Goal: Task Accomplishment & Management: Complete application form

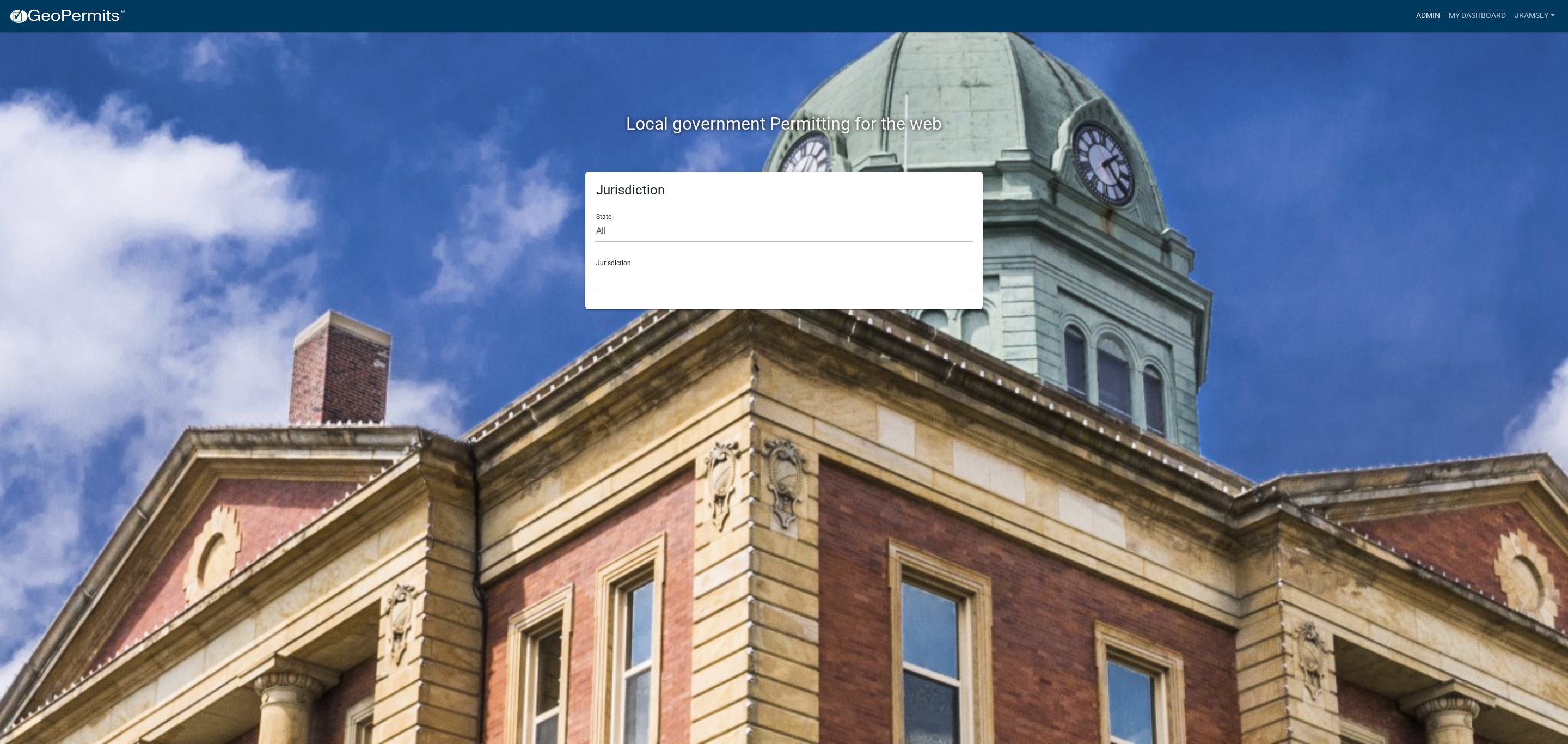
click at [1436, 13] on link "Admin" at bounding box center [1428, 16] width 33 height 21
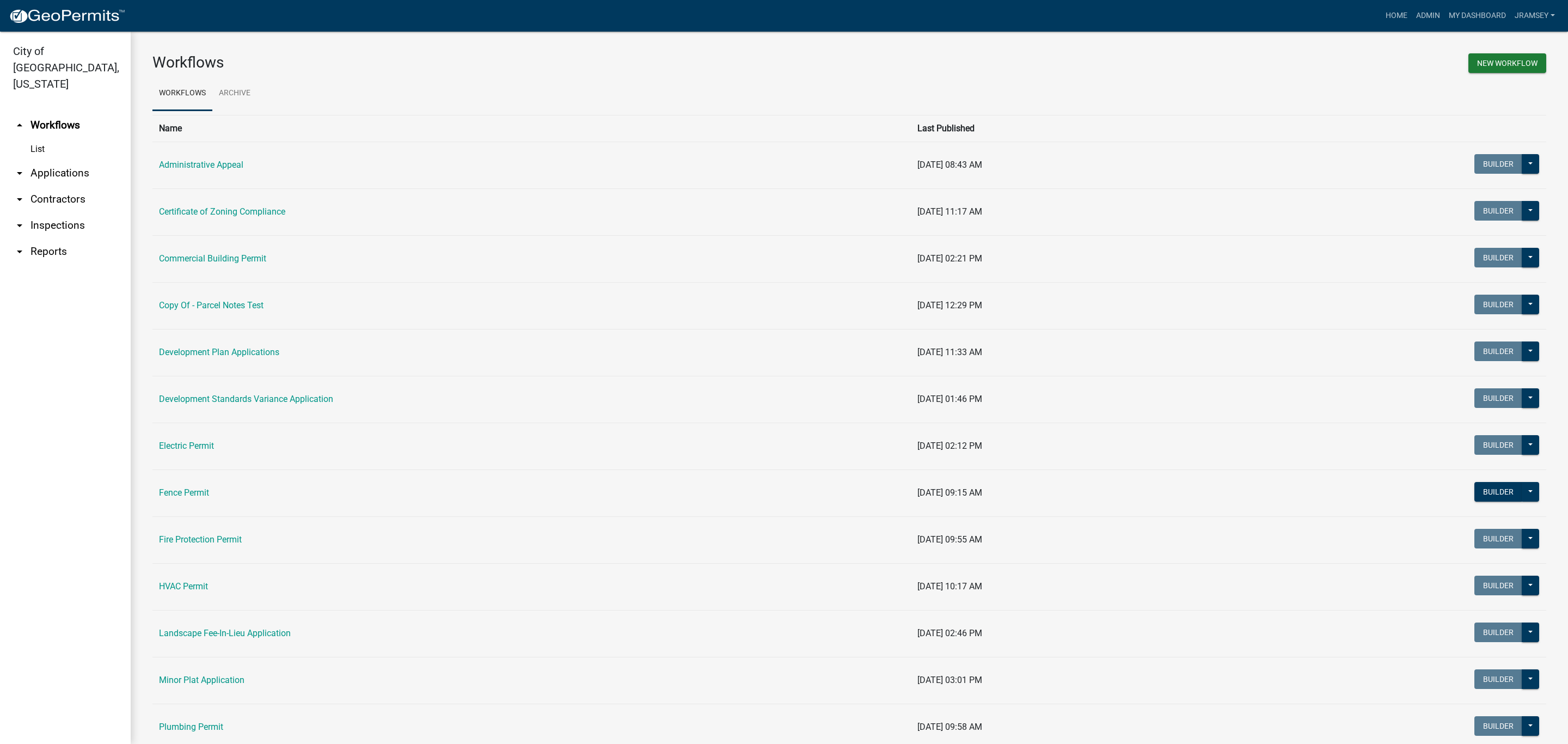
click at [57, 212] on link "arrow_drop_down Inspections" at bounding box center [65, 225] width 131 height 26
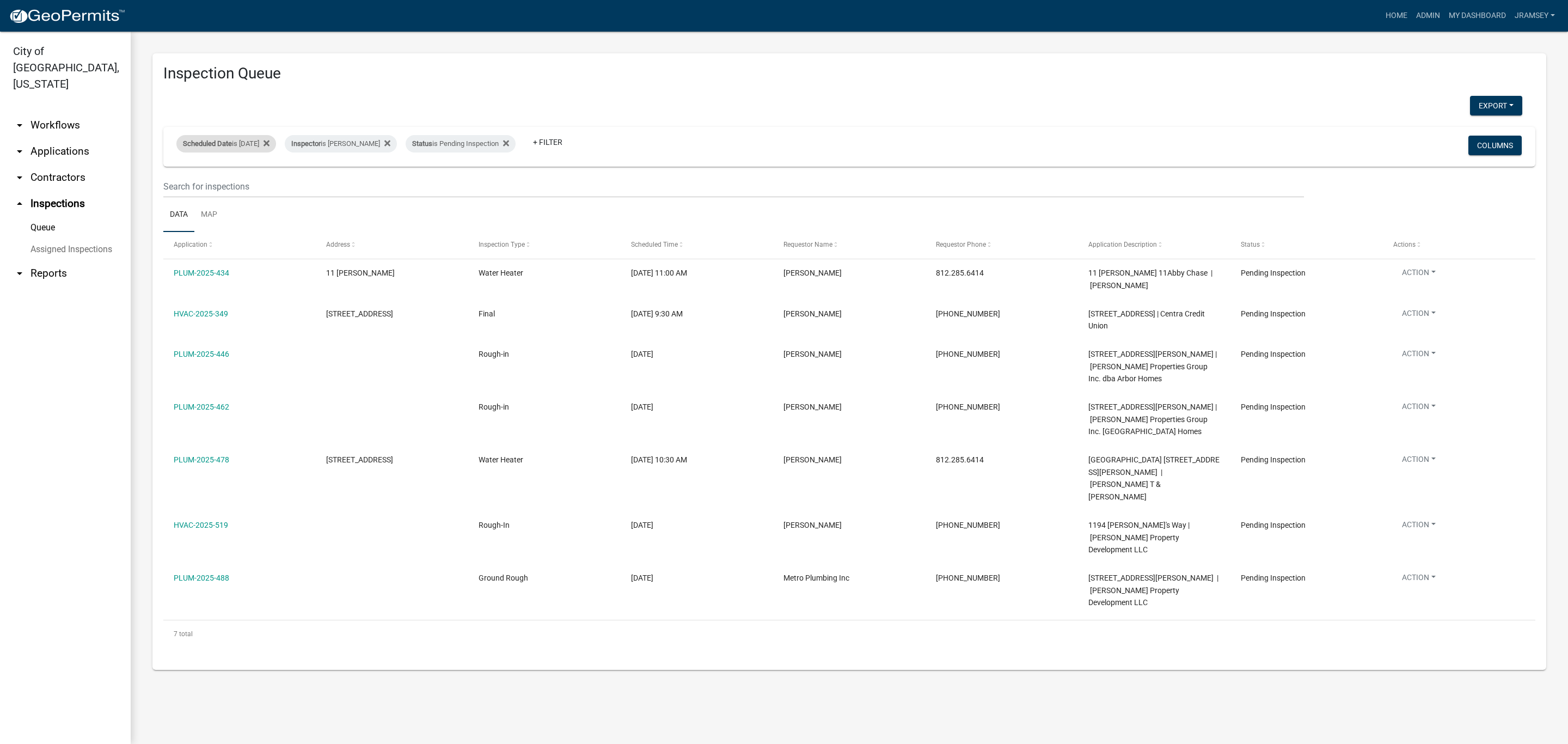
click at [249, 144] on div "Scheduled Date is [DATE]" at bounding box center [226, 144] width 100 height 18
click at [268, 185] on input "[DATE]" at bounding box center [236, 184] width 76 height 23
type input "[DATE]"
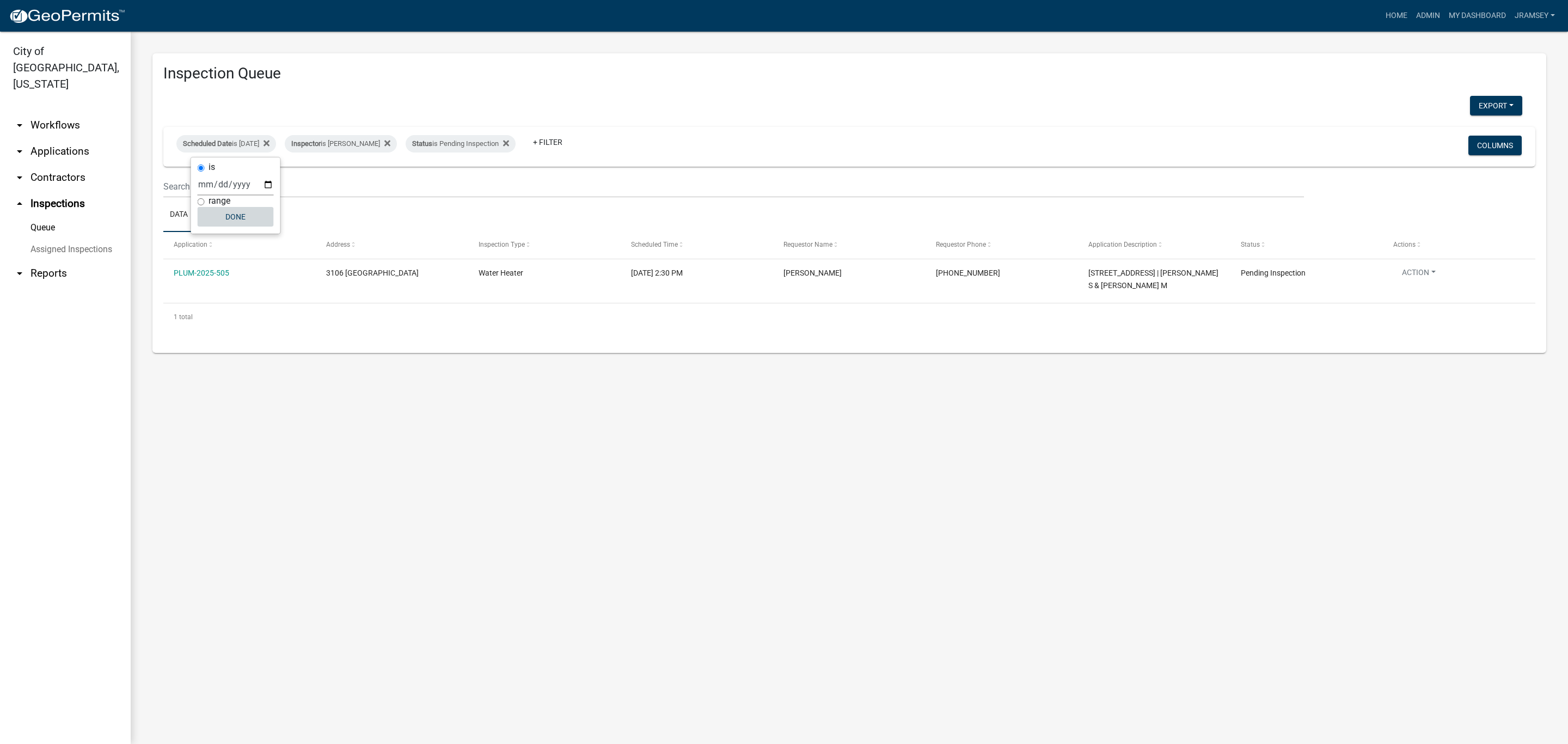
click at [239, 219] on button "Done" at bounding box center [236, 217] width 76 height 19
click at [74, 138] on link "arrow_drop_down Applications" at bounding box center [65, 151] width 131 height 26
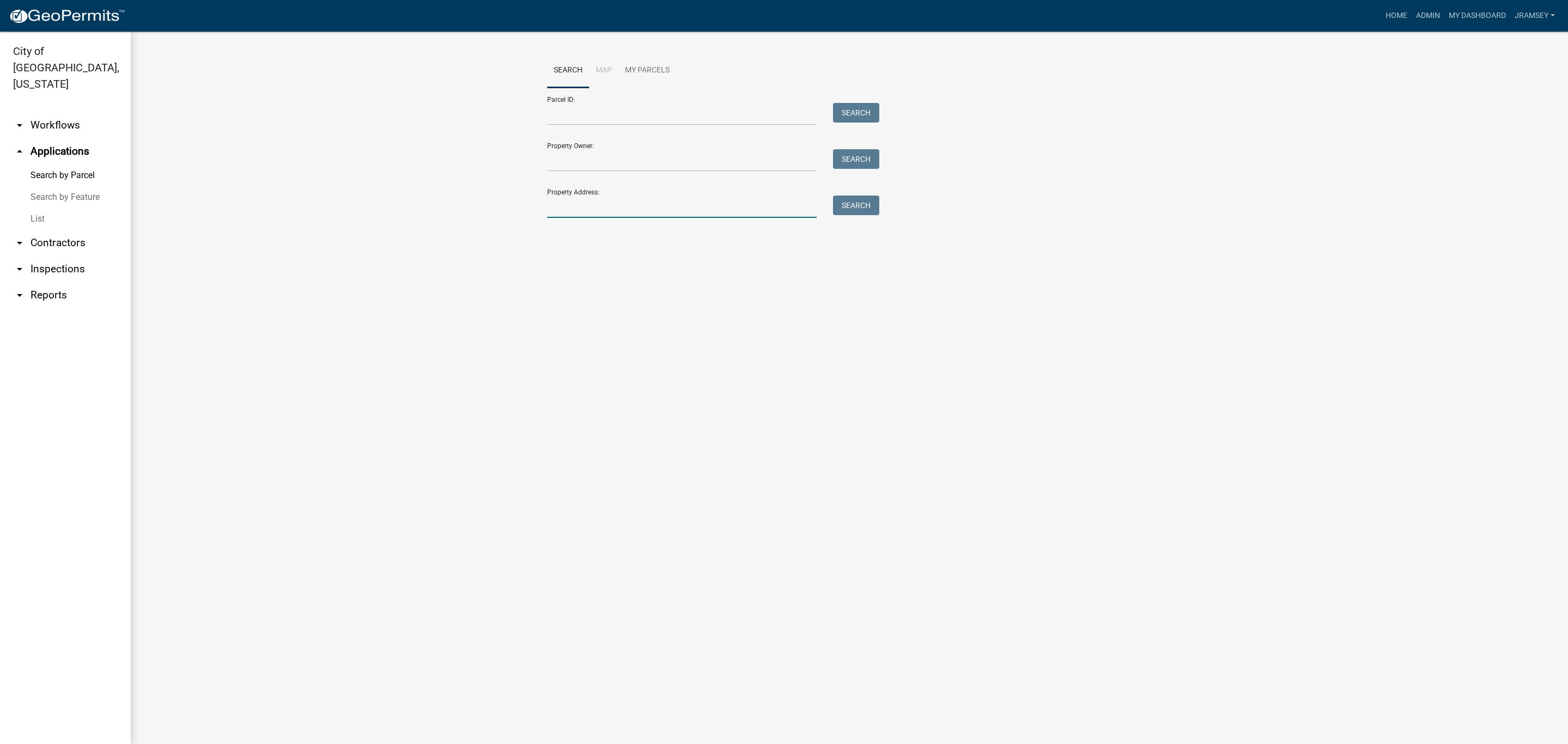
click at [573, 206] on input "Property Address:" at bounding box center [682, 206] width 270 height 23
type input "4014 e 10th"
click at [869, 211] on button "Search" at bounding box center [856, 205] width 46 height 19
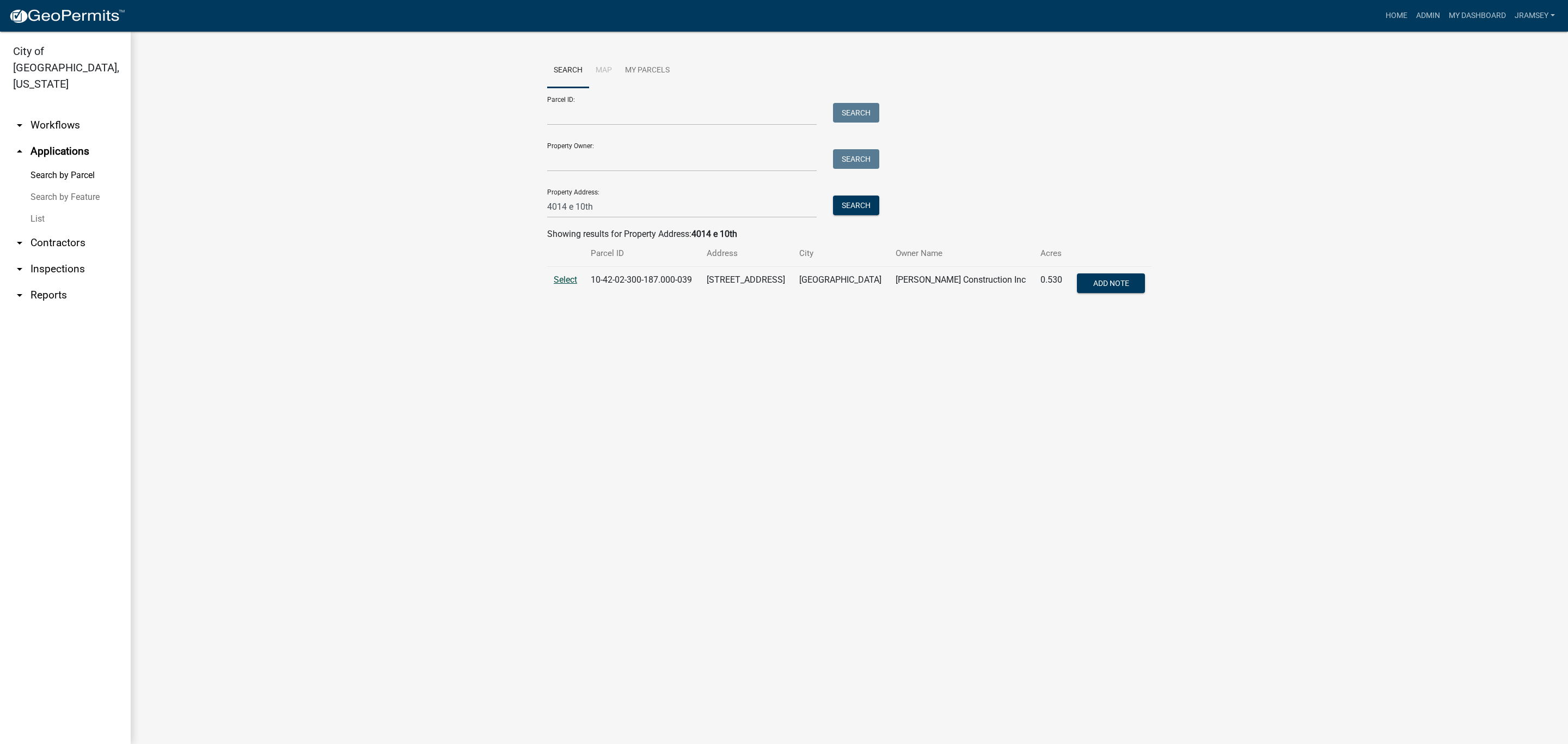
click at [564, 281] on span "Select" at bounding box center [565, 279] width 23 height 10
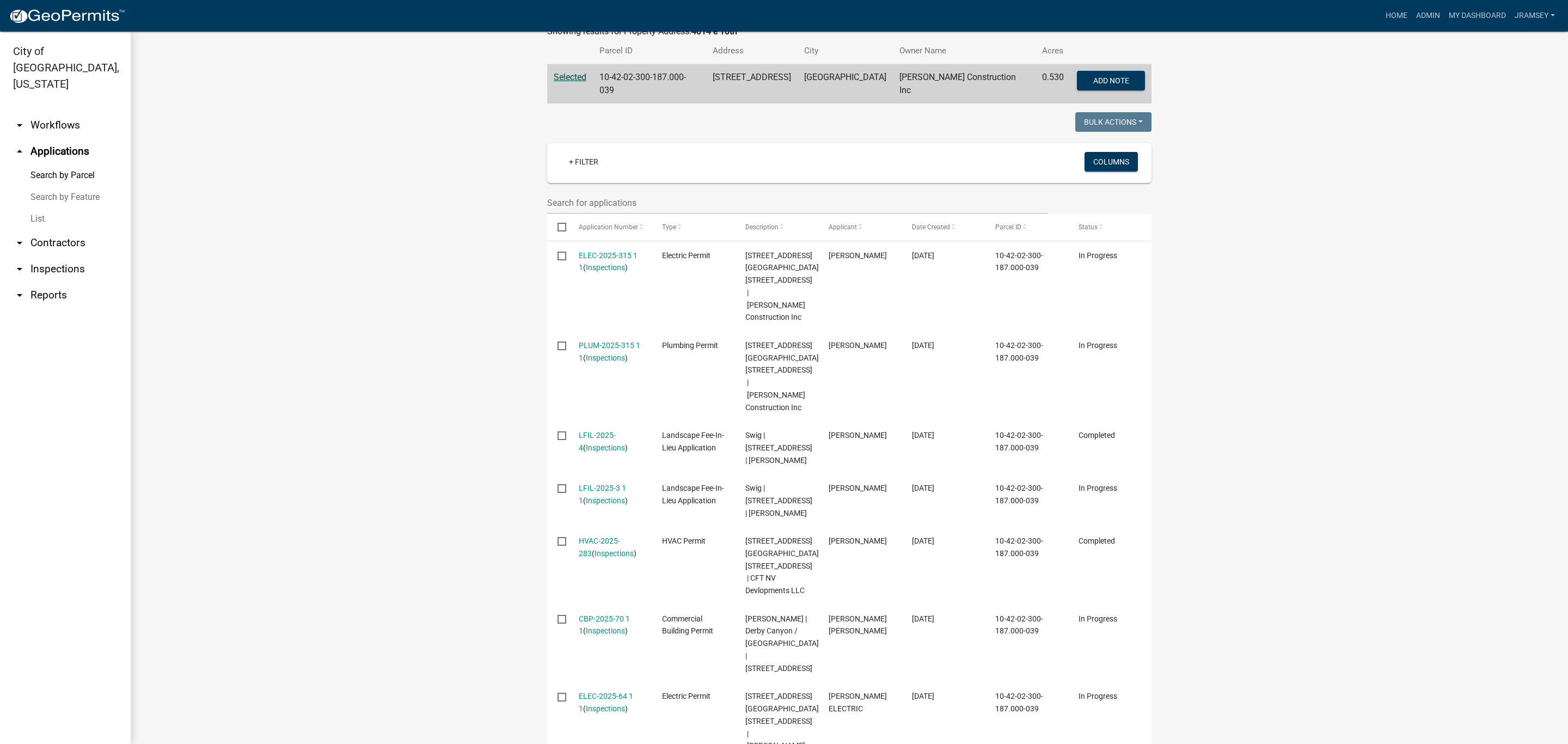
scroll to position [231, 0]
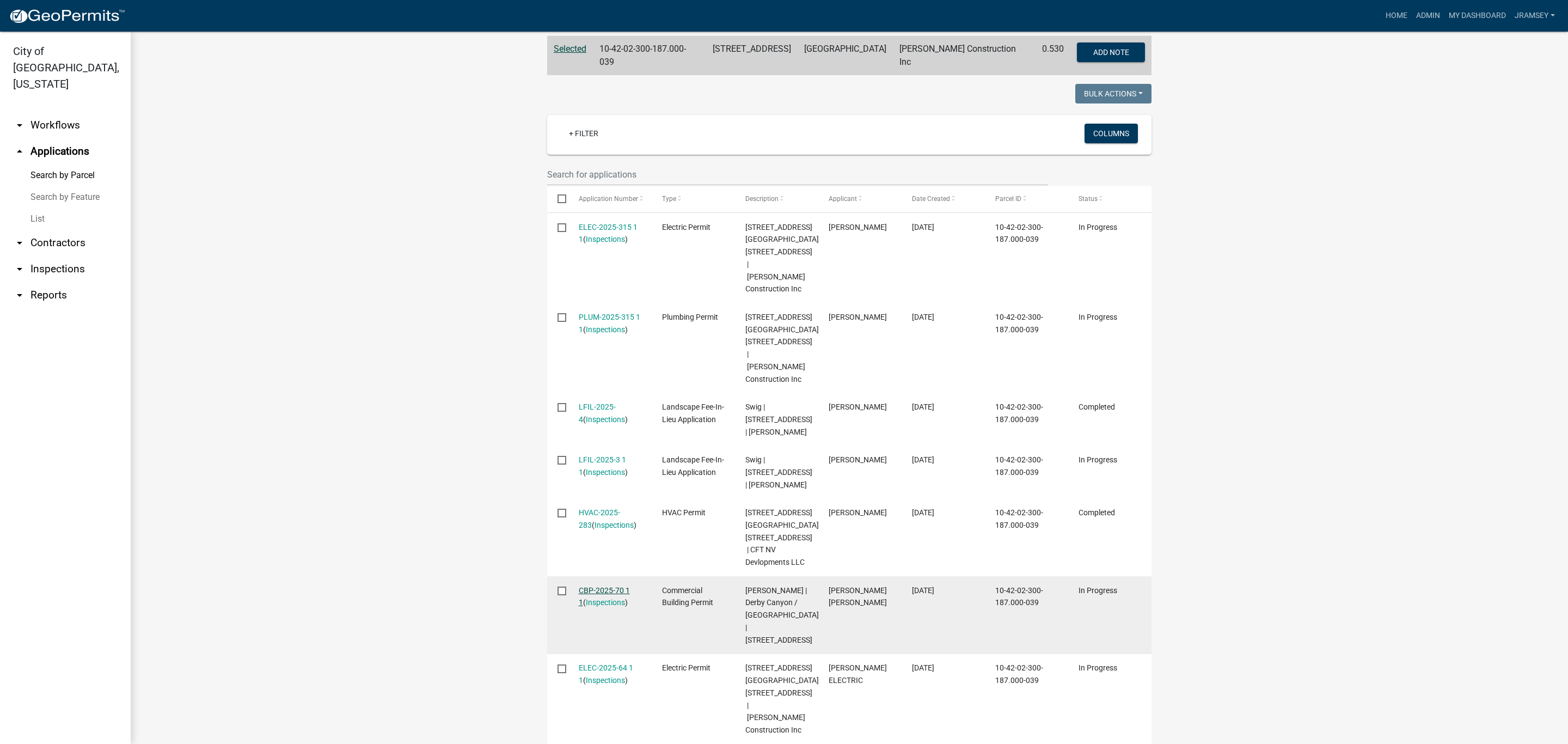
click at [601, 586] on link "CBP-2025-70 1 1" at bounding box center [604, 596] width 51 height 21
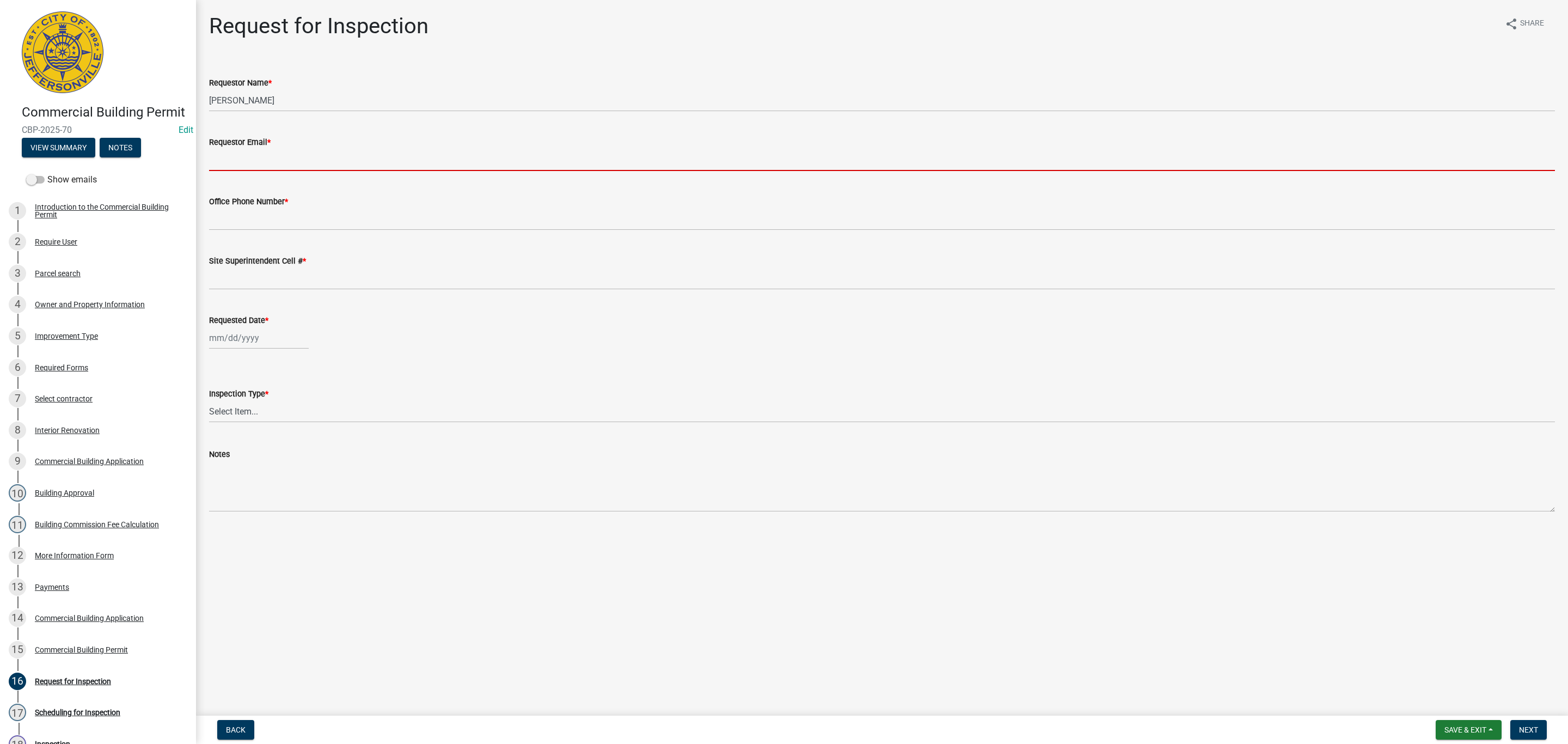
click at [253, 153] on input "Requestor Email *" at bounding box center [881, 160] width 1346 height 23
type input "[EMAIL_ADDRESS][DOMAIN_NAME]"
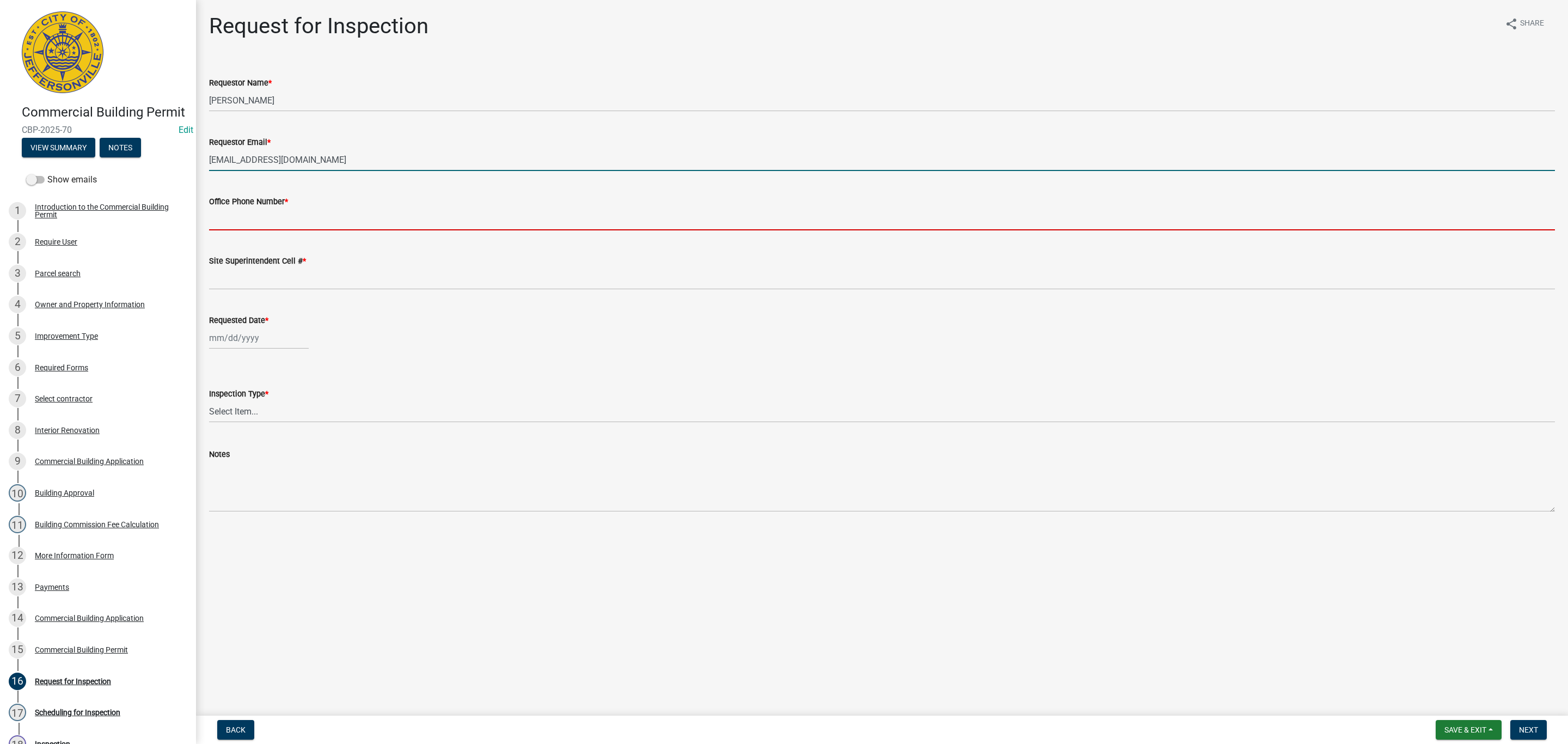
click at [296, 214] on input "Office Phone Number *" at bounding box center [881, 219] width 1346 height 23
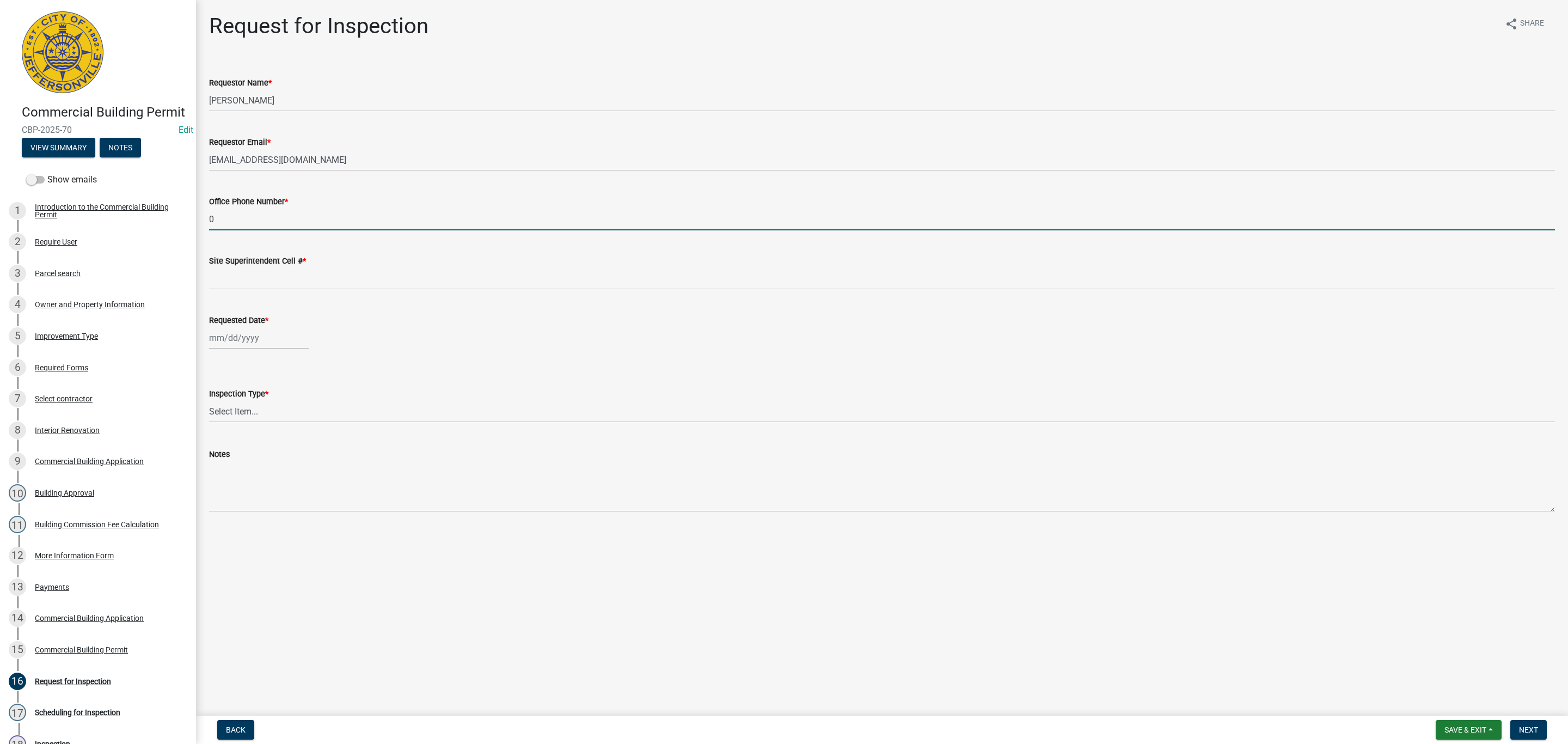
type input "0000000000"
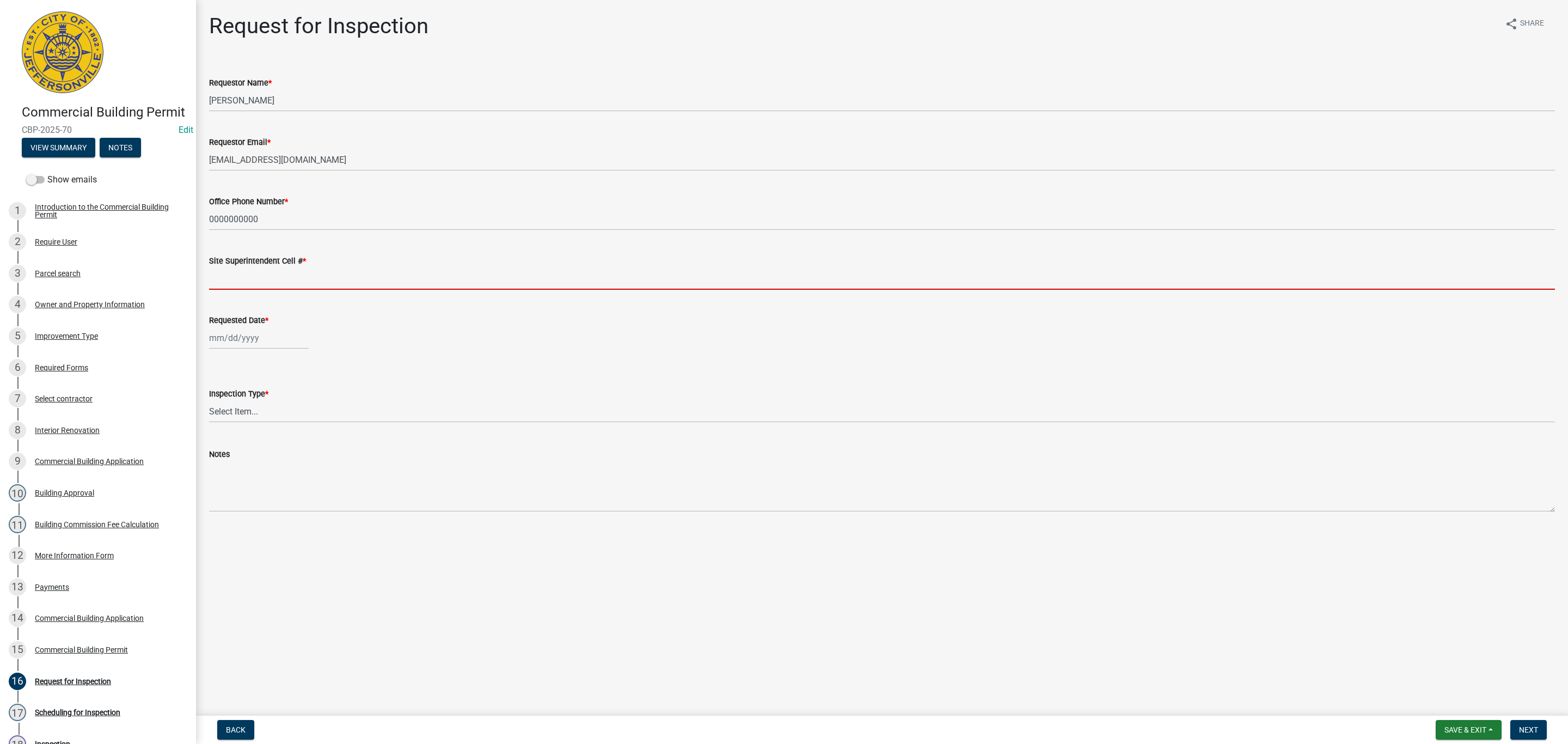
click at [299, 281] on input "Site Superintendent Cell # *" at bounding box center [881, 278] width 1346 height 23
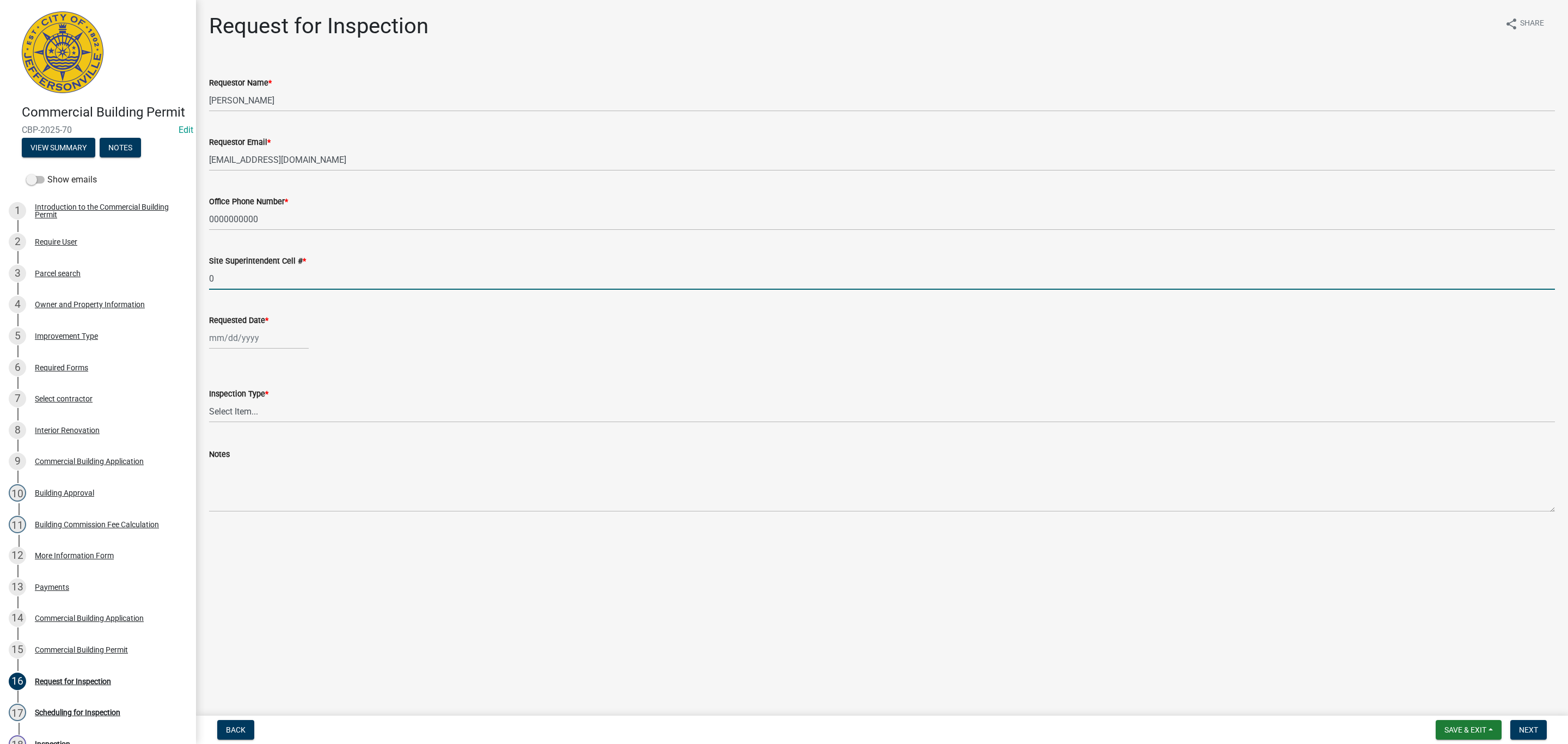
type input "0000000000"
click at [236, 337] on div at bounding box center [259, 338] width 100 height 23
select select "9"
select select "2025"
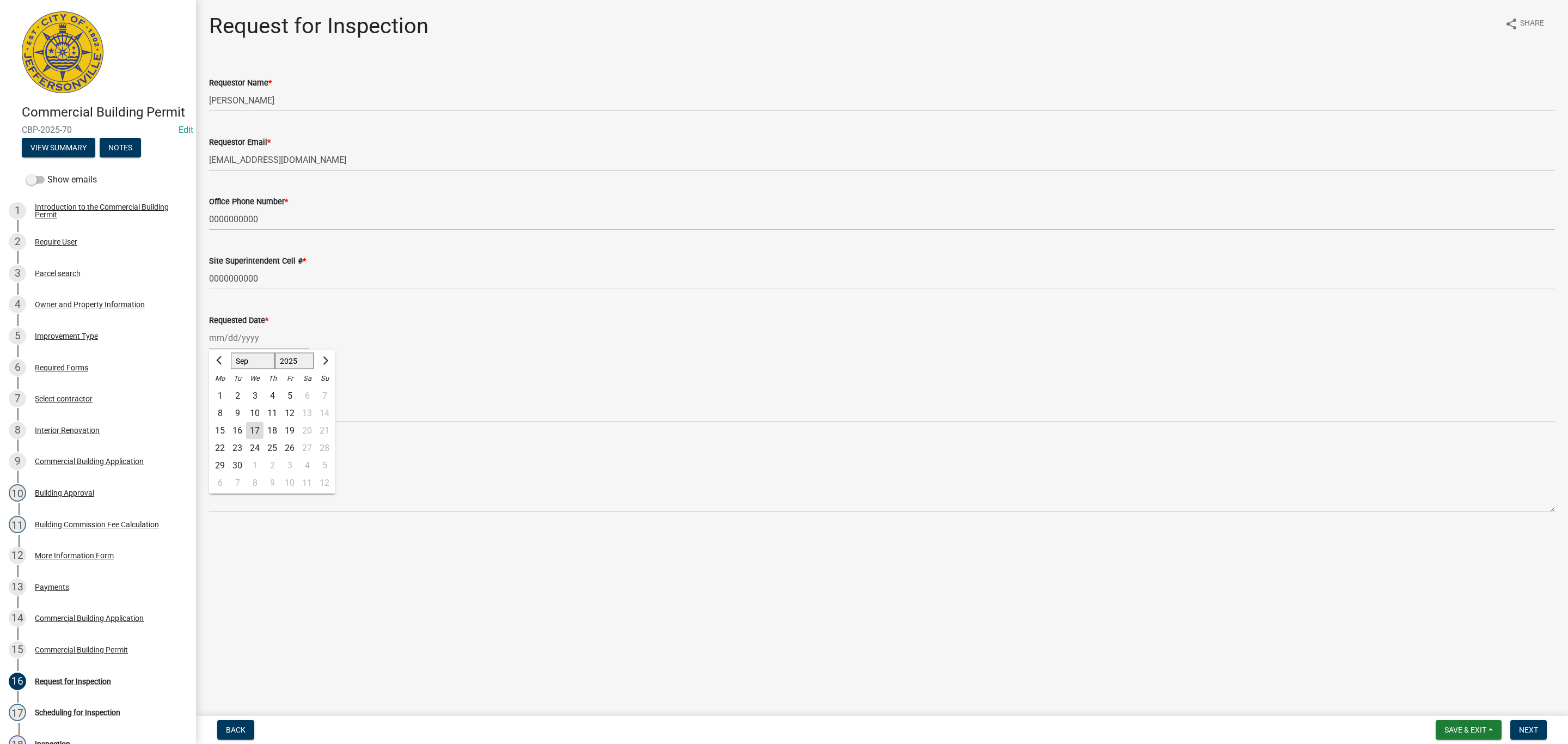
click at [255, 431] on div "17" at bounding box center [254, 430] width 18 height 18
type input "[DATE]"
click at [233, 407] on select "Select Item... Footer Foundation Framing Final Misc" at bounding box center [881, 411] width 1346 height 23
click at [209, 400] on select "Select Item... Footer Foundation Framing Final Misc" at bounding box center [881, 411] width 1346 height 23
select select "8ea0f6e5-dde7-4881-a999-02519822ccbf"
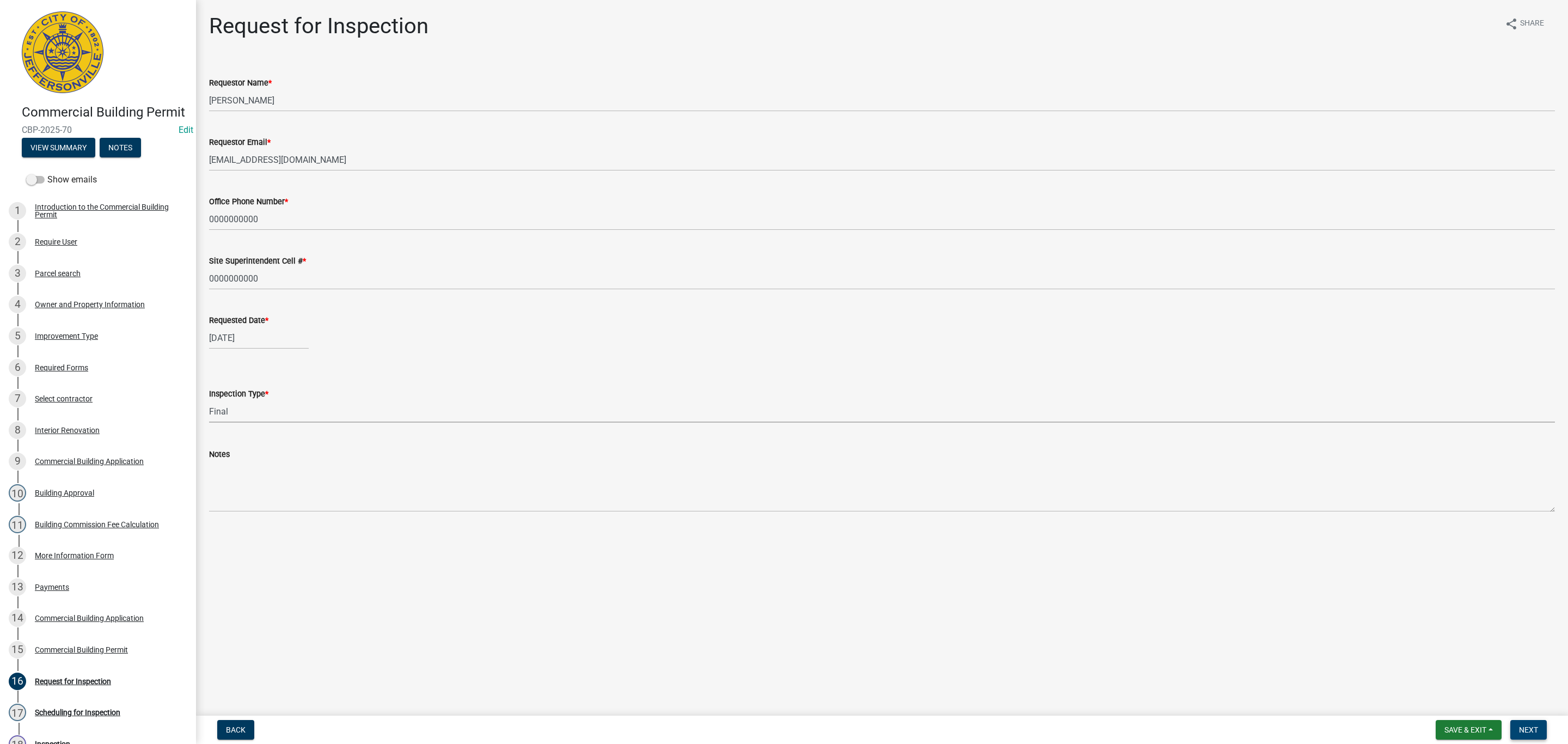
click at [1529, 732] on span "Next" at bounding box center [1528, 729] width 19 height 9
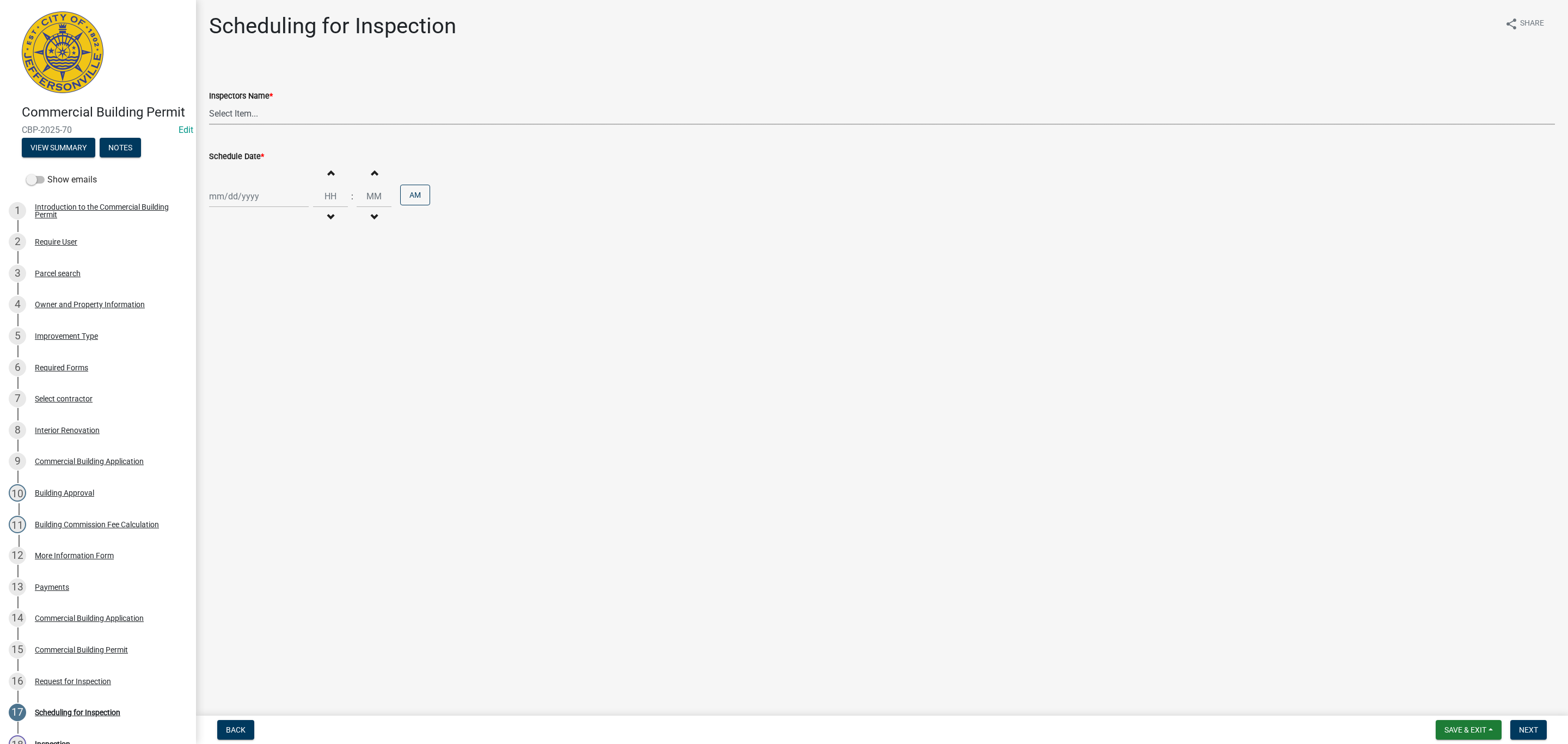
click at [243, 116] on select "Select Item... [PERSON_NAME] ([PERSON_NAME]) [PERSON_NAME] ([PERSON_NAME]) mkru…" at bounding box center [881, 113] width 1346 height 23
select select "13c97fbc-c819-4cee-844a-0db3d3c4db95"
click at [209, 102] on select "Select Item... [PERSON_NAME] ([PERSON_NAME]) [PERSON_NAME] ([PERSON_NAME]) mkru…" at bounding box center [881, 113] width 1346 height 23
click at [245, 192] on div at bounding box center [259, 196] width 100 height 23
select select "9"
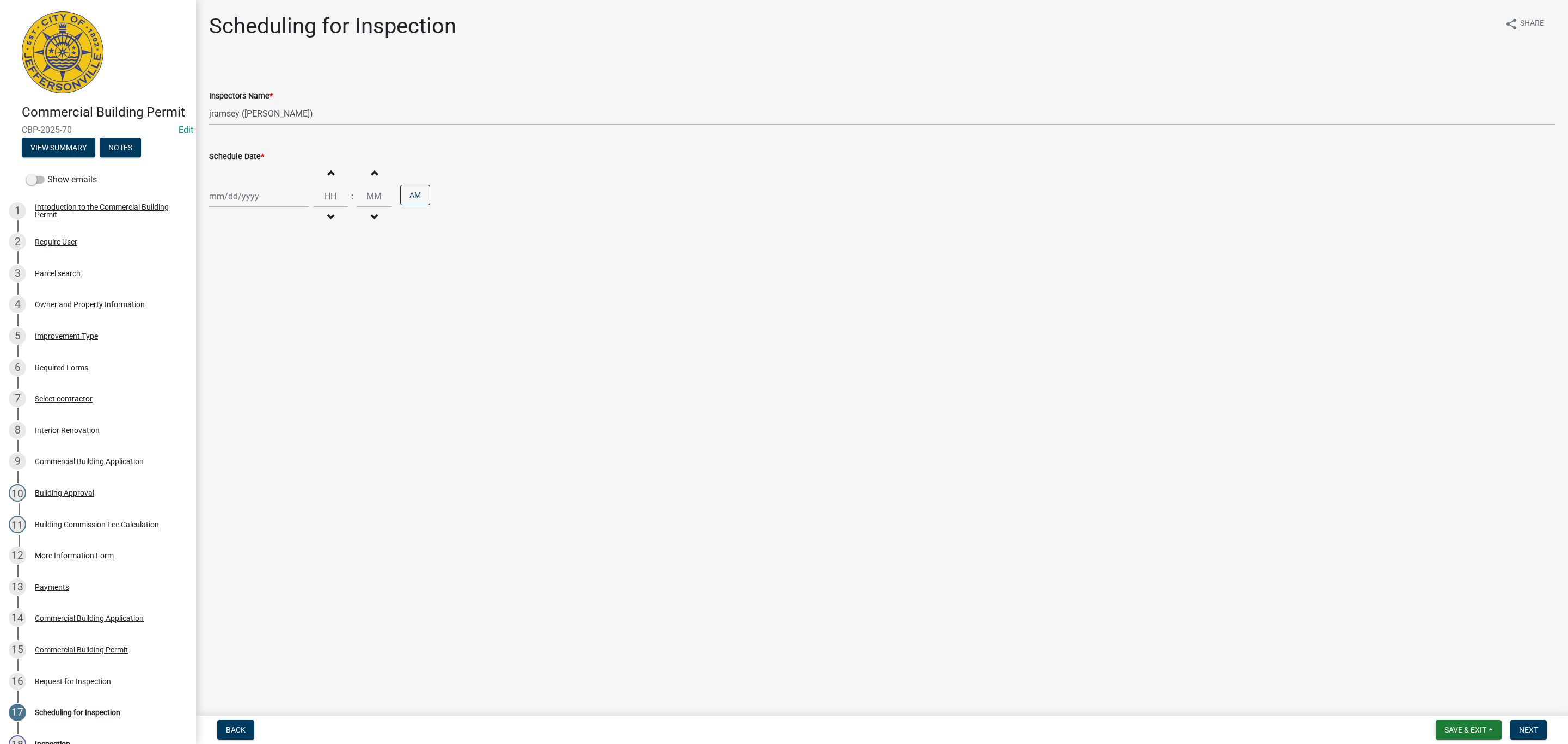
select select "2025"
click at [271, 290] on div "18" at bounding box center [272, 290] width 18 height 18
type input "[DATE]"
drag, startPoint x: 340, startPoint y: 192, endPoint x: 311, endPoint y: 198, distance: 29.6
click at [313, 198] on input "Hours" at bounding box center [330, 196] width 35 height 23
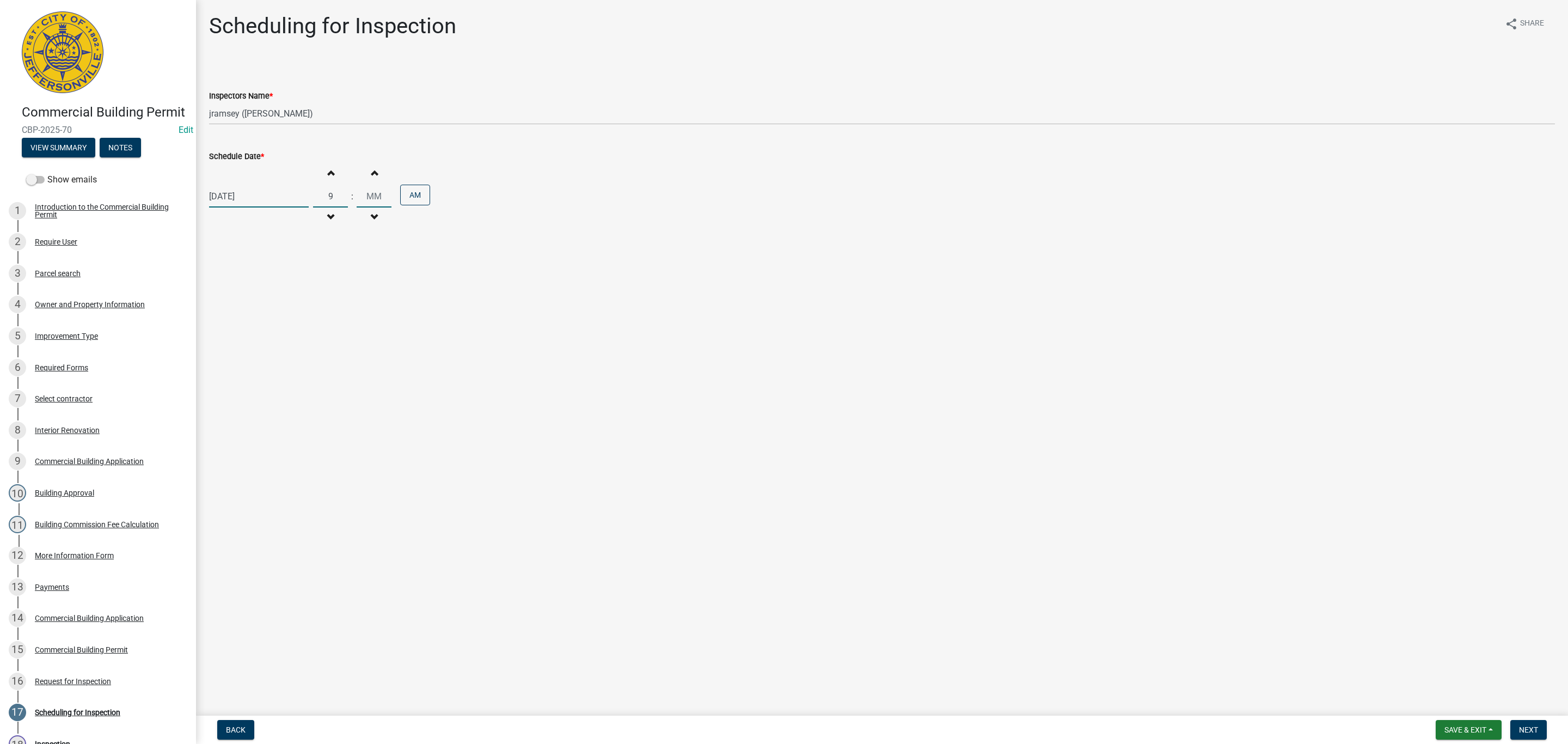
type input "09"
drag, startPoint x: 371, startPoint y: 198, endPoint x: 343, endPoint y: 199, distance: 28.0
click at [343, 199] on div "Increment hours 09 Decrement hours : Increment minutes 00 Decrement minutes AM" at bounding box center [371, 196] width 117 height 67
type input "30"
click at [1533, 729] on span "Next" at bounding box center [1528, 729] width 19 height 9
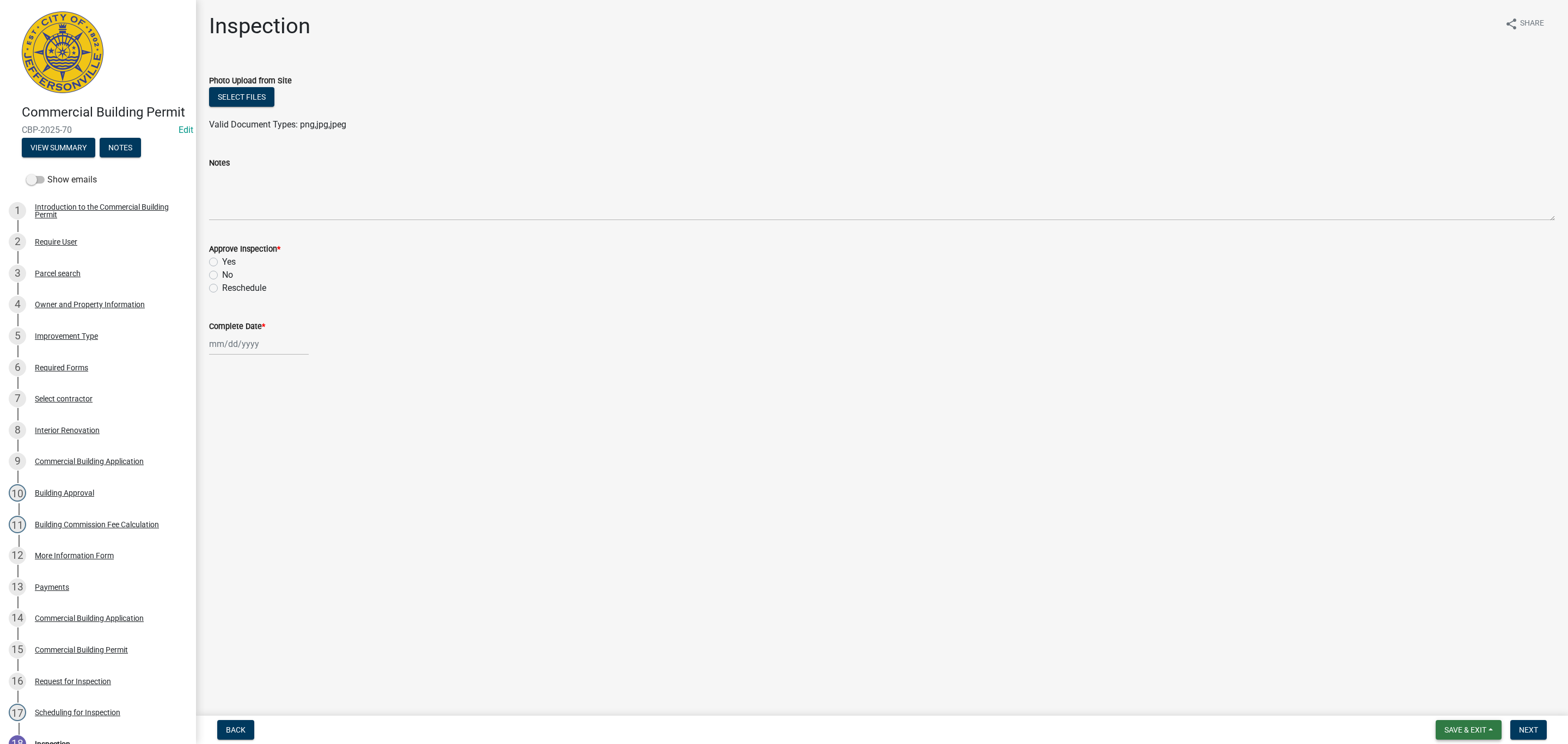
click at [1473, 725] on button "Save & Exit" at bounding box center [1469, 729] width 66 height 19
click at [1437, 693] on button "Save & Exit" at bounding box center [1458, 701] width 87 height 26
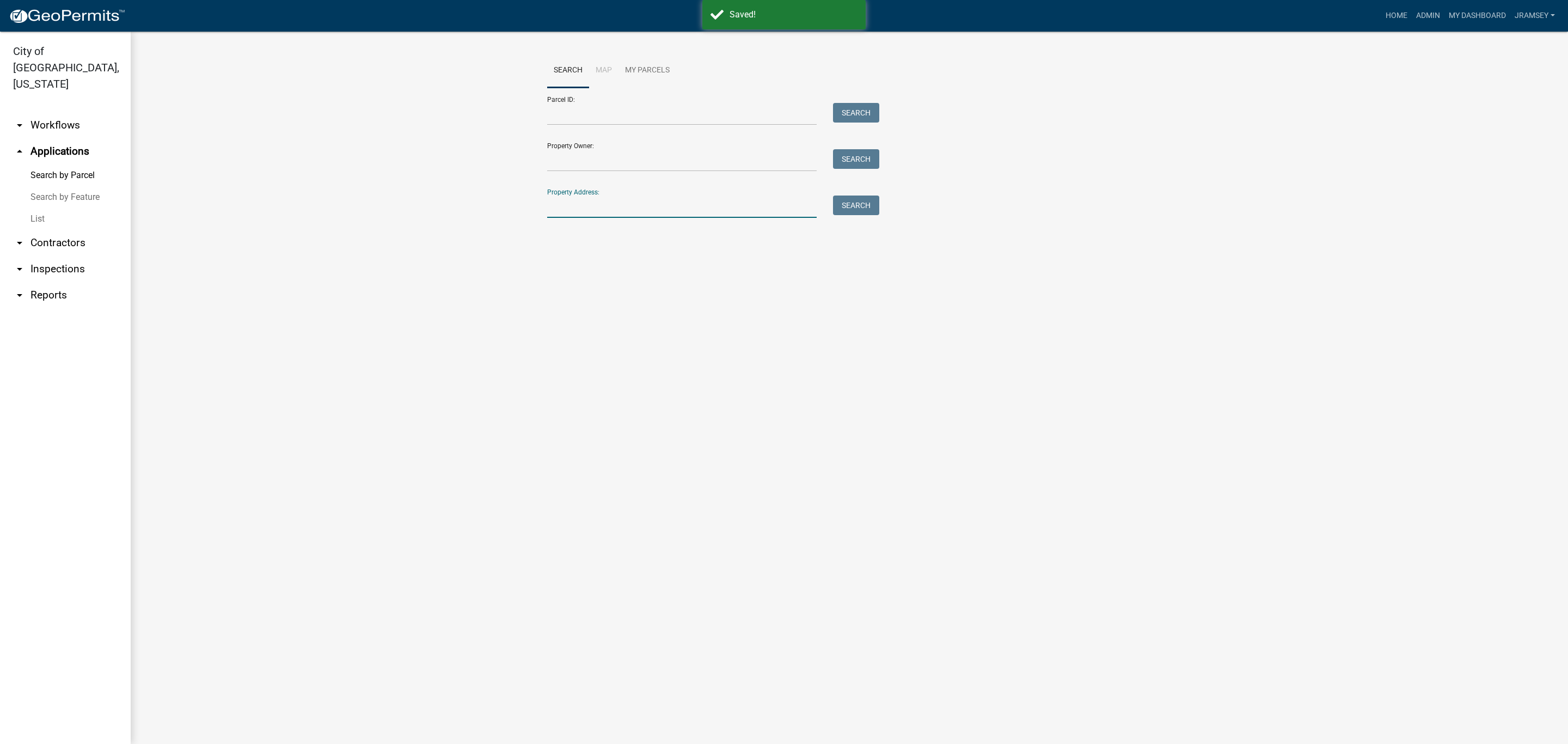
click at [593, 209] on input "Property Address:" at bounding box center [682, 206] width 270 height 23
type input "4014 e 10th"
click at [851, 208] on button "Search" at bounding box center [856, 205] width 46 height 19
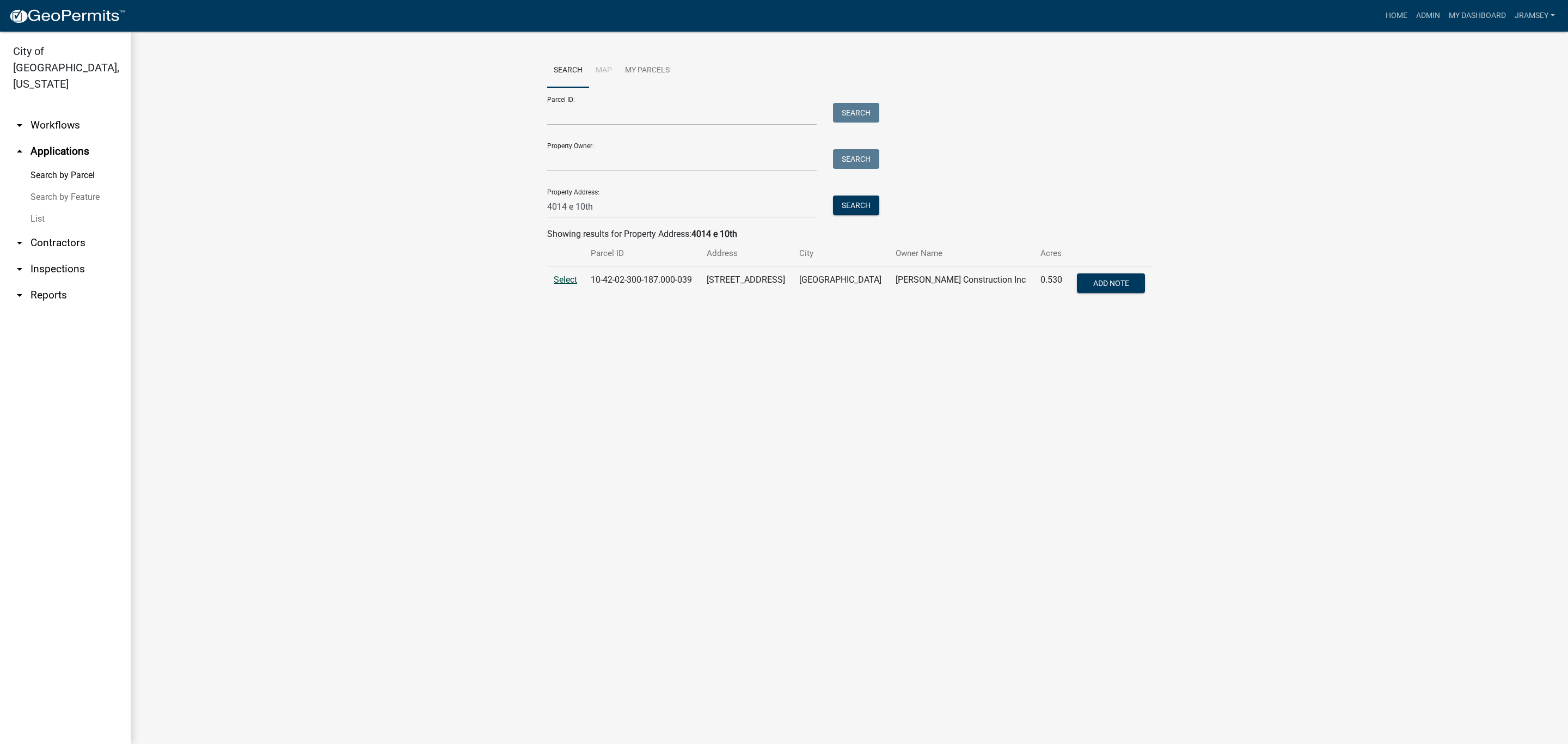
click at [569, 284] on span "Select" at bounding box center [565, 279] width 23 height 10
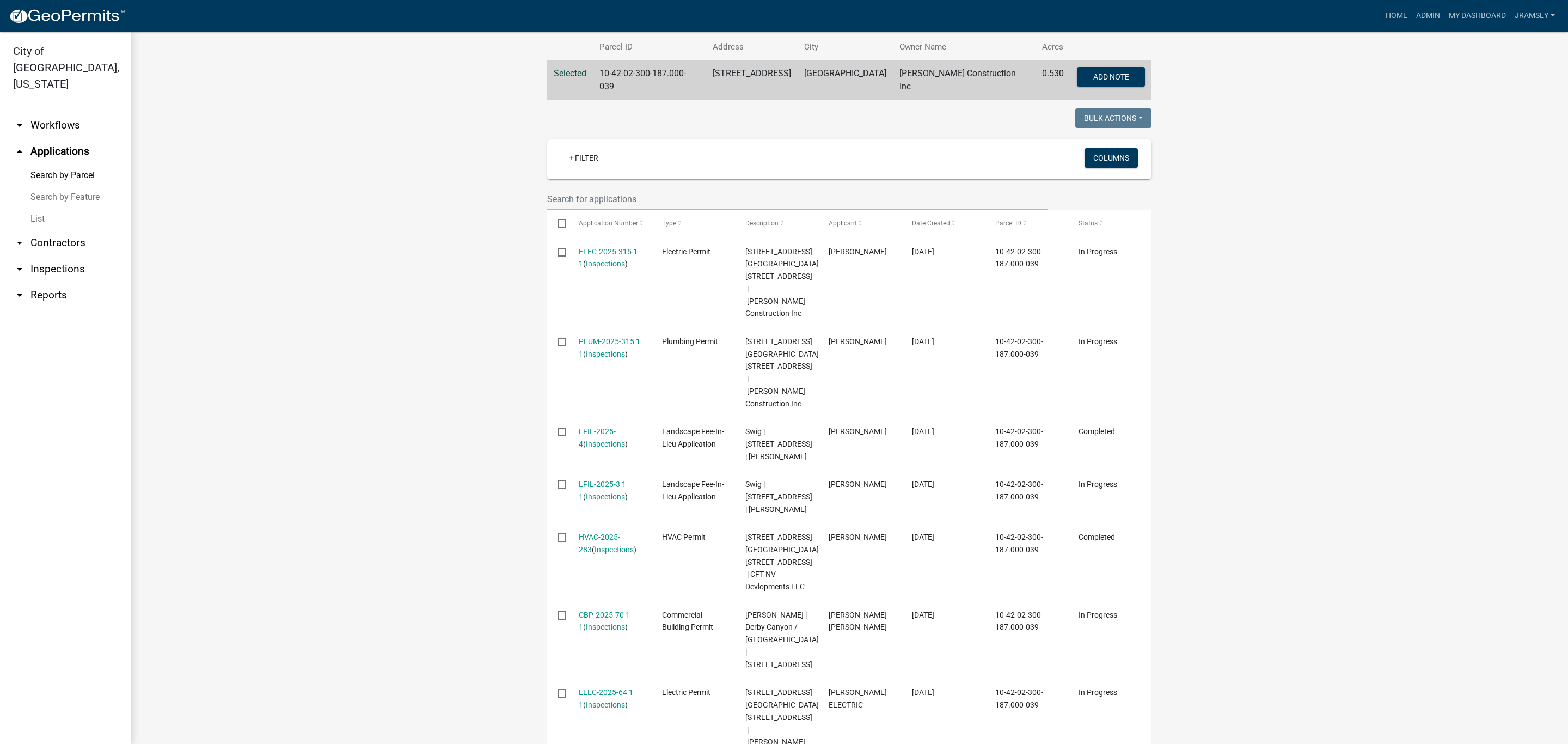
scroll to position [231, 0]
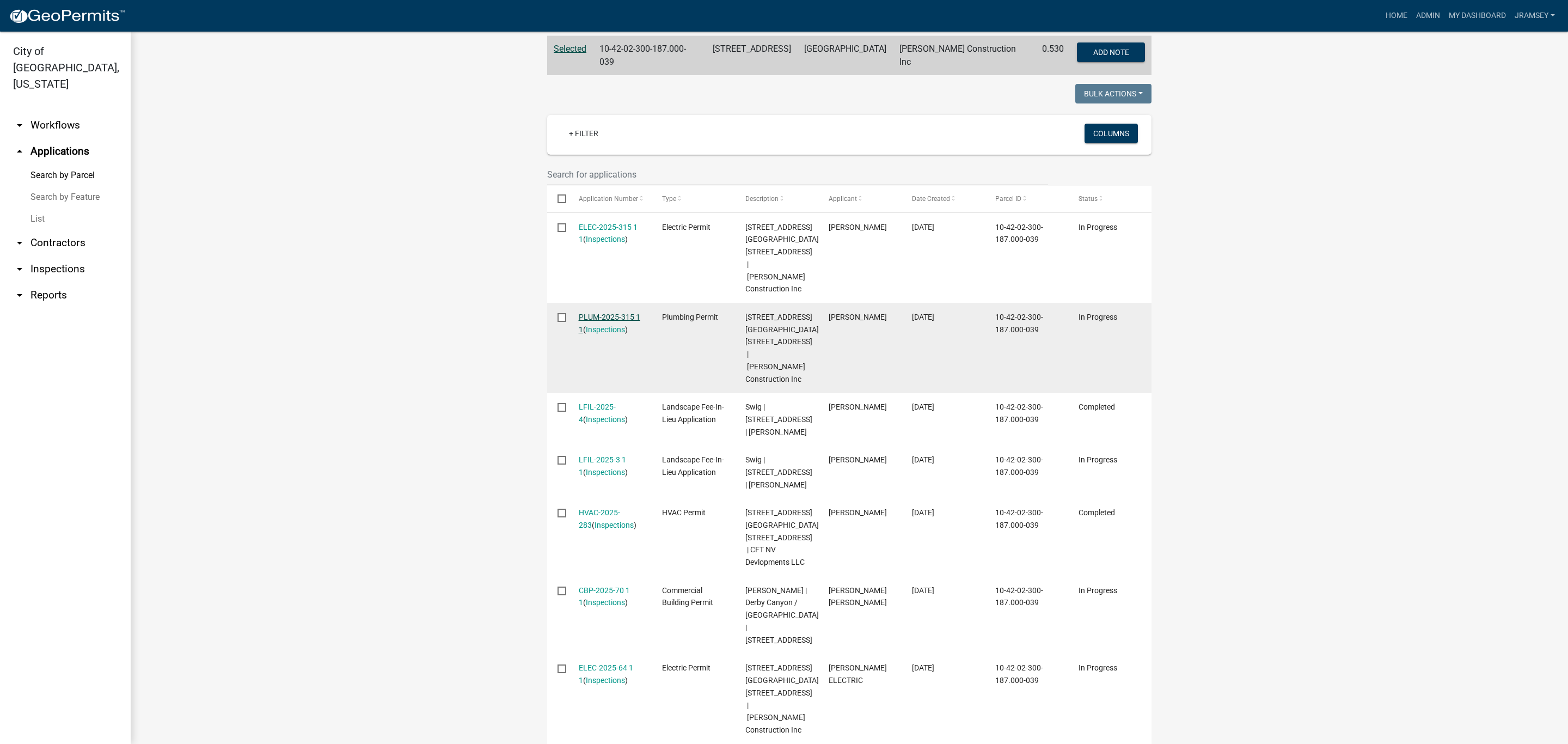
click at [608, 312] on link "PLUM-2025-315 1 1" at bounding box center [609, 323] width 61 height 21
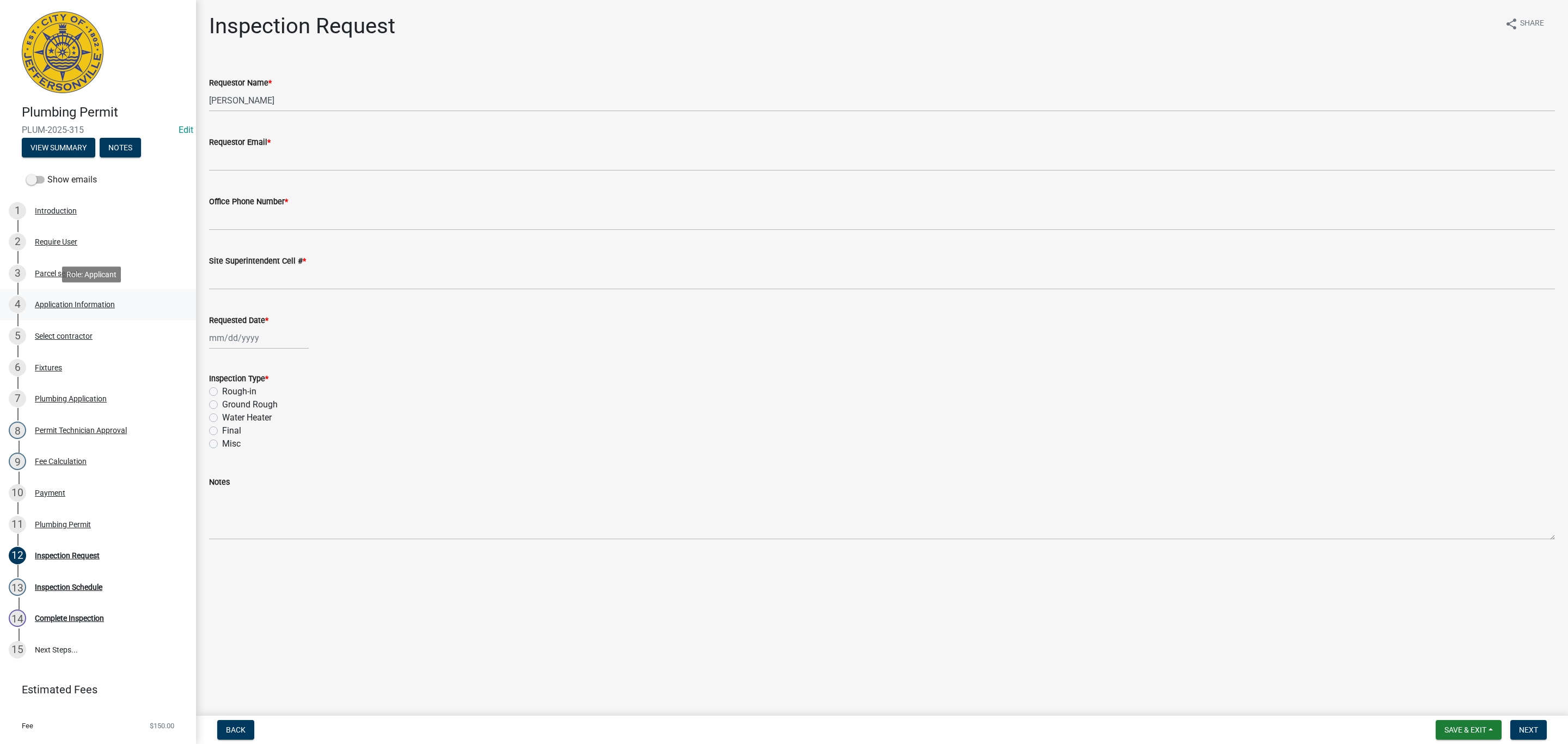
click at [69, 301] on div "Application Information" at bounding box center [74, 304] width 80 height 8
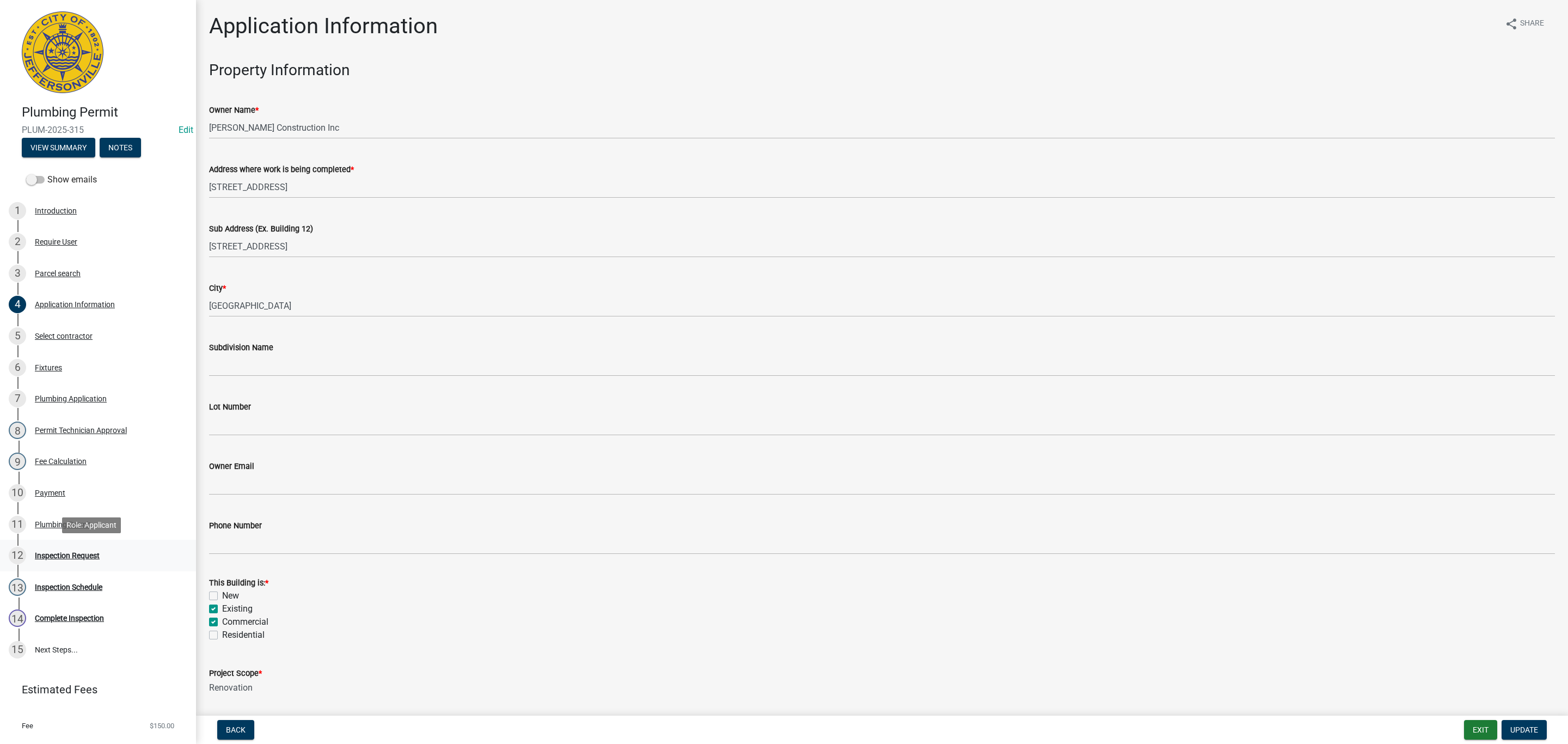
click at [56, 555] on div "Inspection Request" at bounding box center [67, 555] width 65 height 8
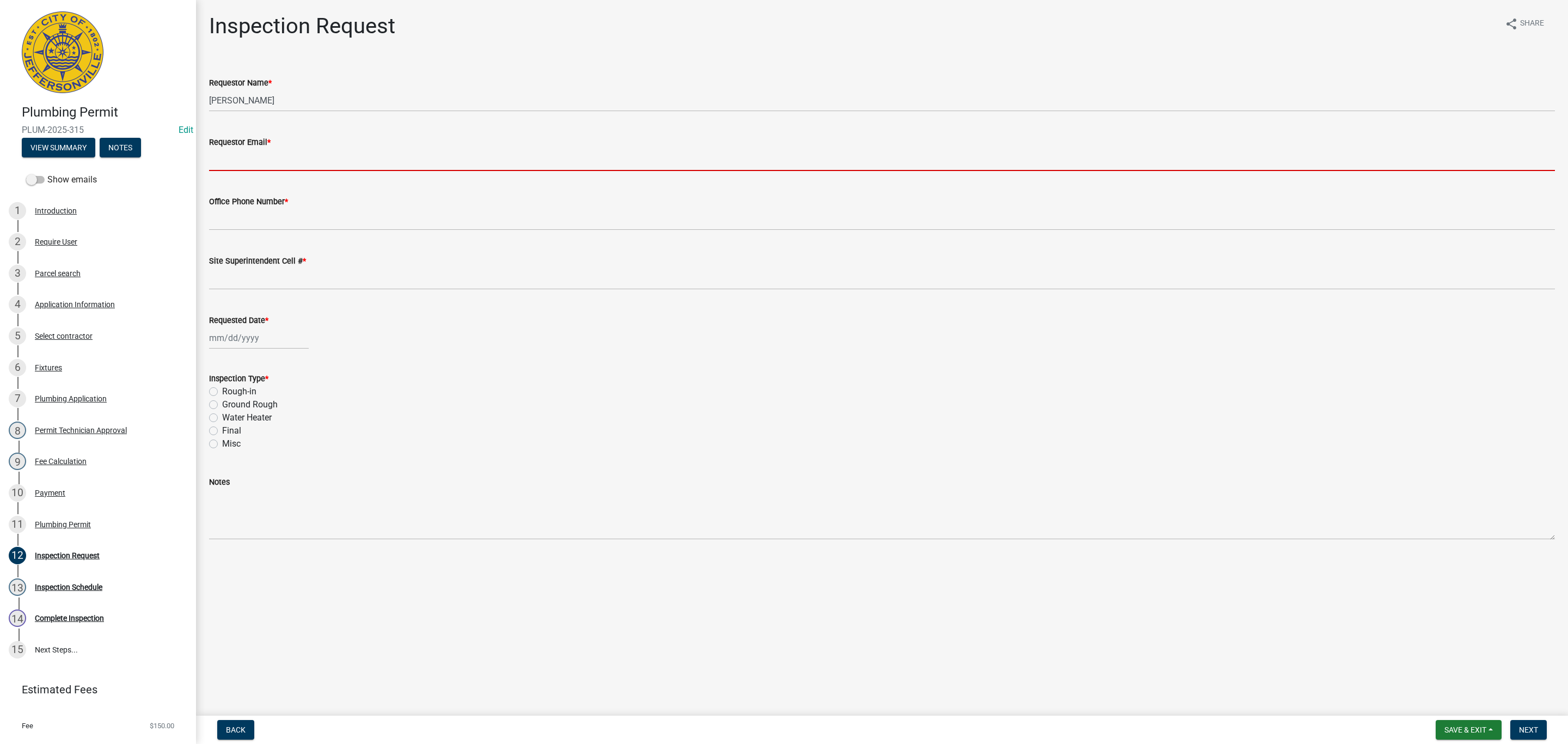
click at [247, 151] on input "Requestor Email *" at bounding box center [881, 160] width 1346 height 23
type input "[EMAIL_ADDRESS][DOMAIN_NAME]"
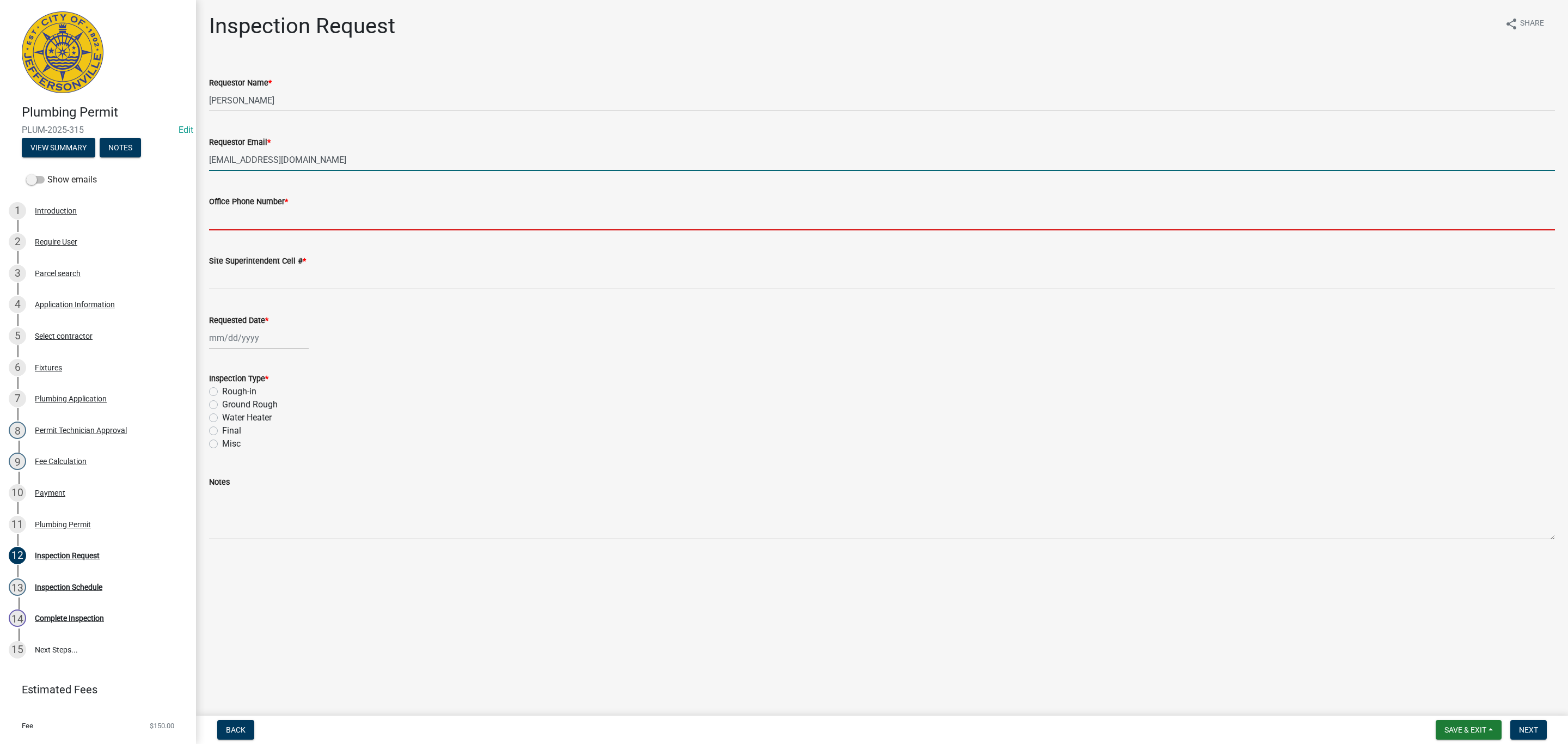
click at [301, 223] on input "Office Phone Number *" at bounding box center [881, 219] width 1346 height 23
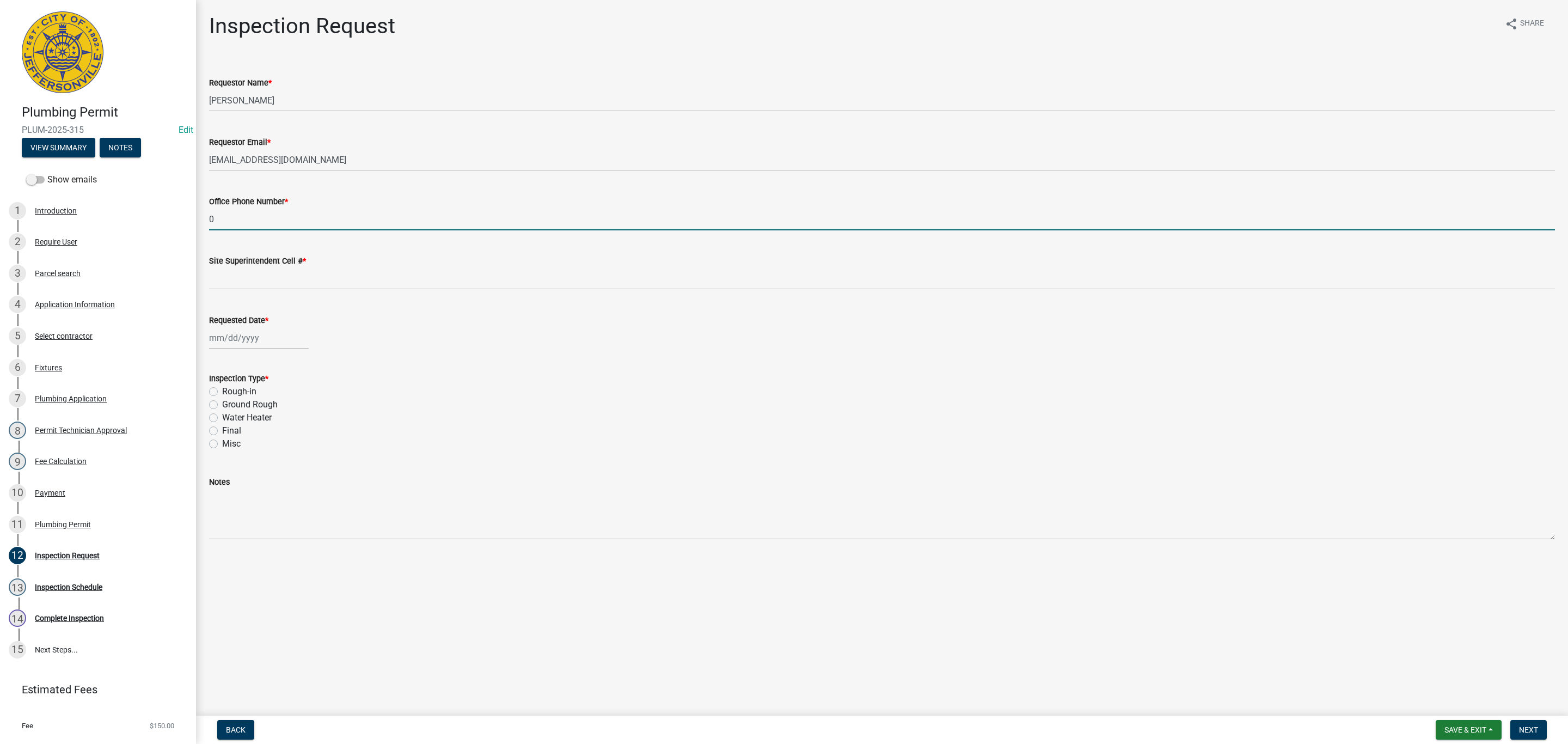
type input "0000000000"
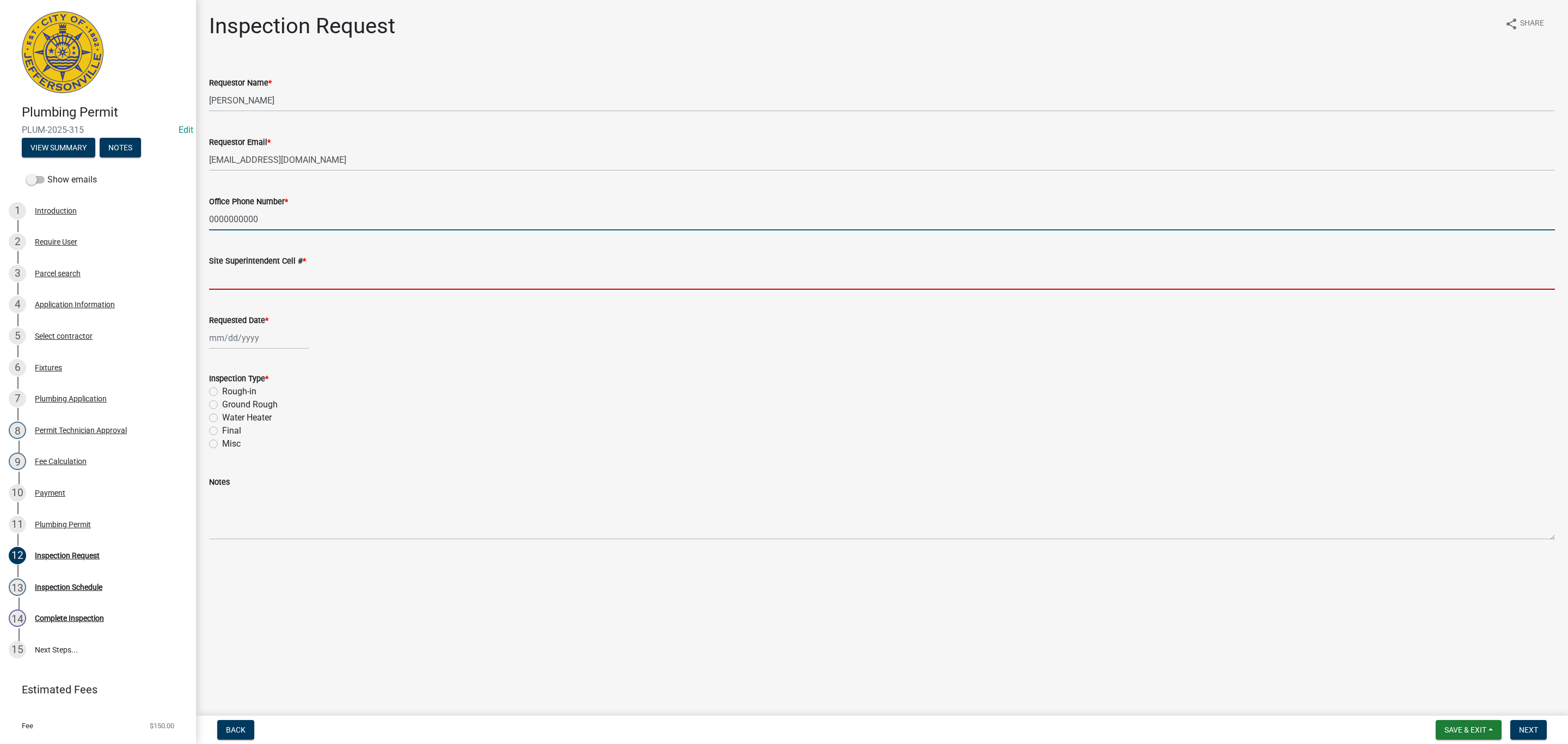
click at [273, 275] on input "Site Superintendent Cell # *" at bounding box center [881, 278] width 1346 height 23
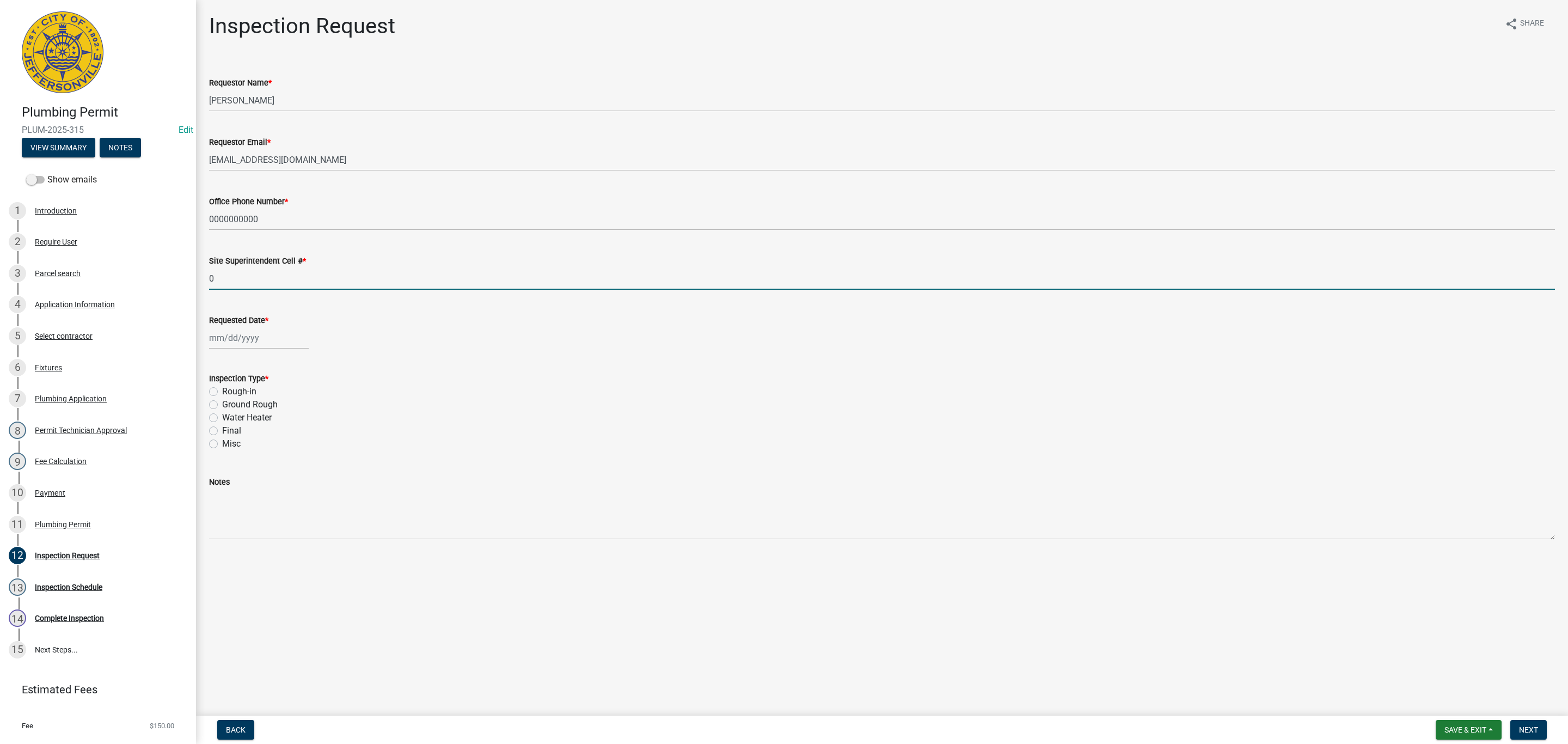
type input "0000000000"
click at [242, 333] on div at bounding box center [259, 338] width 100 height 23
select select "9"
select select "2025"
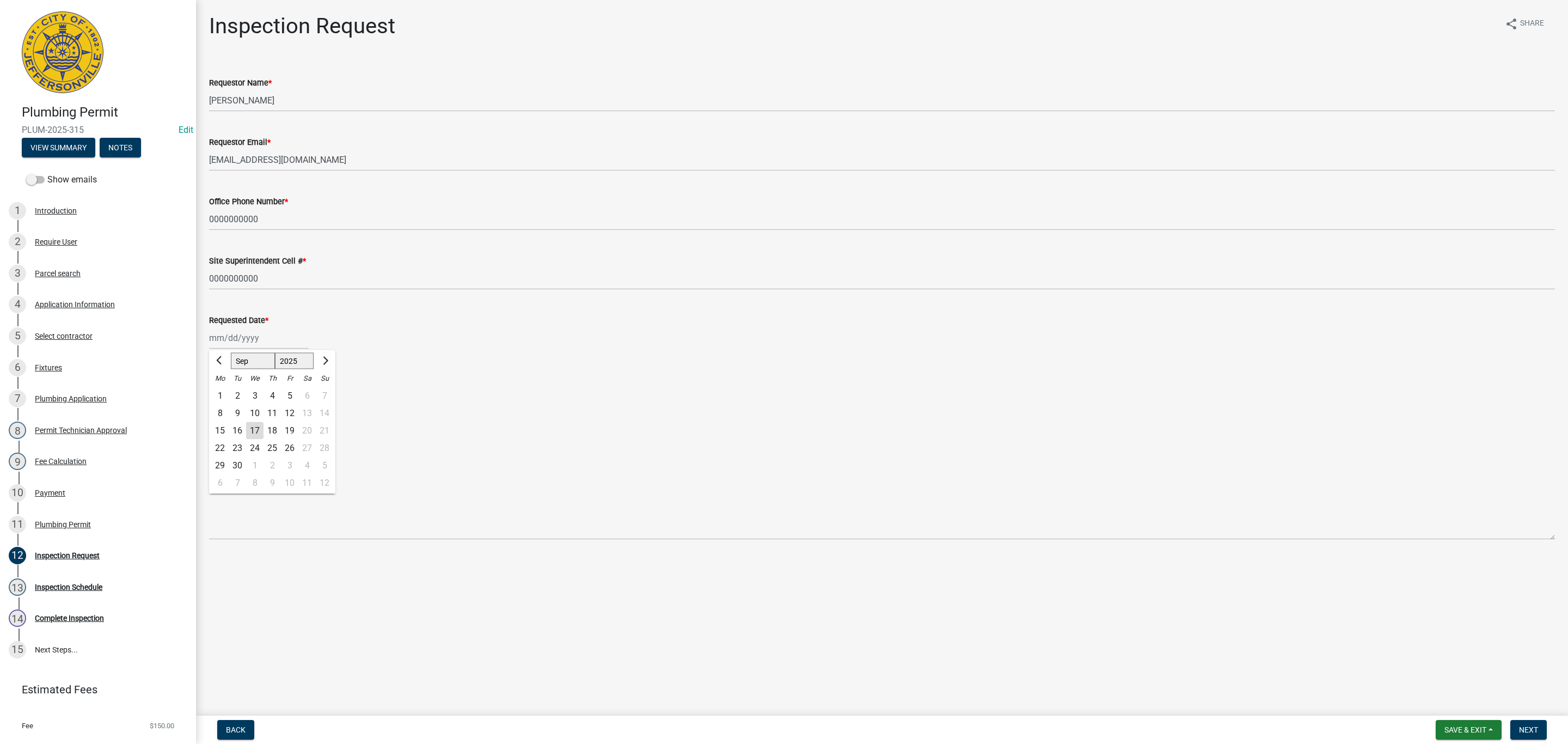
click at [276, 428] on div "18" at bounding box center [272, 430] width 18 height 18
type input "[DATE]"
drag, startPoint x: 217, startPoint y: 430, endPoint x: 233, endPoint y: 430, distance: 16.0
click at [221, 430] on div "Final" at bounding box center [881, 430] width 1346 height 13
click at [222, 430] on label "Final" at bounding box center [231, 430] width 19 height 13
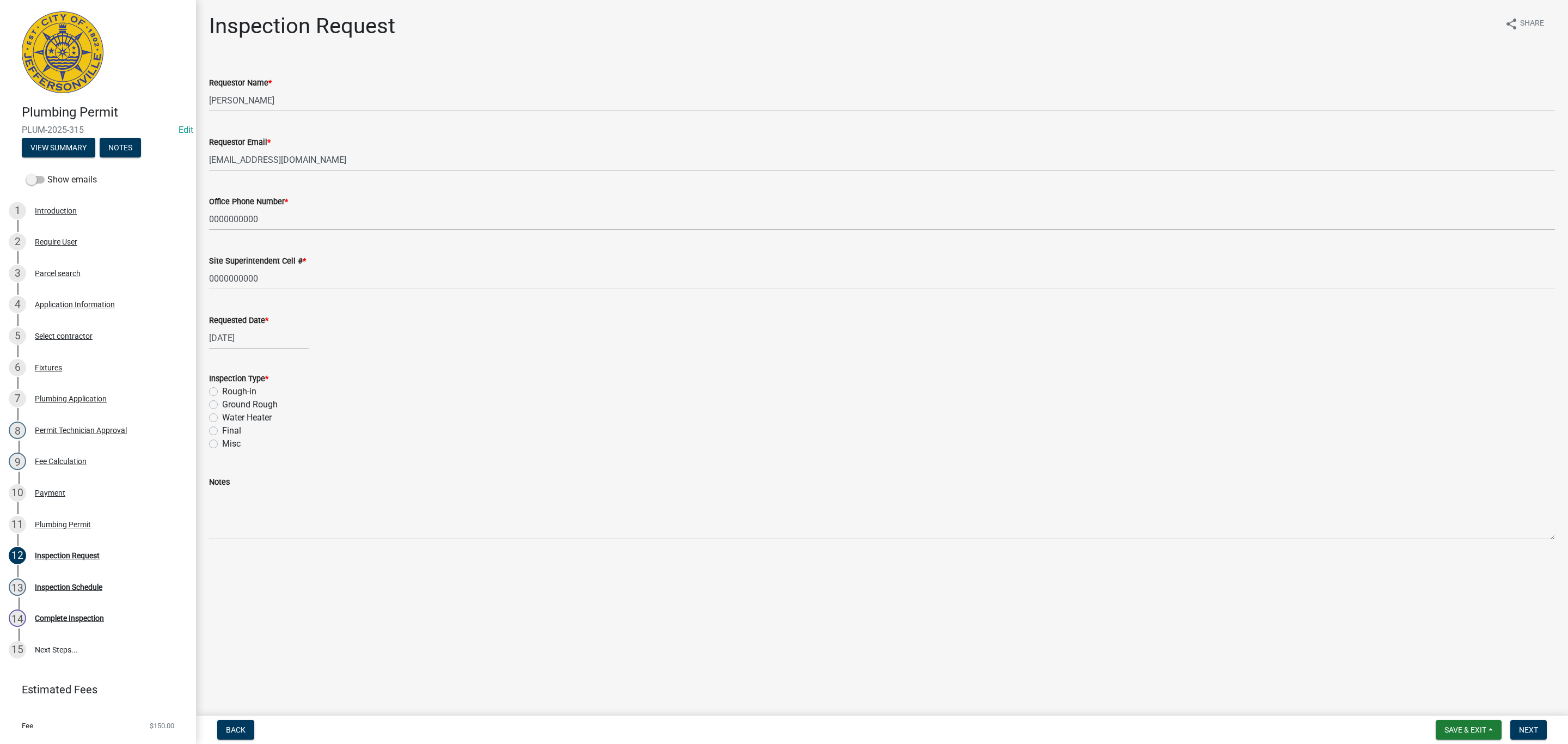
click at [222, 430] on input "Final" at bounding box center [226, 428] width 7 height 7
radio input "true"
click at [1521, 729] on span "Next" at bounding box center [1528, 729] width 19 height 9
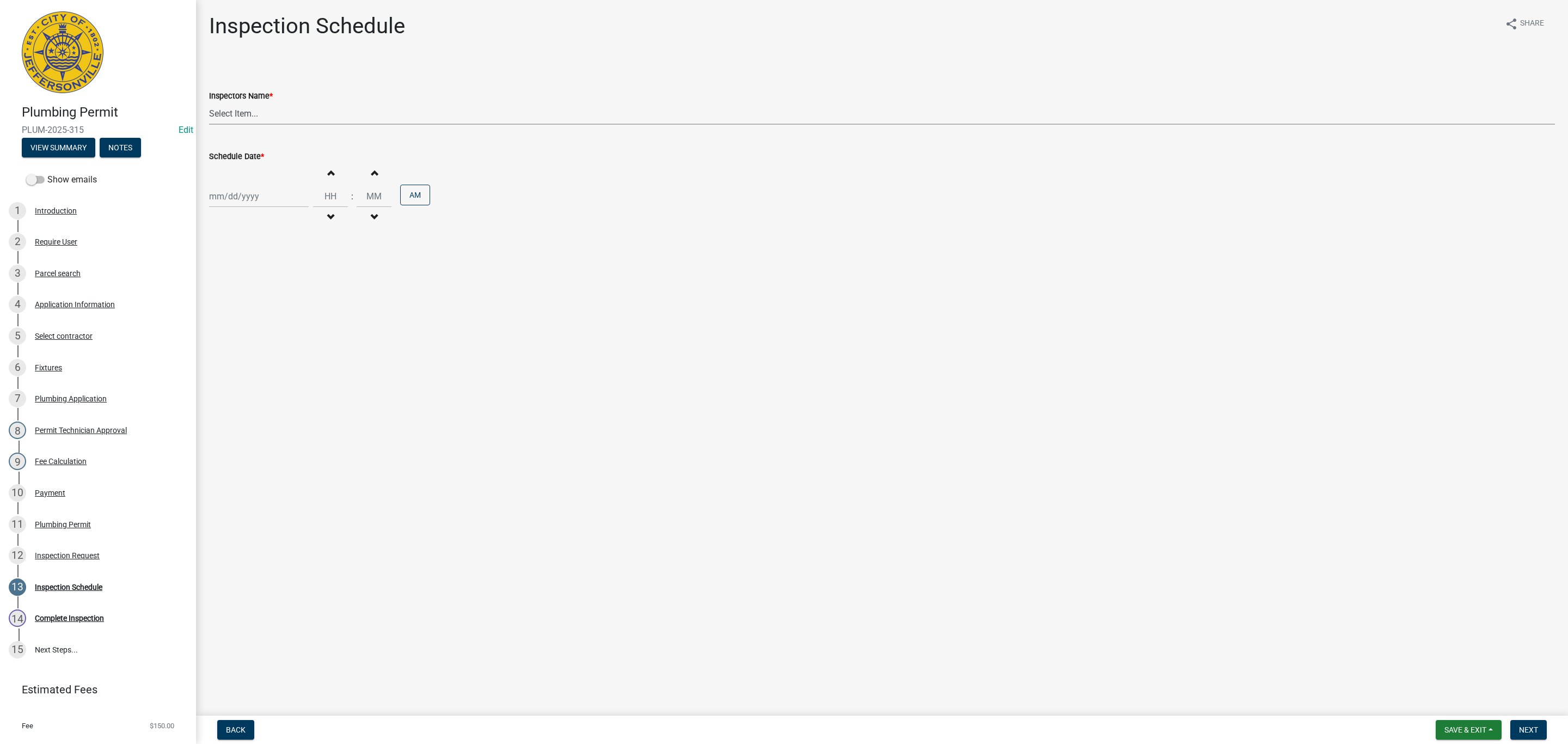
click at [225, 114] on select "Select Item... [PERSON_NAME] ([PERSON_NAME]) [PERSON_NAME] ([PERSON_NAME]) mkru…" at bounding box center [881, 113] width 1346 height 23
select select "13c97fbc-c819-4cee-844a-0db3d3c4db95"
click at [209, 102] on select "Select Item... [PERSON_NAME] ([PERSON_NAME]) [PERSON_NAME] ([PERSON_NAME]) mkru…" at bounding box center [881, 113] width 1346 height 23
select select "9"
select select "2025"
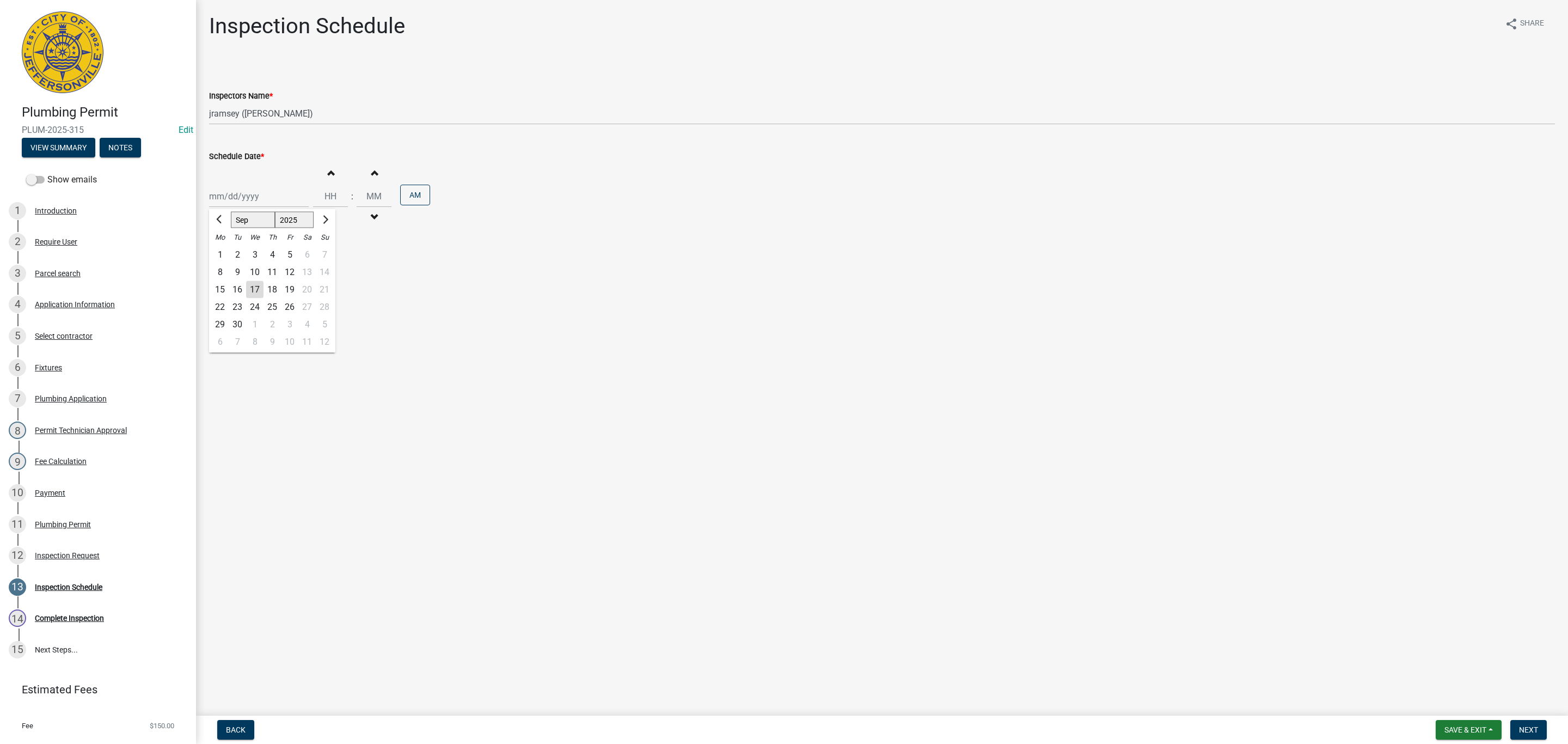
click at [237, 205] on div "[PERSON_NAME] Feb Mar Apr [PERSON_NAME][DATE] Oct Nov [DATE] 1526 1527 1528 152…" at bounding box center [259, 196] width 100 height 23
click at [275, 288] on div "18" at bounding box center [272, 290] width 18 height 18
type input "[DATE]"
drag, startPoint x: 346, startPoint y: 200, endPoint x: 251, endPoint y: 177, distance: 97.7
click at [250, 177] on div "[DATE] Increment hours Decrement hours : Increment minutes Decrement minutes AM" at bounding box center [881, 196] width 1346 height 67
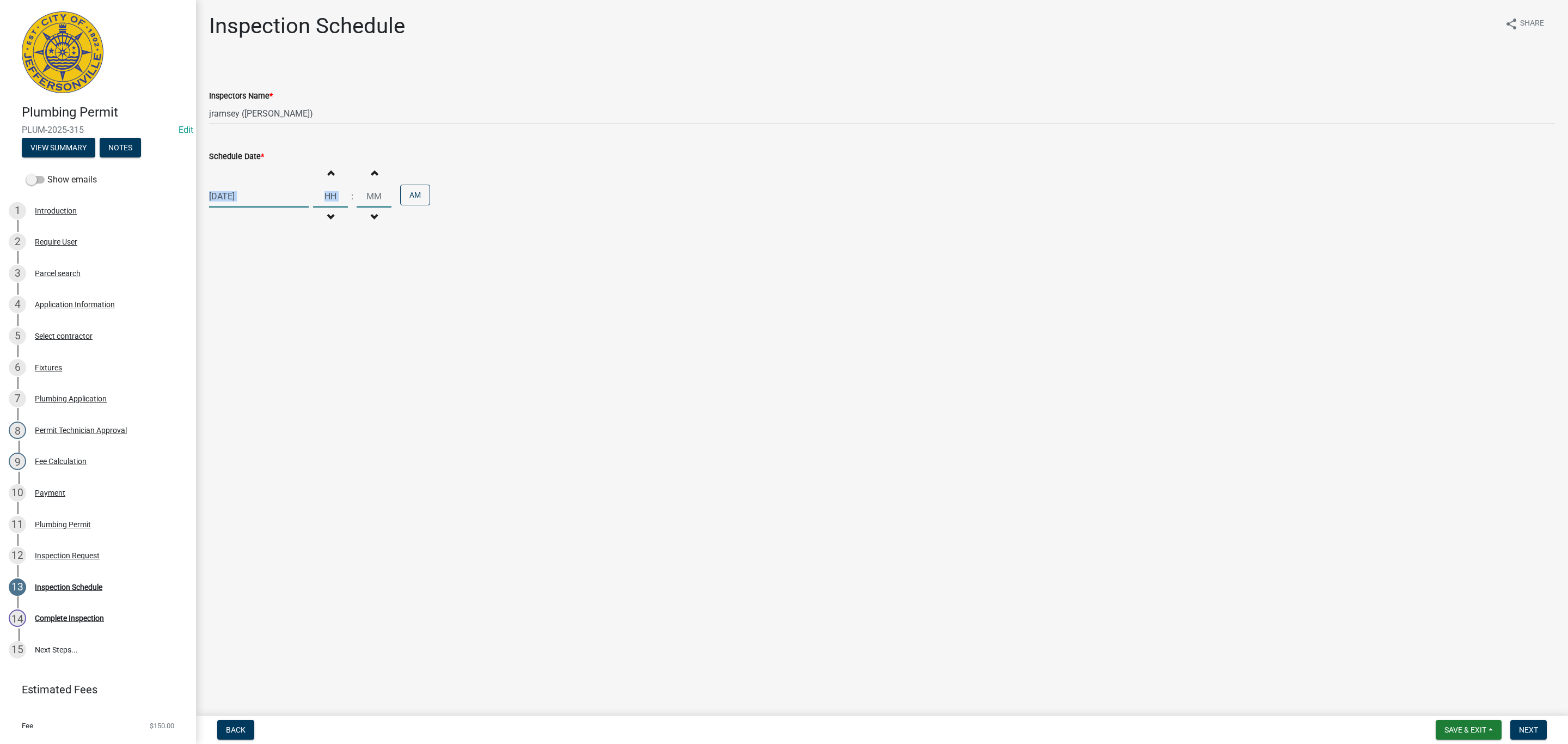
click at [330, 198] on input "Hours" at bounding box center [330, 196] width 35 height 23
drag, startPoint x: 332, startPoint y: 196, endPoint x: 323, endPoint y: 198, distance: 9.2
click at [323, 198] on input "Hours" at bounding box center [330, 196] width 35 height 23
type input "09"
drag, startPoint x: 377, startPoint y: 201, endPoint x: 357, endPoint y: 199, distance: 20.1
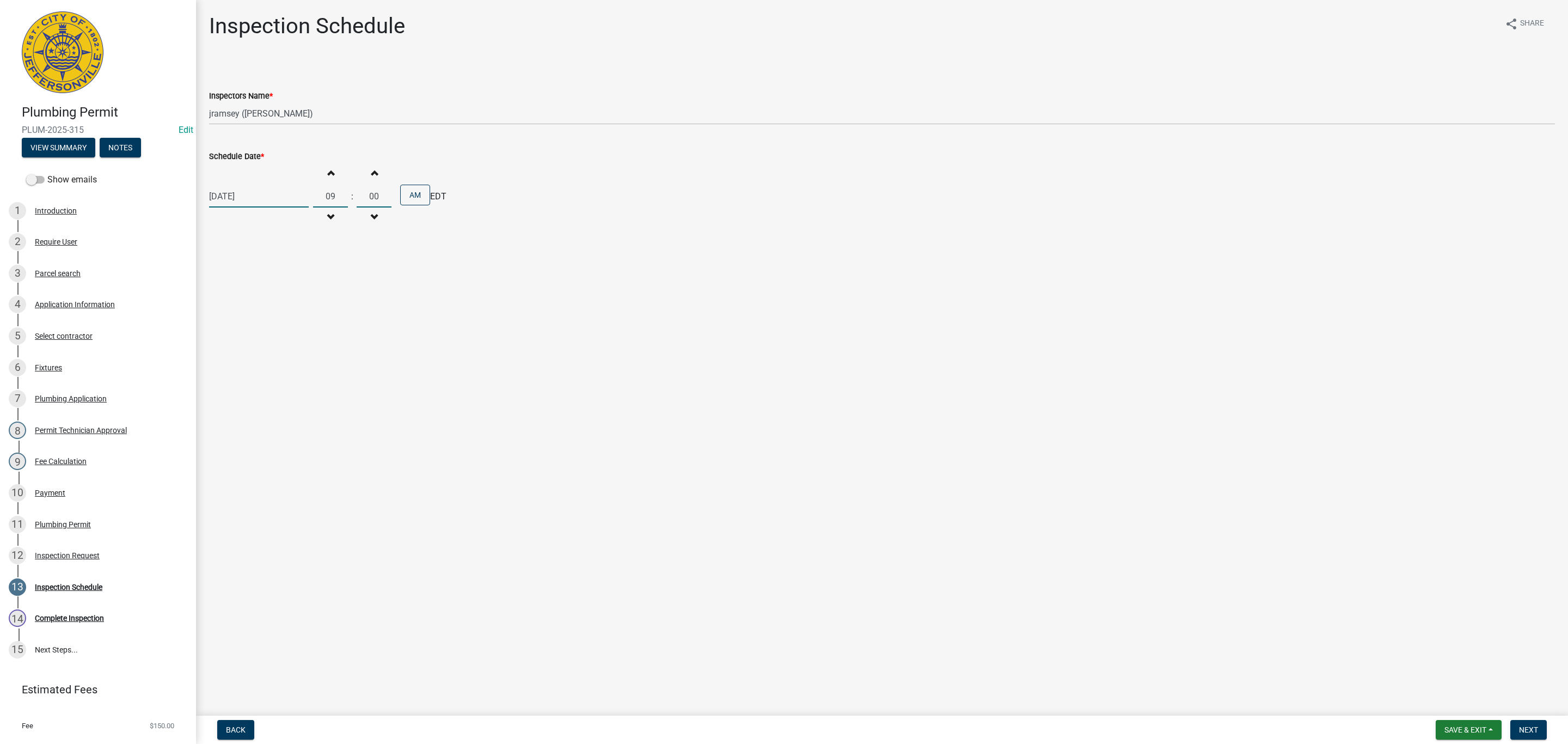
click at [357, 199] on input "00" at bounding box center [374, 196] width 35 height 23
type input "30"
click at [1519, 725] on span "Next" at bounding box center [1528, 729] width 19 height 9
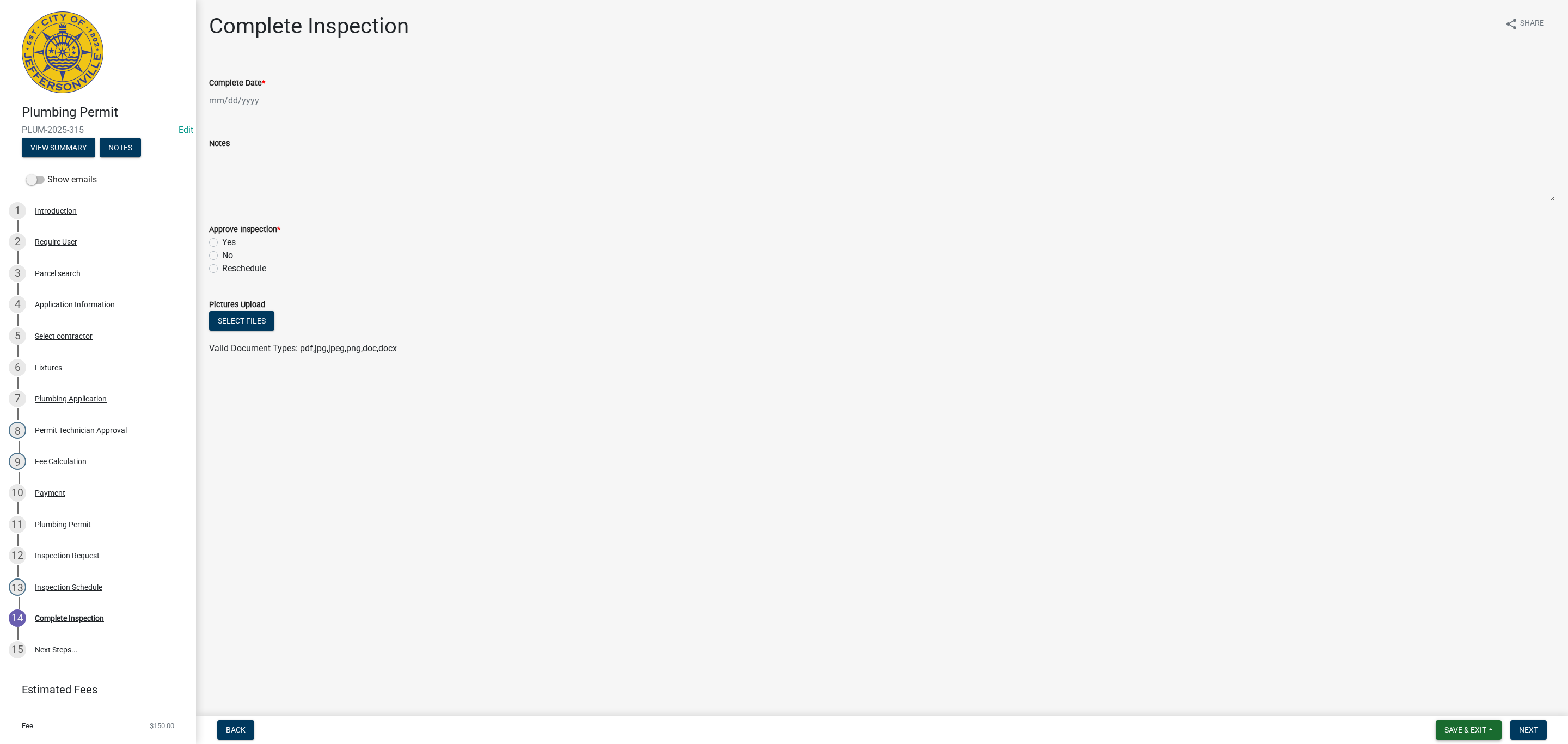
click at [1471, 729] on span "Save & Exit" at bounding box center [1465, 729] width 42 height 9
click at [1462, 704] on button "Save & Exit" at bounding box center [1458, 701] width 87 height 26
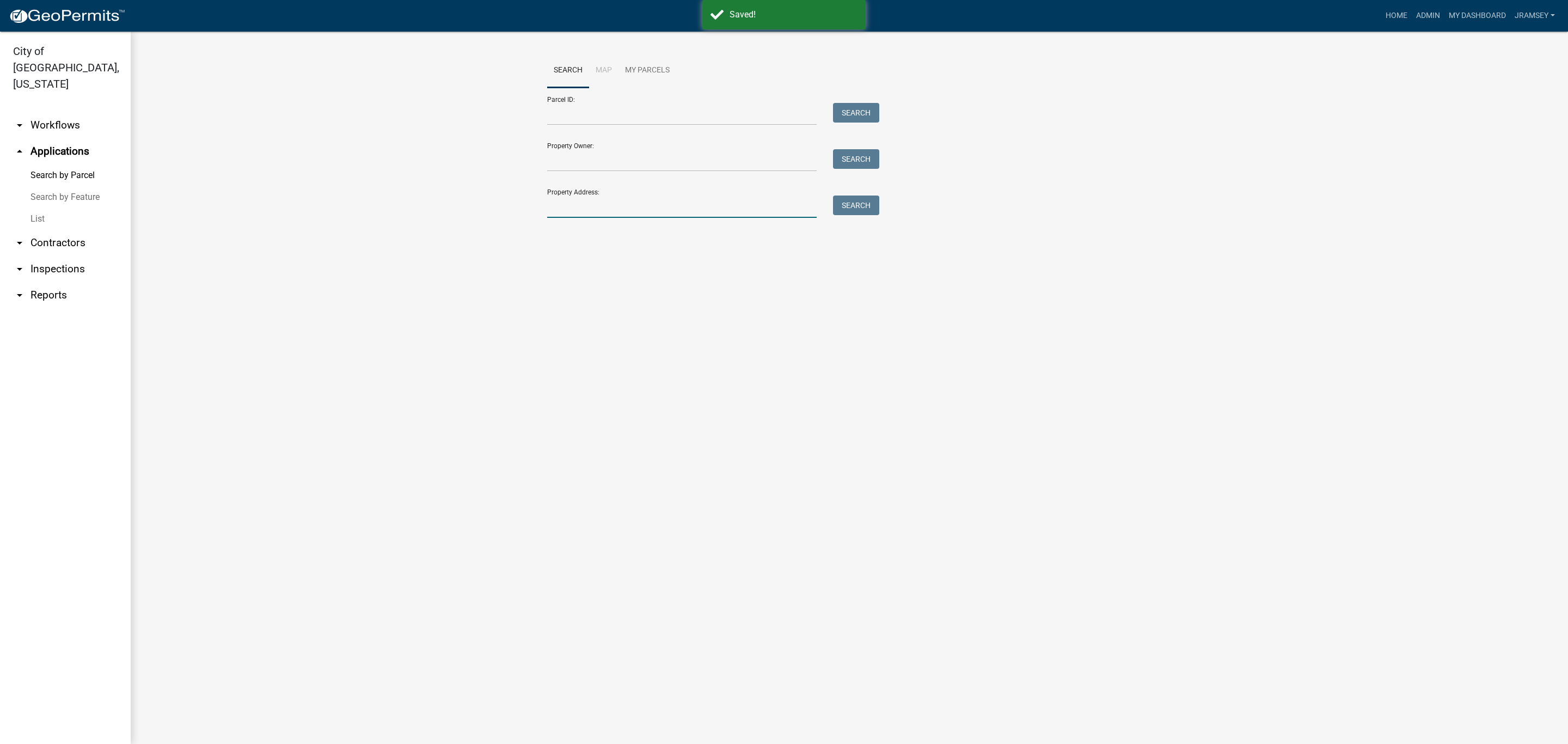
click at [583, 201] on input "Property Address:" at bounding box center [682, 206] width 270 height 23
type input "4014 e 10th"
click at [866, 200] on button "Search" at bounding box center [856, 205] width 46 height 19
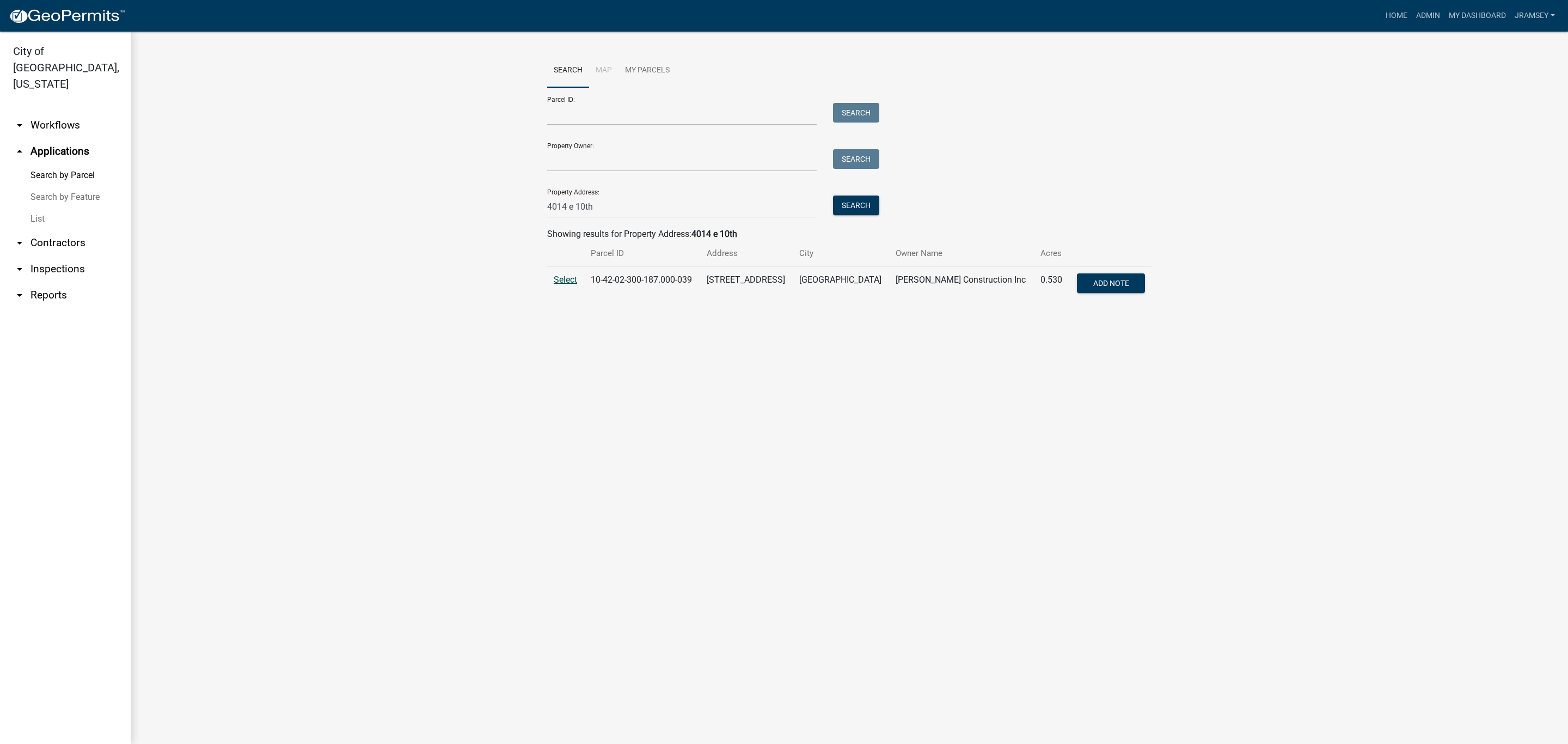
click at [575, 278] on span "Select" at bounding box center [565, 279] width 23 height 10
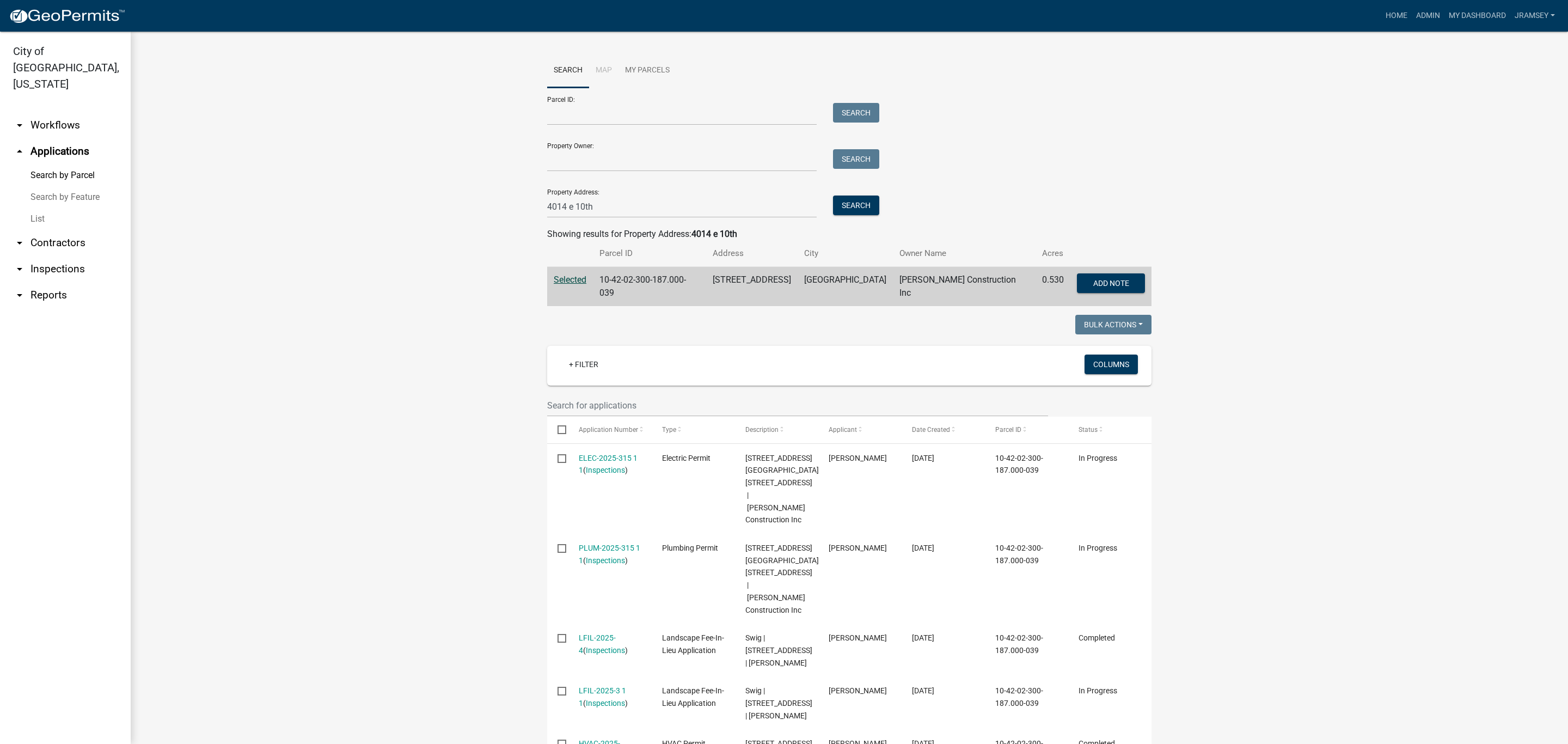
scroll to position [82, 0]
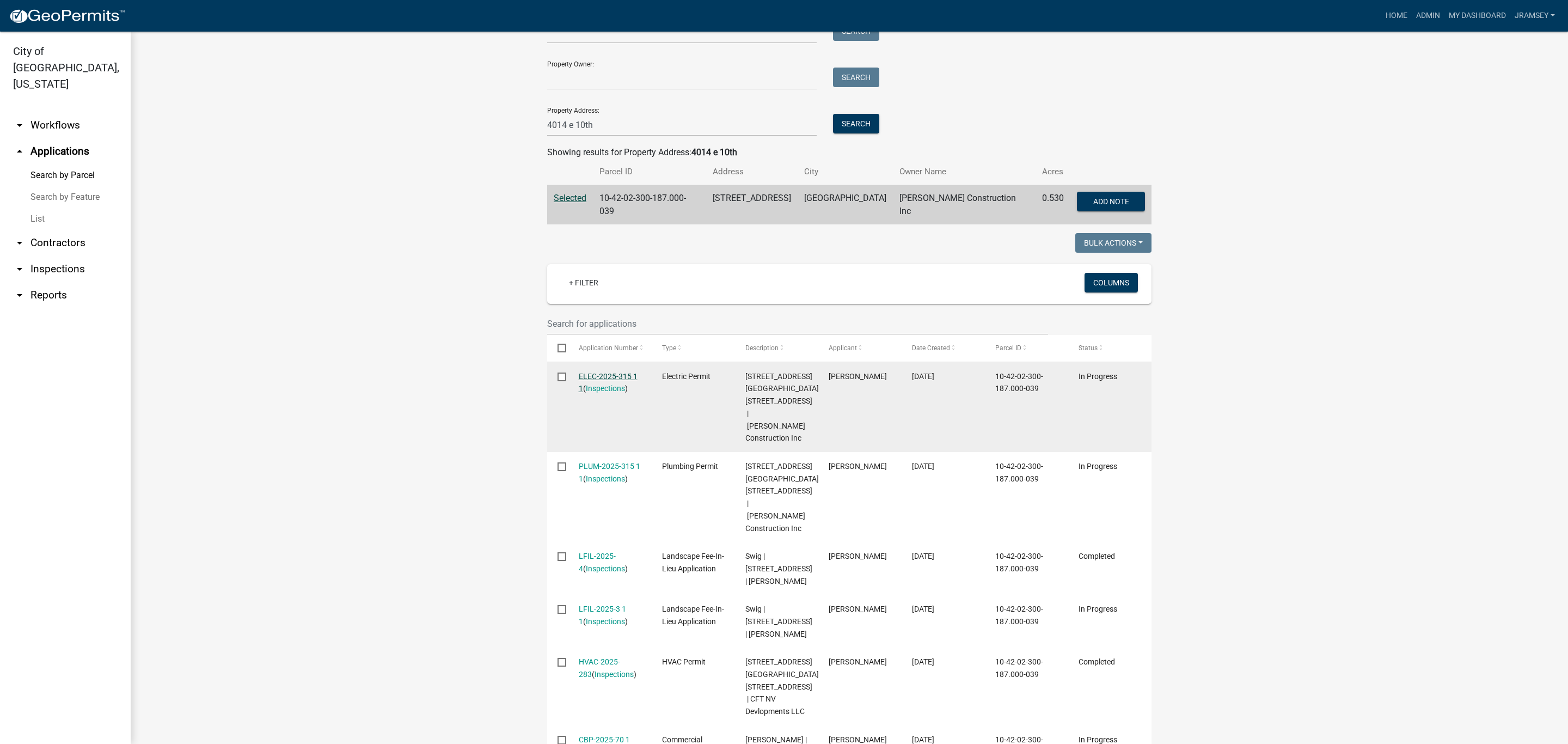
click at [590, 372] on link "ELEC-2025-315 1 1" at bounding box center [608, 382] width 59 height 21
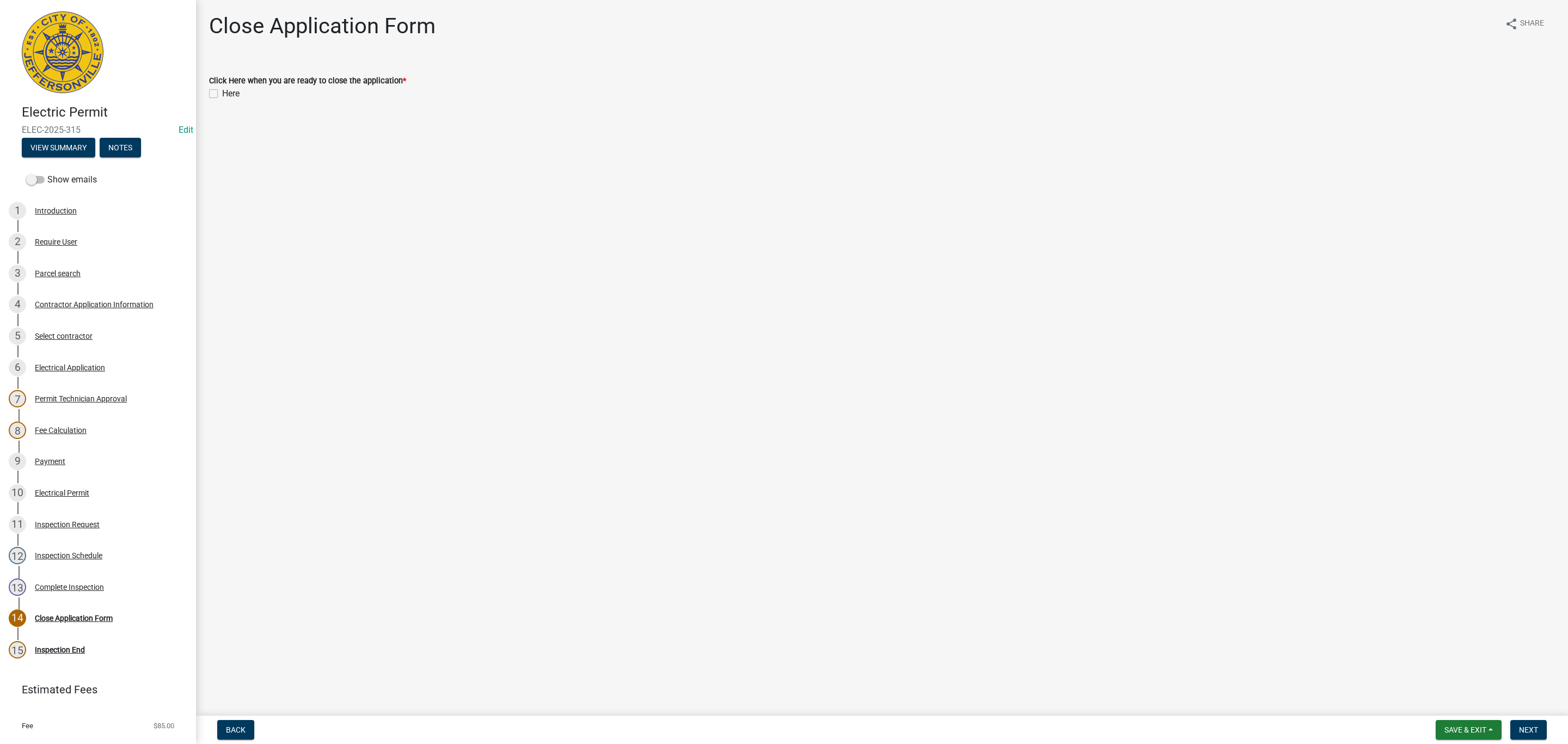
click at [222, 93] on label "Here" at bounding box center [231, 93] width 18 height 13
click at [222, 93] on input "Here" at bounding box center [226, 91] width 7 height 7
checkbox input "true"
click at [1536, 729] on button "Next" at bounding box center [1528, 729] width 37 height 19
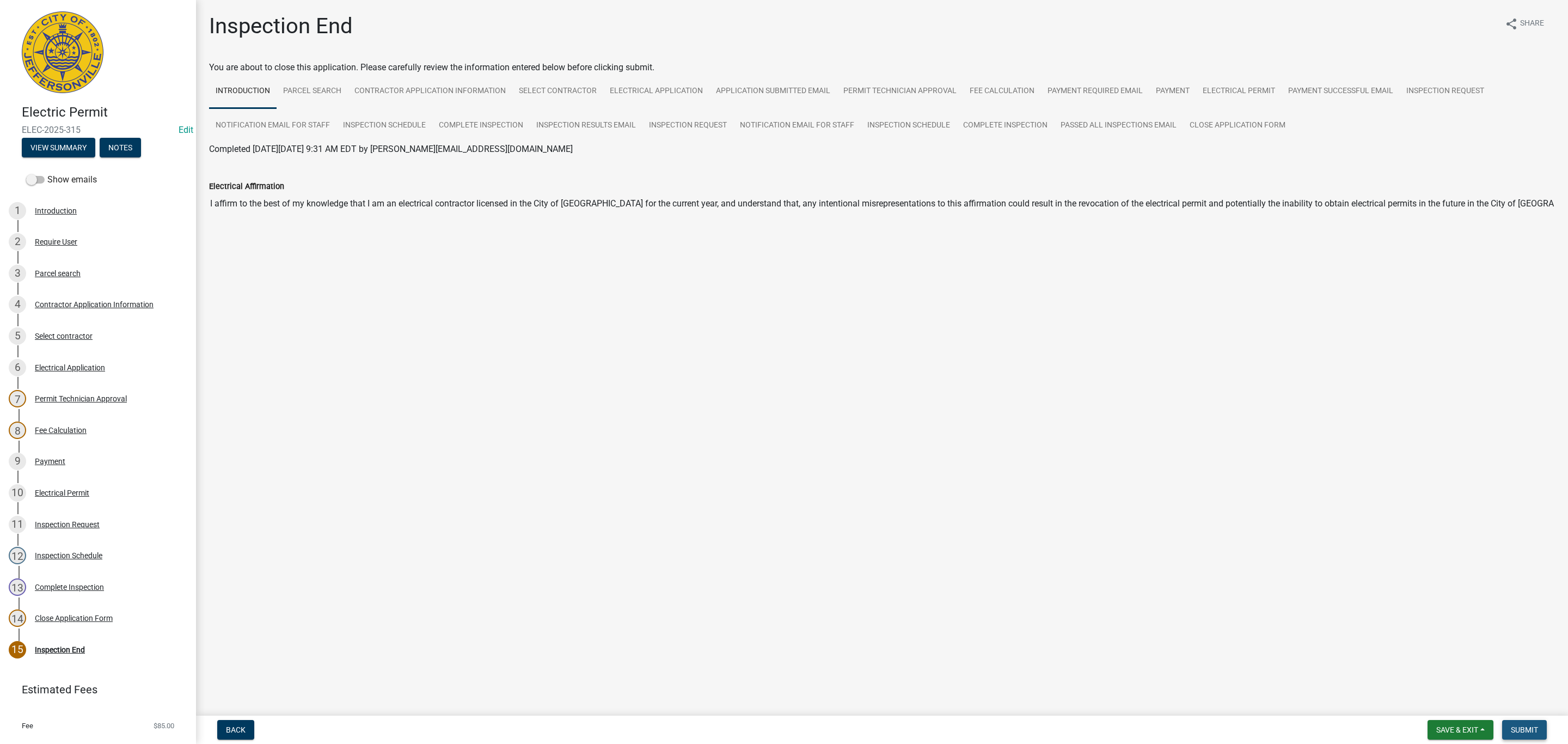
click at [1522, 729] on span "Submit" at bounding box center [1524, 729] width 27 height 9
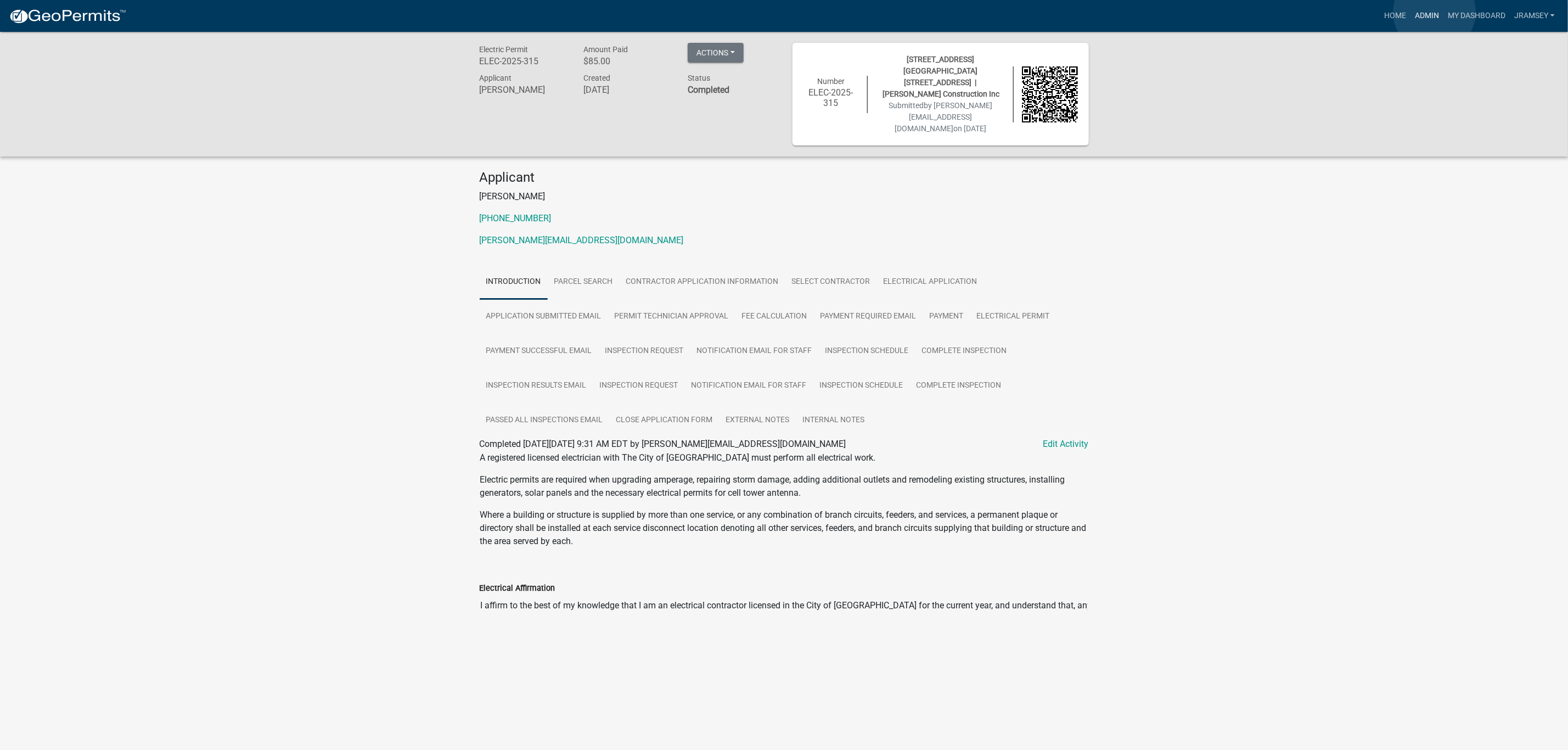
click at [1435, 12] on link "Admin" at bounding box center [1427, 16] width 33 height 21
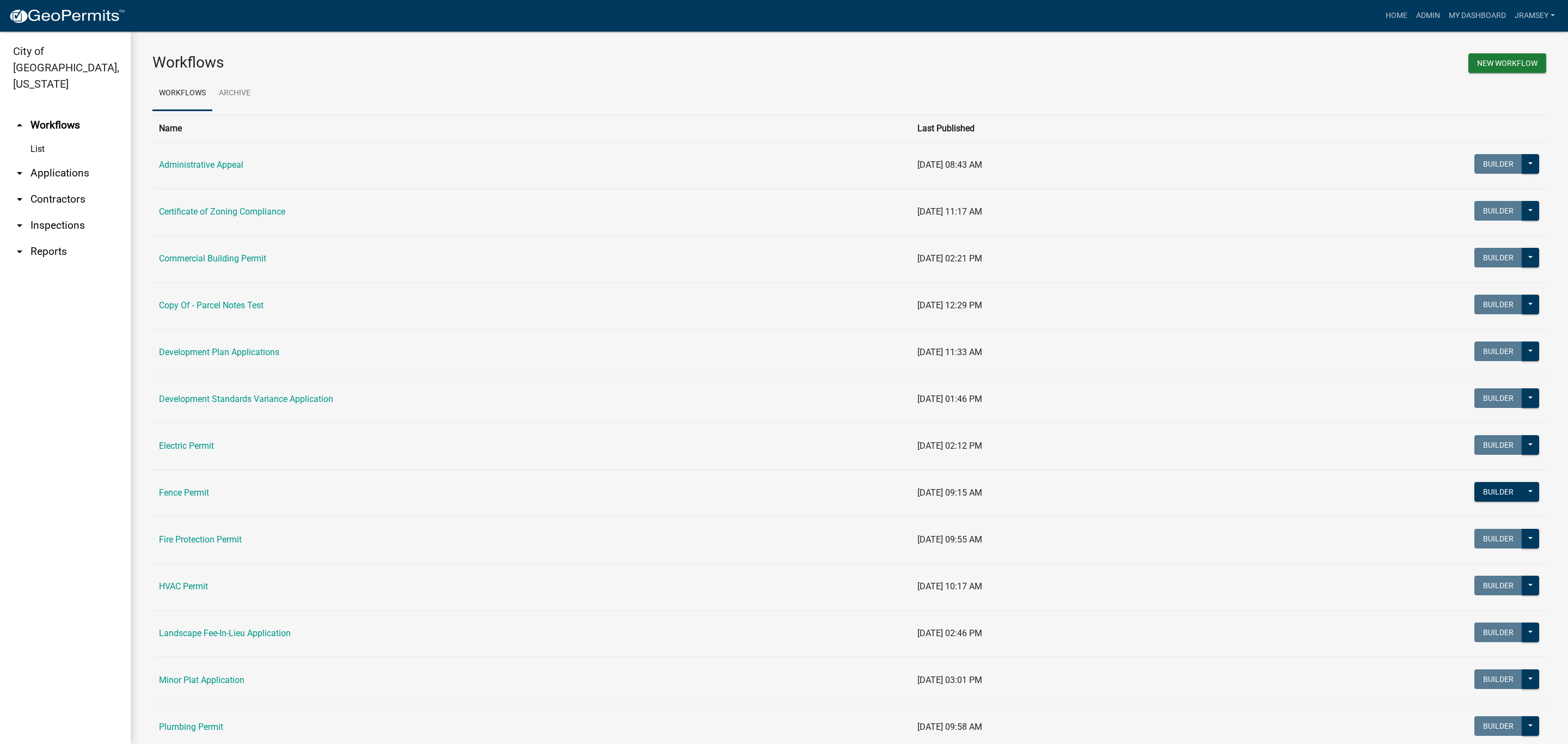
click at [49, 214] on link "arrow_drop_down Inspections" at bounding box center [65, 225] width 131 height 26
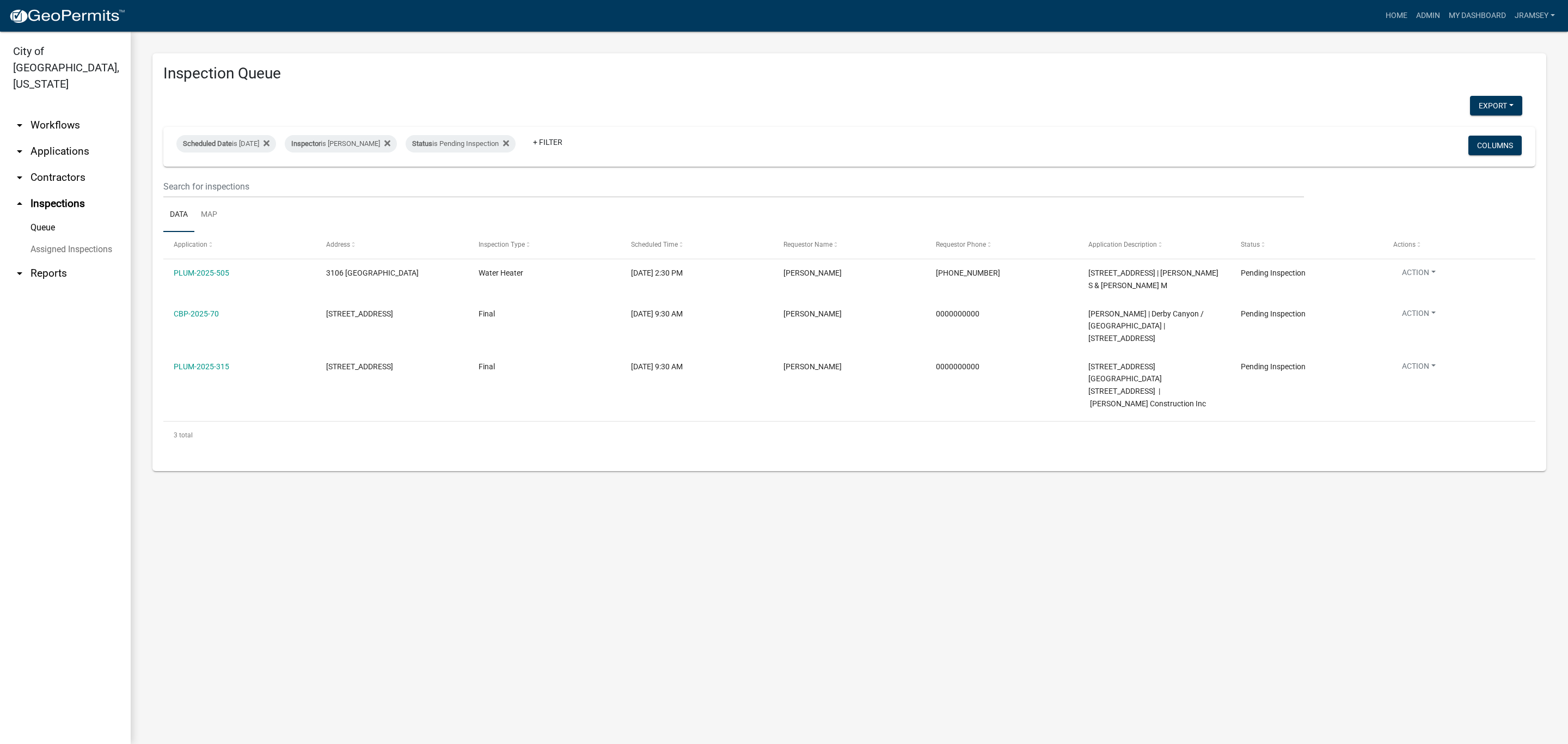
click at [44, 138] on link "arrow_drop_down Applications" at bounding box center [65, 151] width 131 height 26
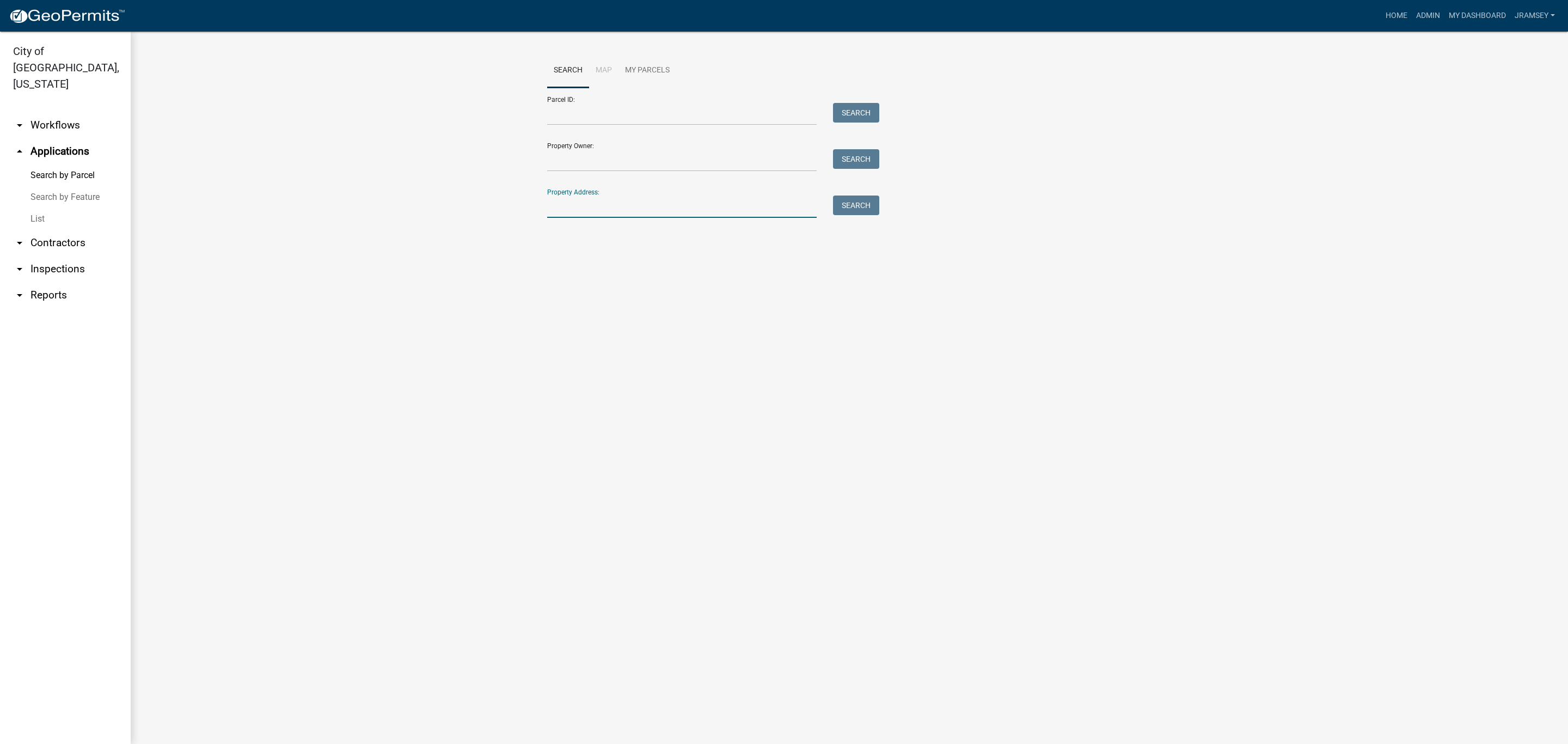
click at [561, 199] on input "Property Address:" at bounding box center [682, 206] width 270 height 23
type input "4014 e 10th"
click at [845, 206] on button "Search" at bounding box center [856, 205] width 46 height 19
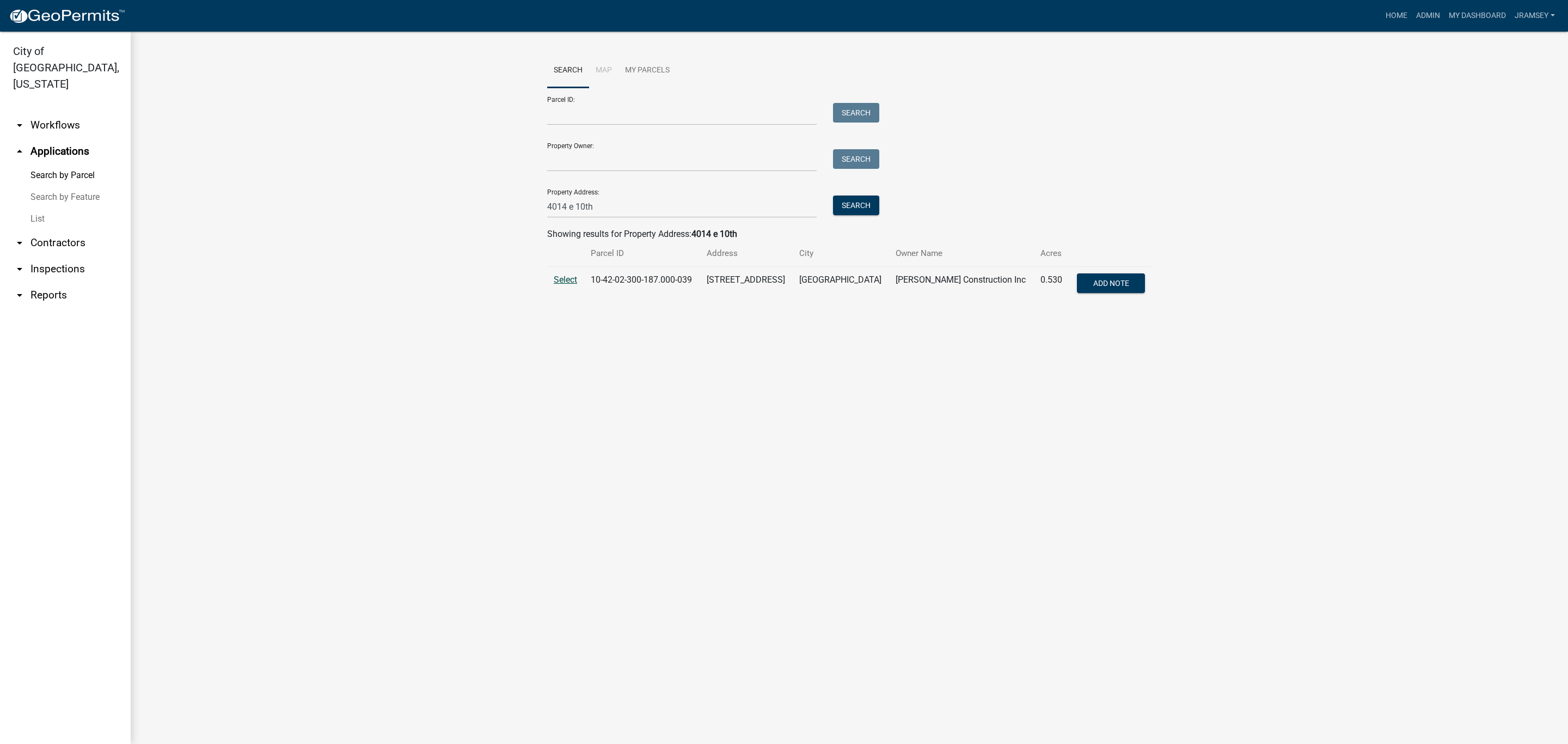
click at [567, 278] on span "Select" at bounding box center [565, 279] width 23 height 10
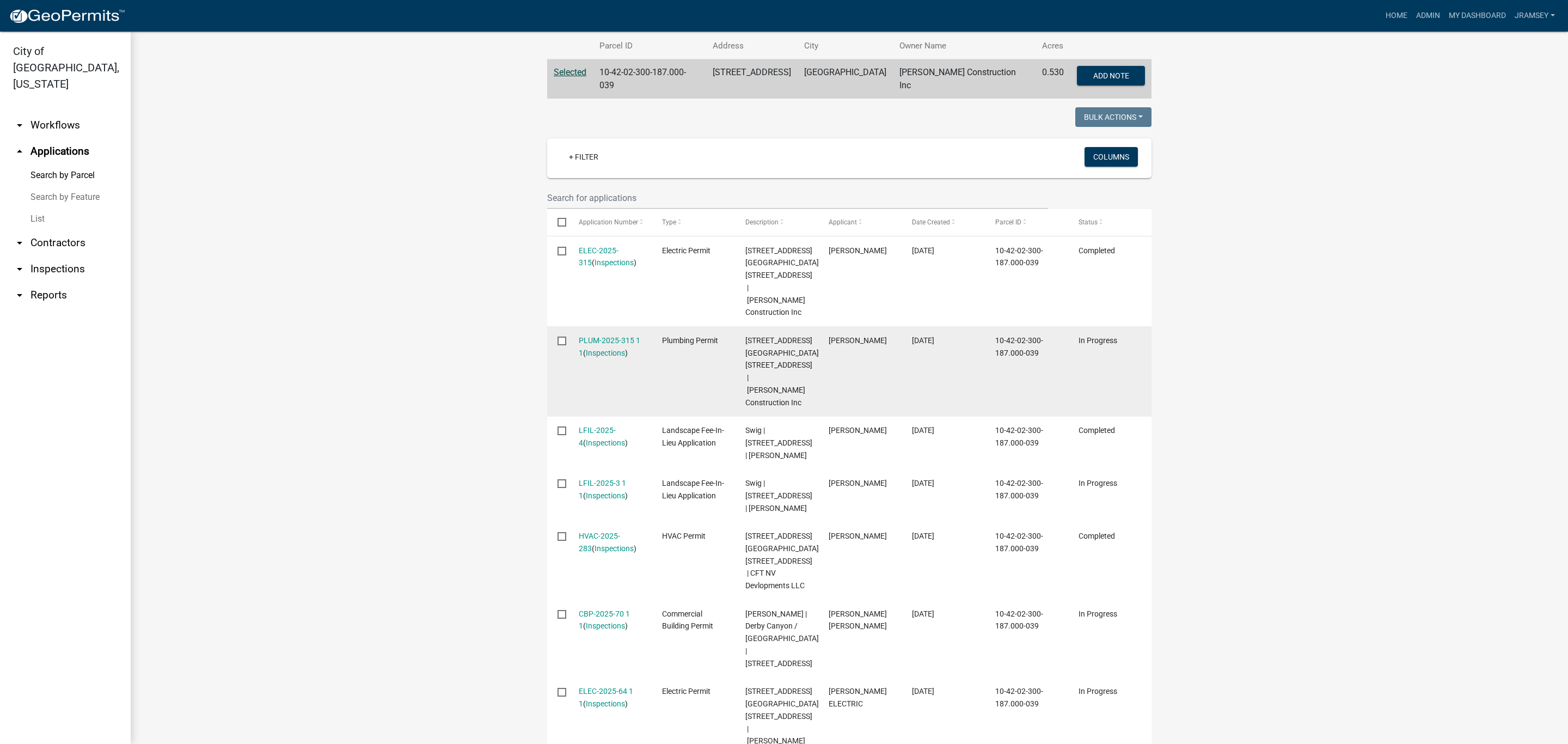
scroll to position [231, 0]
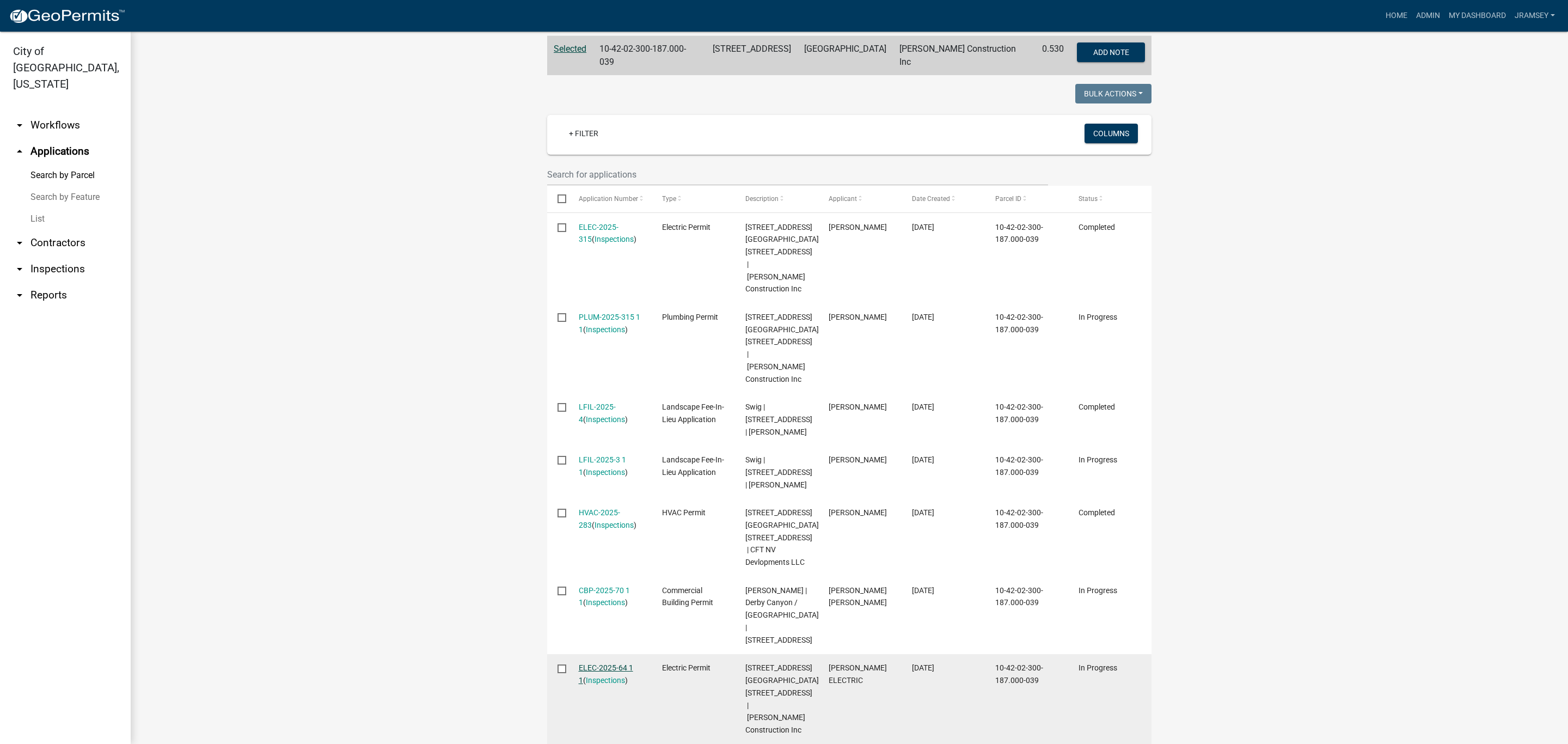
click at [606, 663] on link "ELEC-2025-64 1 1" at bounding box center [606, 673] width 54 height 21
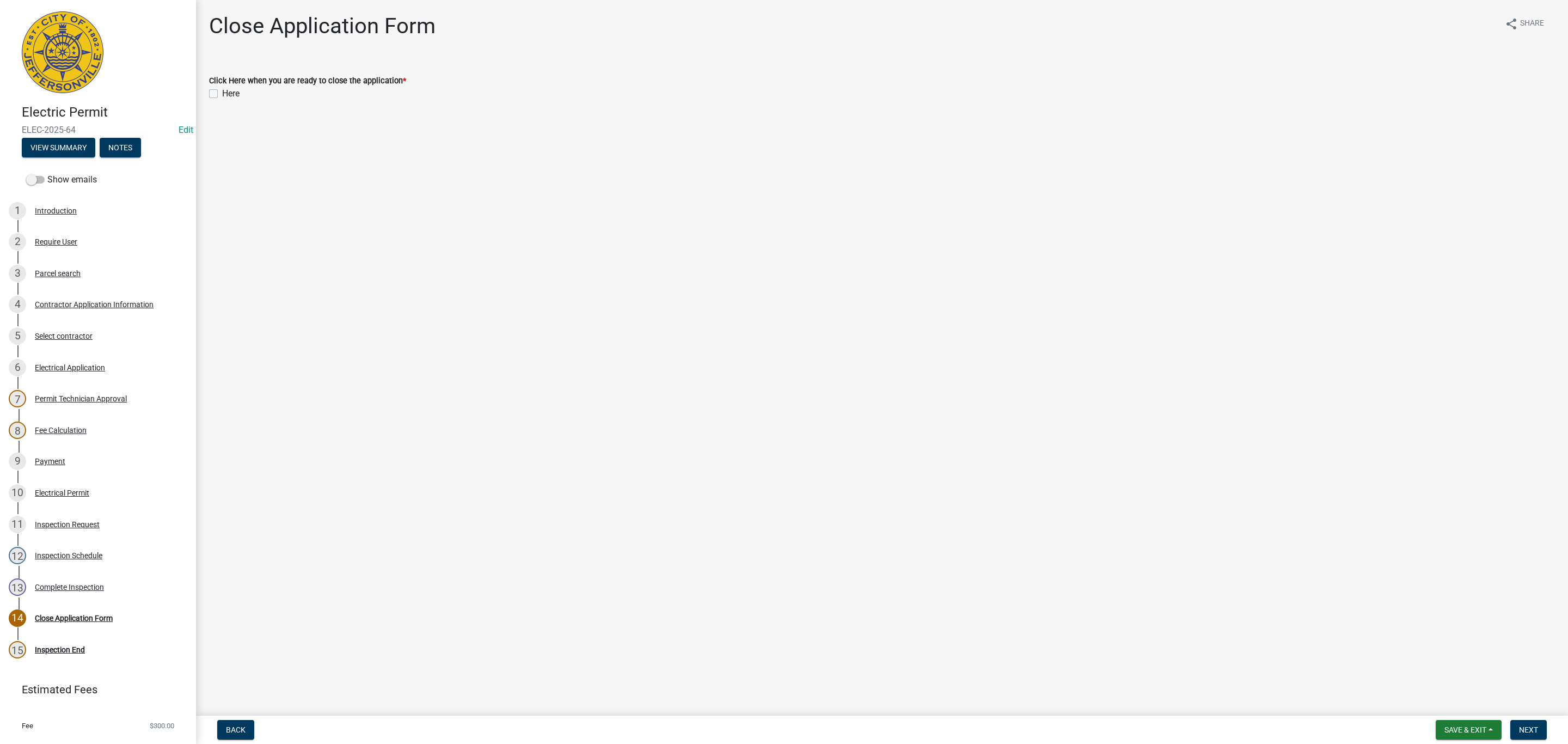
click at [222, 96] on label "Here" at bounding box center [231, 93] width 18 height 13
click at [222, 94] on input "Here" at bounding box center [226, 91] width 7 height 7
checkbox input "true"
click at [1513, 732] on button "Next" at bounding box center [1528, 729] width 37 height 19
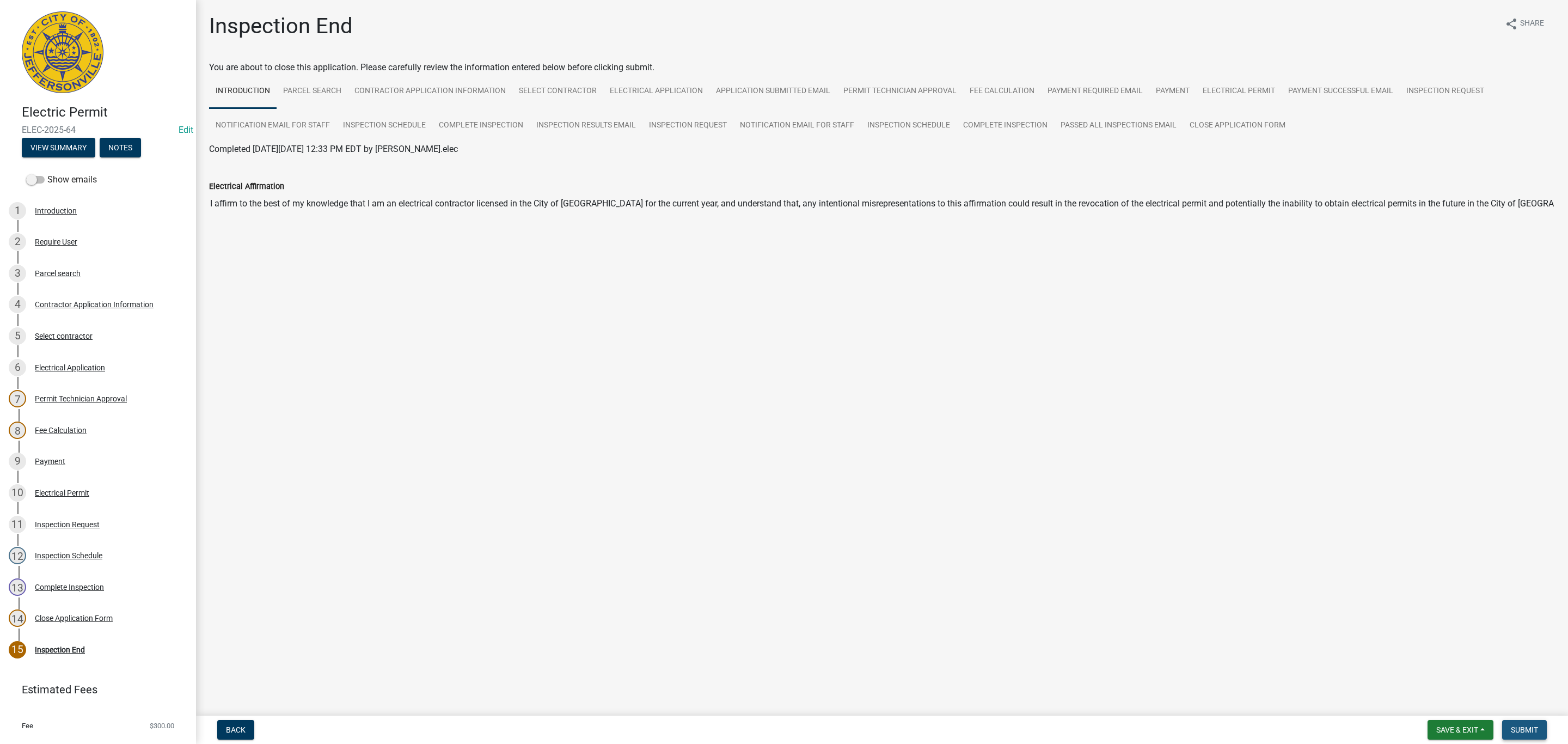
click at [1518, 730] on span "Submit" at bounding box center [1524, 729] width 27 height 9
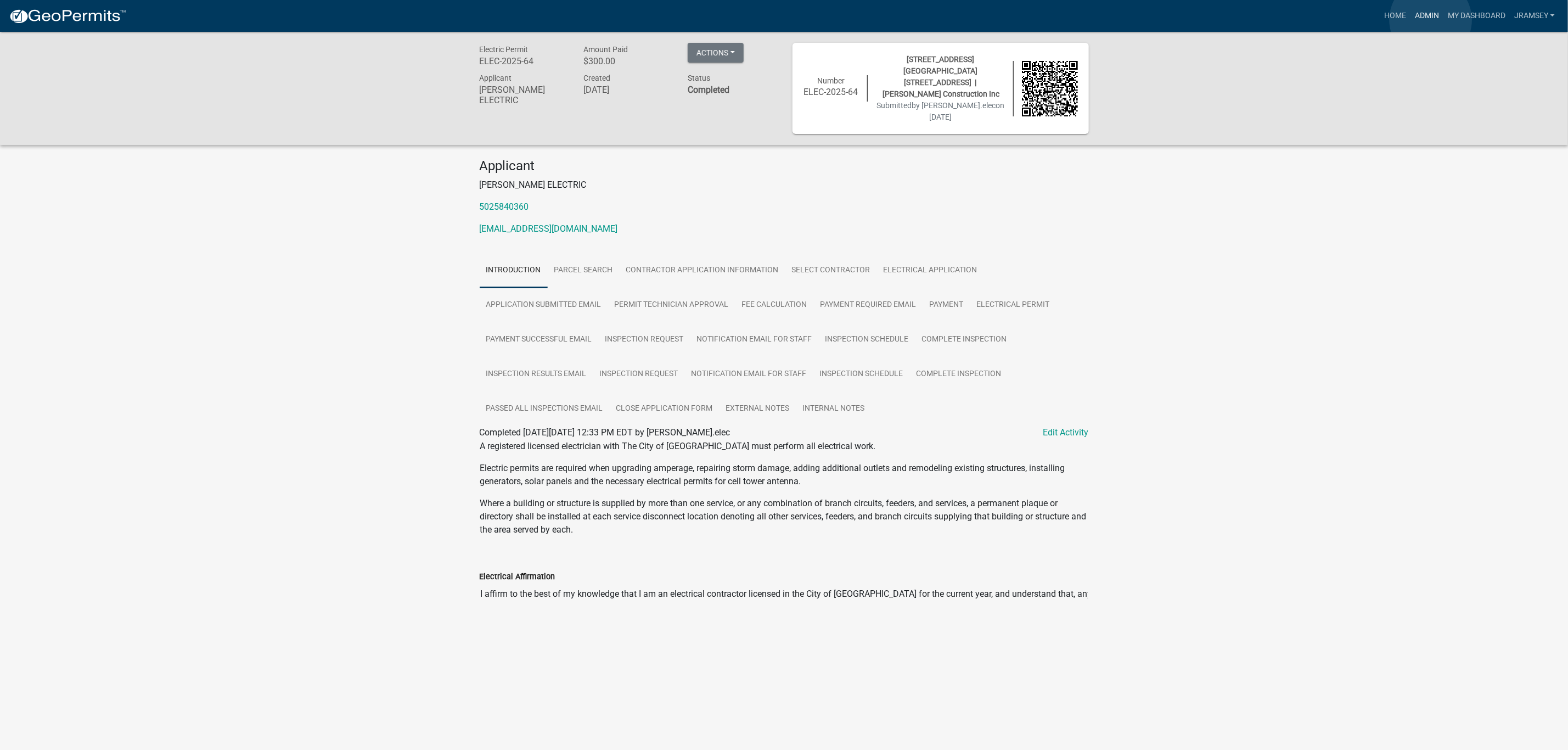
click at [1431, 20] on link "Admin" at bounding box center [1427, 16] width 33 height 21
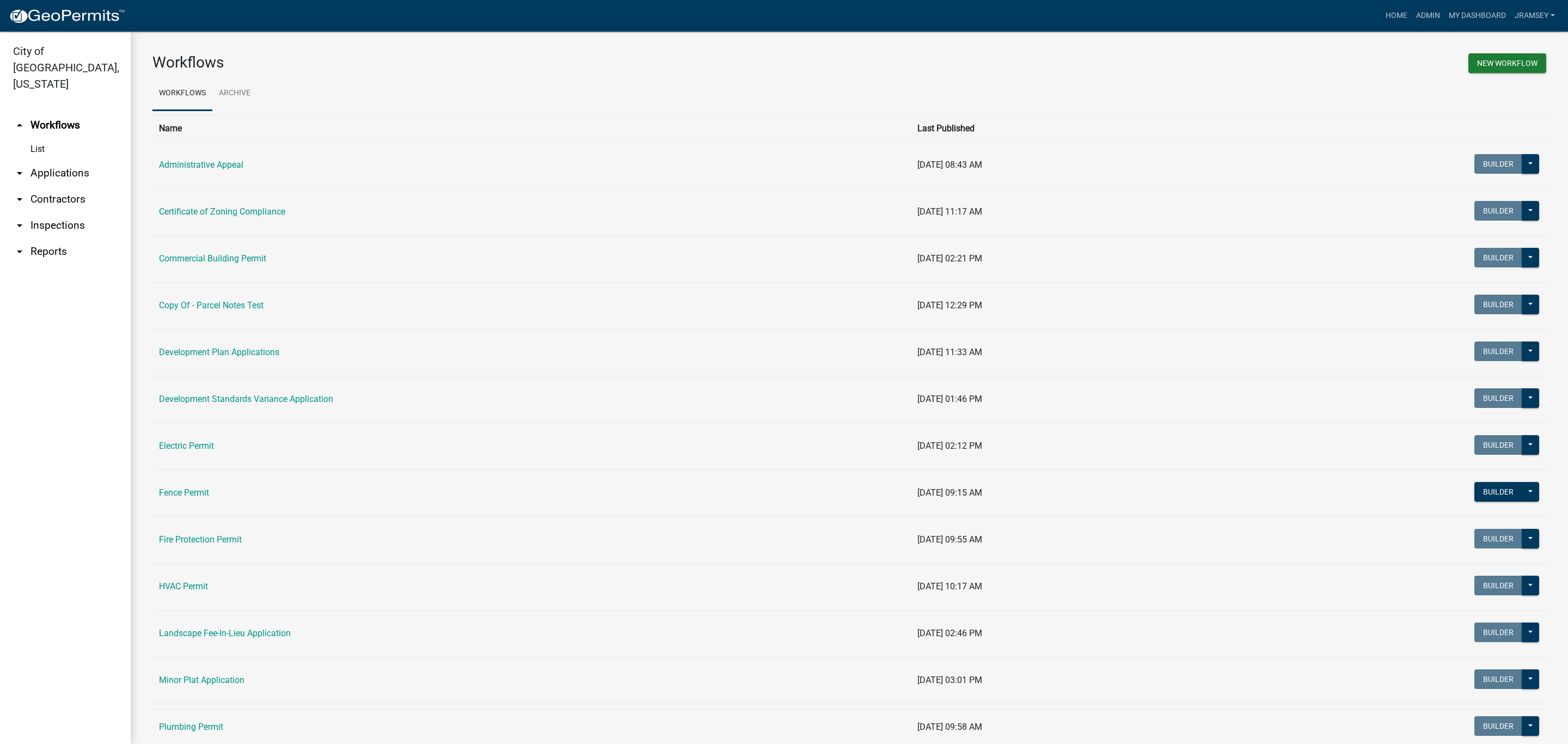
click at [54, 212] on link "arrow_drop_down Inspections" at bounding box center [65, 225] width 131 height 26
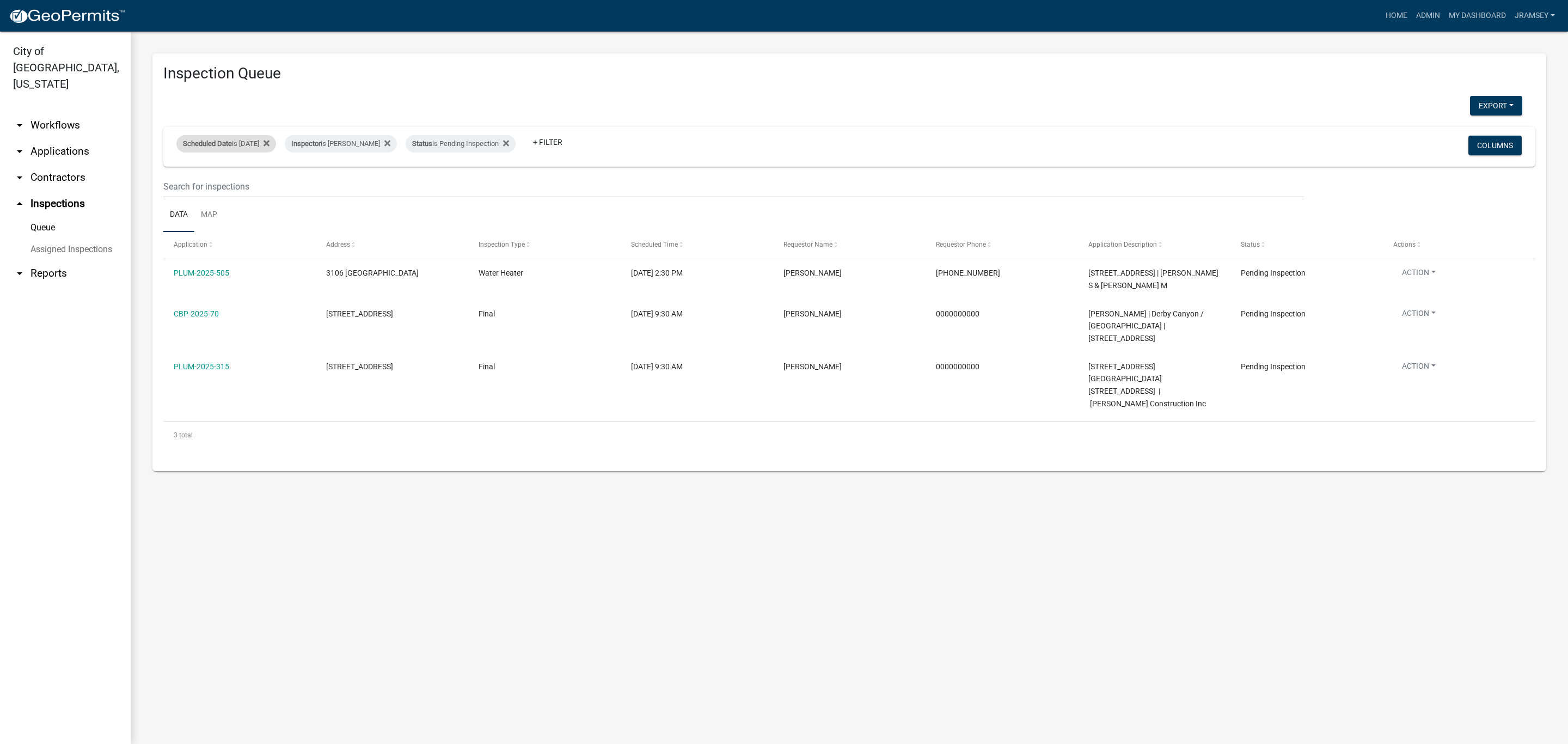
click at [259, 142] on div "Scheduled Date is [DATE]" at bounding box center [226, 144] width 100 height 18
click at [266, 184] on input "[DATE]" at bounding box center [236, 184] width 76 height 23
type input "[DATE]"
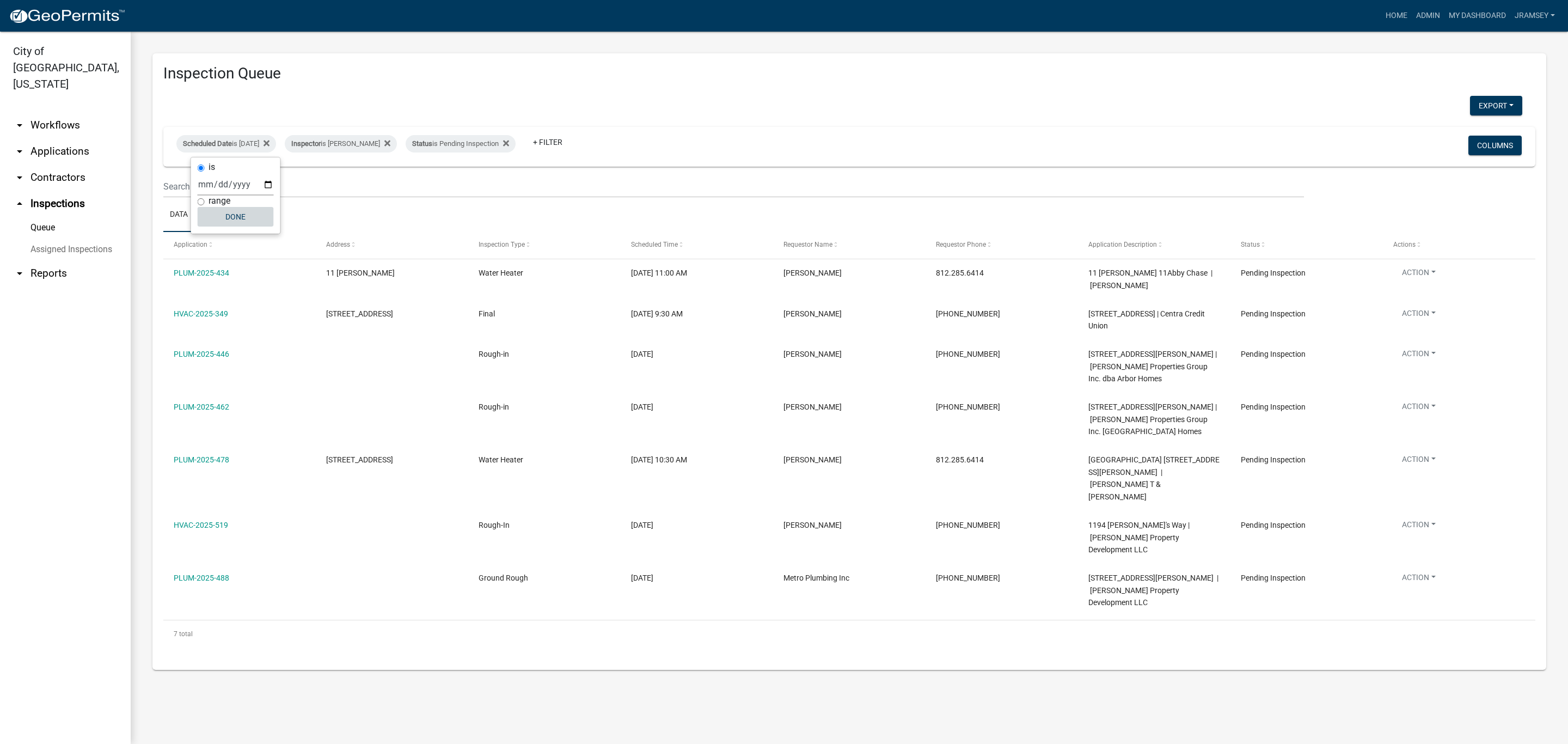
click at [237, 220] on button "Done" at bounding box center [236, 217] width 76 height 19
click at [71, 138] on link "arrow_drop_down Applications" at bounding box center [65, 151] width 131 height 26
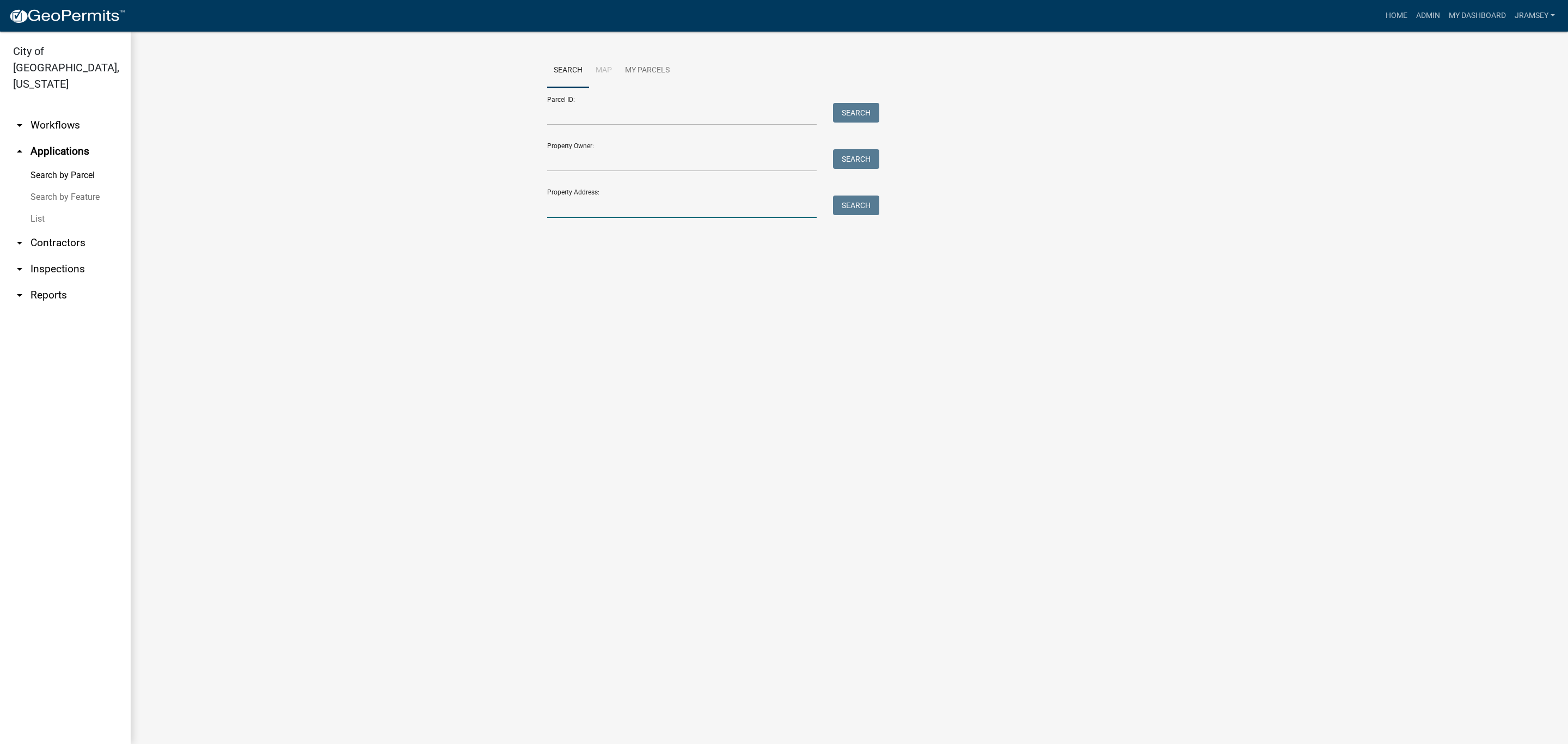
click at [617, 209] on input "Property Address:" at bounding box center [682, 206] width 270 height 23
type input "332 spring"
click at [845, 211] on button "Search" at bounding box center [856, 205] width 46 height 19
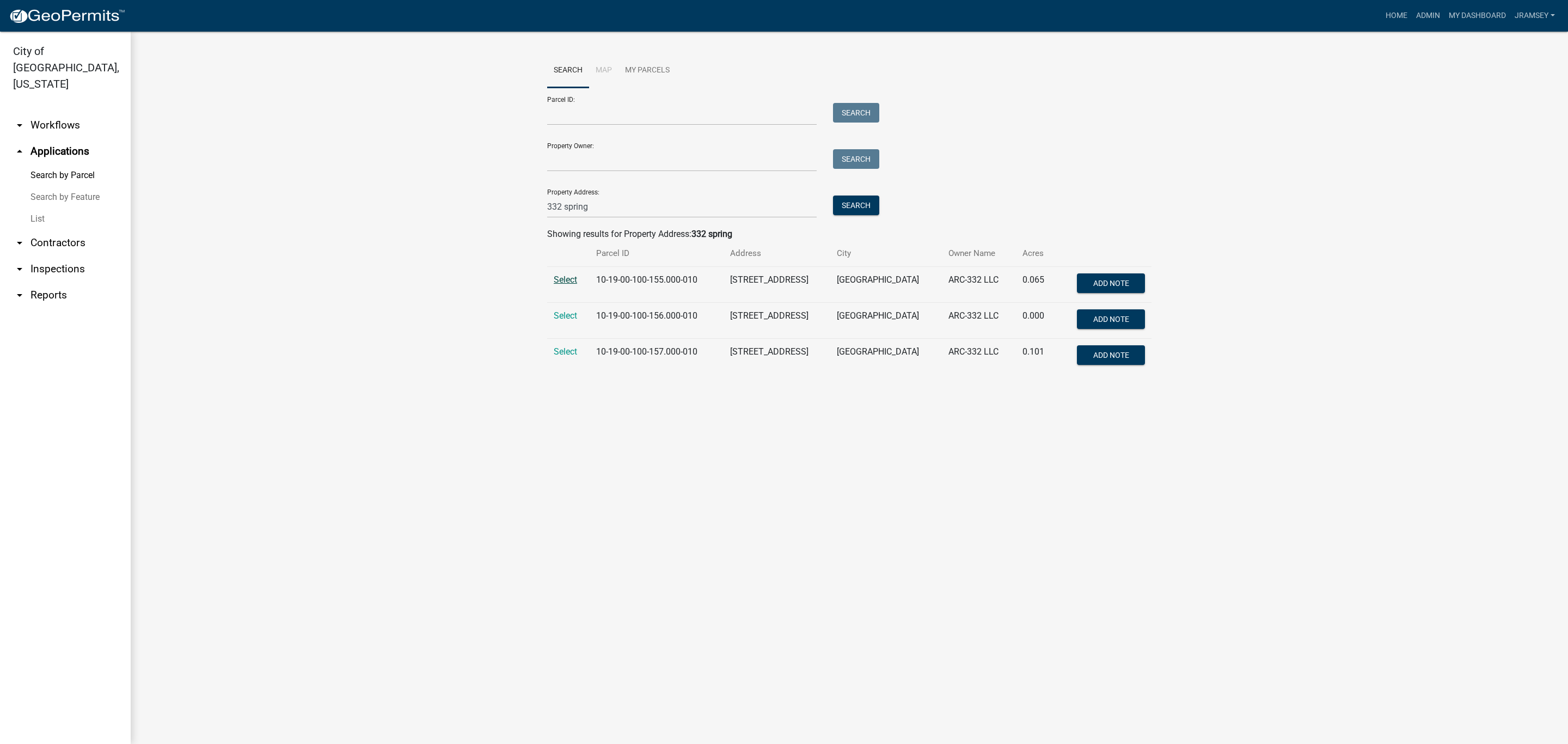
click at [564, 278] on span "Select" at bounding box center [565, 279] width 23 height 10
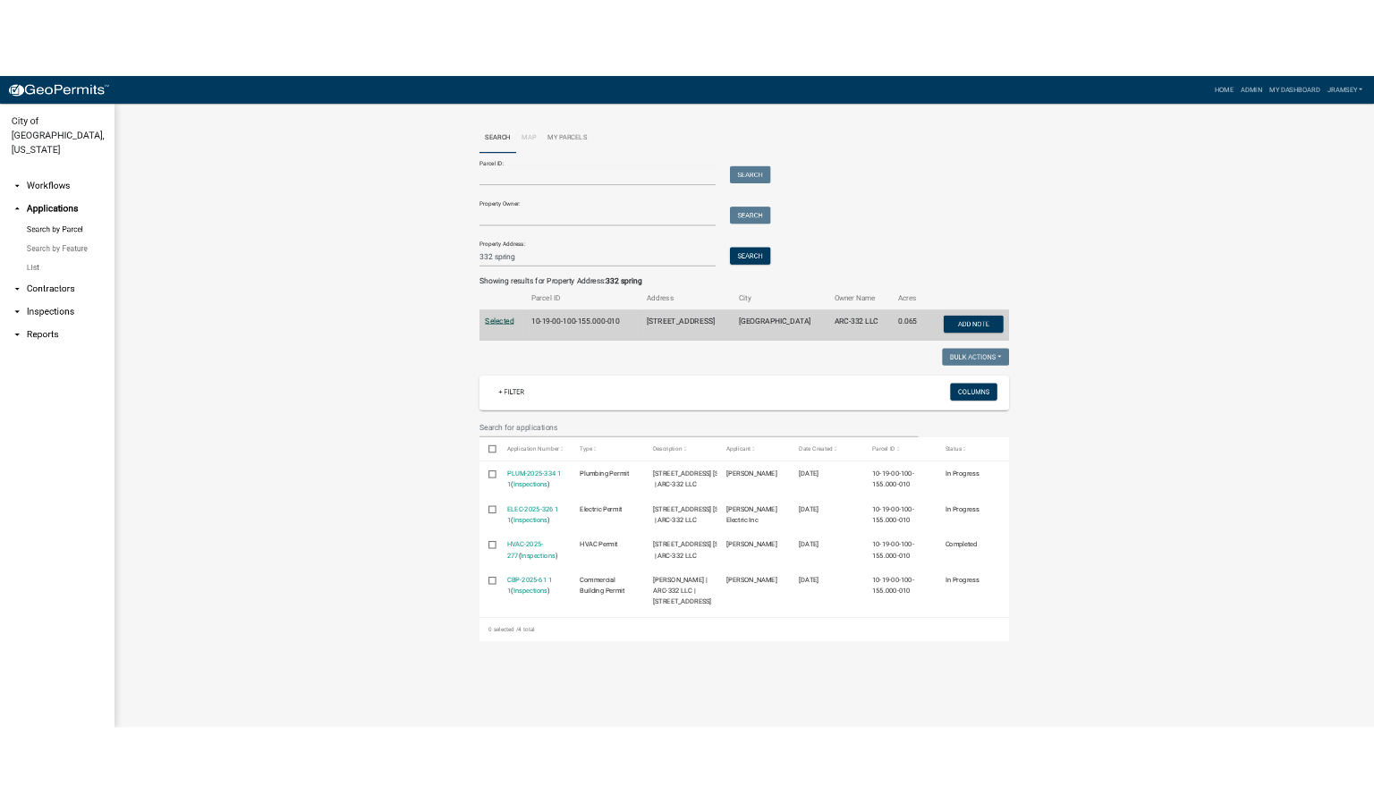
scroll to position [17, 0]
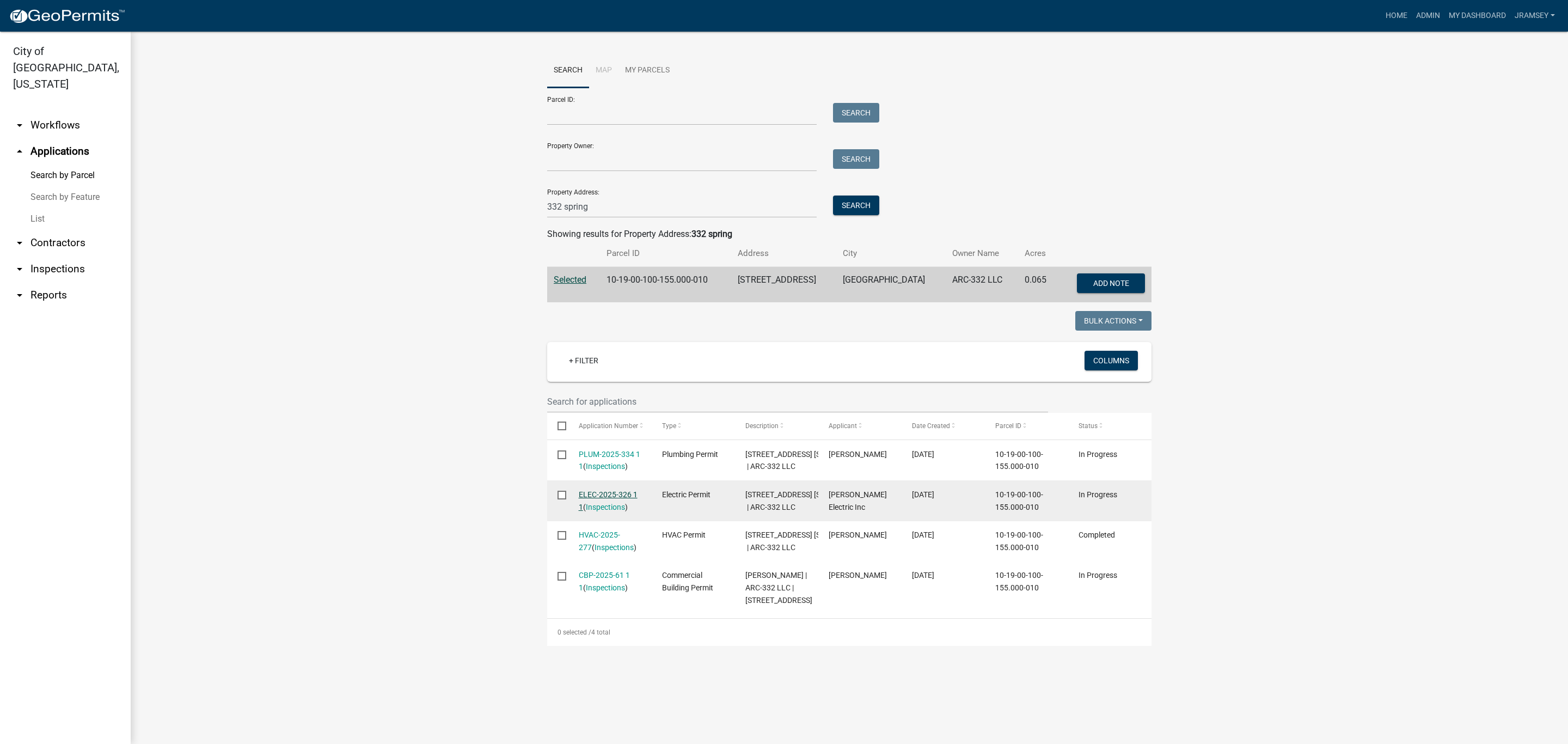
click at [588, 508] on link "ELEC-2025-326 1 1" at bounding box center [608, 500] width 59 height 21
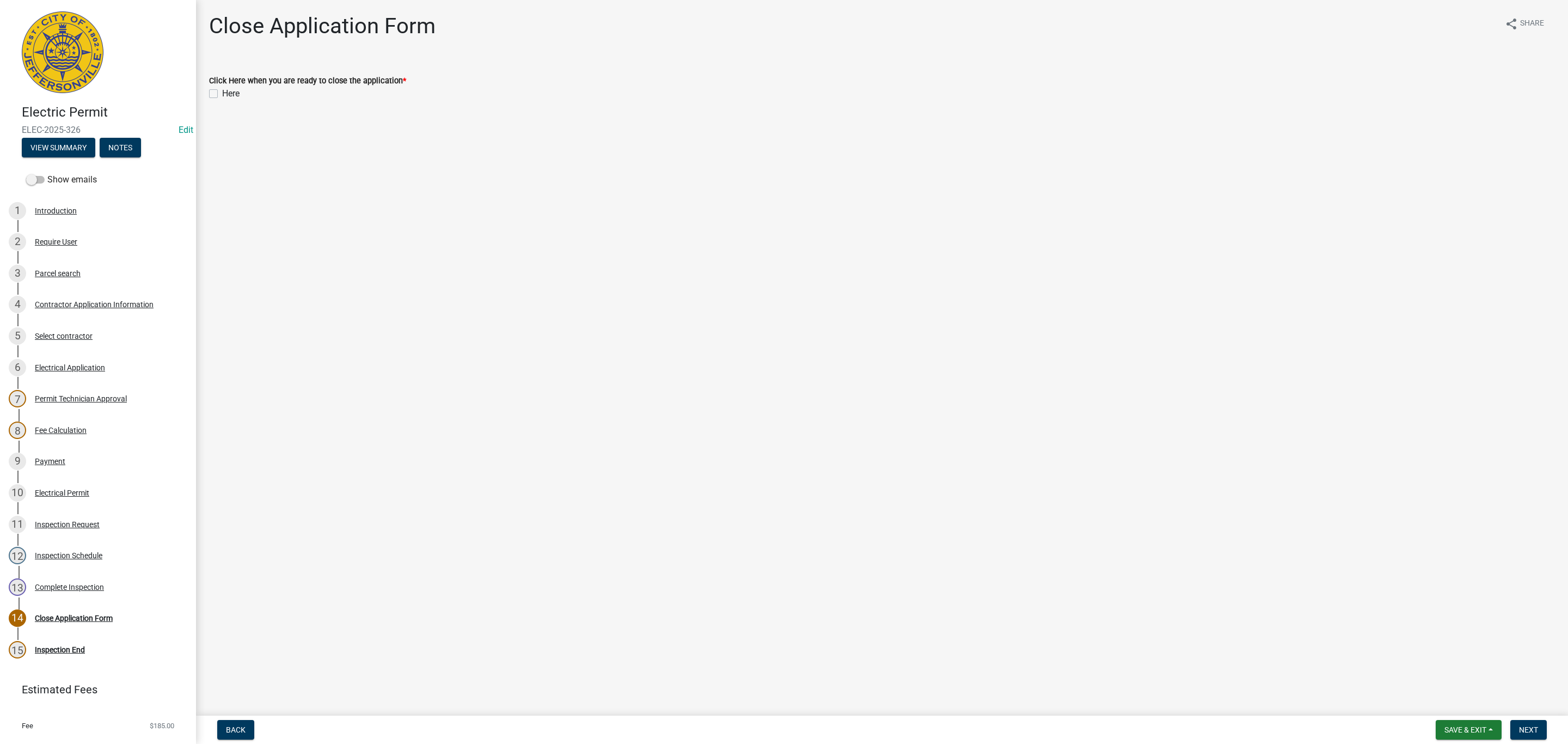
click at [222, 97] on label "Here" at bounding box center [231, 93] width 18 height 13
click at [222, 94] on input "Here" at bounding box center [226, 91] width 7 height 7
checkbox input "true"
click at [1516, 729] on button "Next" at bounding box center [1528, 729] width 37 height 19
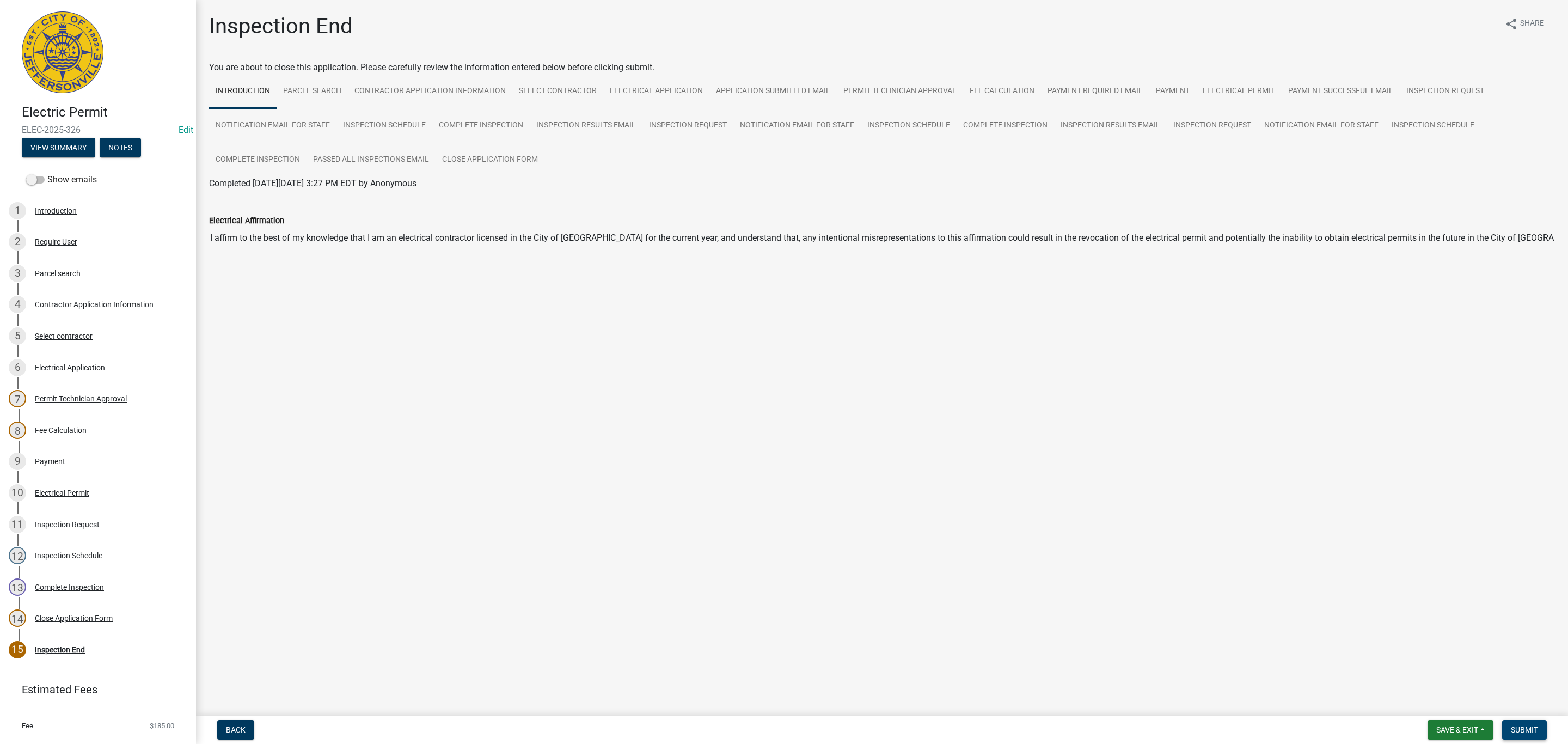
click at [1516, 734] on button "Submit" at bounding box center [1524, 729] width 44 height 19
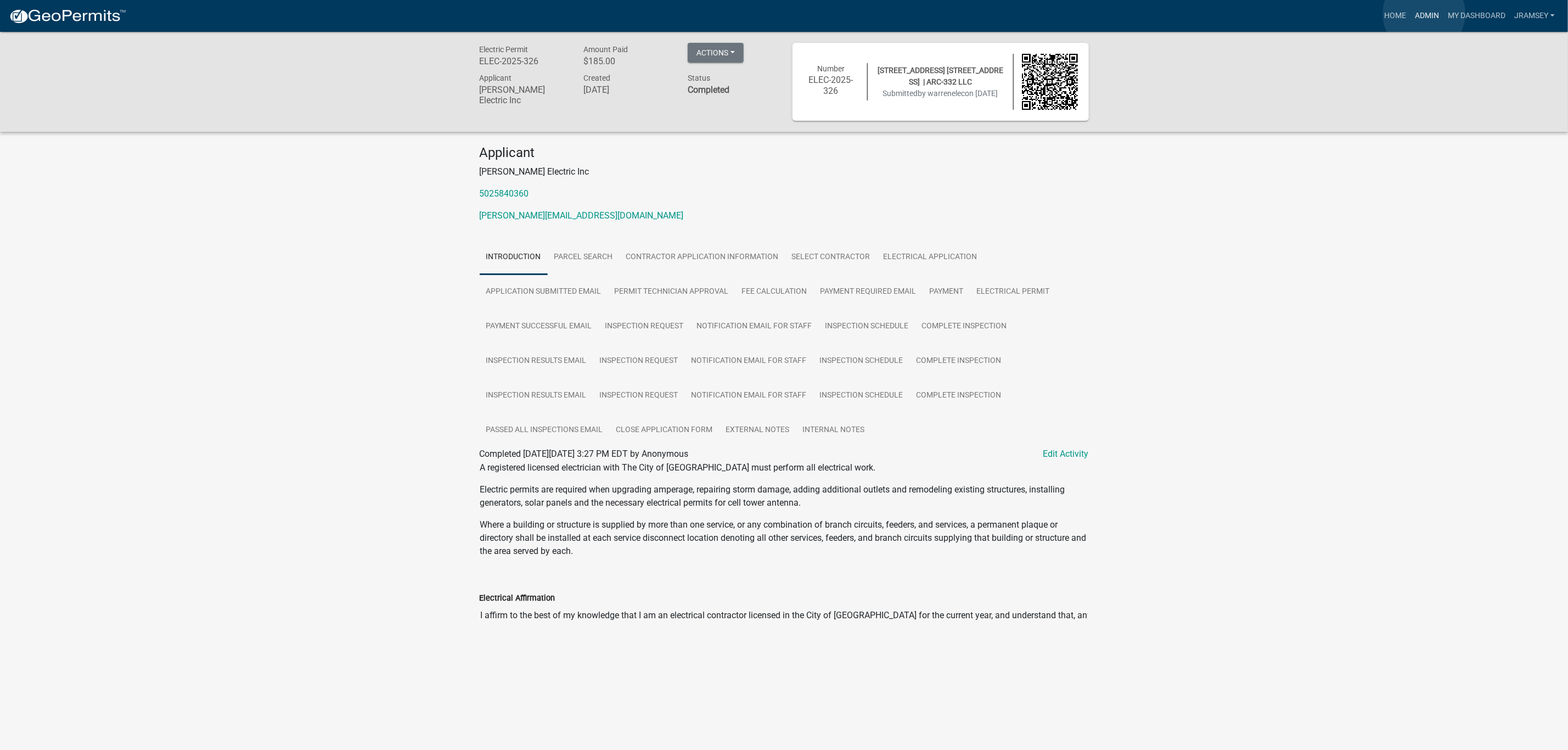
click at [1424, 14] on link "Admin" at bounding box center [1427, 16] width 33 height 21
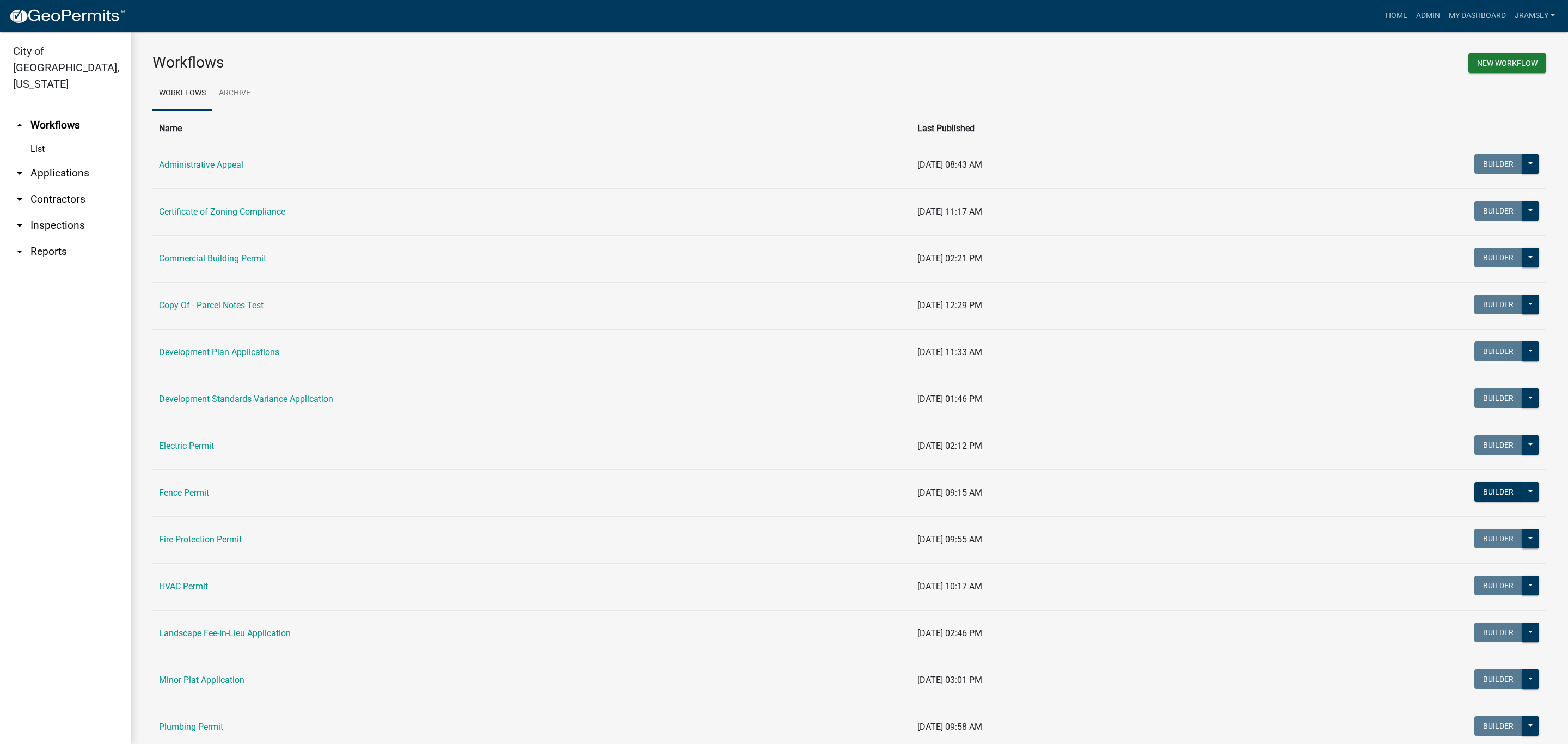
click at [61, 213] on link "arrow_drop_down Inspections" at bounding box center [65, 225] width 131 height 26
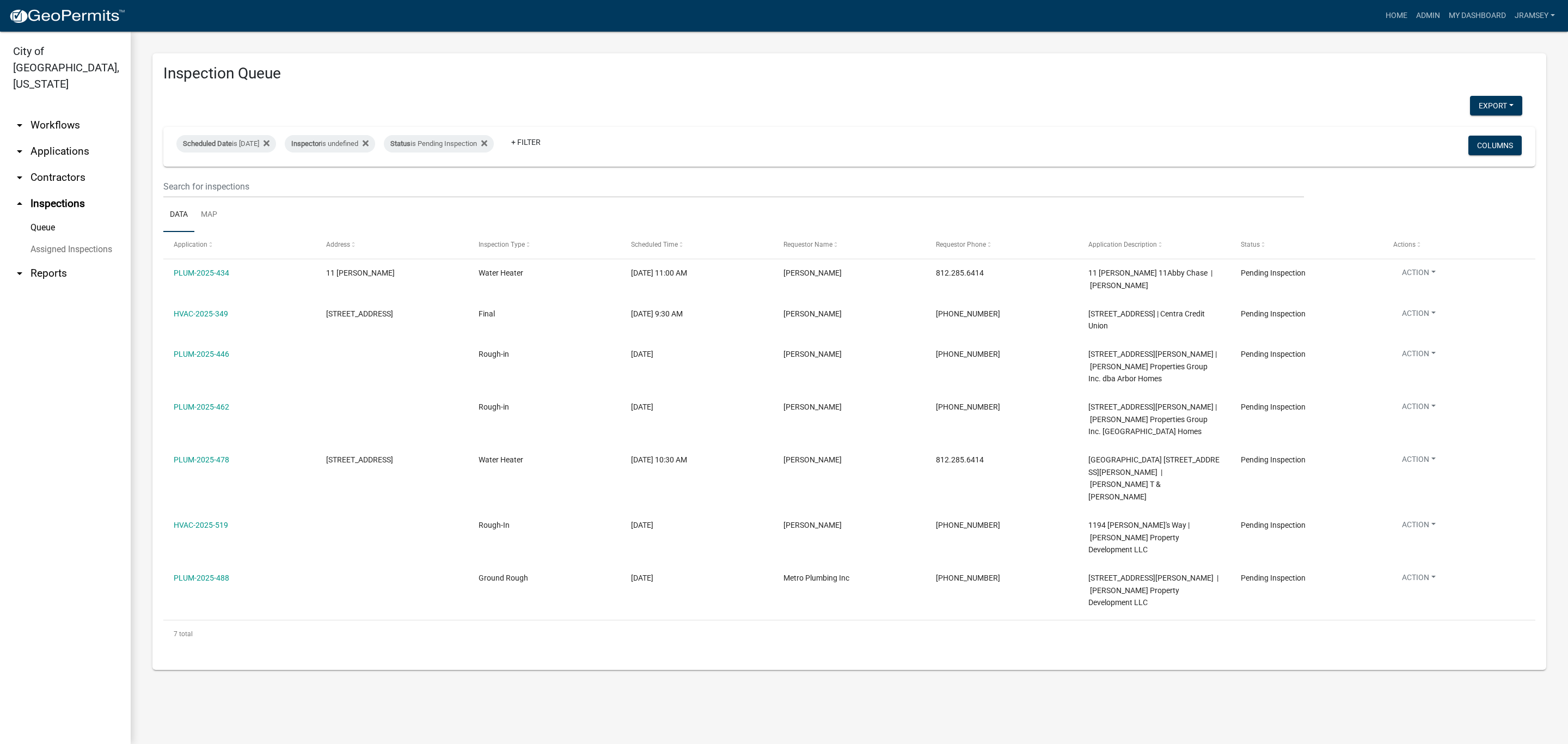
click at [54, 138] on link "arrow_drop_down Applications" at bounding box center [65, 151] width 131 height 26
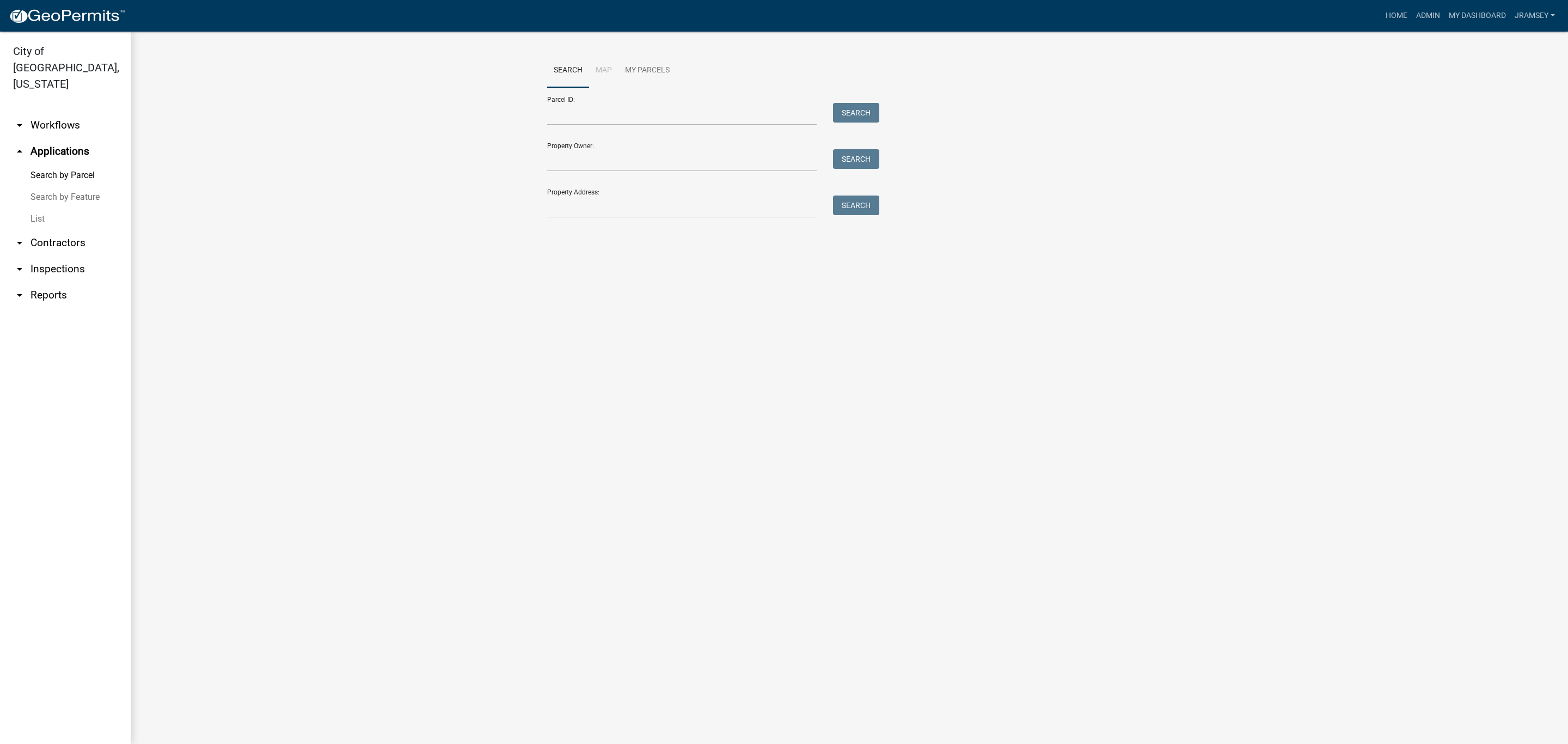
click at [544, 199] on div at bounding box center [682, 206] width 286 height 23
click at [546, 201] on div at bounding box center [682, 206] width 286 height 23
click at [552, 209] on input "Property Address:" at bounding box center [682, 206] width 270 height 23
type input "332 spring"
click at [853, 202] on button "Search" at bounding box center [856, 205] width 46 height 19
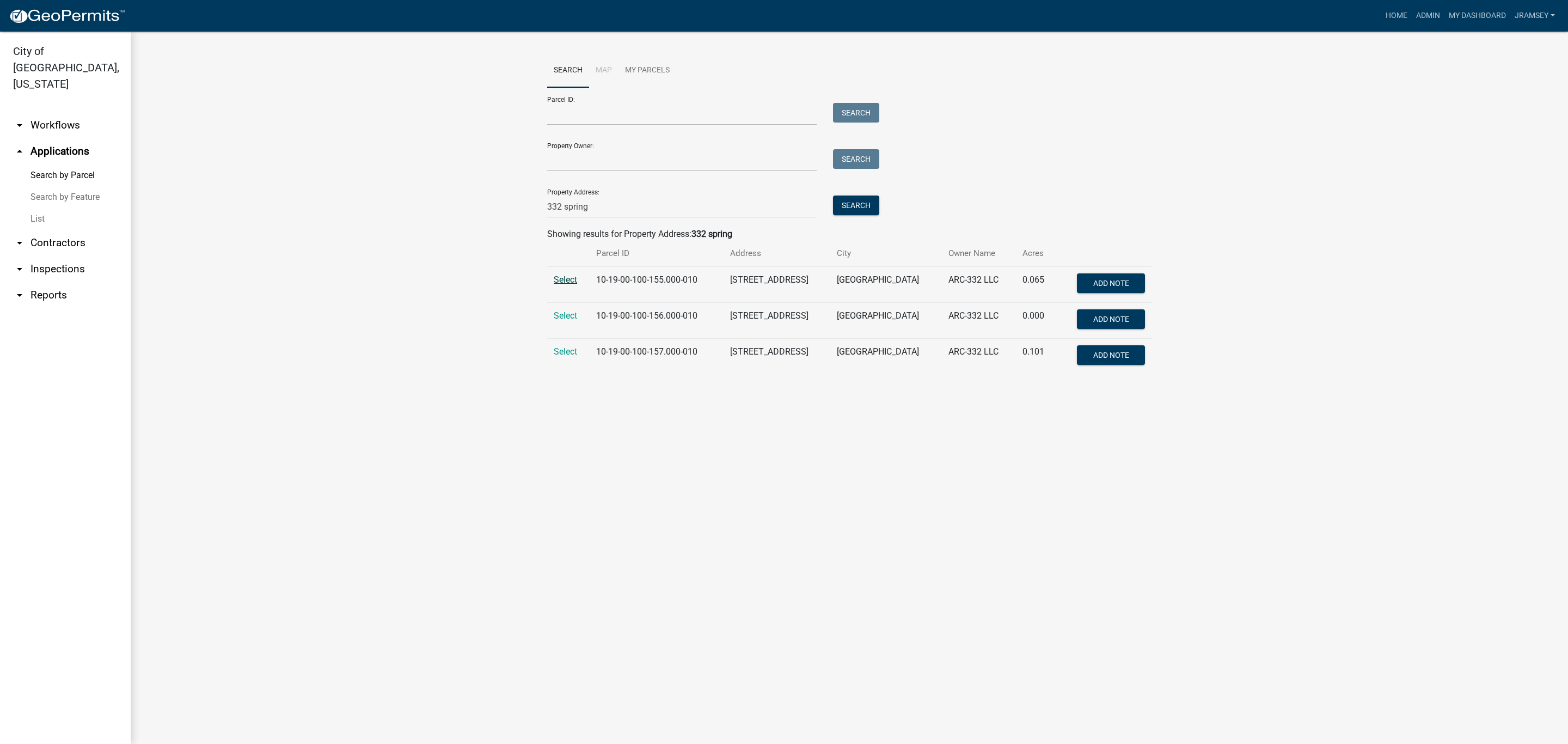
click at [564, 281] on span "Select" at bounding box center [565, 279] width 23 height 10
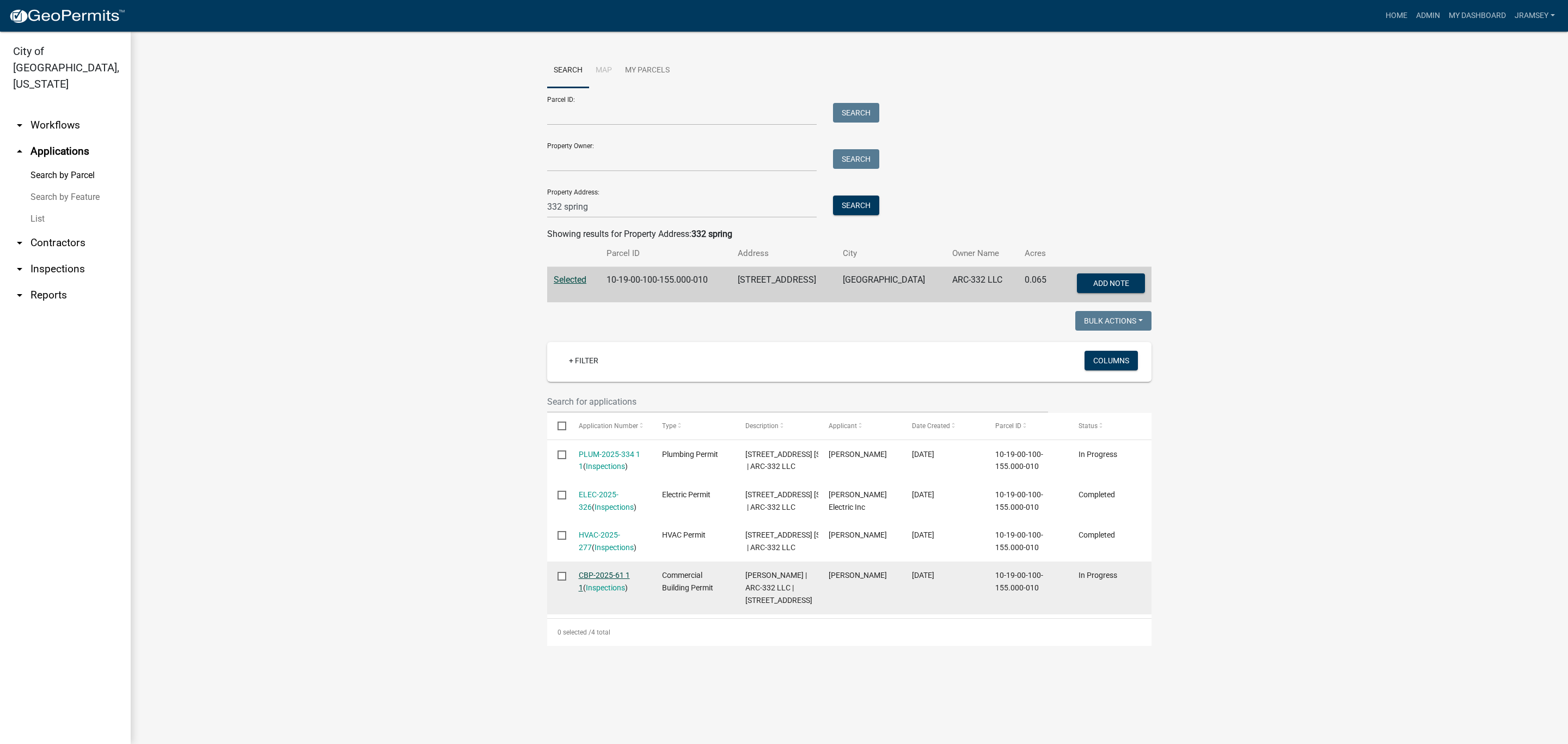
click at [600, 592] on link "CBP-2025-61 1 1" at bounding box center [604, 581] width 51 height 21
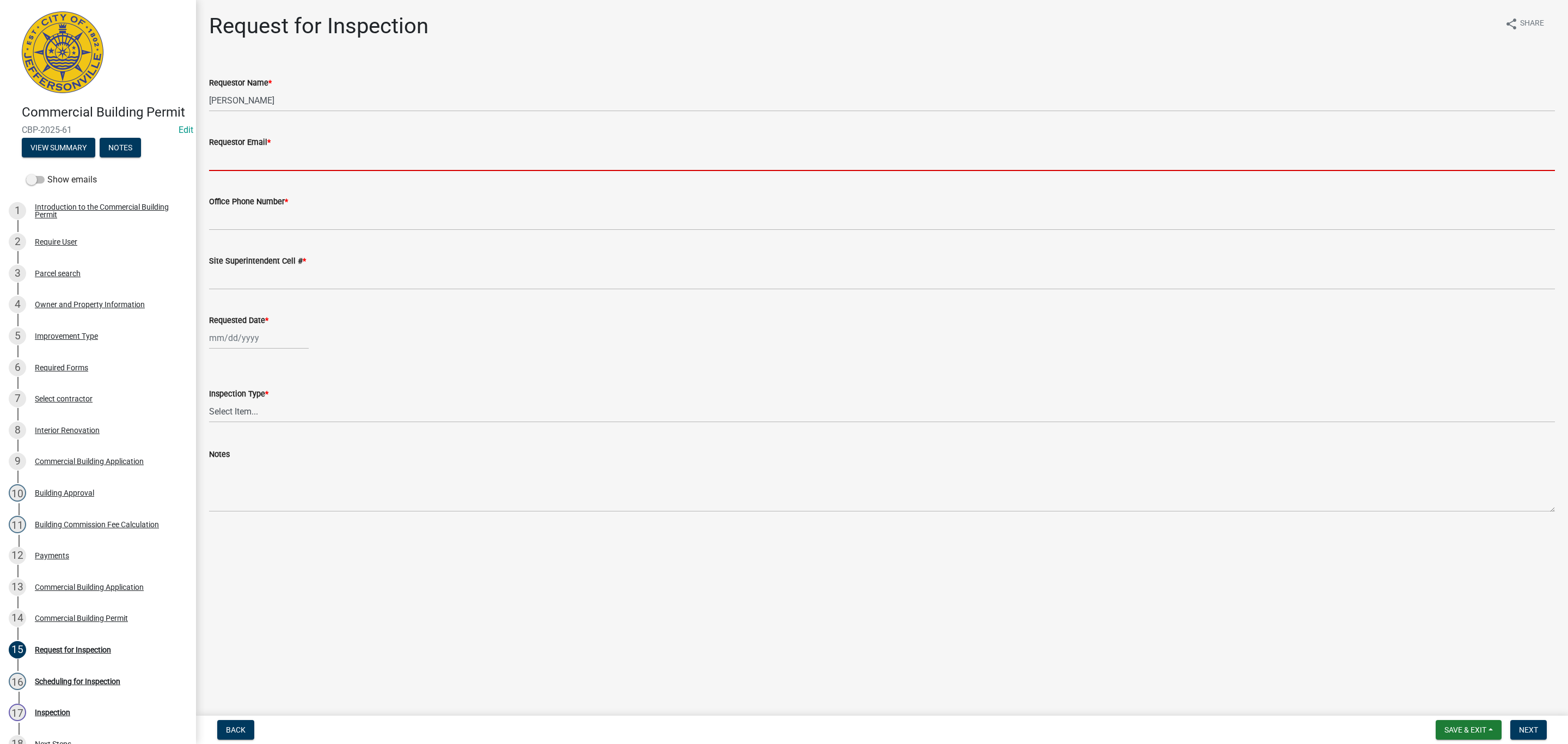
click at [255, 153] on input "Requestor Email *" at bounding box center [881, 160] width 1346 height 23
type input "[EMAIL_ADDRESS][DOMAIN_NAME]"
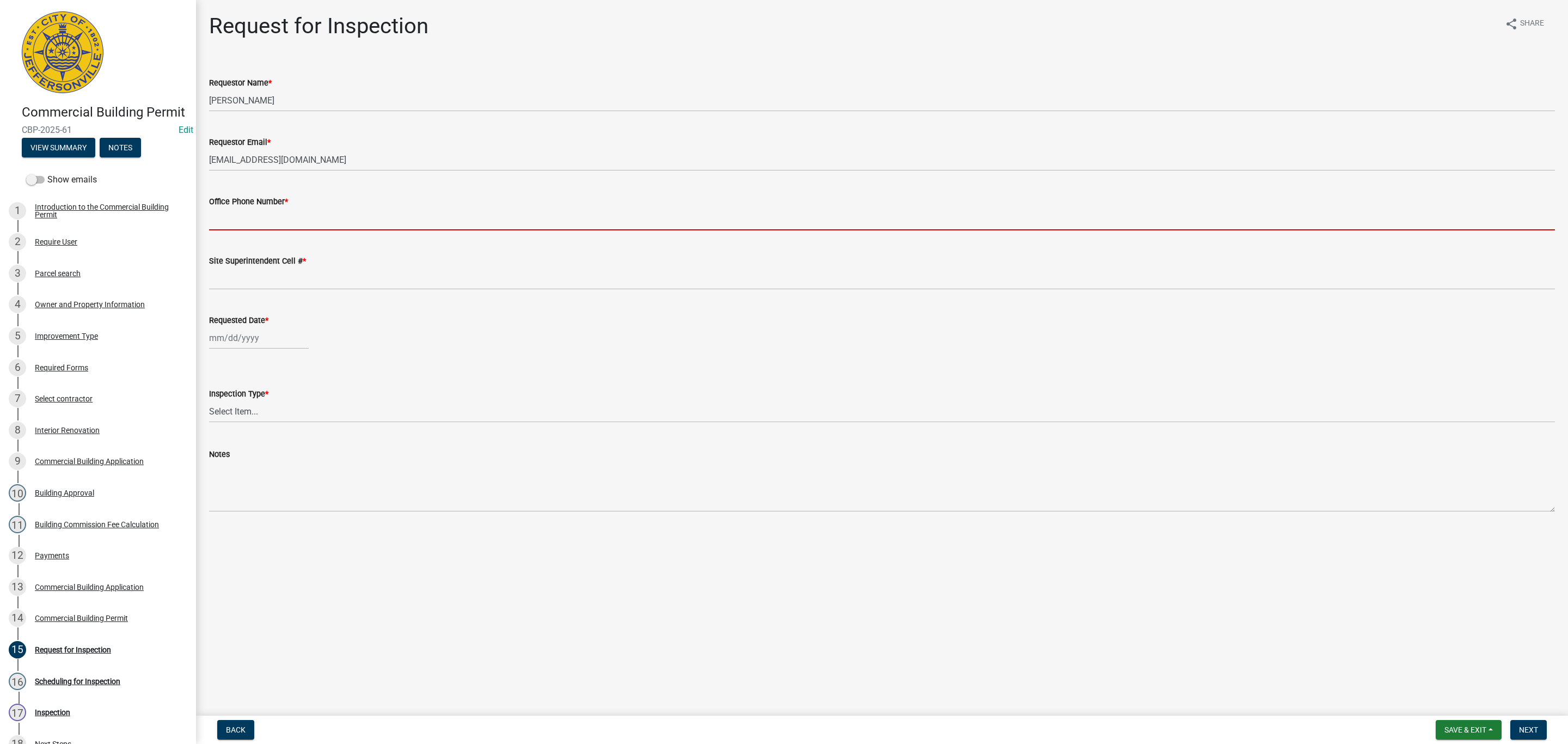
drag, startPoint x: 225, startPoint y: 213, endPoint x: 224, endPoint y: 220, distance: 7.1
click at [225, 216] on input "Office Phone Number *" at bounding box center [881, 219] width 1346 height 23
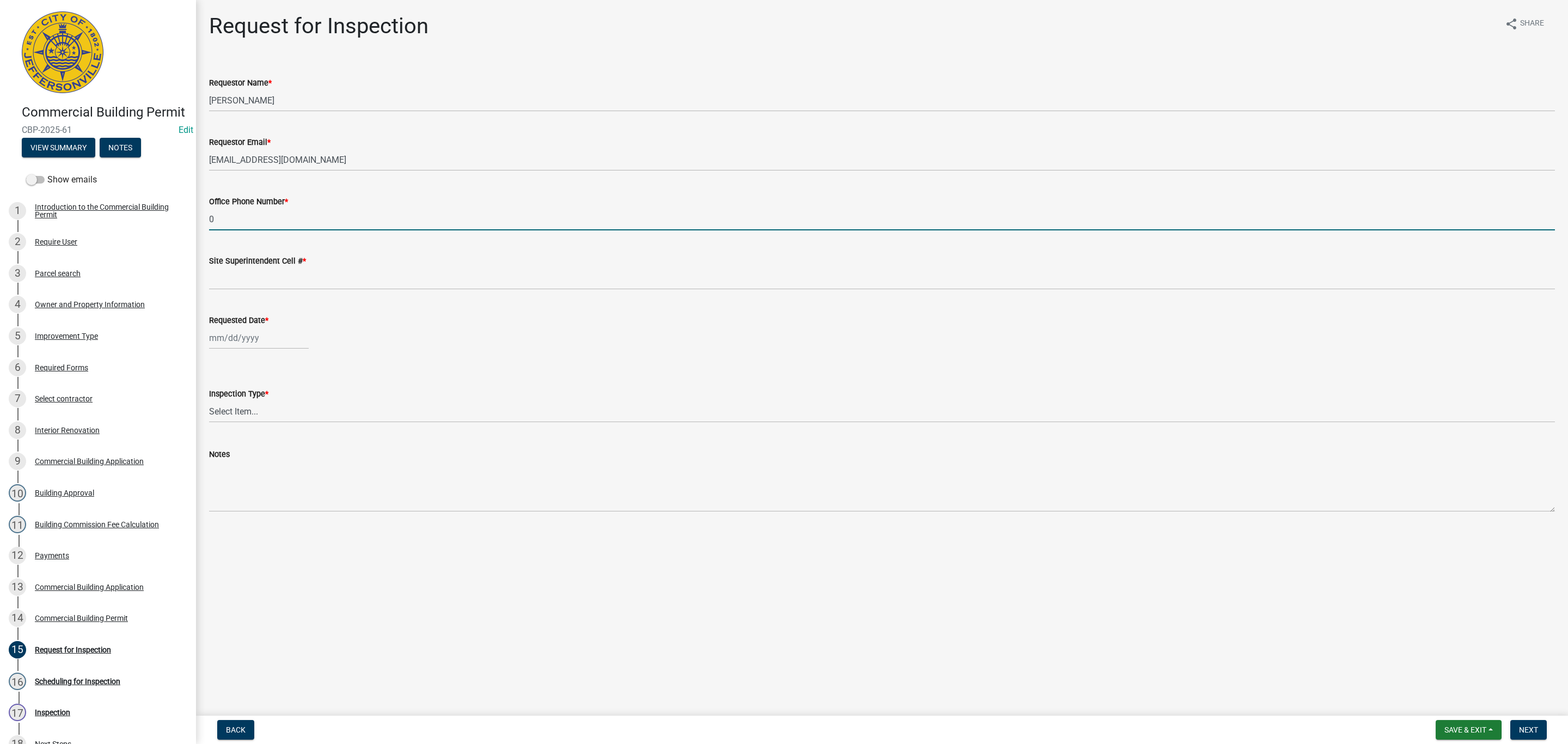
type input "0000000000"
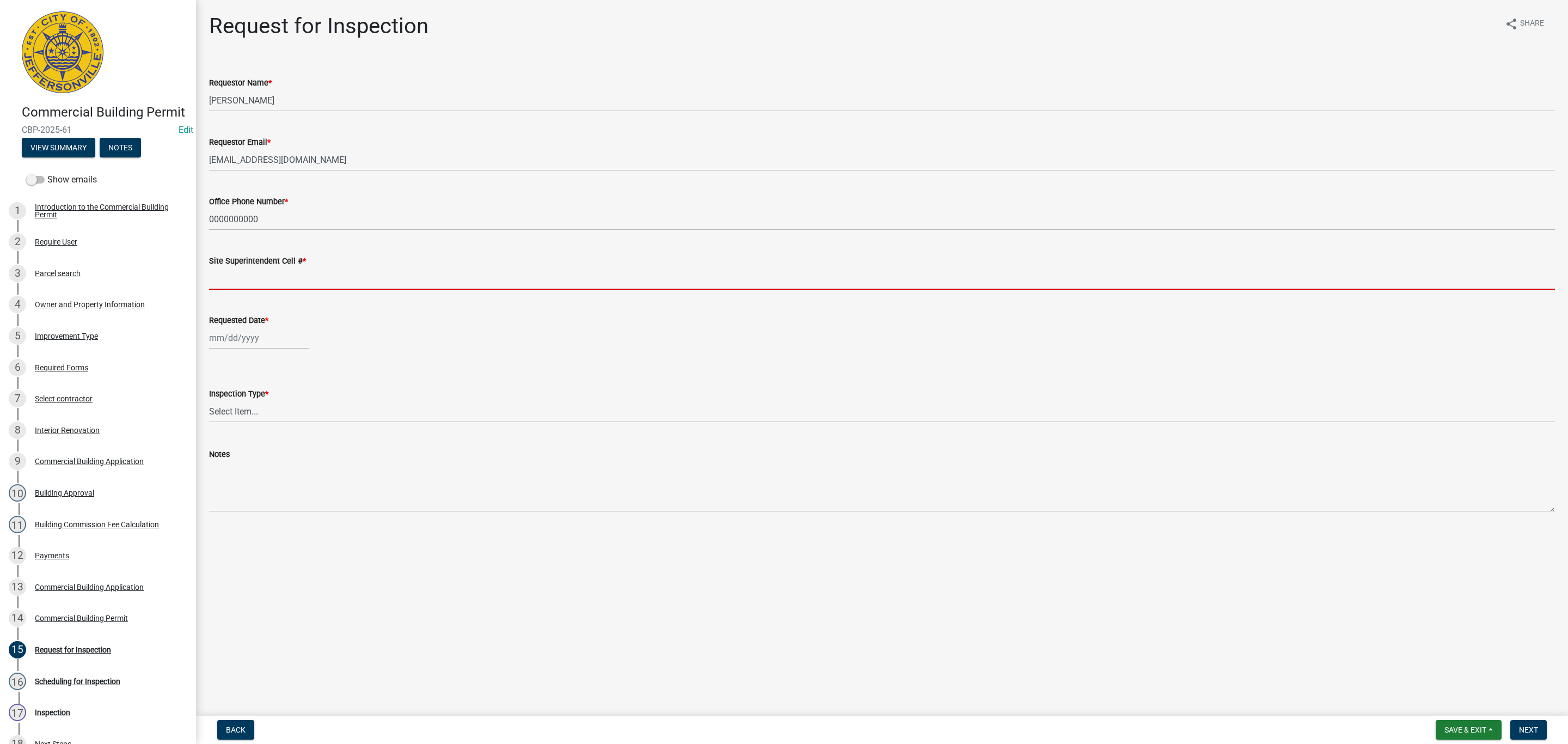
click at [266, 281] on input "Site Superintendent Cell # *" at bounding box center [881, 278] width 1346 height 23
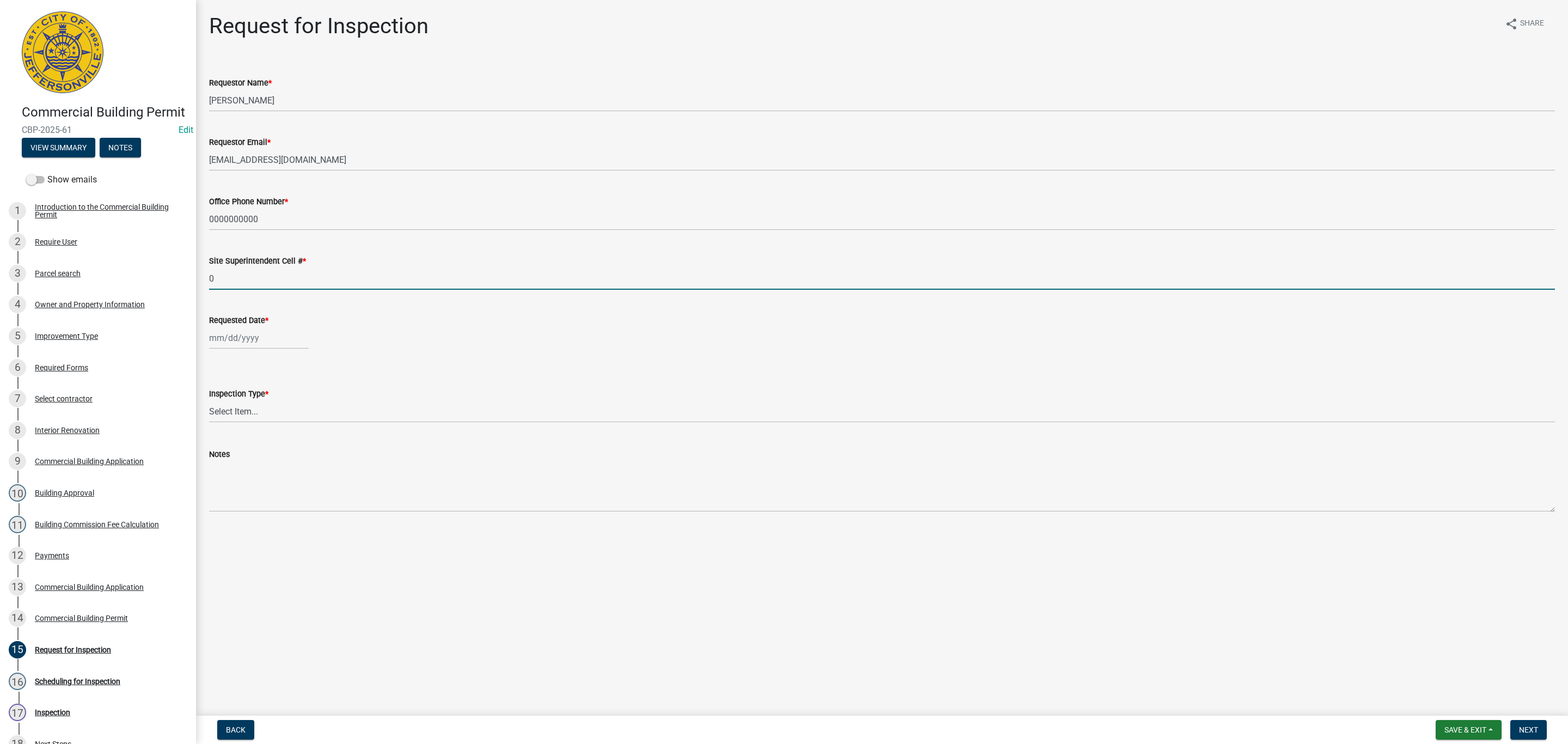
type input "0000000000"
select select "9"
select select "2025"
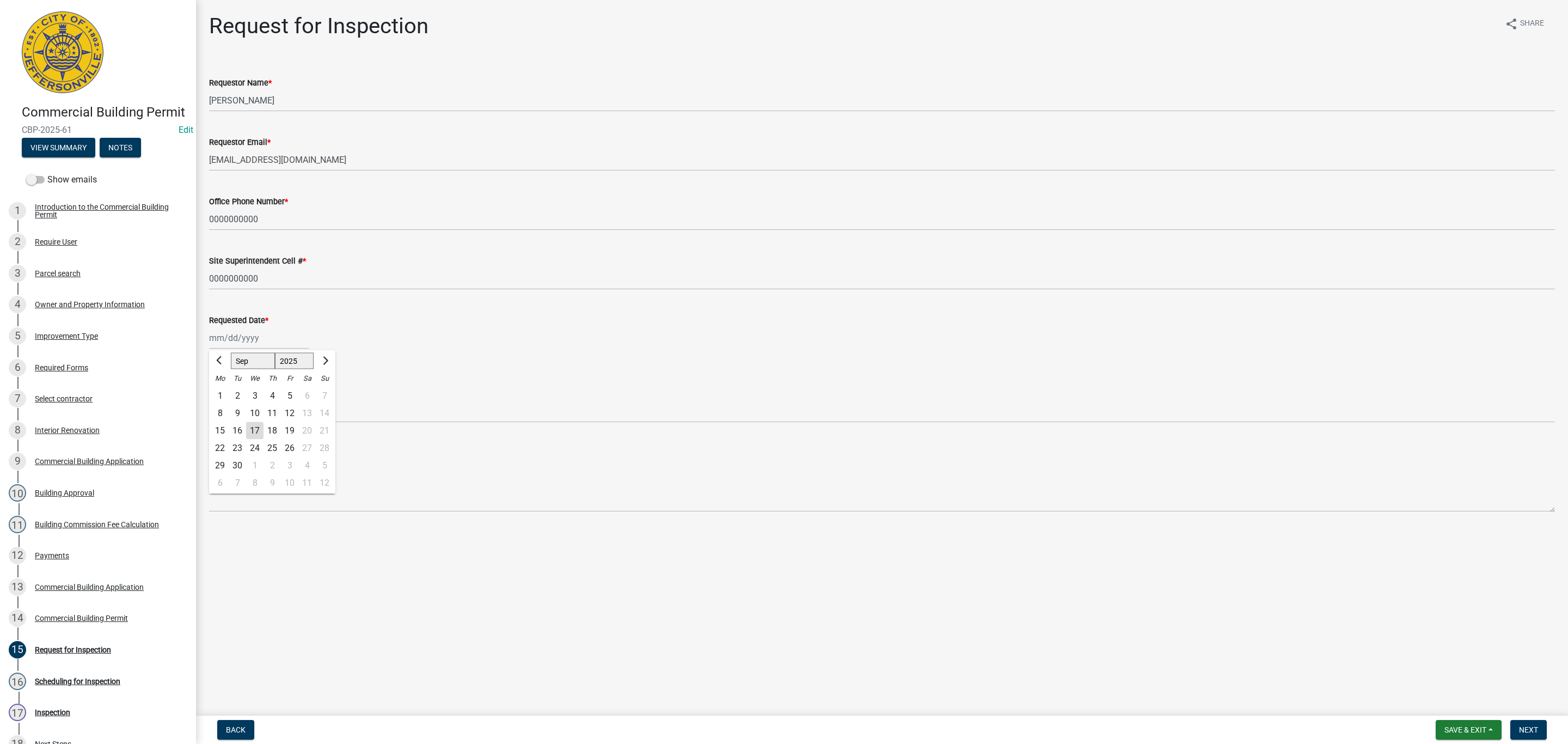
drag, startPoint x: 235, startPoint y: 337, endPoint x: 253, endPoint y: 342, distance: 18.7
click at [235, 337] on div "[PERSON_NAME] Feb Mar Apr [PERSON_NAME][DATE] Oct Nov [DATE] 1526 1527 1528 152…" at bounding box center [259, 338] width 100 height 23
click at [255, 425] on div "17" at bounding box center [254, 430] width 18 height 18
type input "[DATE]"
click at [234, 414] on select "Select Item... Footer Foundation Framing Final Misc" at bounding box center [881, 411] width 1346 height 23
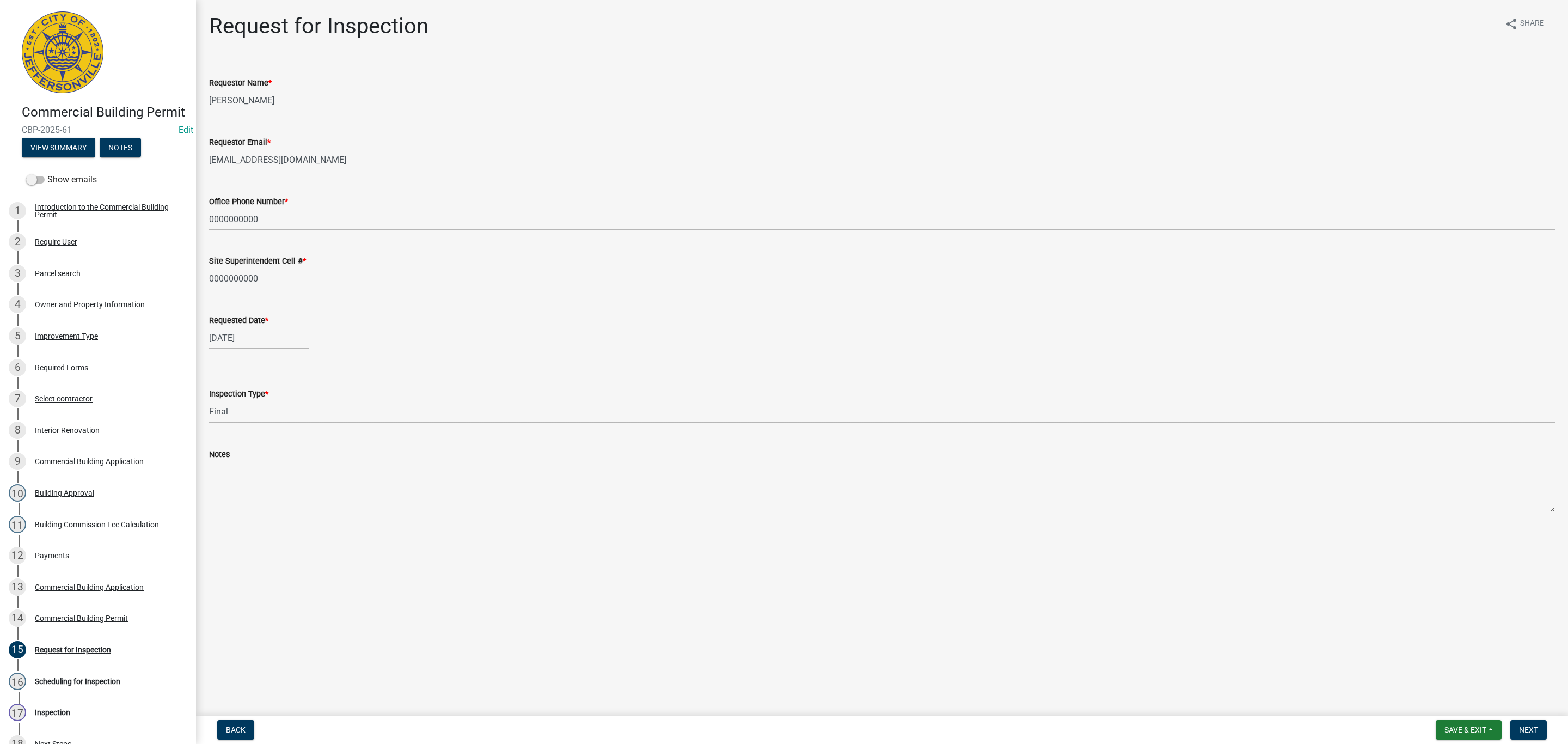
click at [209, 400] on select "Select Item... Footer Foundation Framing Final Misc" at bounding box center [881, 411] width 1346 height 23
select select "8ea0f6e5-dde7-4881-a999-02519822ccbf"
drag, startPoint x: 1522, startPoint y: 729, endPoint x: 1507, endPoint y: 725, distance: 15.5
click at [1519, 729] on span "Next" at bounding box center [1528, 729] width 19 height 9
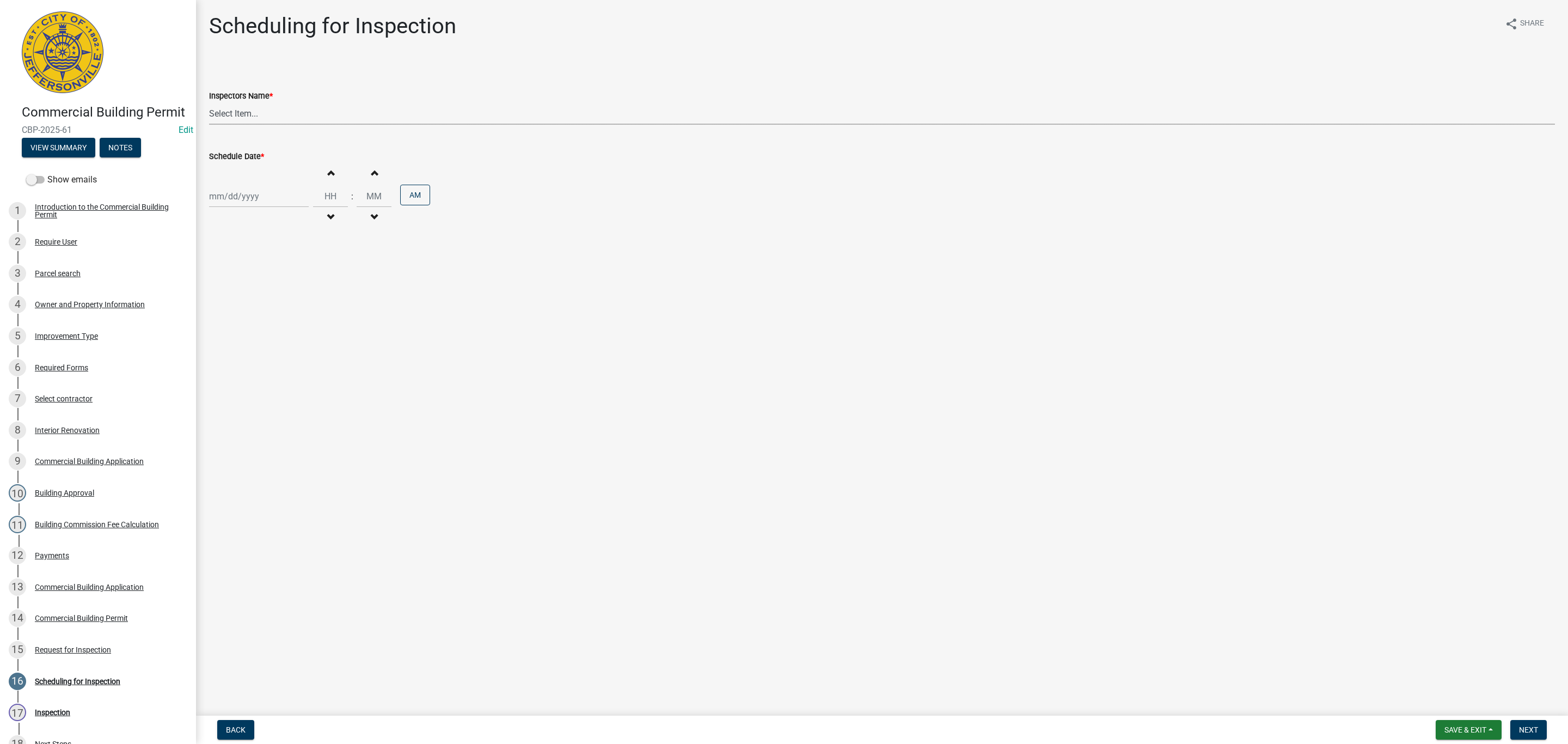
click at [229, 107] on select "Select Item... [PERSON_NAME] ([PERSON_NAME]) [PERSON_NAME] ([PERSON_NAME]) mkru…" at bounding box center [881, 113] width 1346 height 23
select select "13c97fbc-c819-4cee-844a-0db3d3c4db95"
click at [209, 102] on select "Select Item... [PERSON_NAME] ([PERSON_NAME]) [PERSON_NAME] ([PERSON_NAME]) mkru…" at bounding box center [881, 113] width 1346 height 23
click at [252, 208] on div "Increment hours Decrement hours : Increment minutes Decrement minutes AM" at bounding box center [881, 196] width 1346 height 67
select select "9"
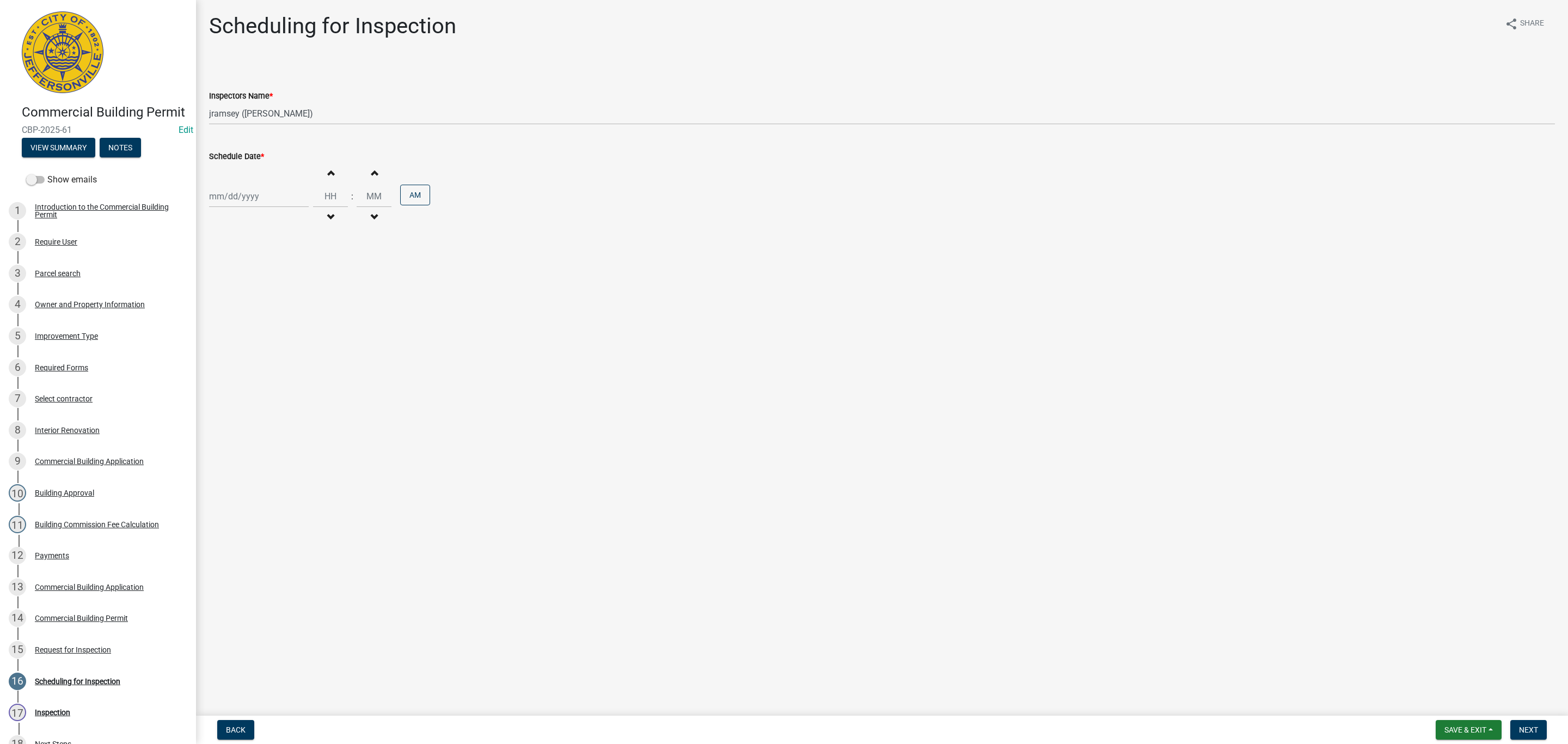
select select "2025"
click at [248, 201] on div "[PERSON_NAME] Feb Mar Apr [PERSON_NAME][DATE] Oct Nov [DATE] 1526 1527 1528 152…" at bounding box center [259, 196] width 100 height 23
click at [255, 286] on div "17" at bounding box center [254, 290] width 18 height 18
type input "[DATE]"
click at [1538, 732] on button "Next" at bounding box center [1528, 729] width 37 height 19
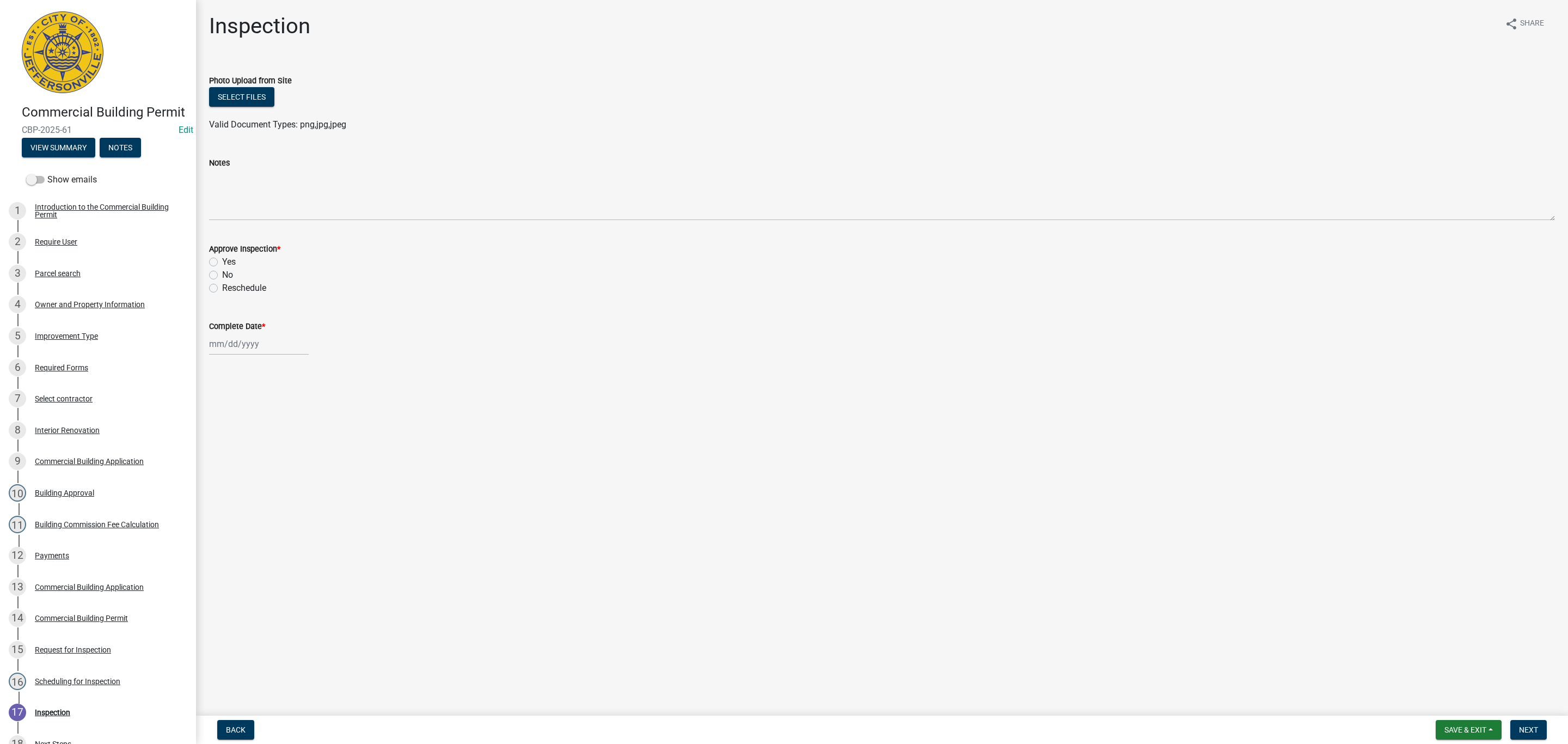
drag, startPoint x: 214, startPoint y: 261, endPoint x: 222, endPoint y: 292, distance: 32.0
click at [222, 261] on label "Yes" at bounding box center [229, 261] width 13 height 13
click at [222, 261] on input "Yes" at bounding box center [226, 259] width 7 height 7
radio input "true"
click at [232, 342] on div at bounding box center [259, 344] width 100 height 23
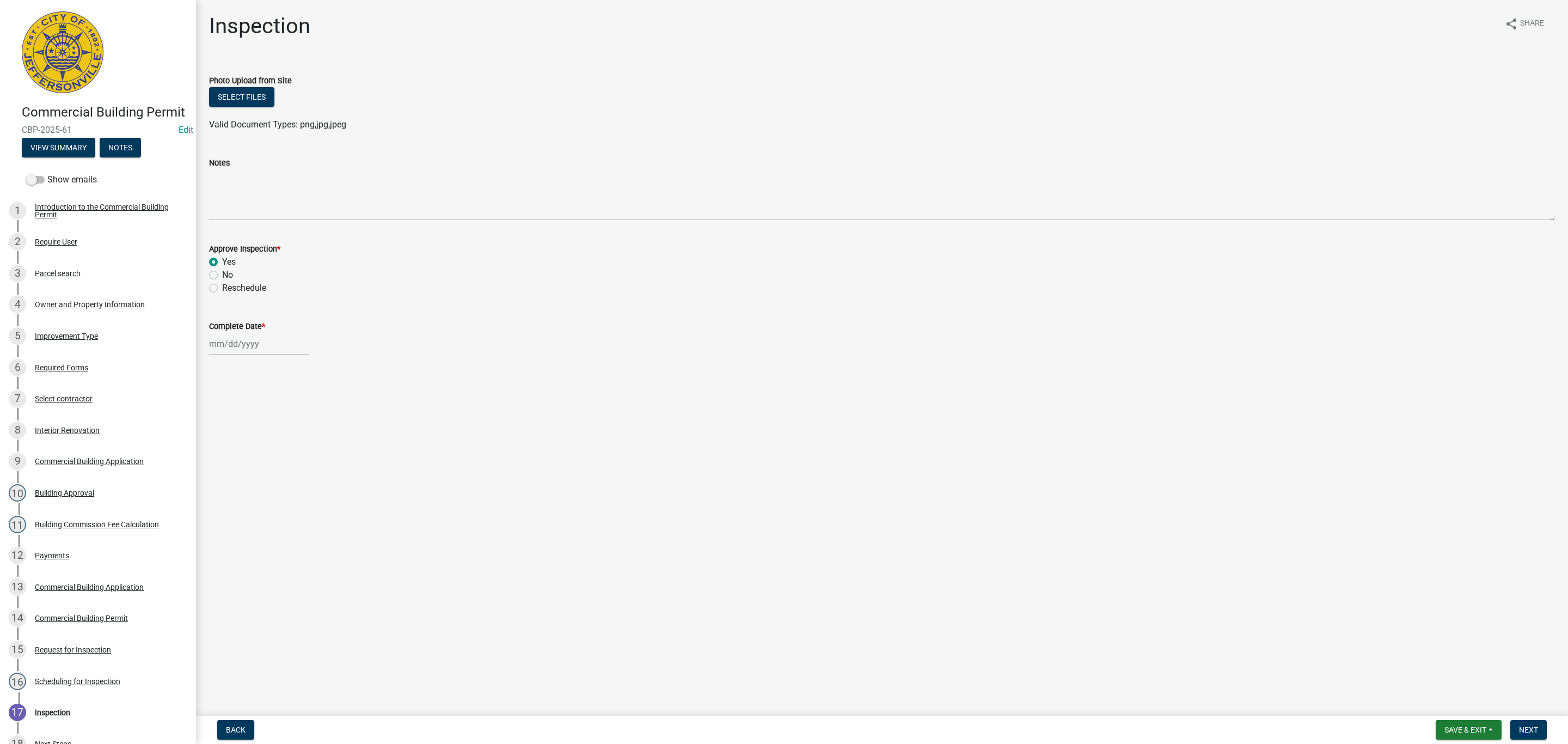
select select "9"
select select "2025"
click at [257, 432] on div "17" at bounding box center [254, 437] width 18 height 18
type input "[DATE]"
click at [1529, 732] on span "Next" at bounding box center [1528, 729] width 19 height 9
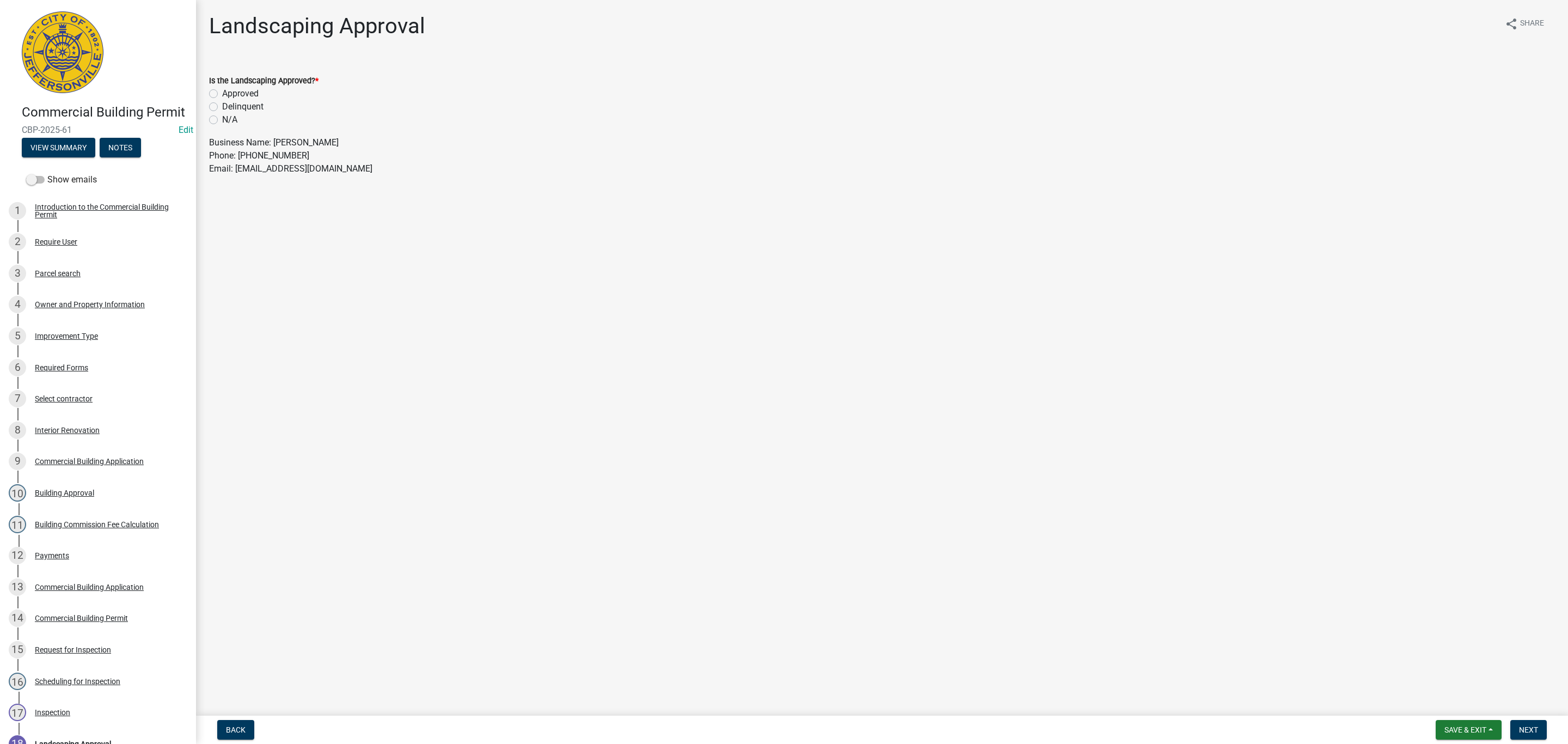
drag, startPoint x: 214, startPoint y: 118, endPoint x: 266, endPoint y: 132, distance: 53.9
click at [222, 118] on label "N/A" at bounding box center [229, 119] width 15 height 13
click at [222, 118] on input "N/A" at bounding box center [226, 117] width 7 height 7
radio input "true"
click at [1534, 724] on button "Next" at bounding box center [1528, 729] width 37 height 19
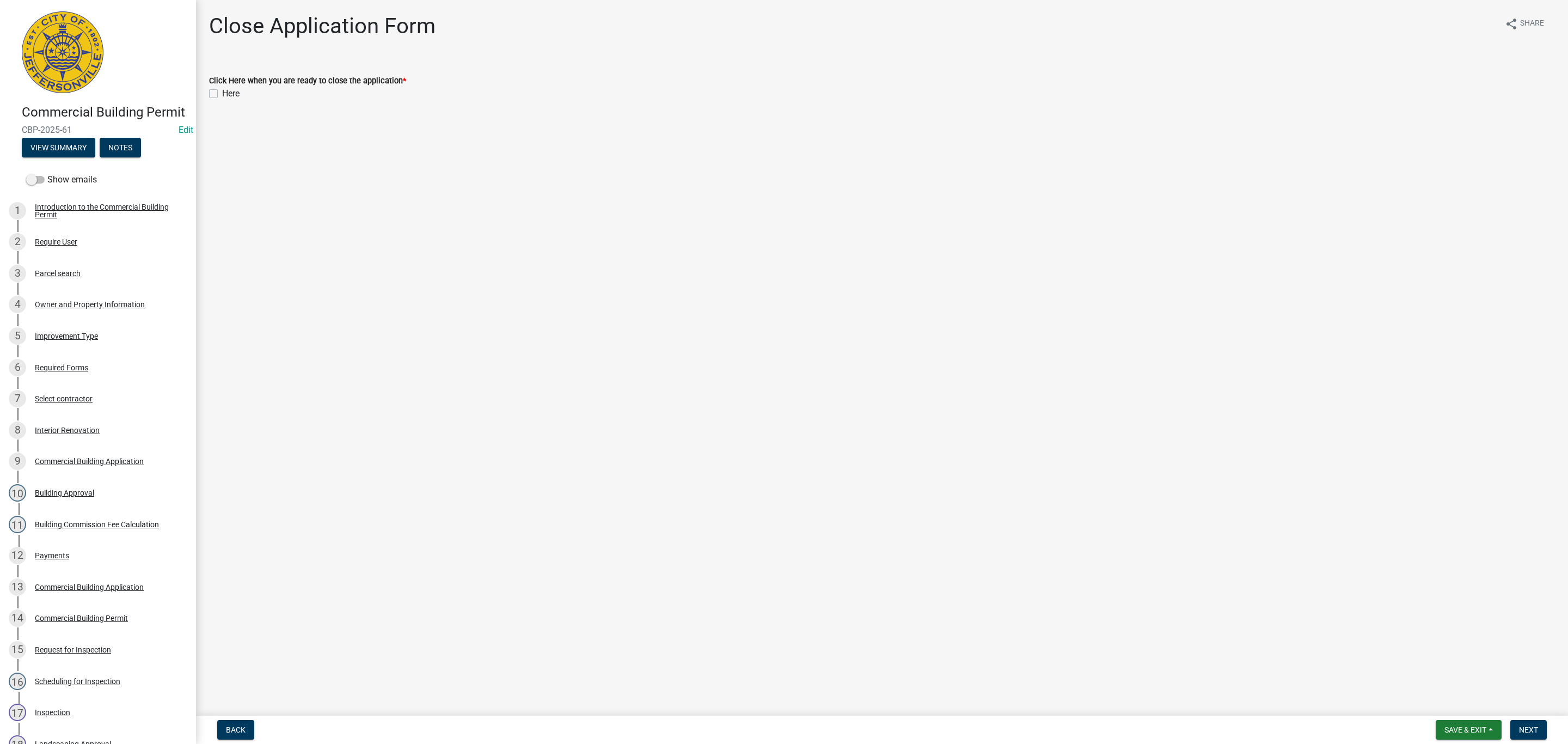
click at [217, 92] on div "Here" at bounding box center [881, 93] width 1346 height 13
click at [222, 93] on label "Here" at bounding box center [231, 93] width 18 height 13
click at [222, 93] on input "Here" at bounding box center [226, 91] width 7 height 7
checkbox input "true"
click at [1535, 726] on span "Next" at bounding box center [1528, 729] width 19 height 9
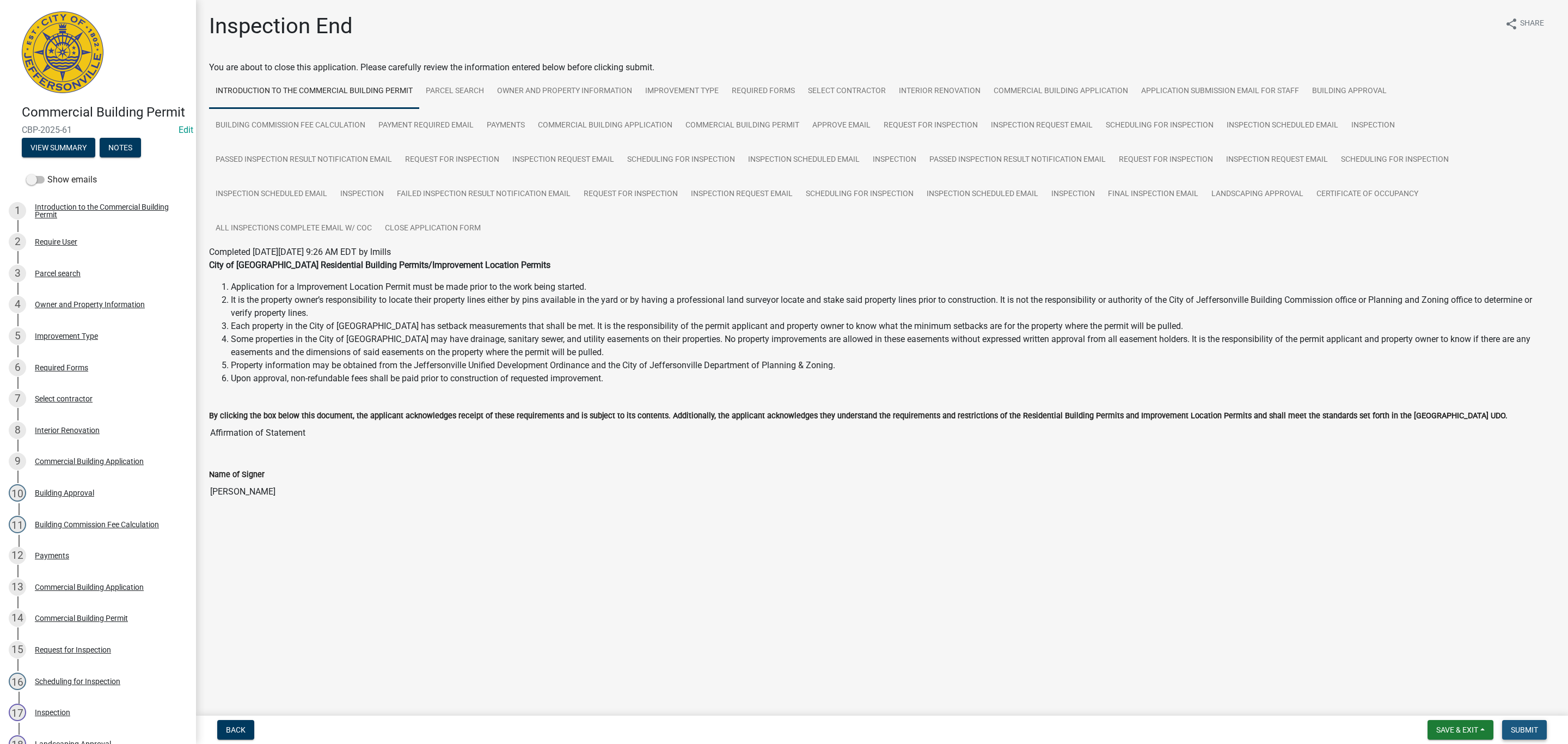
click at [1527, 730] on span "Submit" at bounding box center [1524, 729] width 27 height 9
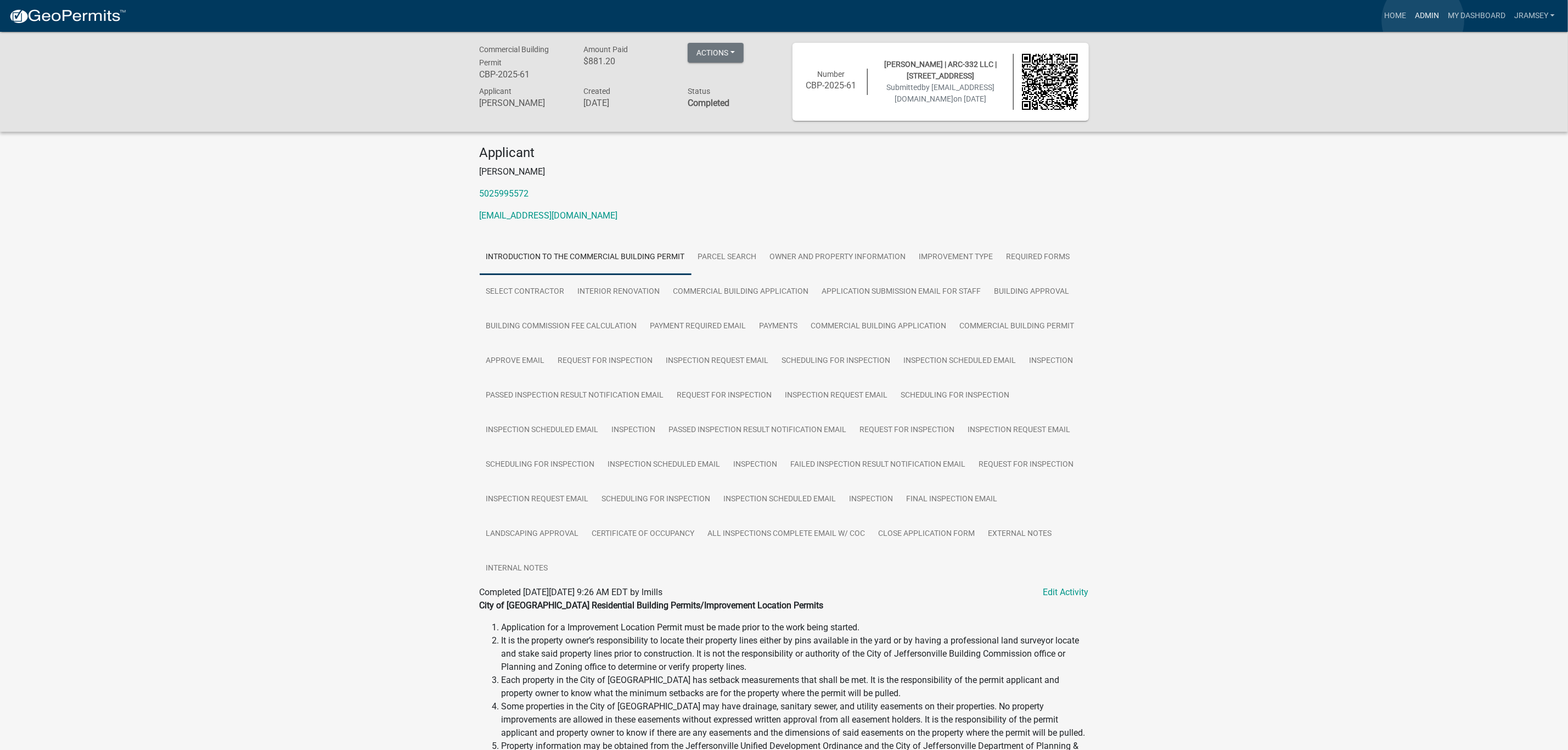
click at [1423, 20] on link "Admin" at bounding box center [1427, 16] width 33 height 21
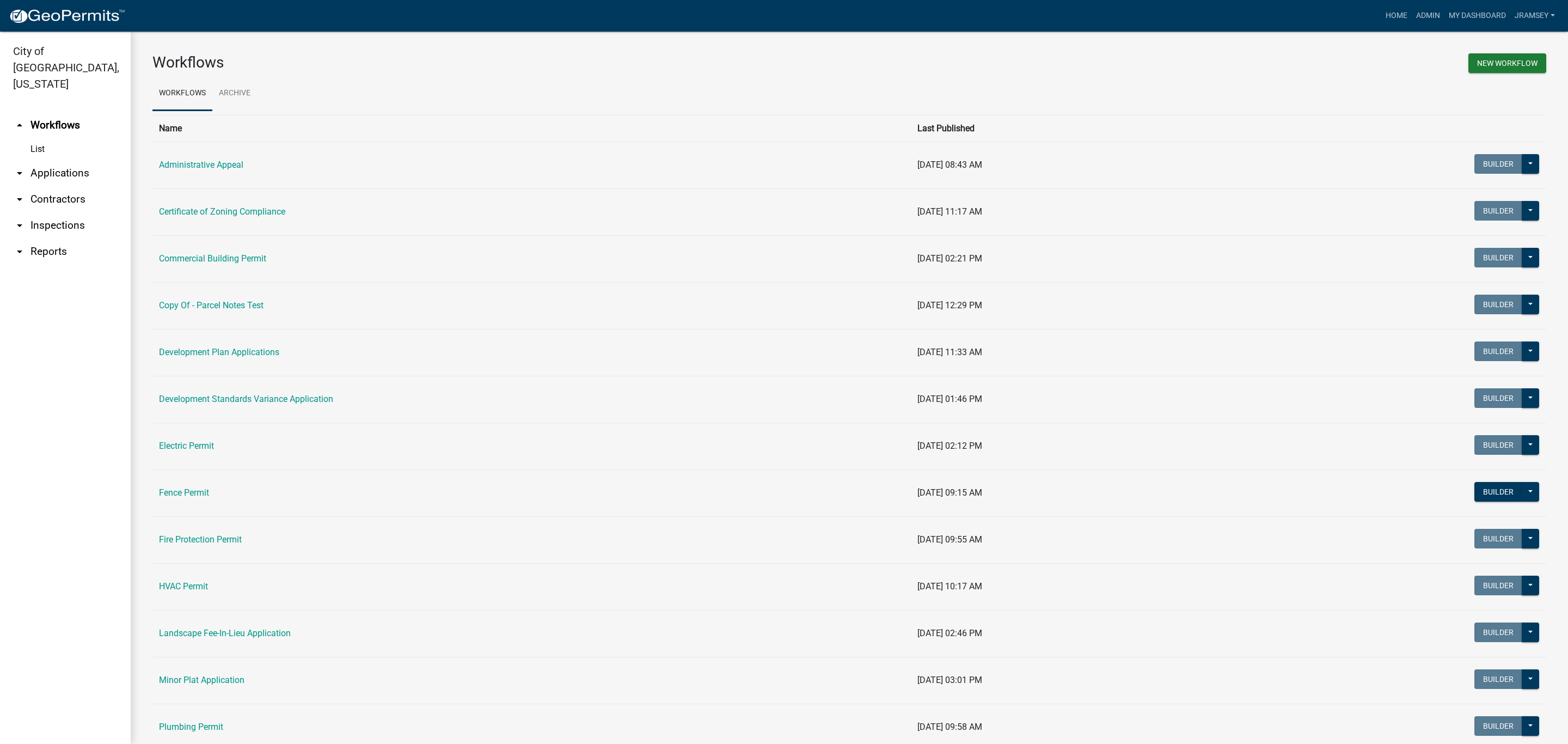
click at [54, 160] on link "arrow_drop_down Applications" at bounding box center [65, 173] width 131 height 26
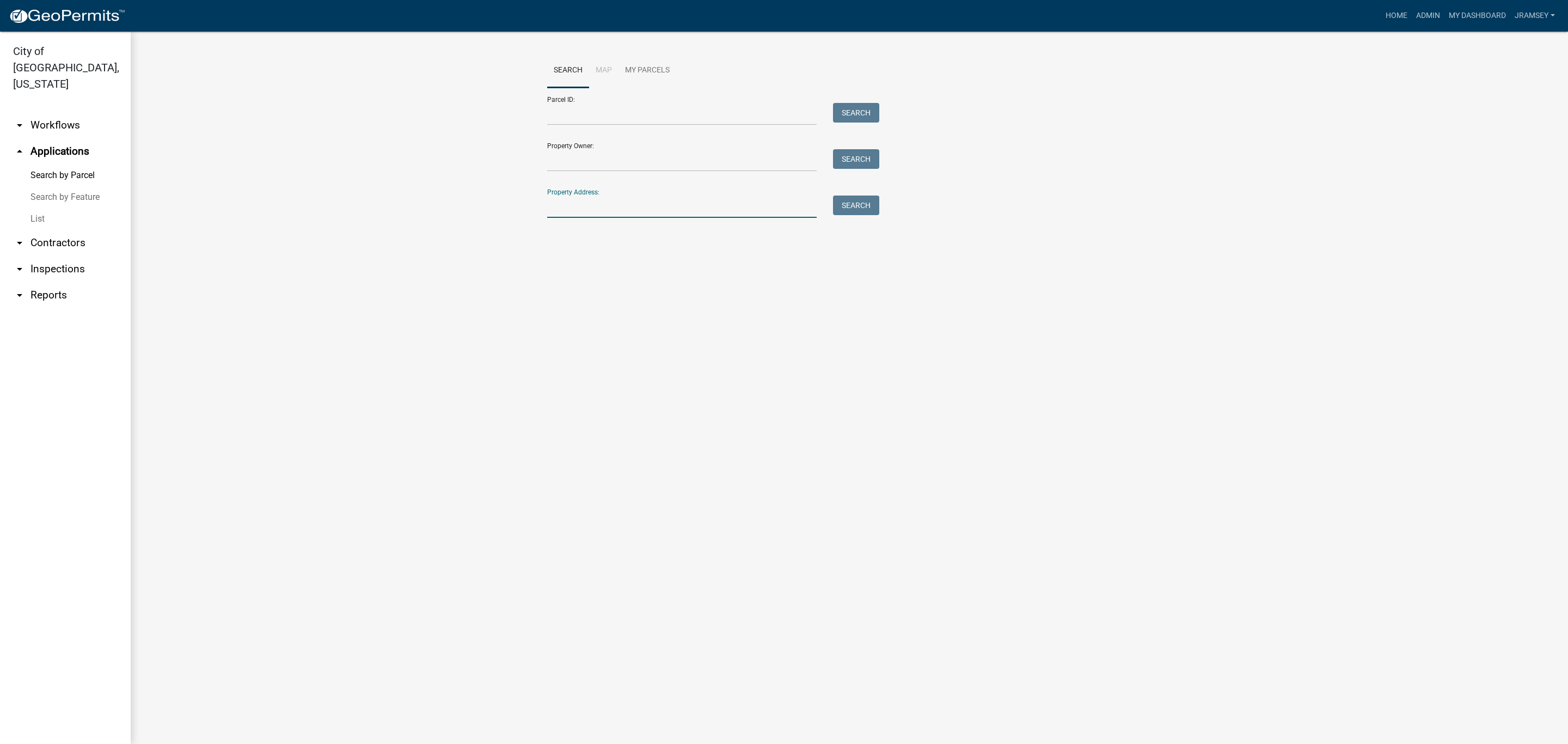
click at [645, 209] on input "Property Address:" at bounding box center [682, 206] width 270 height 23
type input "332 spring"
click at [858, 203] on button "Search" at bounding box center [856, 205] width 46 height 19
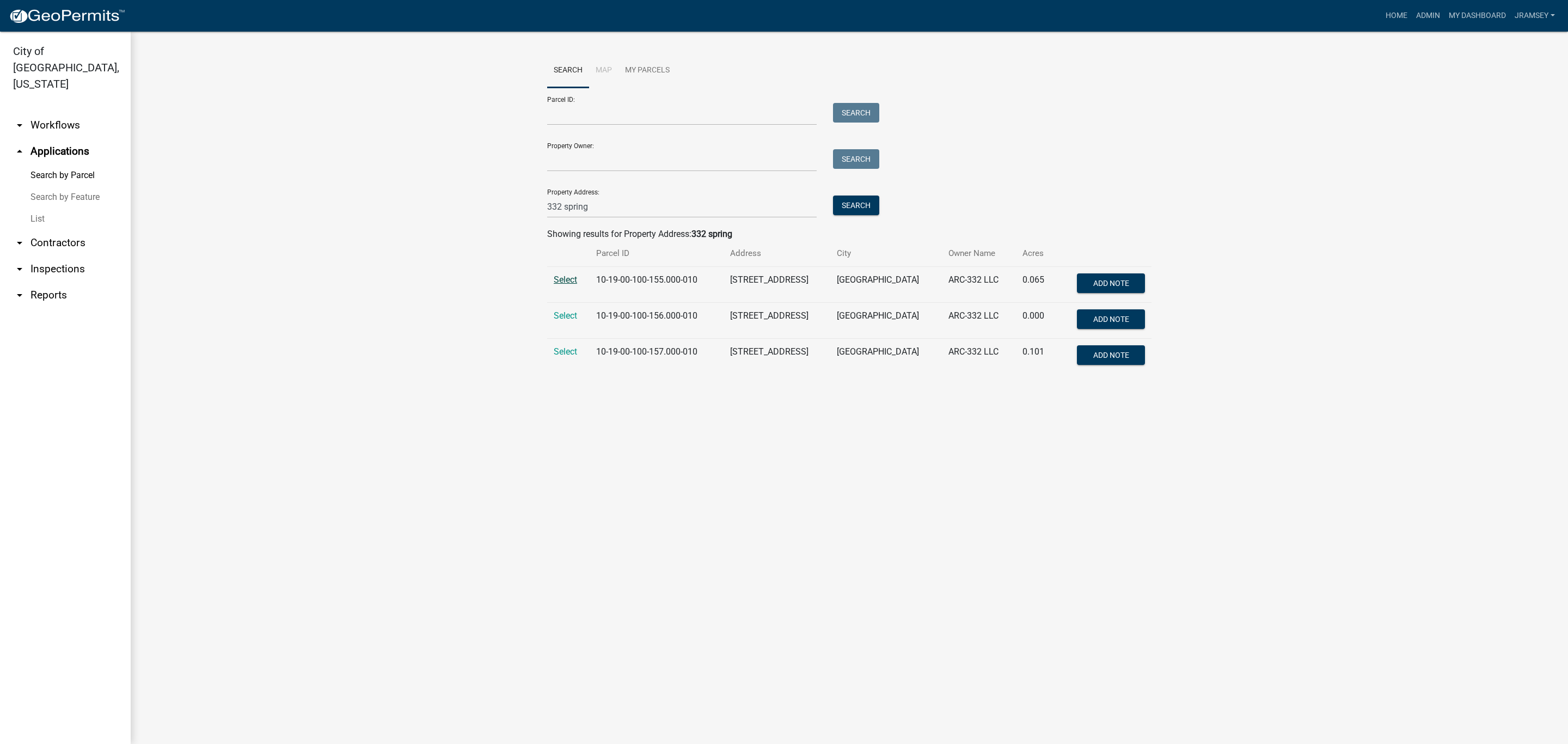
click at [570, 278] on span "Select" at bounding box center [565, 279] width 23 height 10
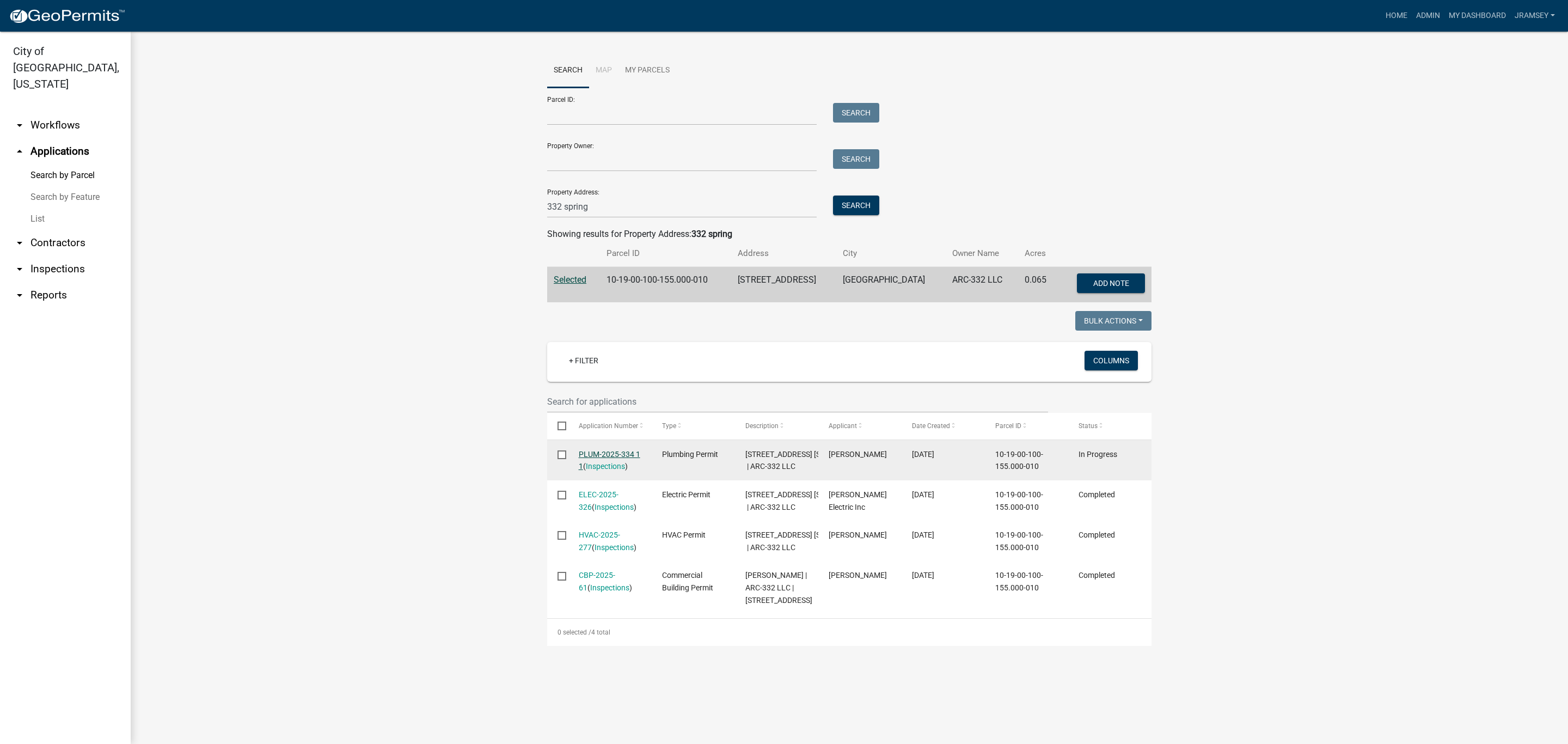
click at [591, 457] on link "PLUM-2025-334 1 1" at bounding box center [609, 460] width 61 height 21
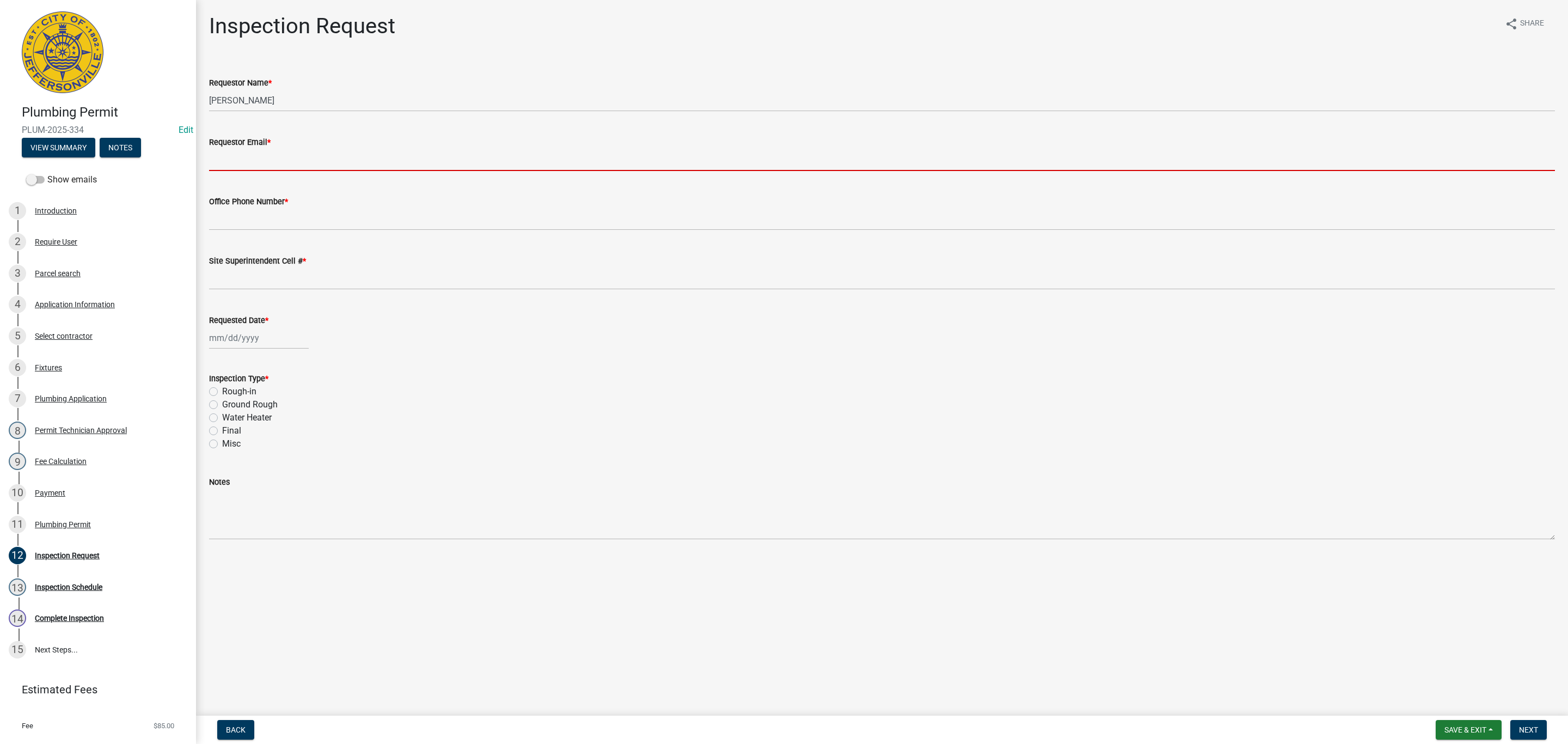
click at [255, 158] on input "Requestor Email *" at bounding box center [881, 160] width 1346 height 23
type input "[EMAIL_ADDRESS][DOMAIN_NAME]"
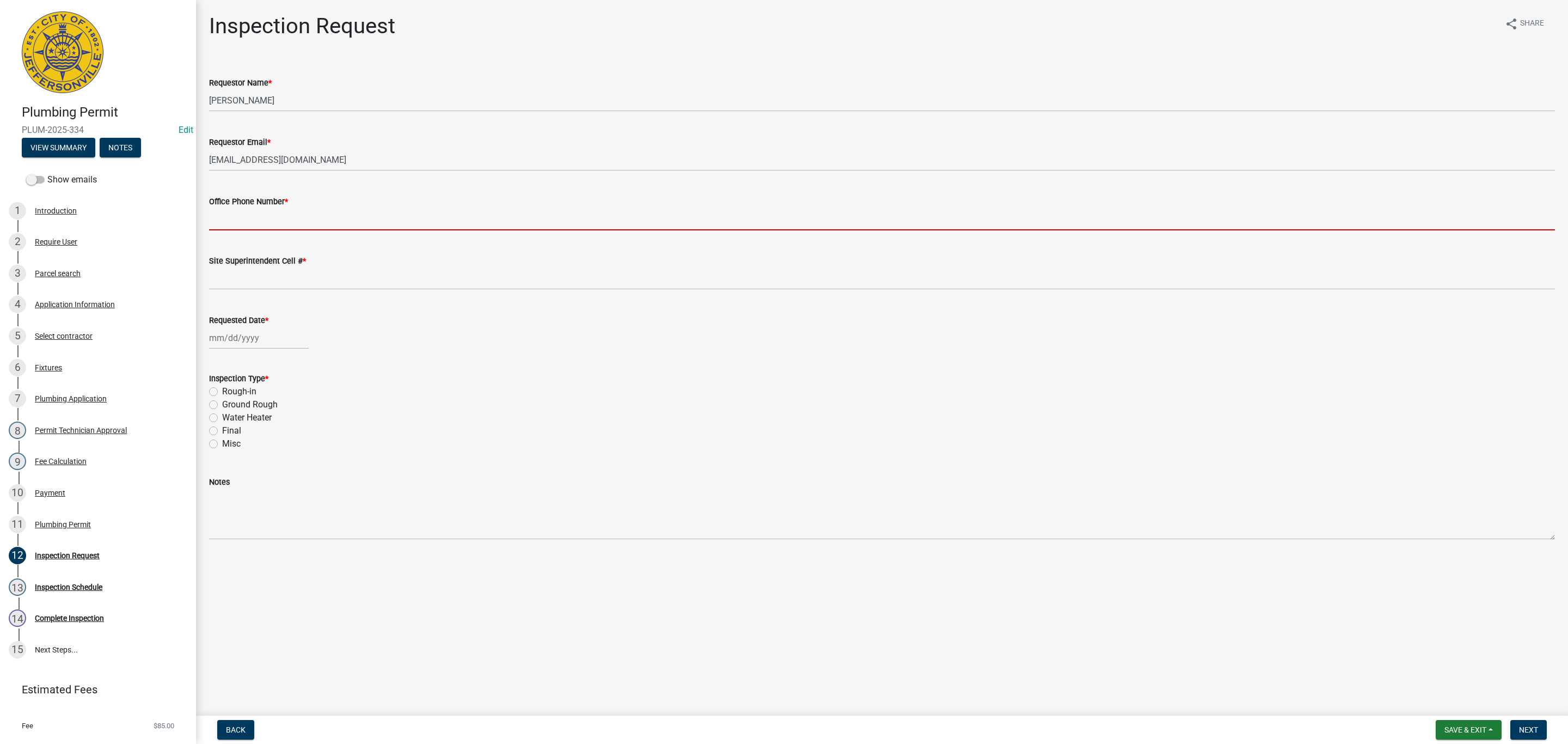
click at [271, 216] on input "Office Phone Number *" at bounding box center [881, 219] width 1346 height 23
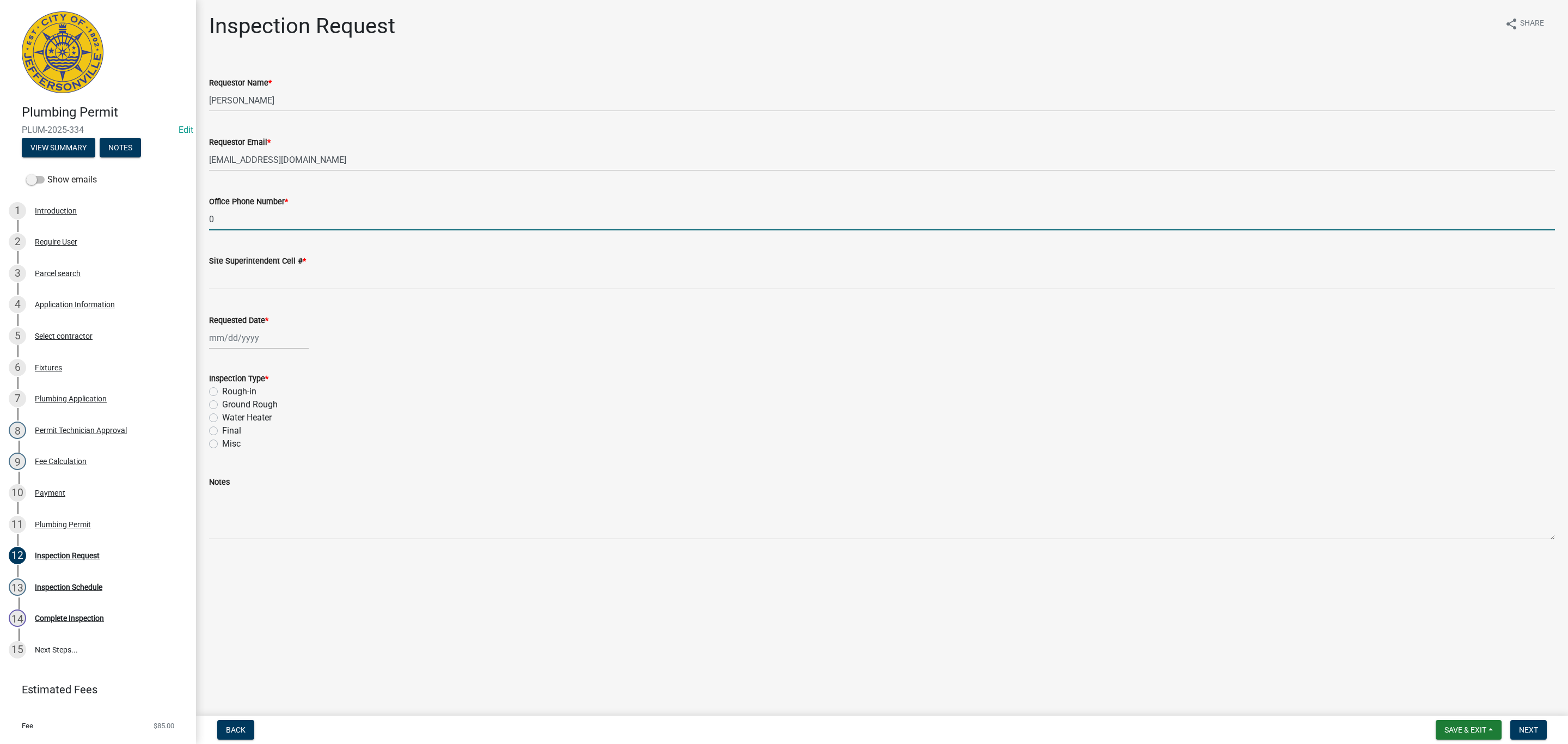
type input "0000000000"
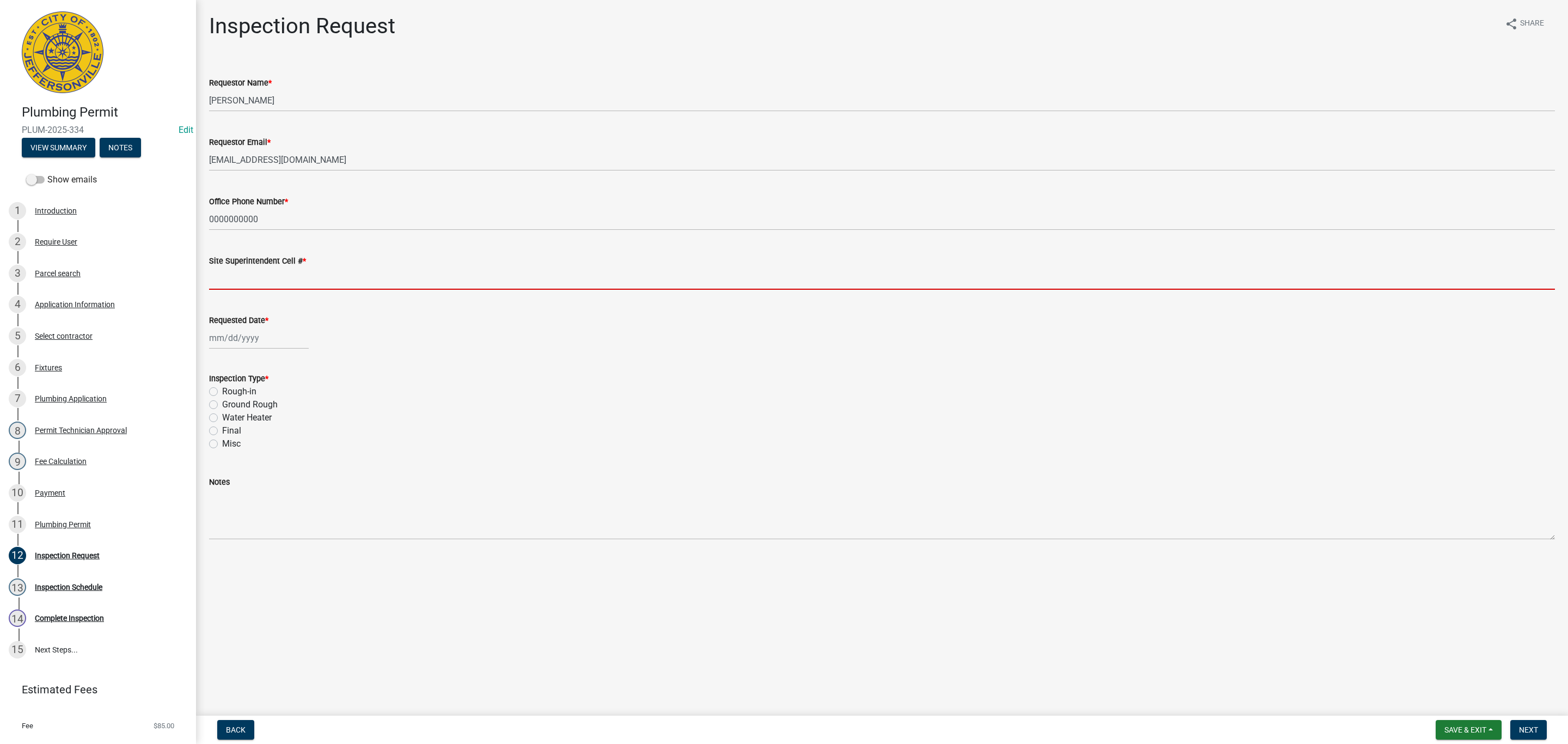
click at [280, 287] on input "Site Superintendent Cell # *" at bounding box center [881, 278] width 1346 height 23
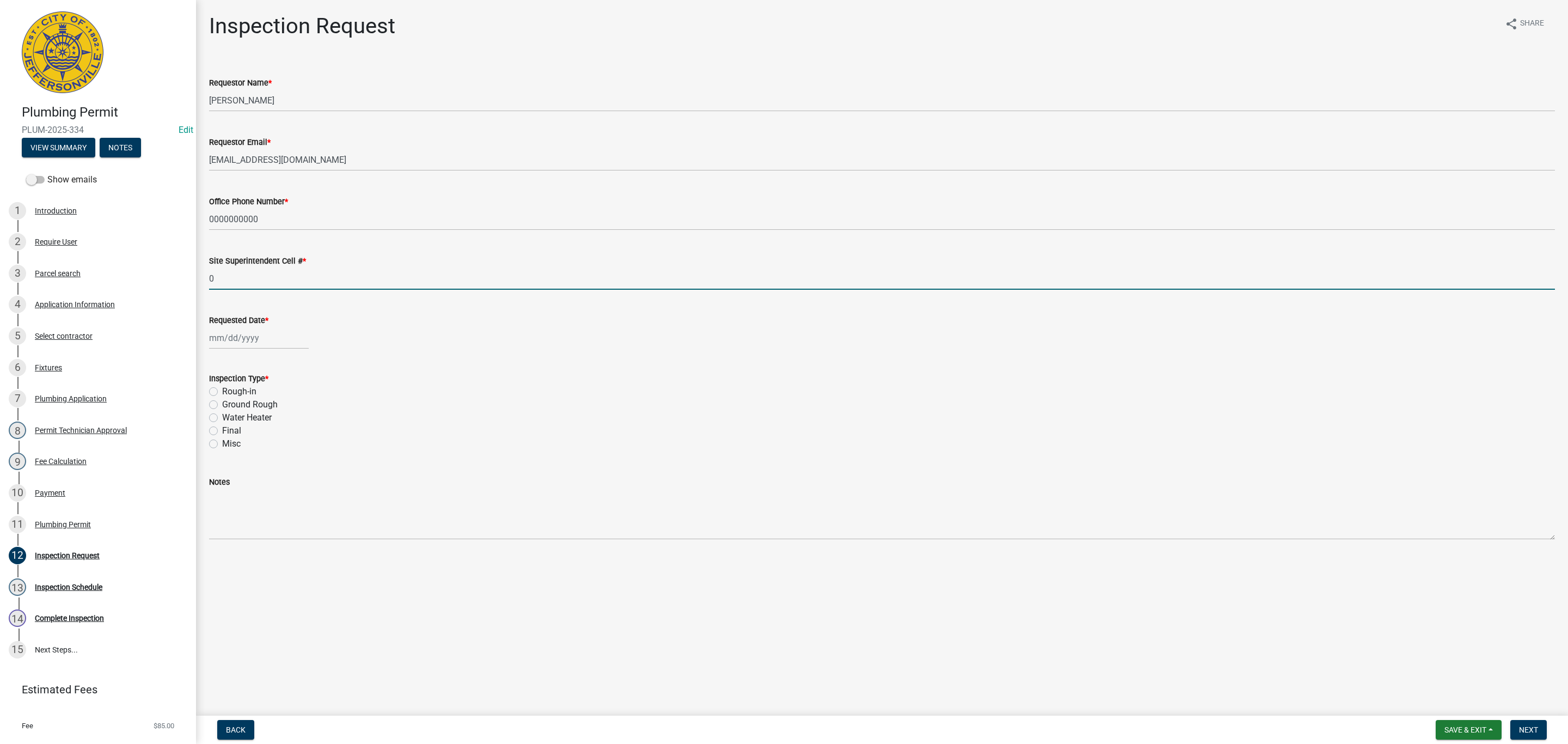
type input "0000000000"
select select "9"
select select "2025"
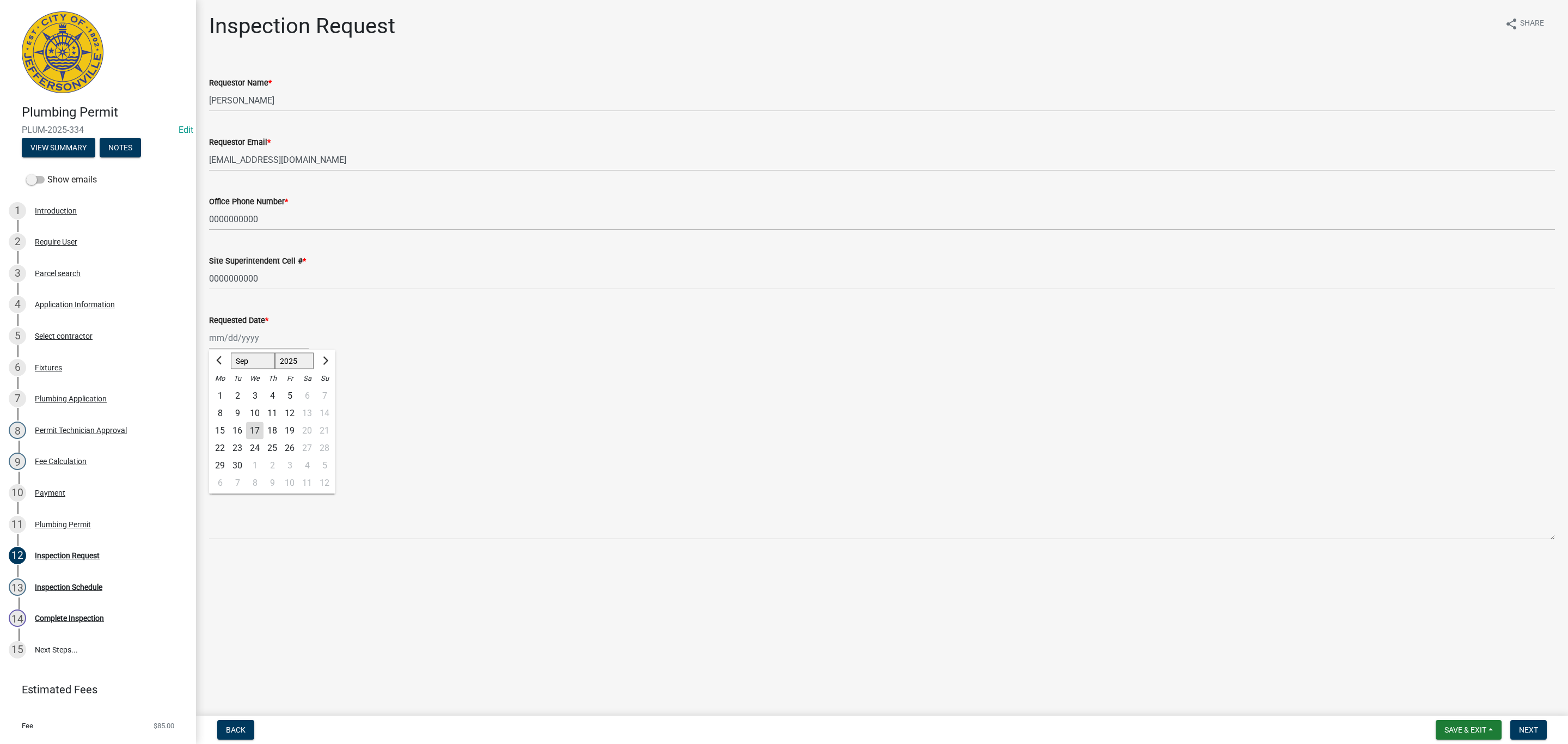
click at [245, 342] on div "[PERSON_NAME] Feb Mar Apr [PERSON_NAME][DATE] Oct Nov [DATE] 1526 1527 1528 152…" at bounding box center [259, 338] width 100 height 23
click at [257, 430] on div "17" at bounding box center [254, 430] width 18 height 18
type input "[DATE]"
click at [222, 432] on label "Final" at bounding box center [231, 430] width 19 height 13
click at [222, 431] on input "Final" at bounding box center [226, 428] width 7 height 7
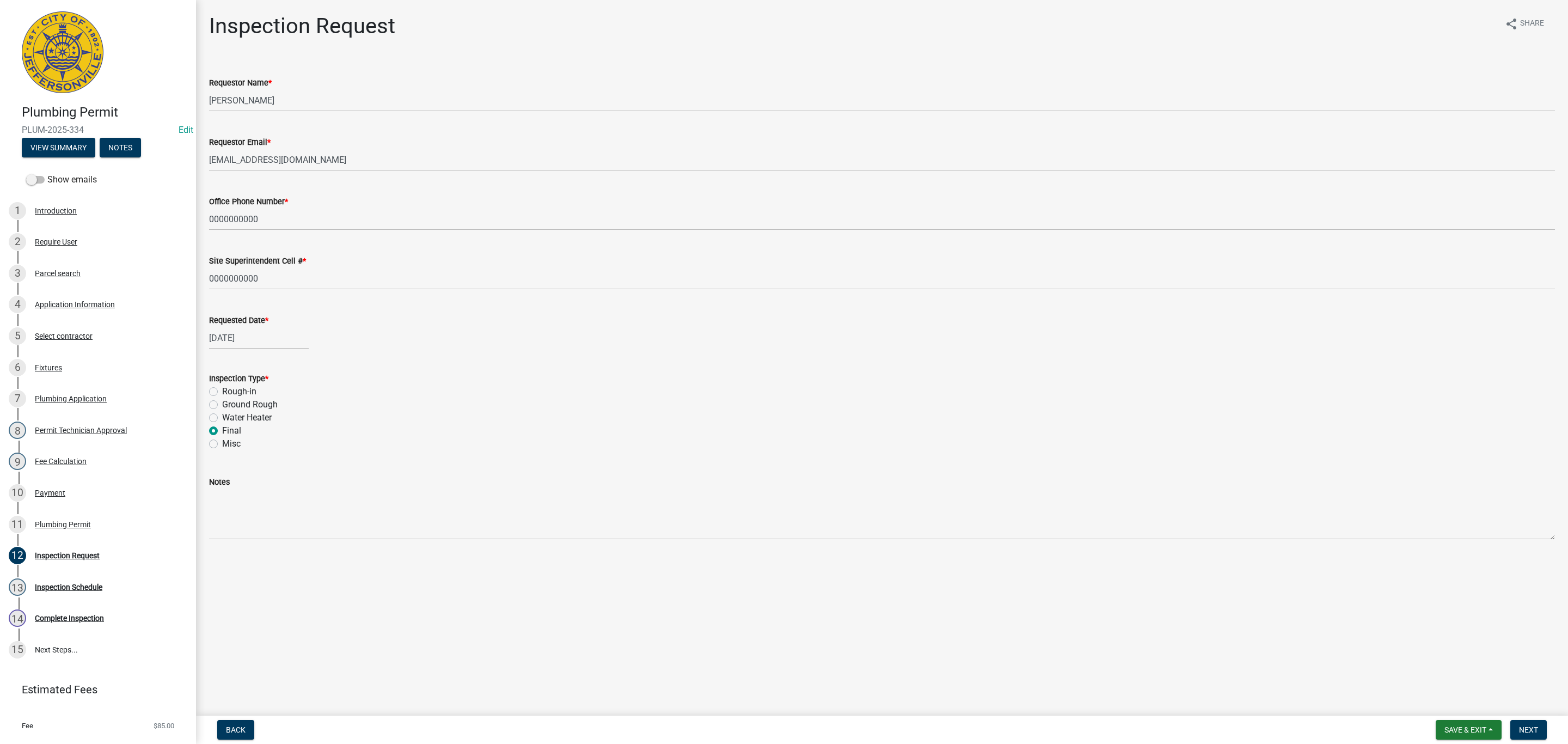
radio input "true"
click at [1524, 725] on button "Next" at bounding box center [1528, 729] width 37 height 19
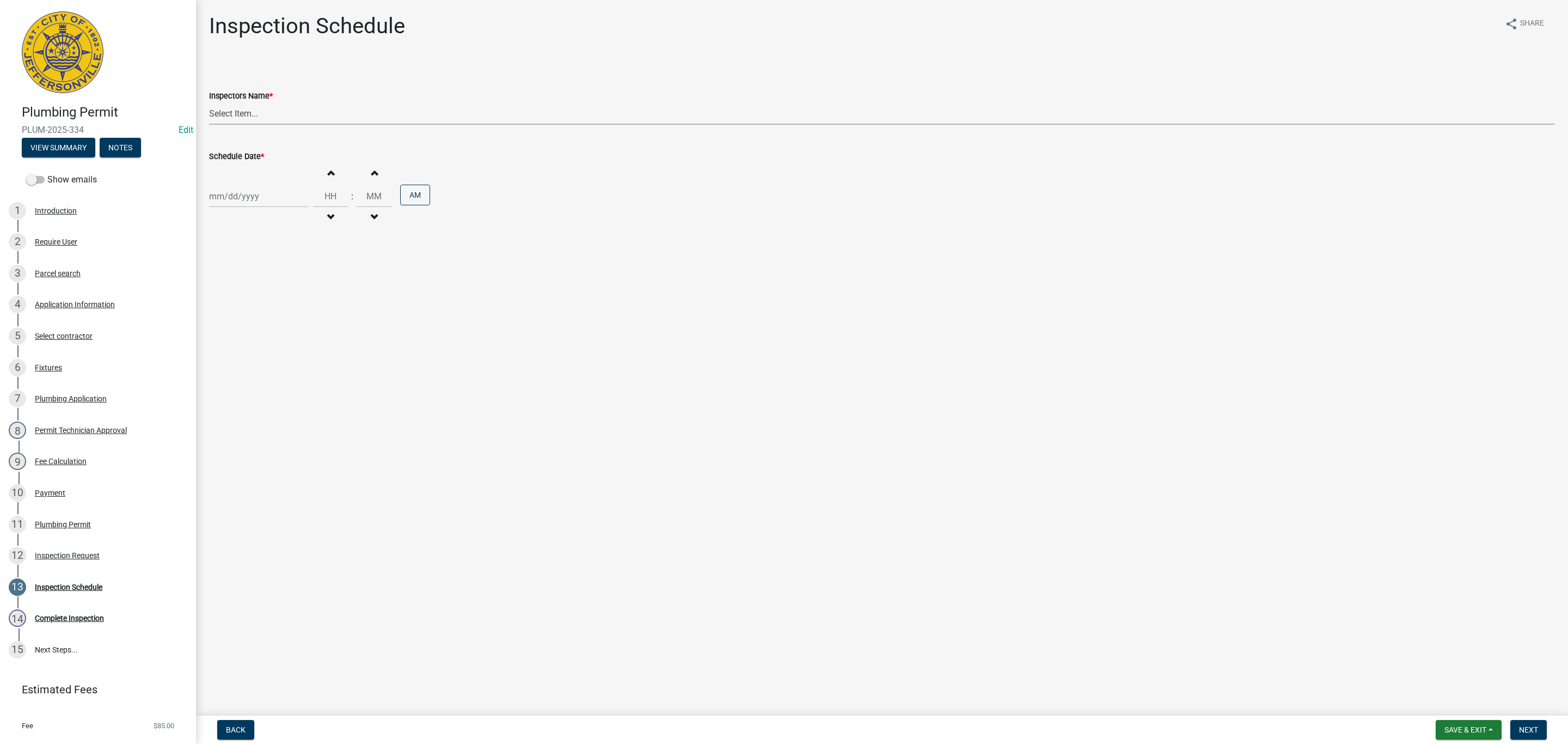
click at [226, 113] on select "Select Item... [PERSON_NAME] ([PERSON_NAME]) [PERSON_NAME] ([PERSON_NAME]) mkru…" at bounding box center [881, 113] width 1346 height 23
select select "13c97fbc-c819-4cee-844a-0db3d3c4db95"
click at [209, 102] on select "Select Item... [PERSON_NAME] ([PERSON_NAME]) [PERSON_NAME] ([PERSON_NAME]) mkru…" at bounding box center [881, 113] width 1346 height 23
click at [234, 202] on div at bounding box center [259, 196] width 100 height 23
select select "9"
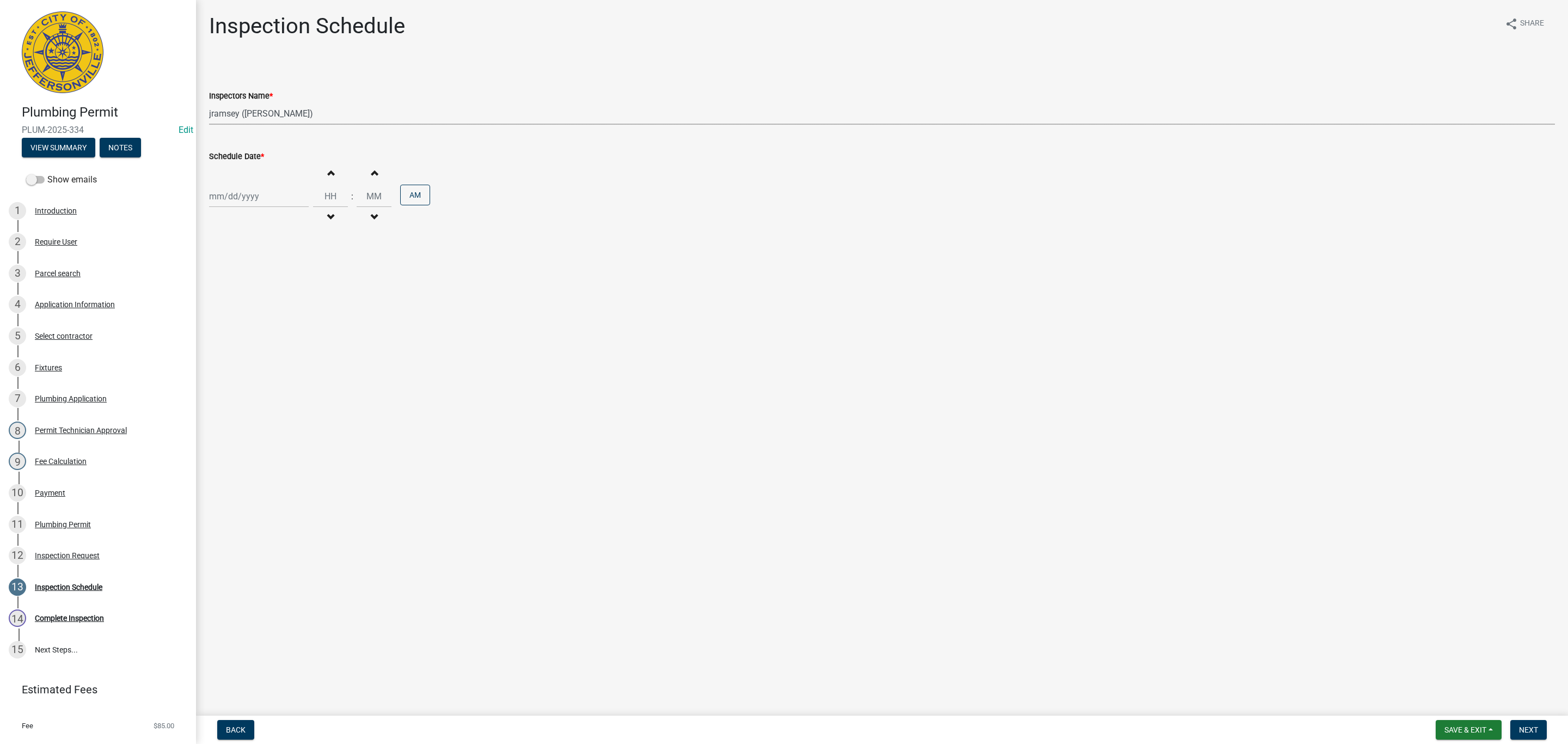
select select "2025"
click at [256, 284] on div "17" at bounding box center [254, 290] width 18 height 18
type input "[DATE]"
click at [1531, 725] on button "Next" at bounding box center [1528, 729] width 37 height 19
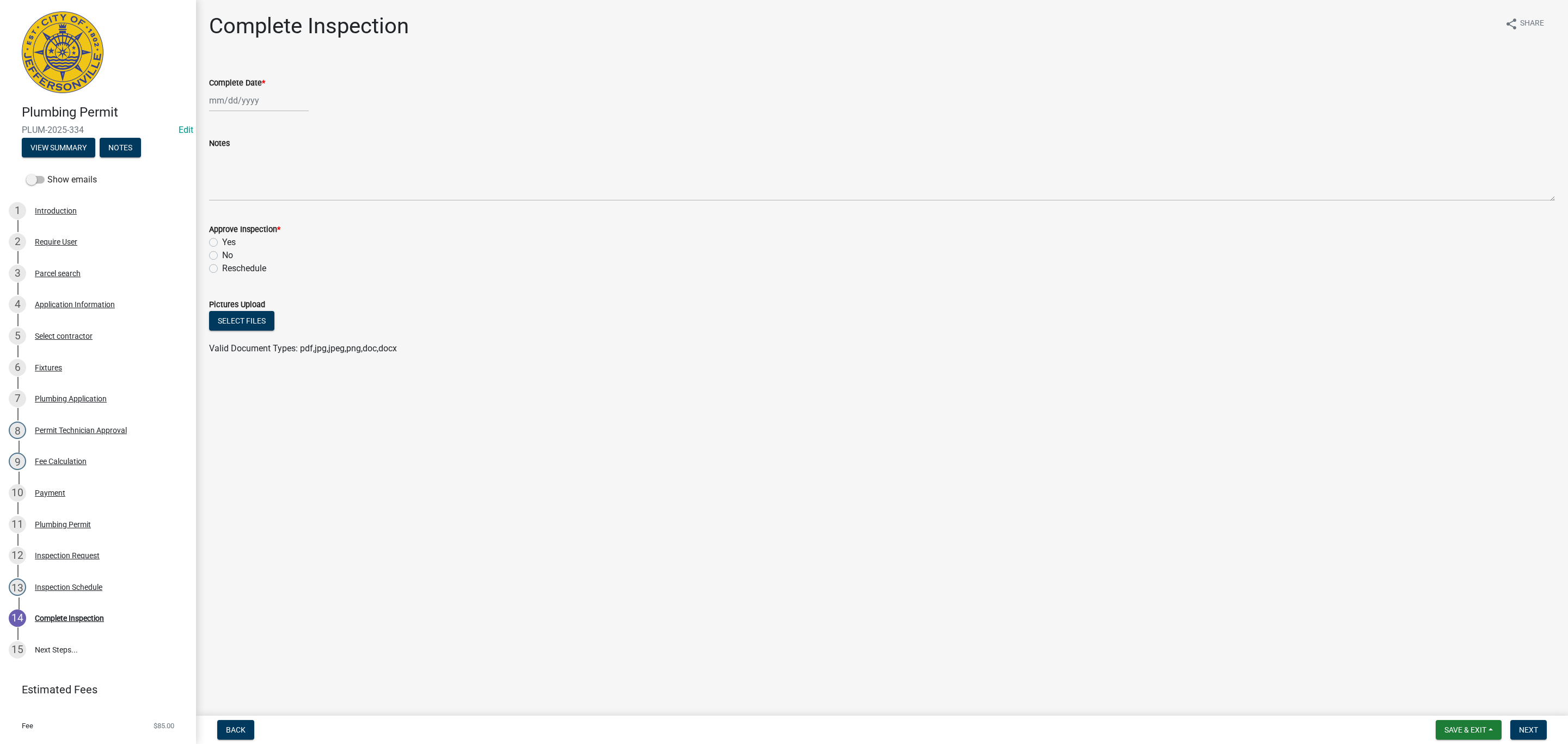
click at [244, 105] on div at bounding box center [259, 100] width 100 height 23
select select "9"
select select "2025"
click at [262, 194] on div "17" at bounding box center [254, 193] width 18 height 18
type input "[DATE]"
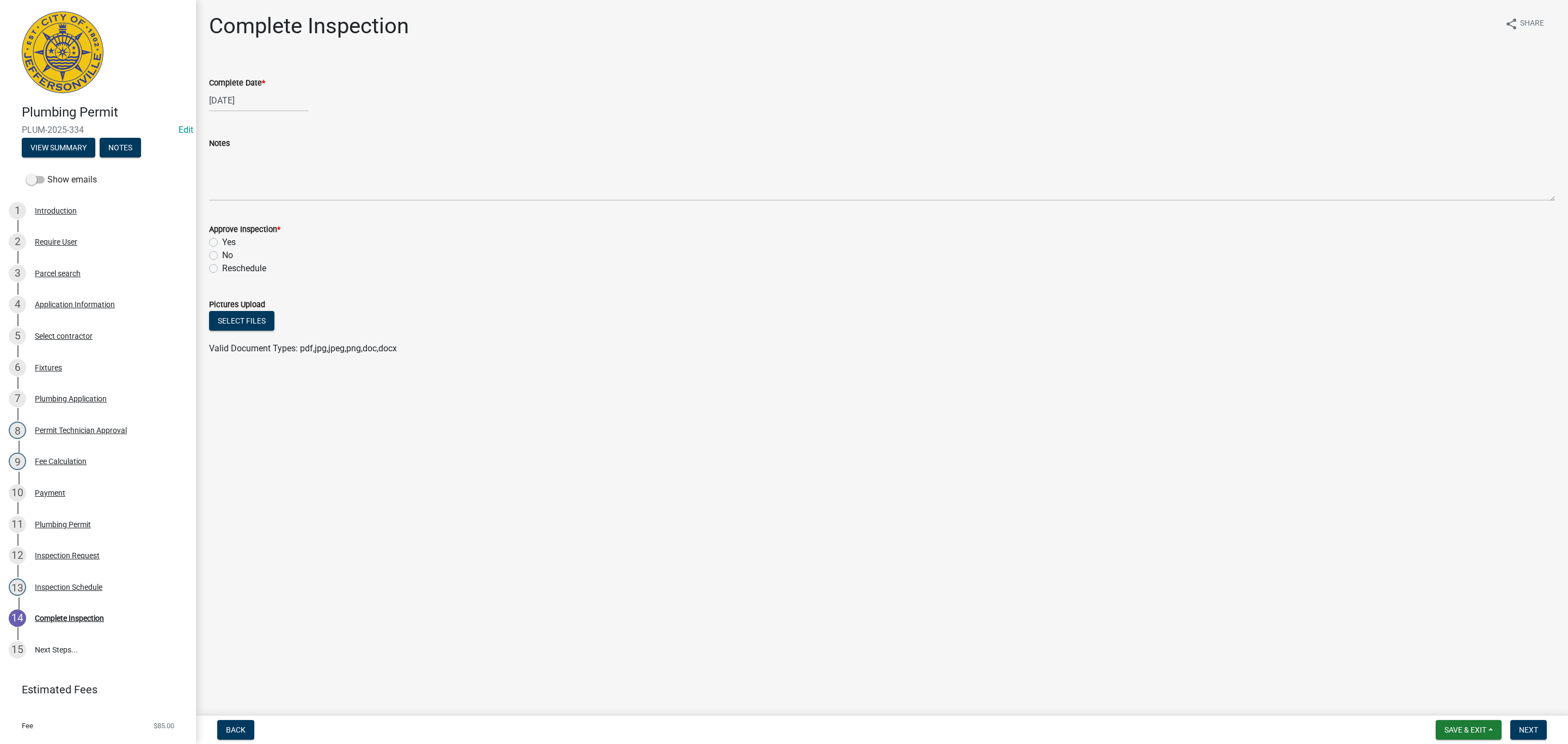
drag, startPoint x: 214, startPoint y: 239, endPoint x: 248, endPoint y: 248, distance: 35.2
click at [222, 240] on label "Yes" at bounding box center [229, 242] width 13 height 13
click at [222, 240] on input "Yes" at bounding box center [226, 239] width 7 height 7
radio input "true"
click at [1527, 732] on span "Next" at bounding box center [1528, 729] width 19 height 9
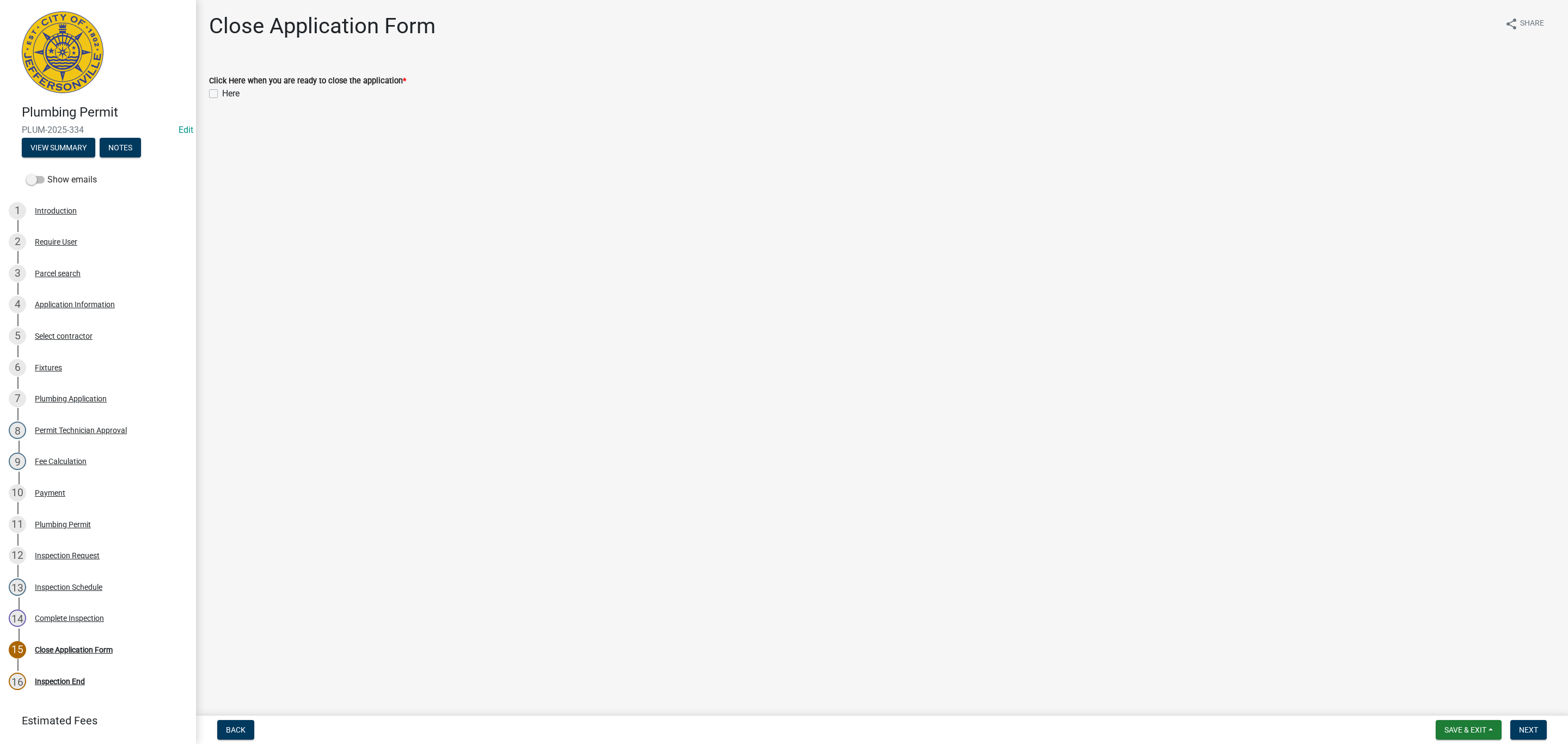
click at [222, 95] on label "Here" at bounding box center [231, 93] width 18 height 13
click at [222, 94] on input "Here" at bounding box center [226, 91] width 7 height 7
checkbox input "true"
click at [1529, 729] on span "Next" at bounding box center [1528, 729] width 19 height 9
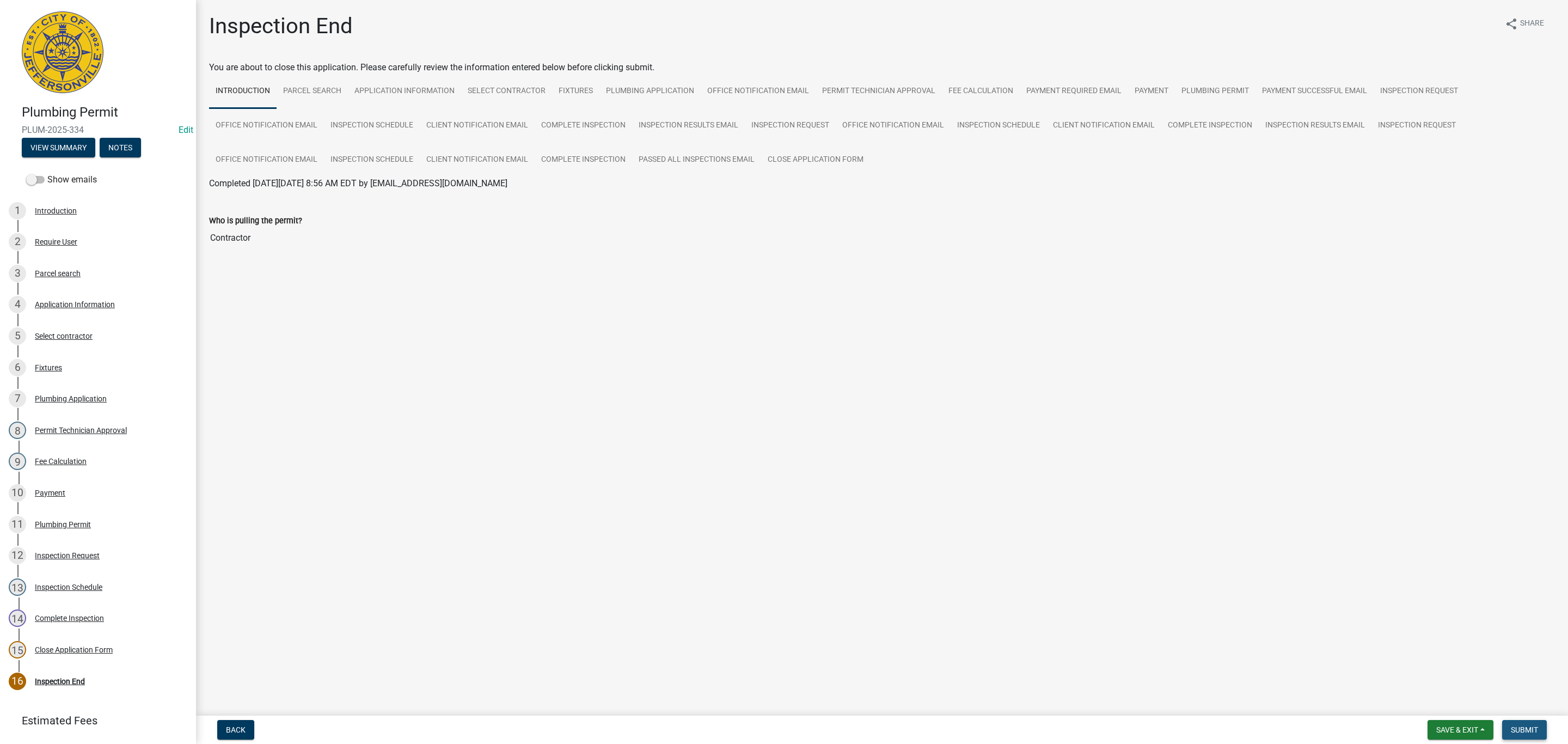
click at [1535, 735] on button "Submit" at bounding box center [1524, 729] width 44 height 19
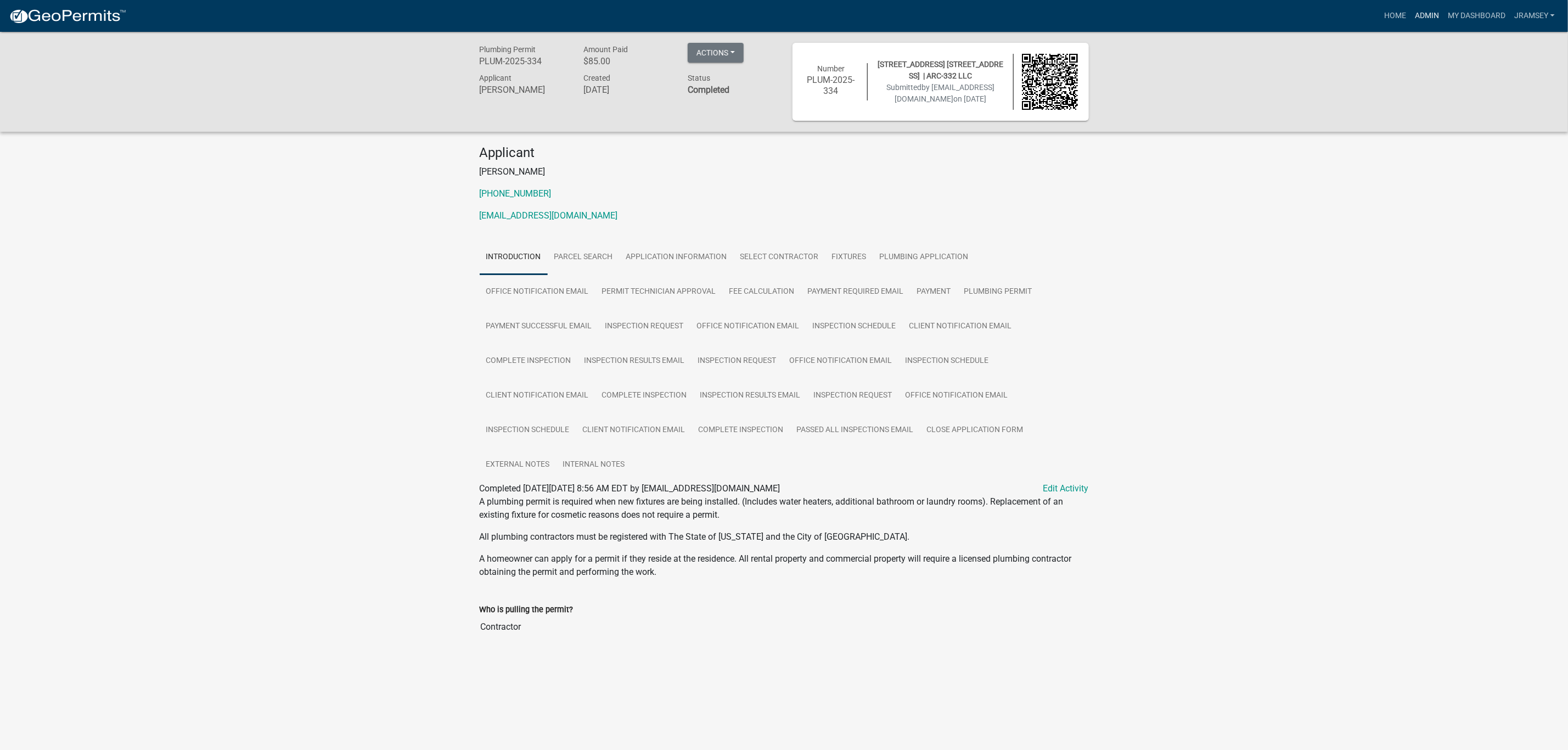
click at [1429, 9] on link "Admin" at bounding box center [1427, 16] width 33 height 21
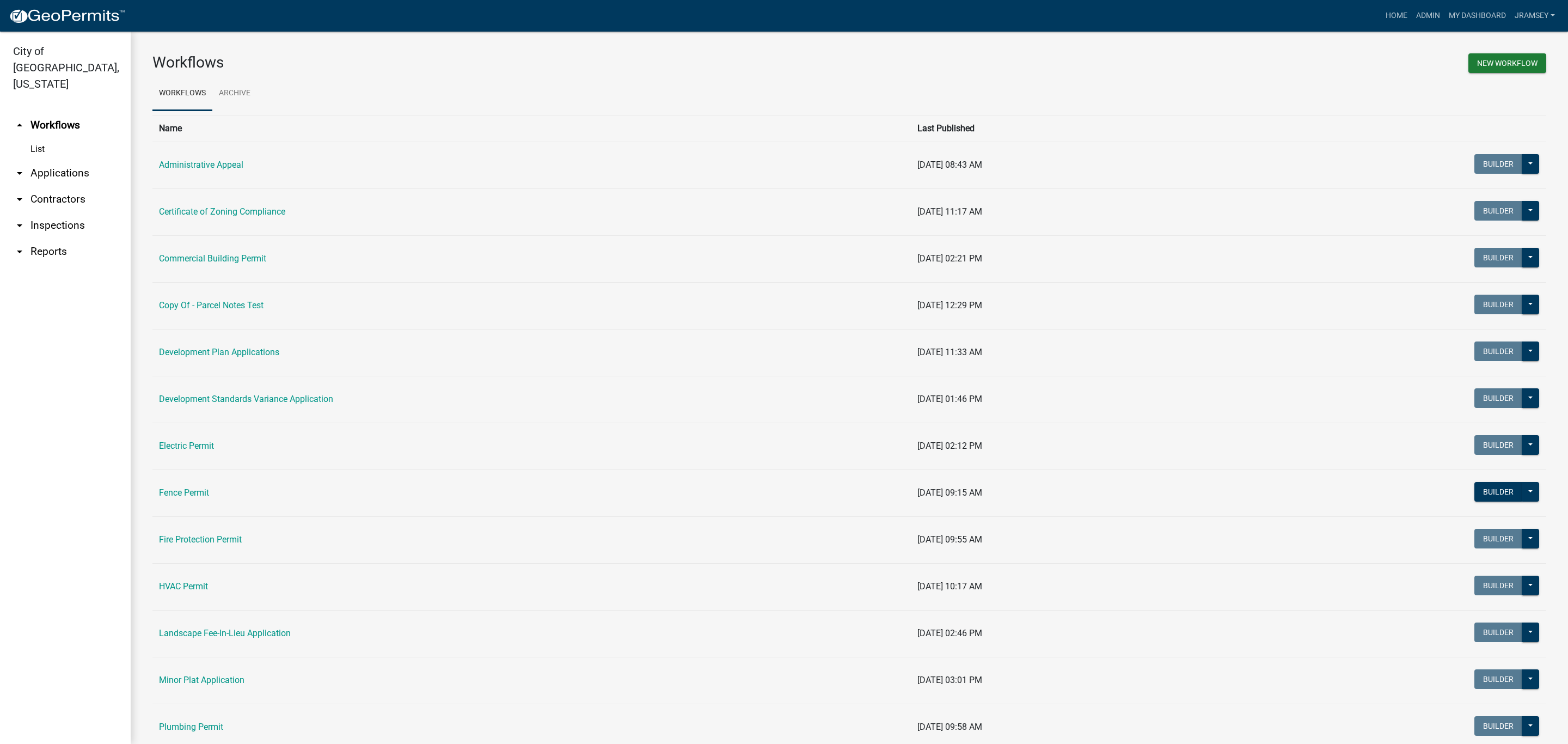
click at [68, 212] on link "arrow_drop_down Inspections" at bounding box center [65, 225] width 131 height 26
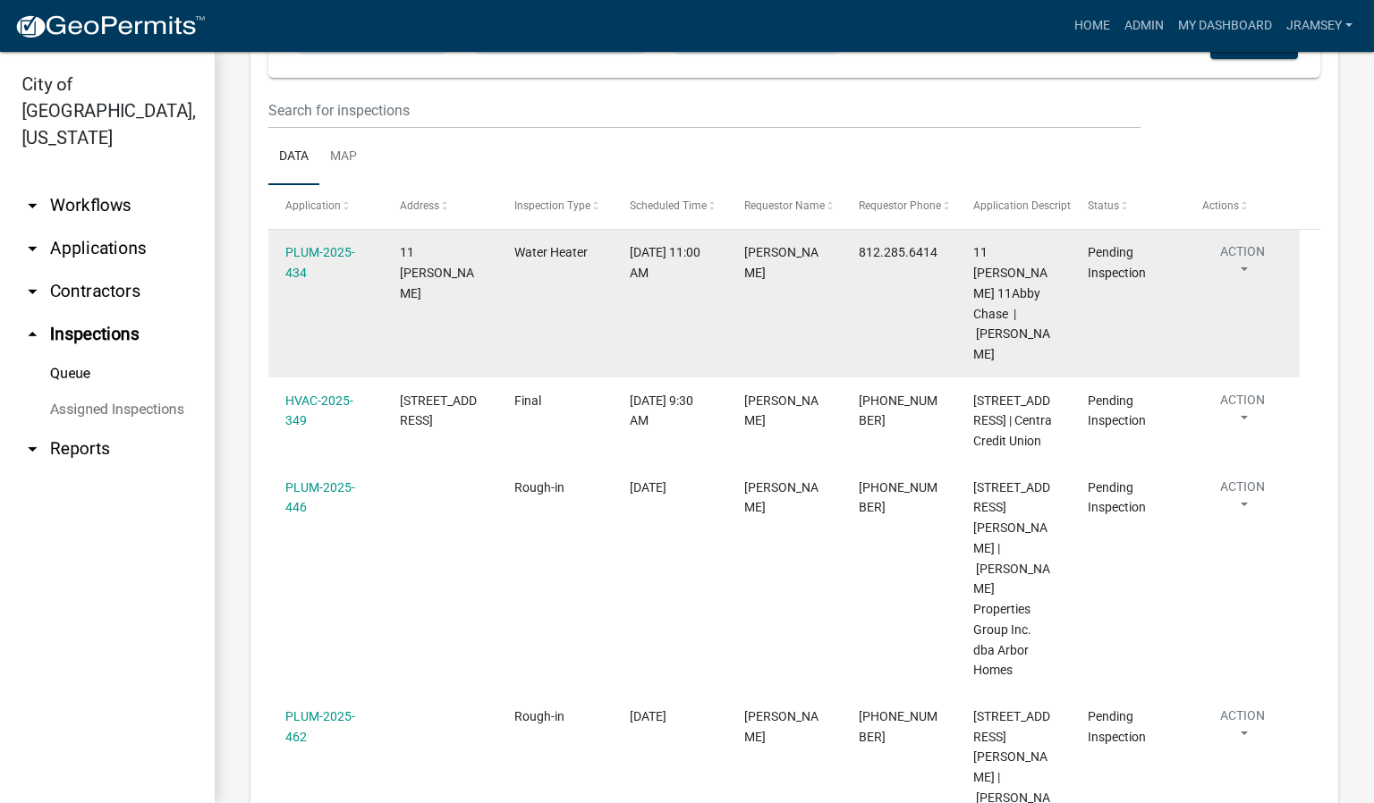
scroll to position [268, 0]
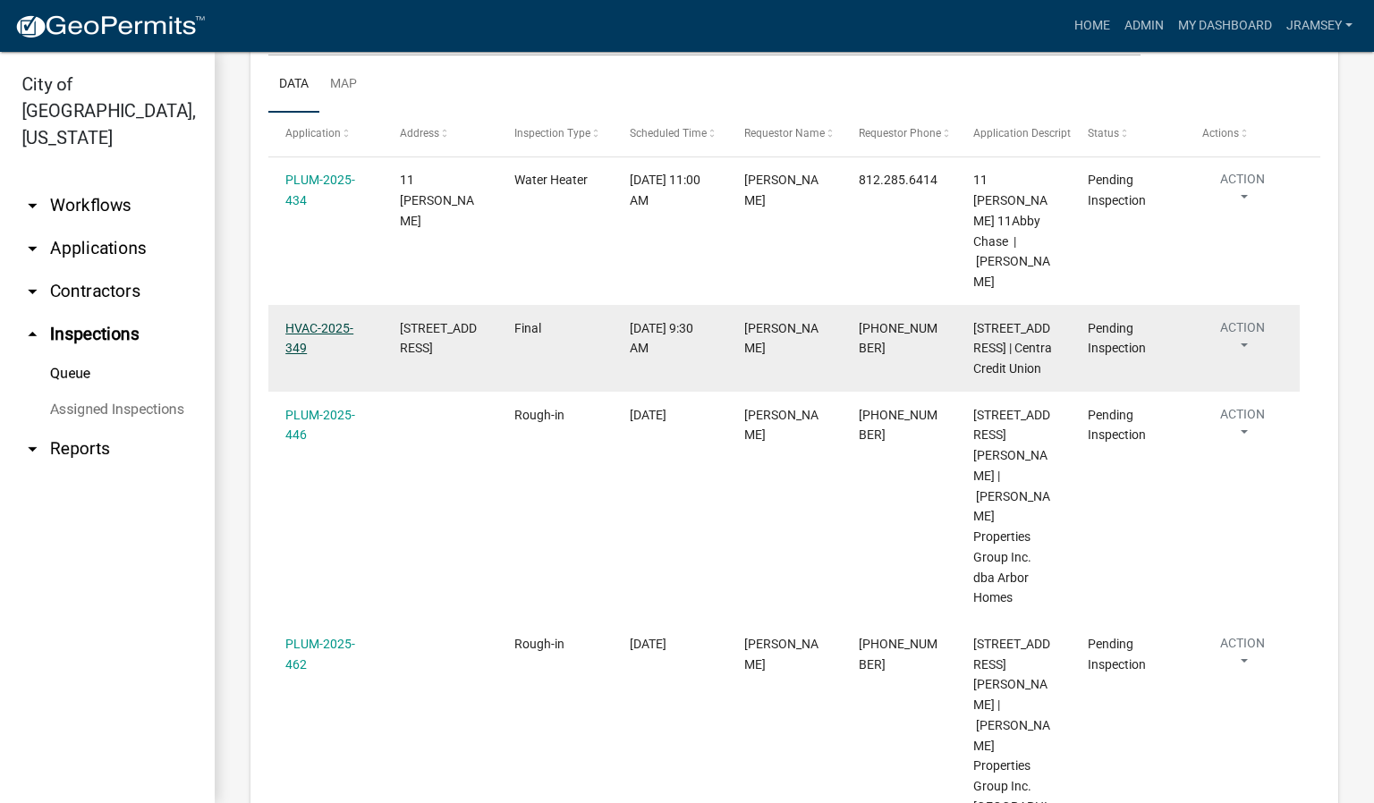
click at [307, 327] on link "HVAC-2025-349" at bounding box center [319, 338] width 68 height 35
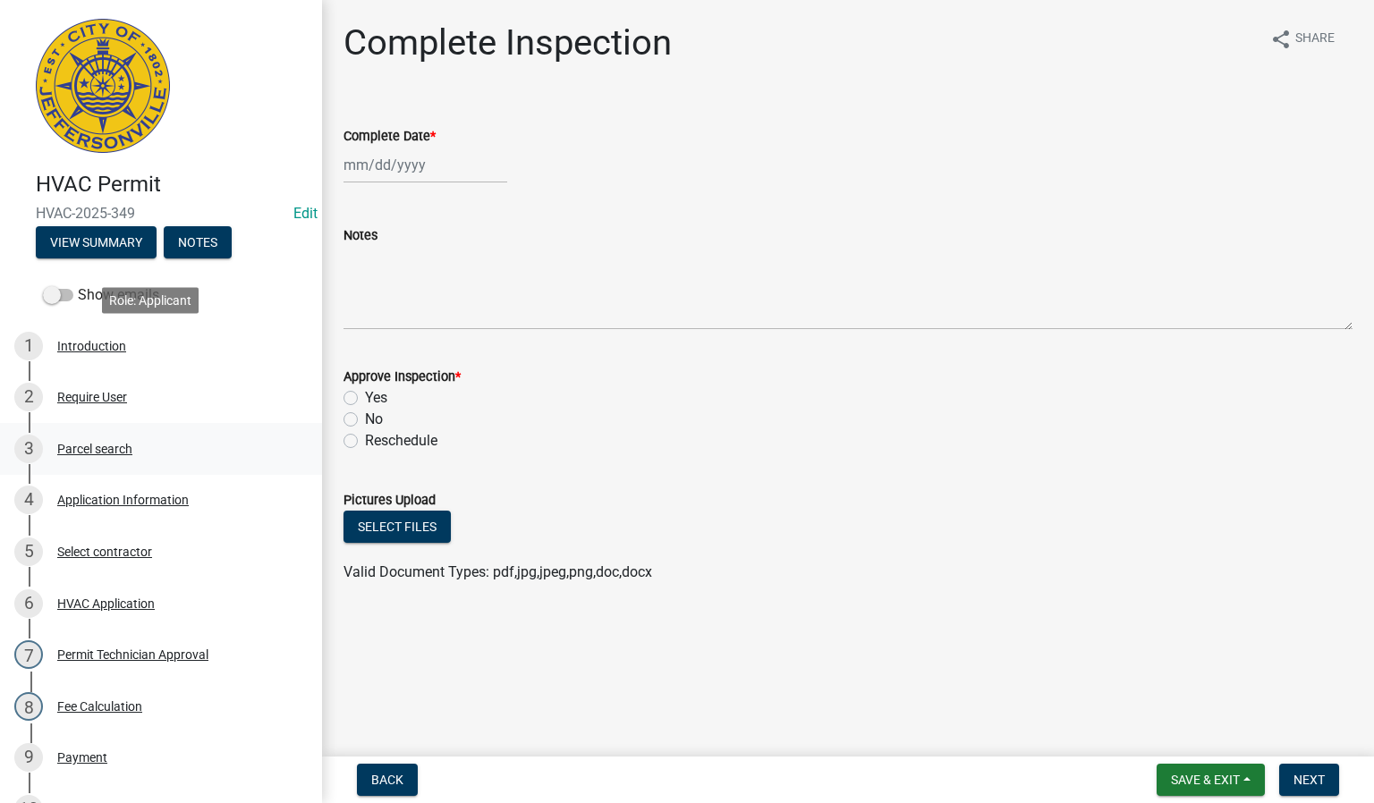
scroll to position [134, 0]
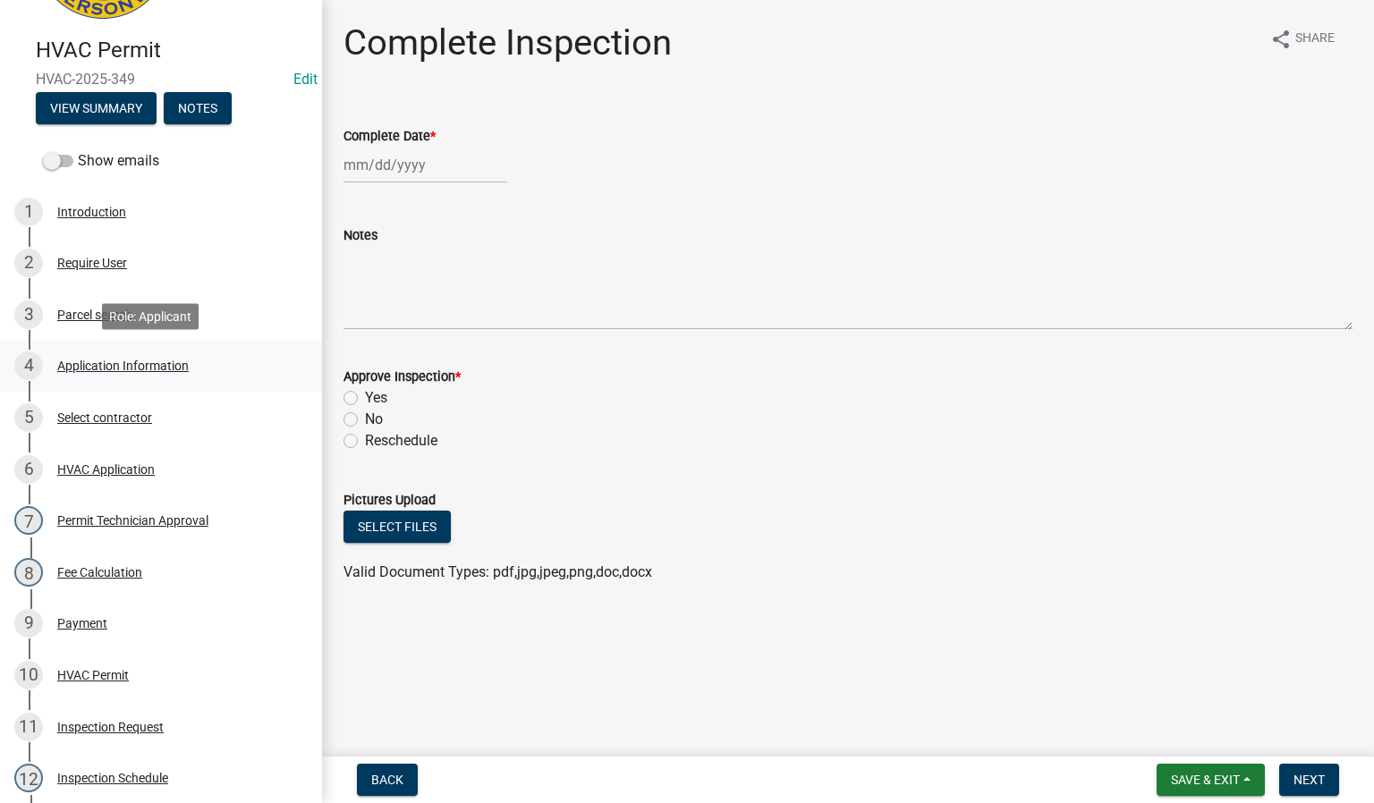
click at [126, 371] on div "Application Information" at bounding box center [122, 366] width 131 height 13
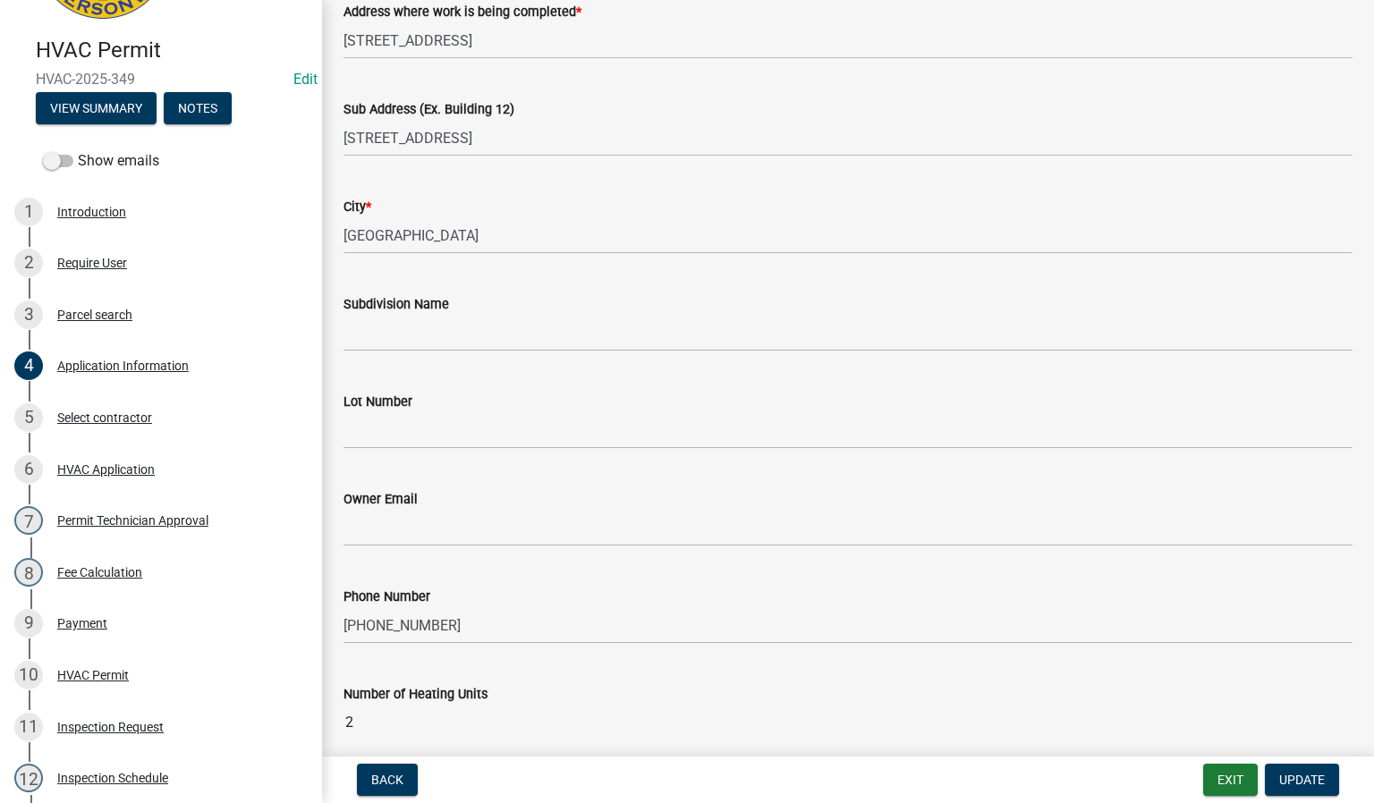
scroll to position [268, 0]
click at [1224, 775] on button "Exit" at bounding box center [1230, 780] width 55 height 32
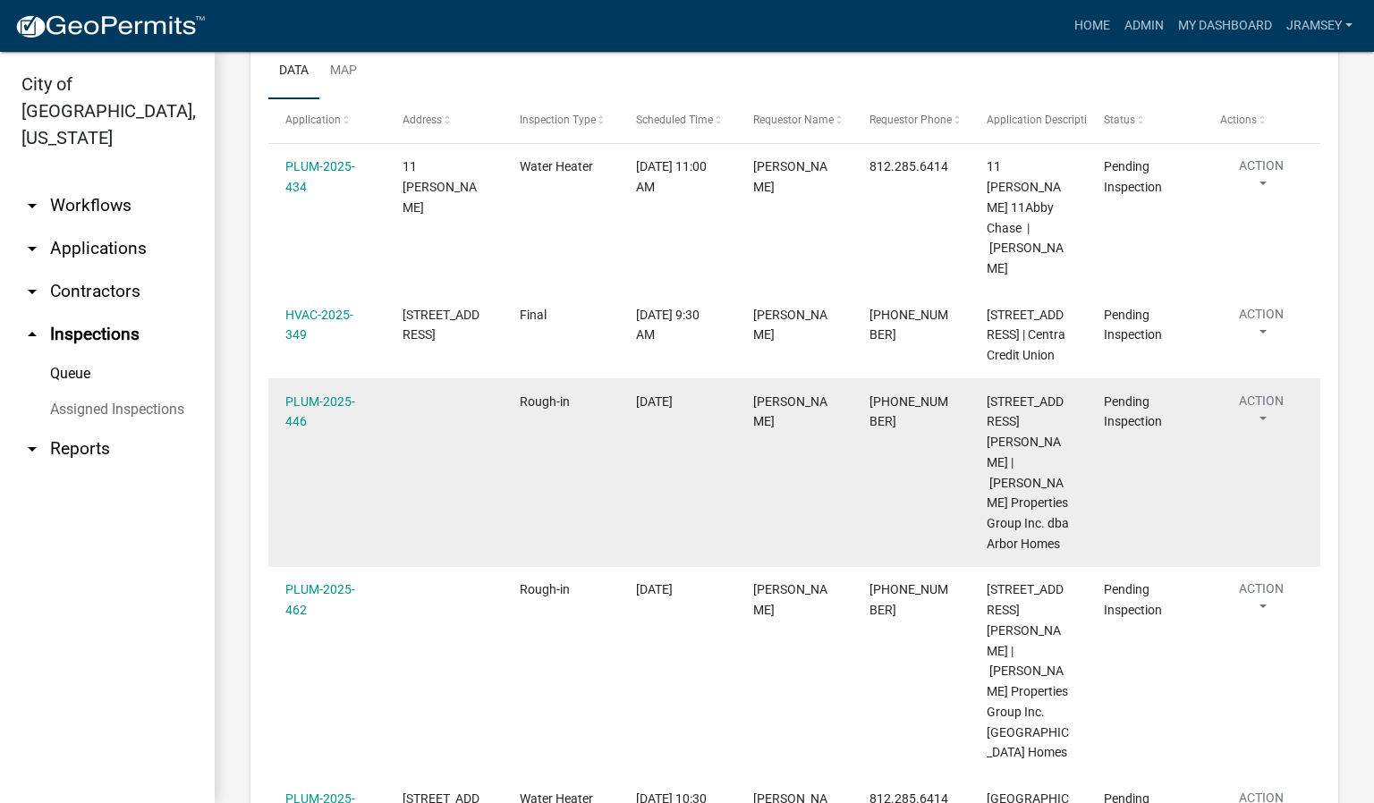
scroll to position [268, 0]
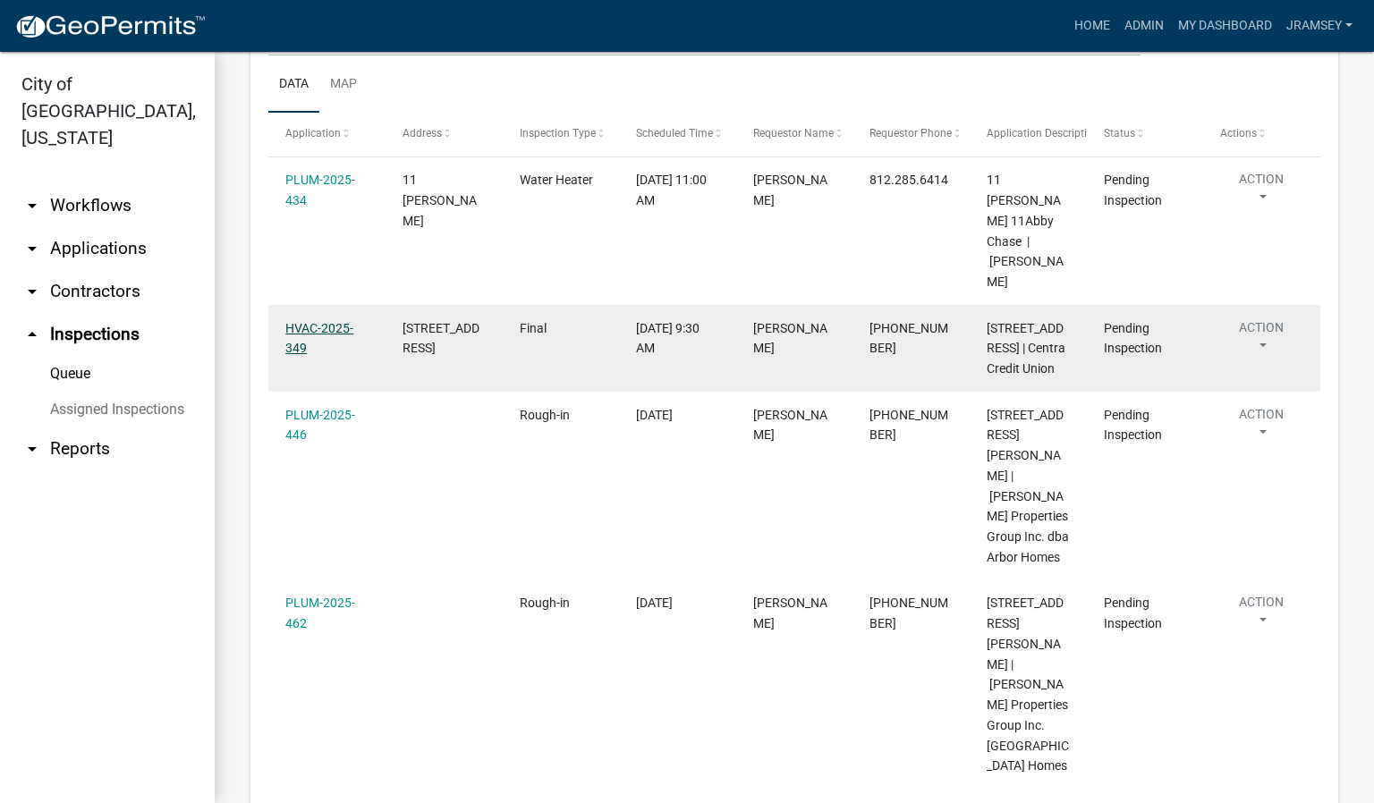
click at [317, 327] on link "HVAC-2025-349" at bounding box center [319, 338] width 68 height 35
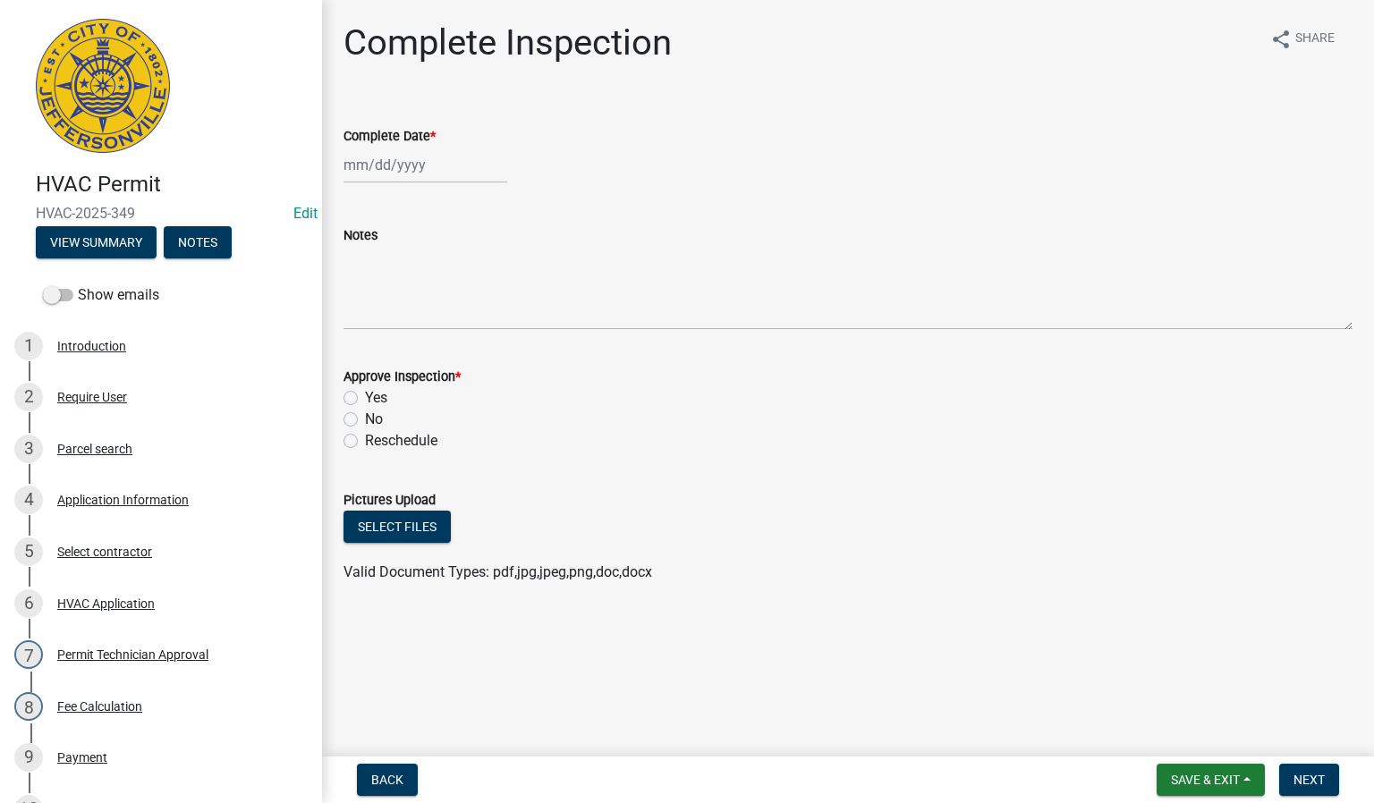
select select "9"
select select "2025"
click at [384, 158] on div "[PERSON_NAME] Feb Mar Apr [PERSON_NAME][DATE] Oct Nov [DATE] 1526 1527 1528 152…" at bounding box center [425, 165] width 164 height 37
click at [424, 318] on div "17" at bounding box center [418, 317] width 29 height 29
type input "[DATE]"
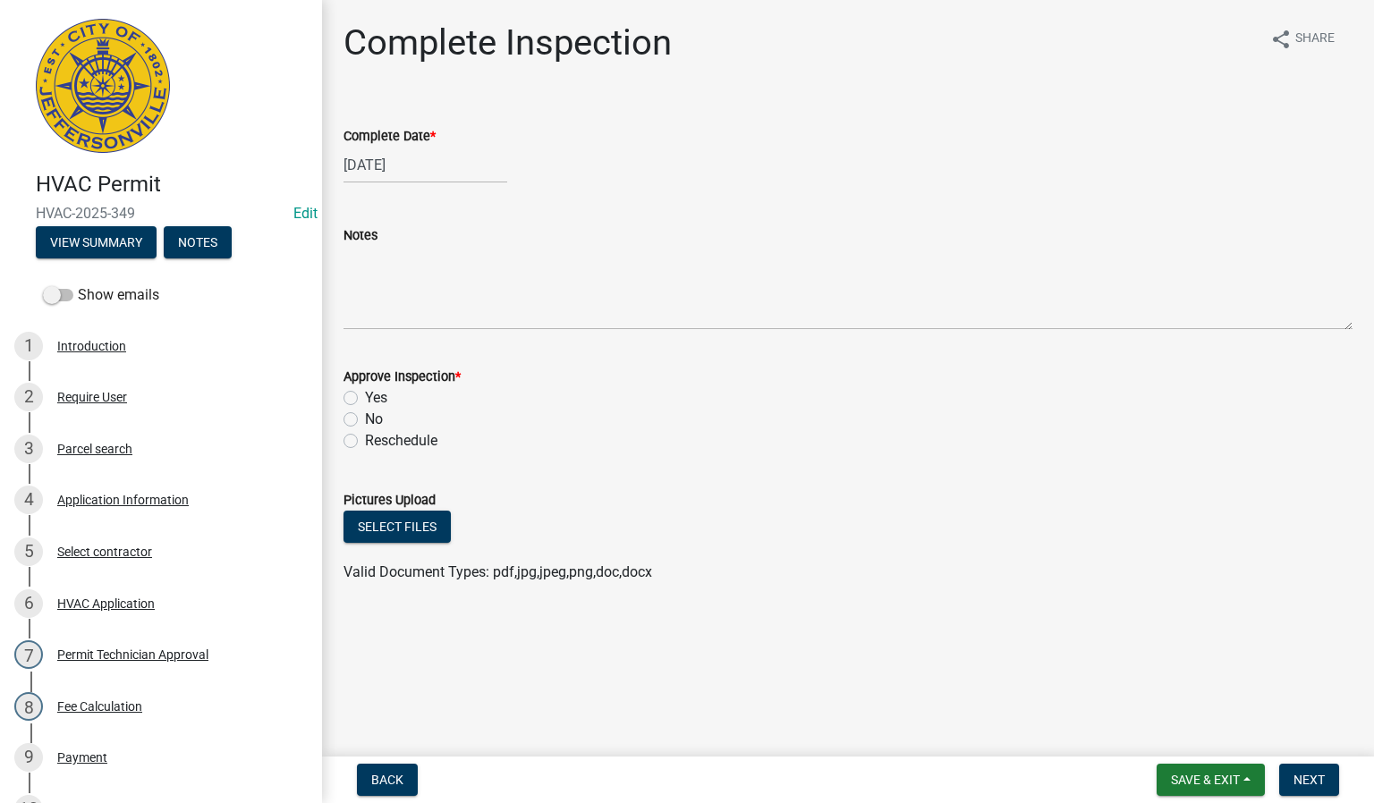
click at [365, 398] on label "Yes" at bounding box center [376, 397] width 22 height 21
click at [365, 398] on input "Yes" at bounding box center [371, 393] width 12 height 12
radio input "true"
click at [1320, 782] on span "Next" at bounding box center [1308, 780] width 31 height 14
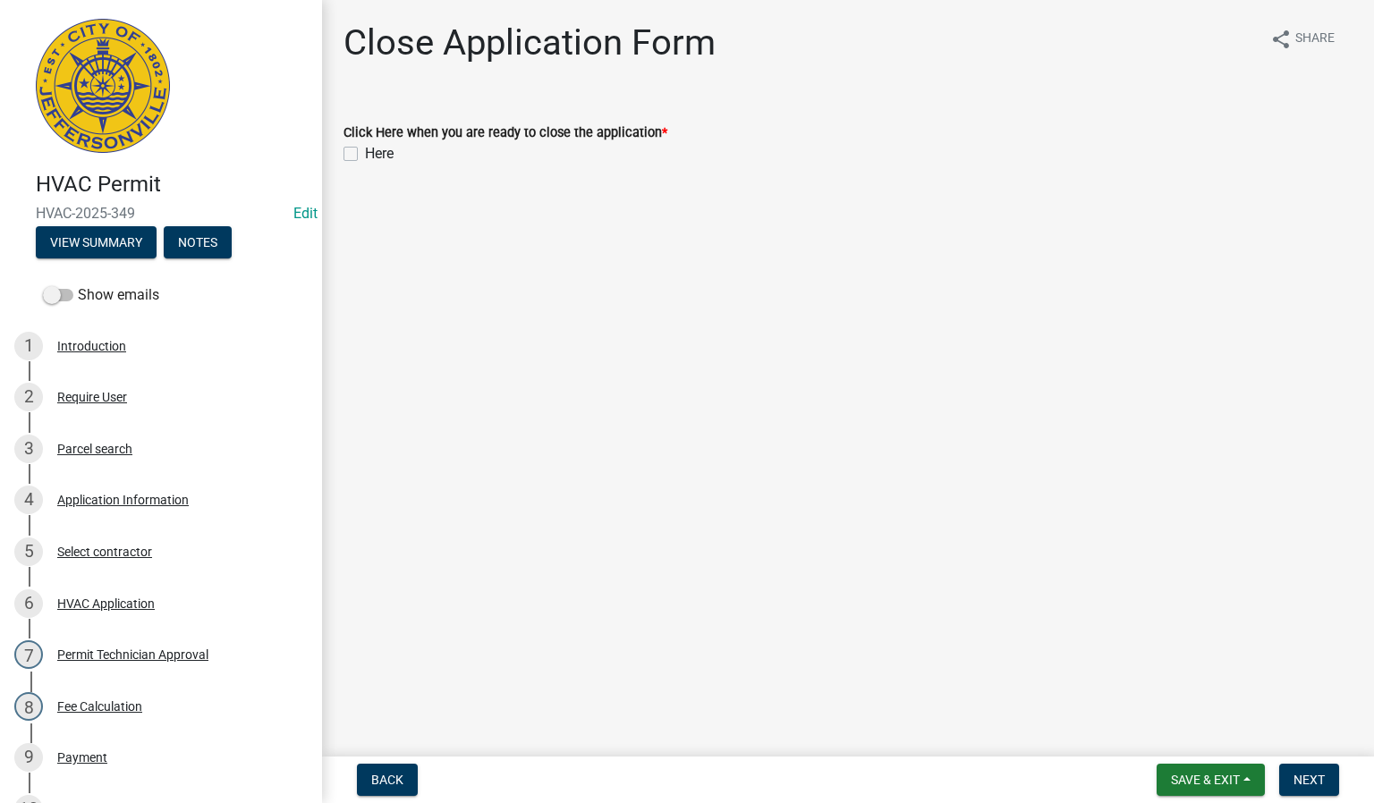
click at [365, 153] on label "Here" at bounding box center [379, 153] width 29 height 21
click at [365, 153] on input "Here" at bounding box center [371, 149] width 12 height 12
checkbox input "true"
click at [1305, 776] on span "Next" at bounding box center [1308, 780] width 31 height 14
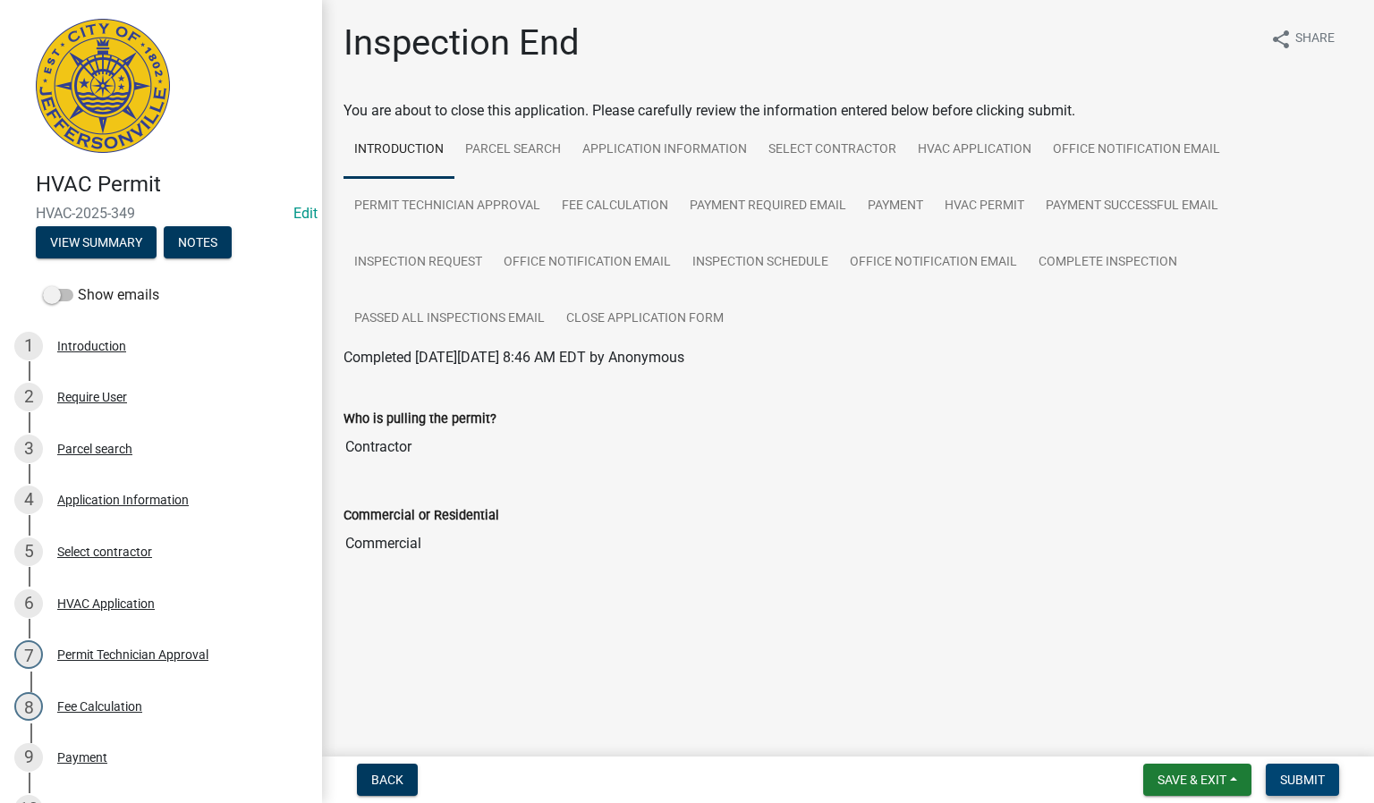
click at [1302, 775] on span "Submit" at bounding box center [1302, 780] width 45 height 14
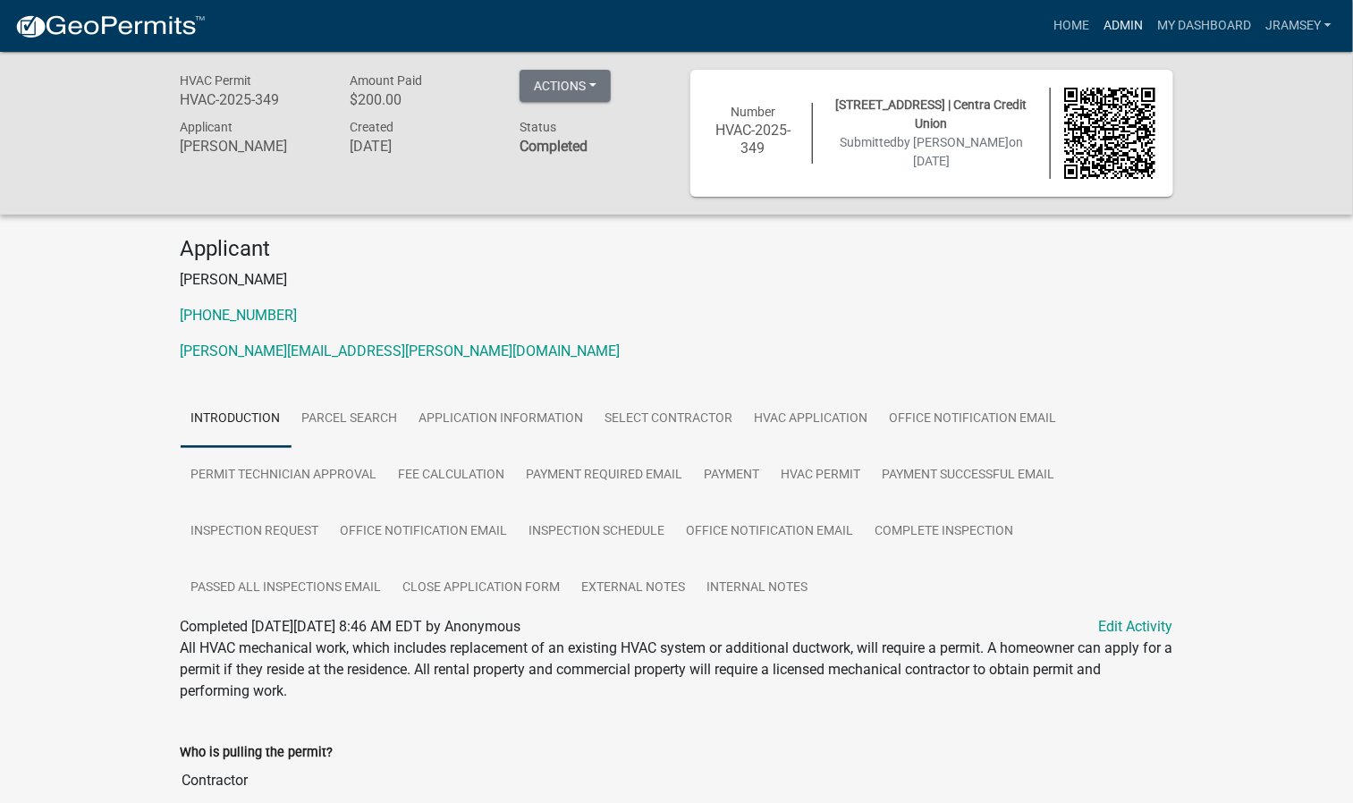
click at [1112, 27] on link "Admin" at bounding box center [1124, 26] width 54 height 34
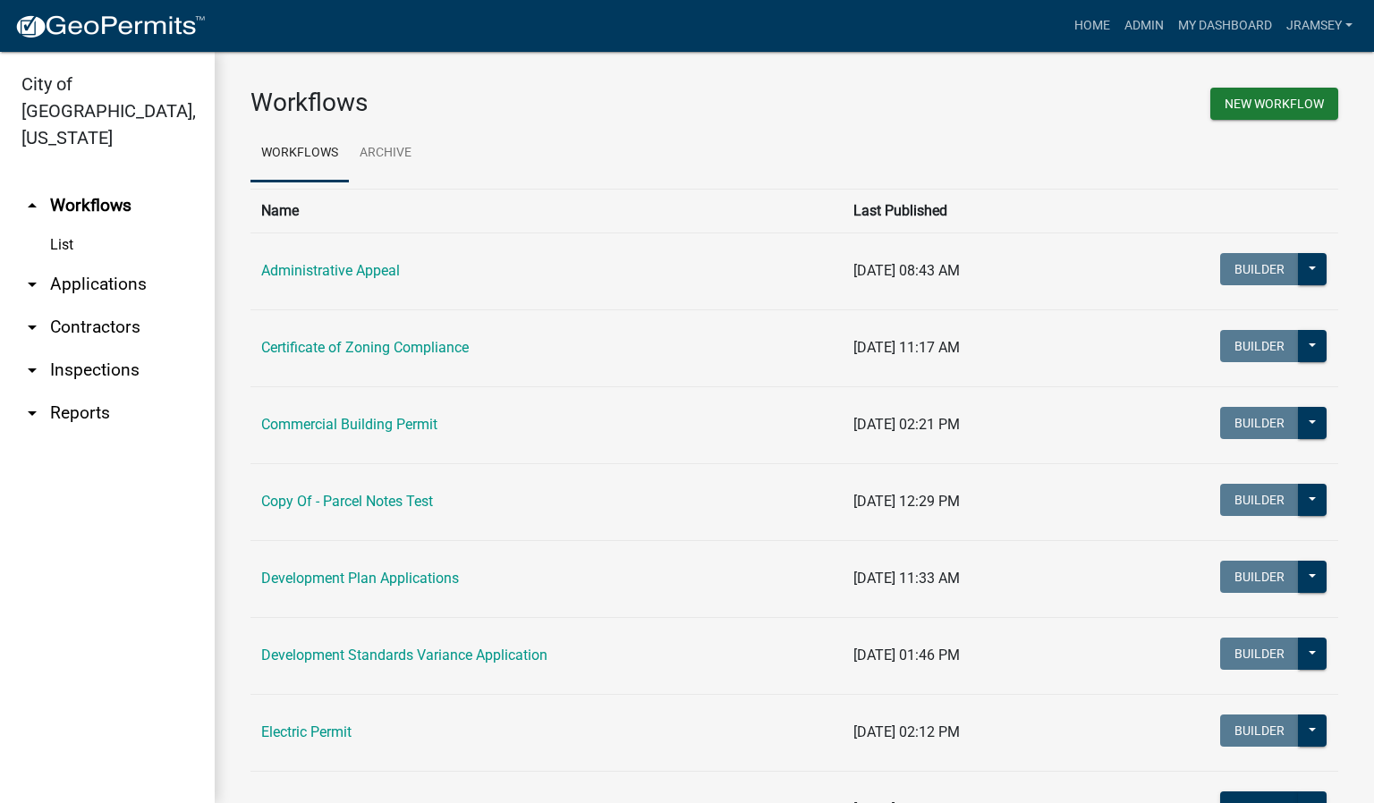
click at [119, 350] on link "arrow_drop_down Inspections" at bounding box center [107, 370] width 215 height 43
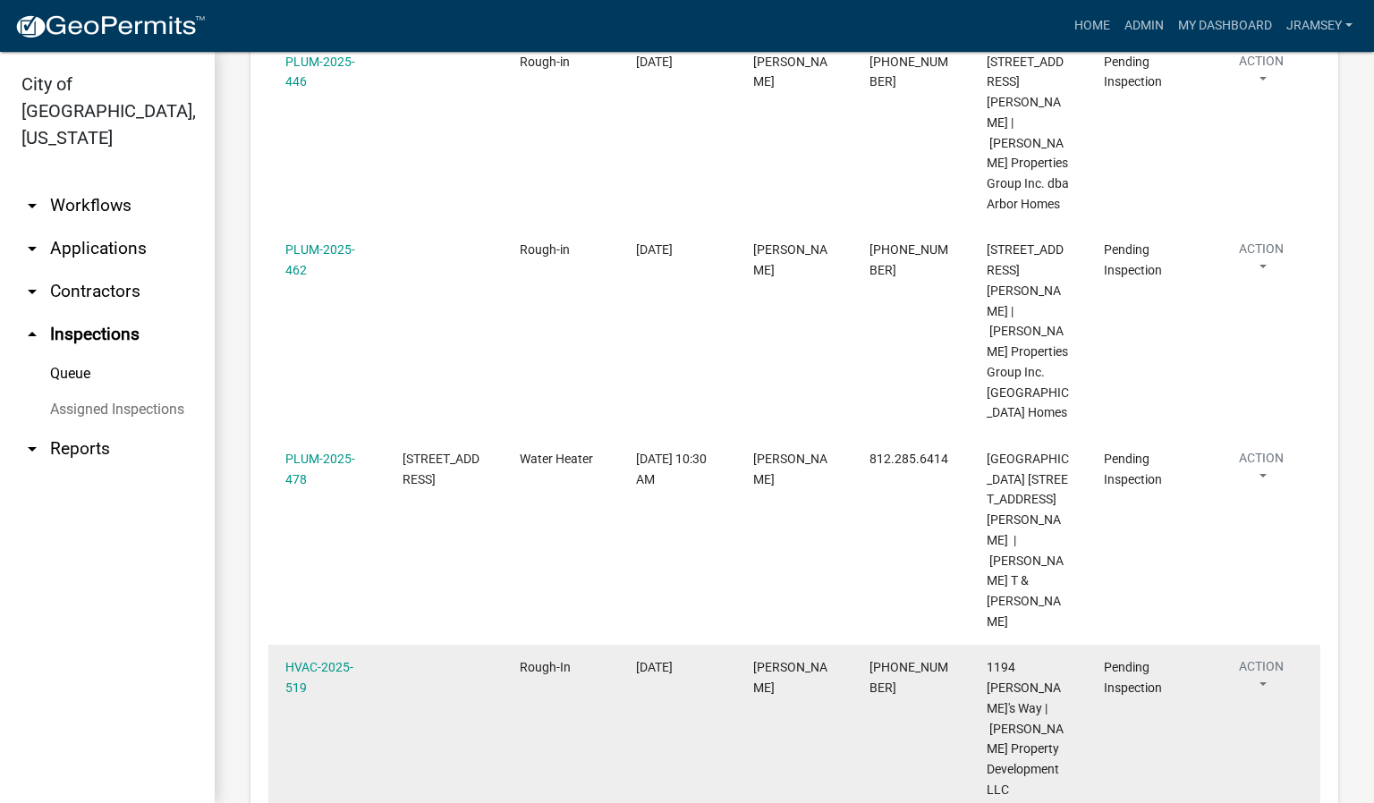
scroll to position [537, 0]
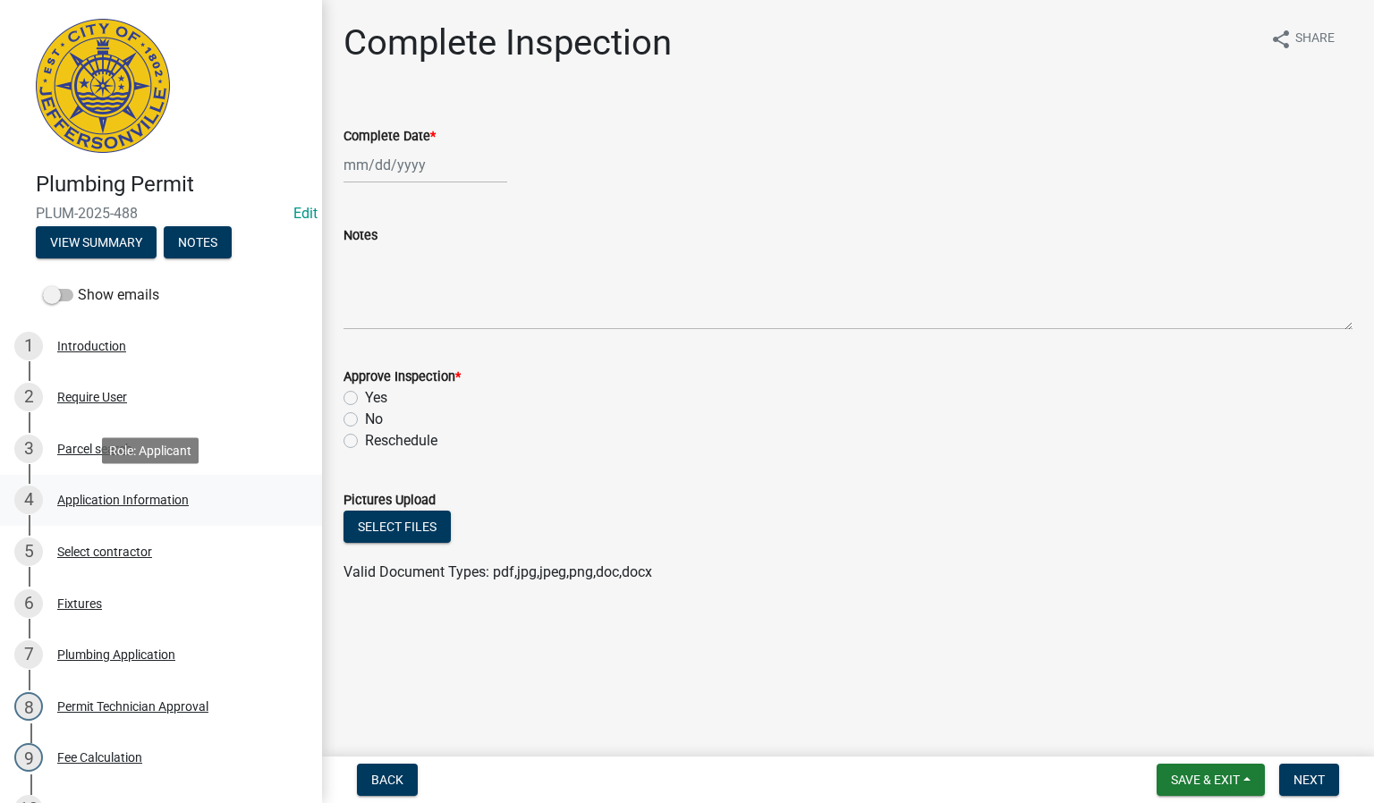
click at [84, 504] on div "Application Information" at bounding box center [122, 500] width 131 height 13
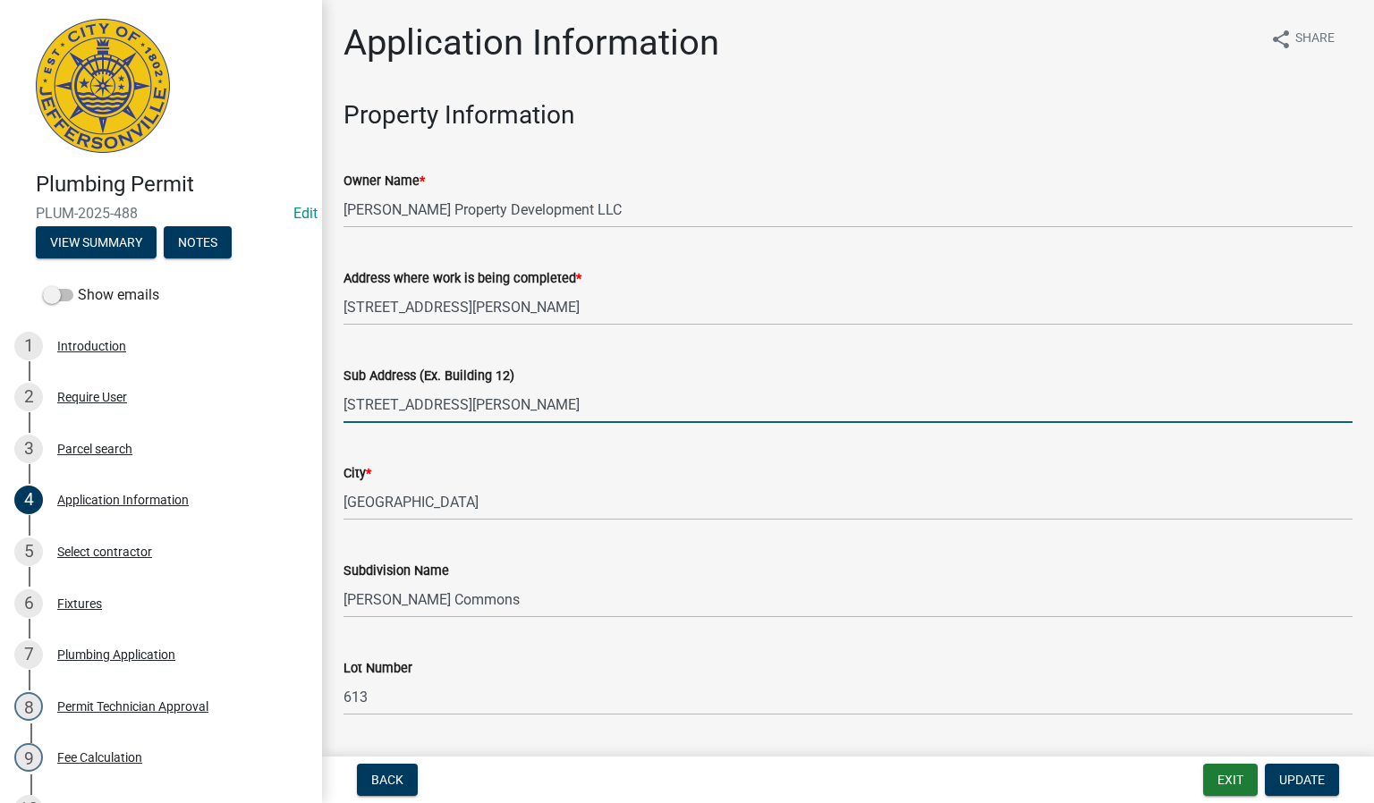
click at [462, 408] on input "[STREET_ADDRESS][PERSON_NAME]" at bounding box center [847, 404] width 1009 height 37
type input "[STREET_ADDRESS][PERSON_NAME]"
click at [1301, 782] on span "Update" at bounding box center [1302, 780] width 46 height 14
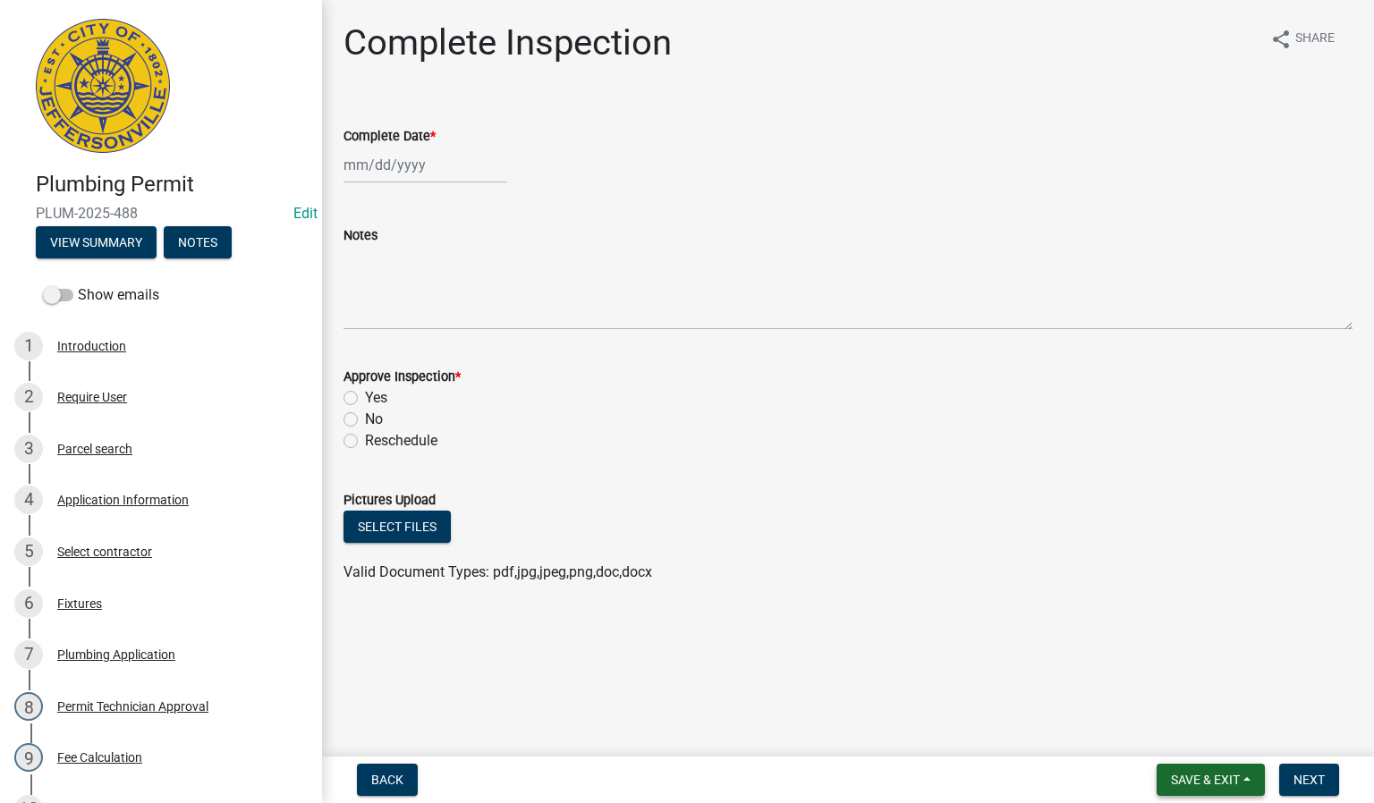
click at [1205, 773] on span "Save & Exit" at bounding box center [1205, 780] width 69 height 14
click at [1181, 733] on button "Save & Exit" at bounding box center [1193, 734] width 143 height 43
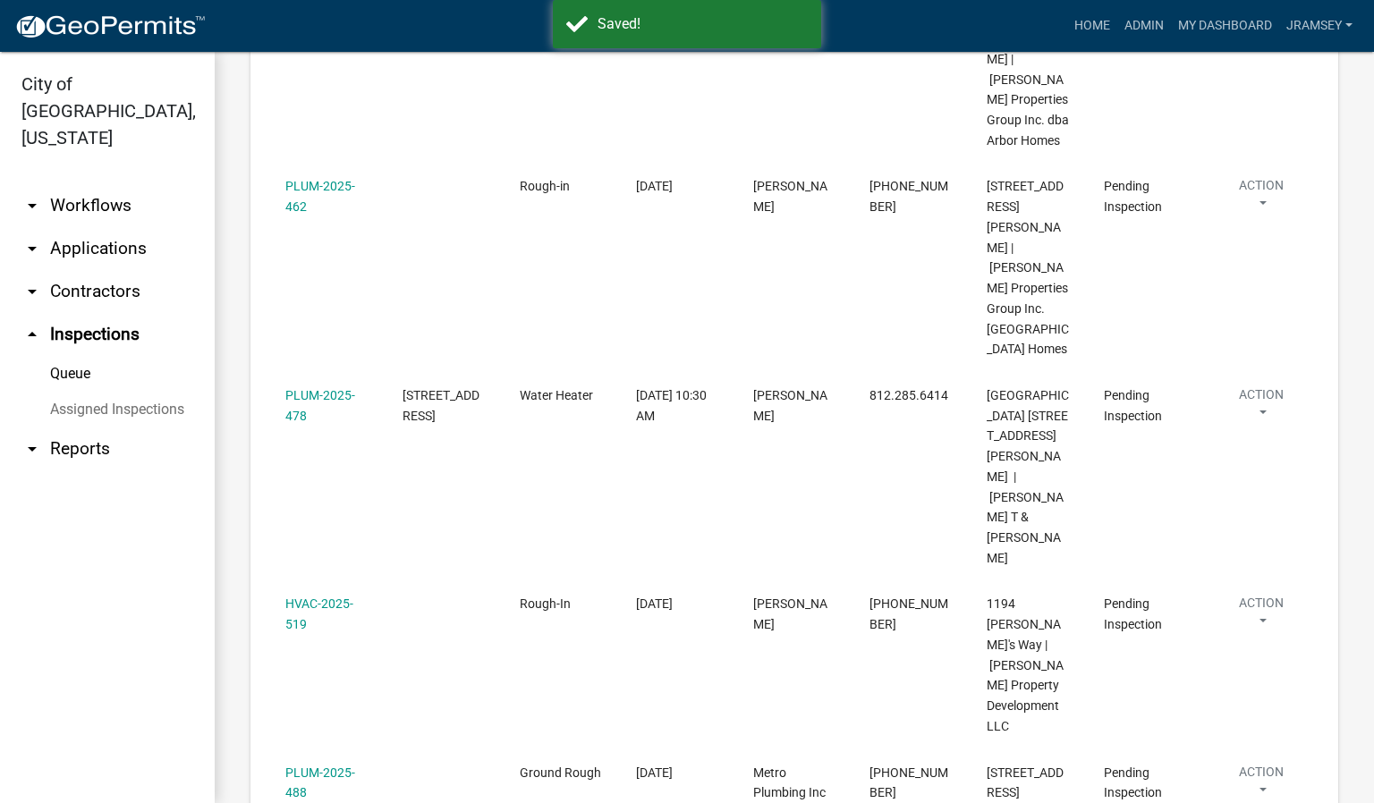
scroll to position [606, 0]
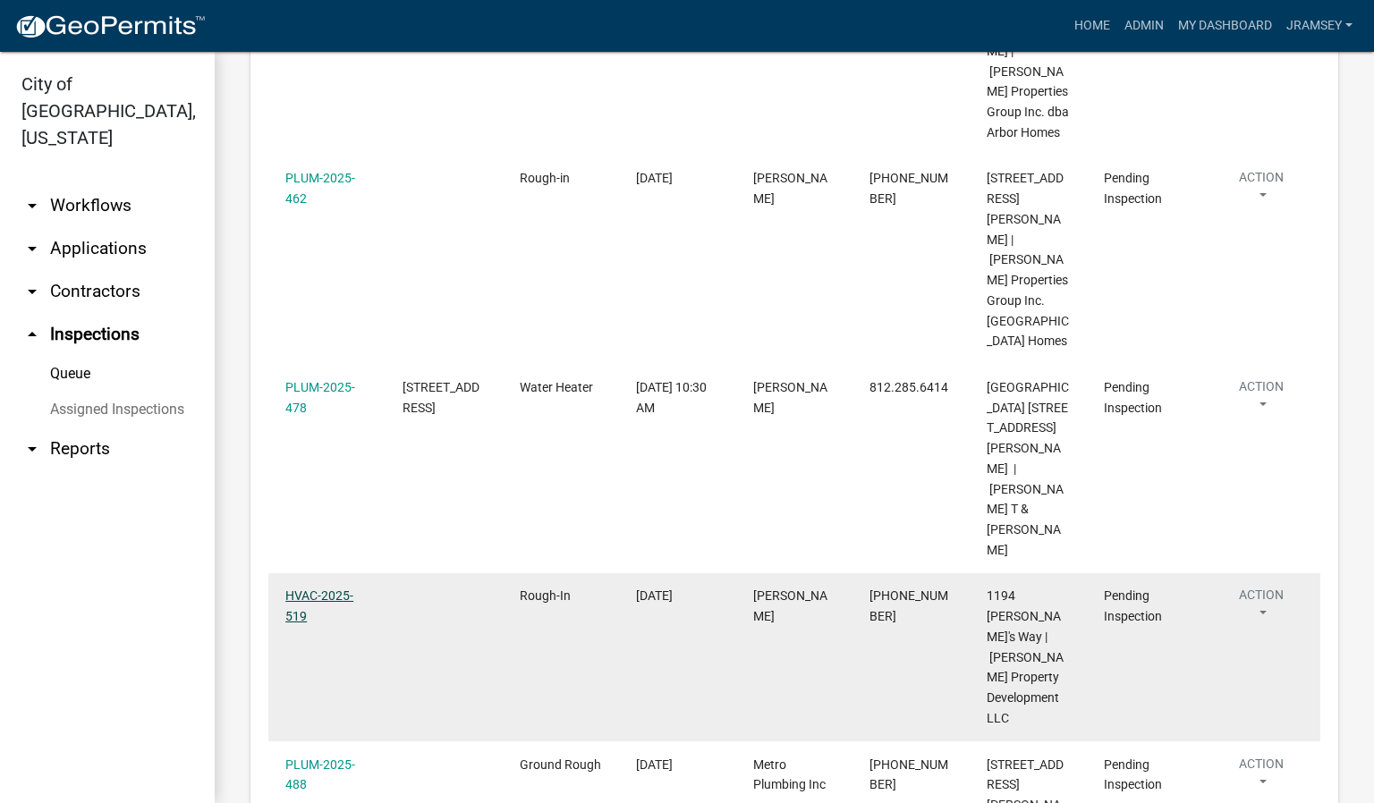
click at [296, 589] on link "HVAC-2025-519" at bounding box center [319, 606] width 68 height 35
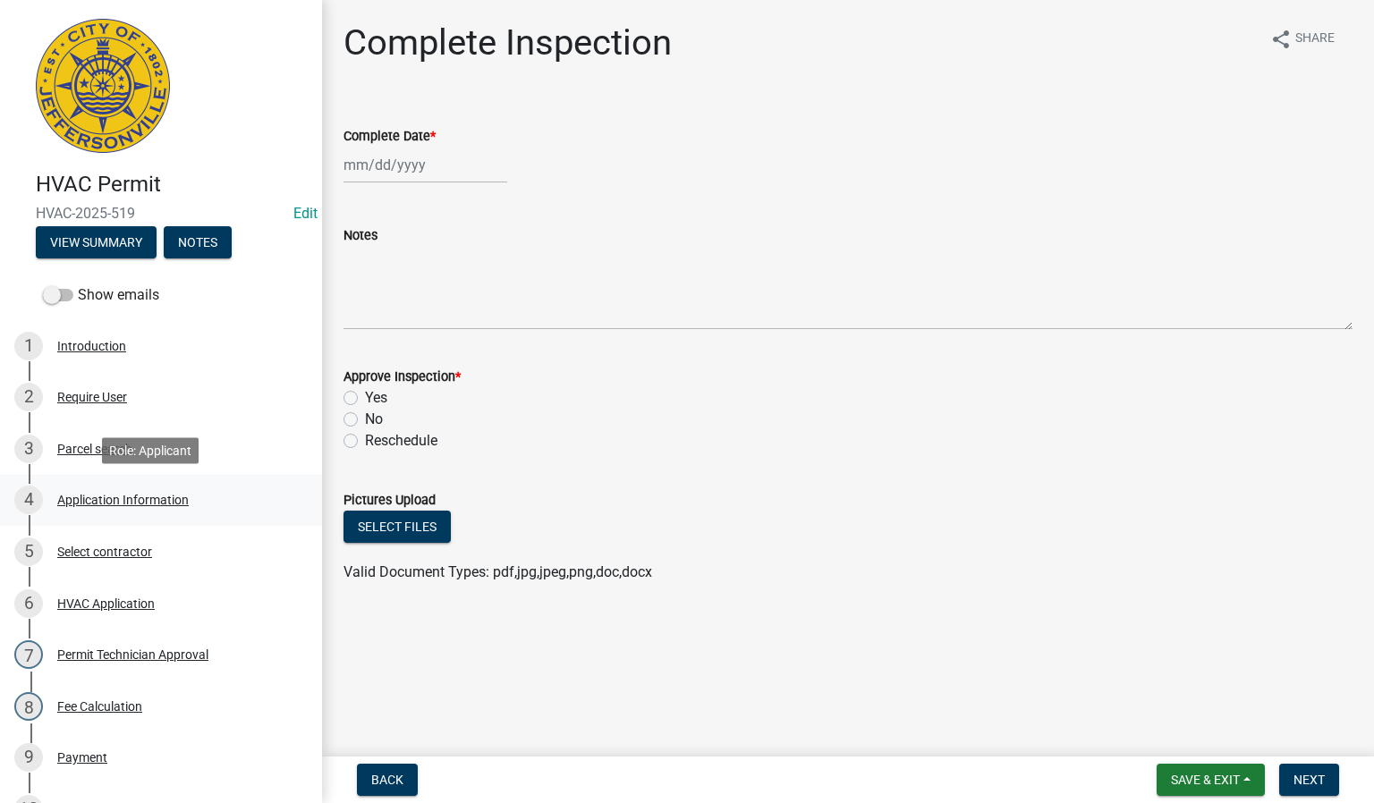
click at [113, 499] on div "Application Information" at bounding box center [122, 500] width 131 height 13
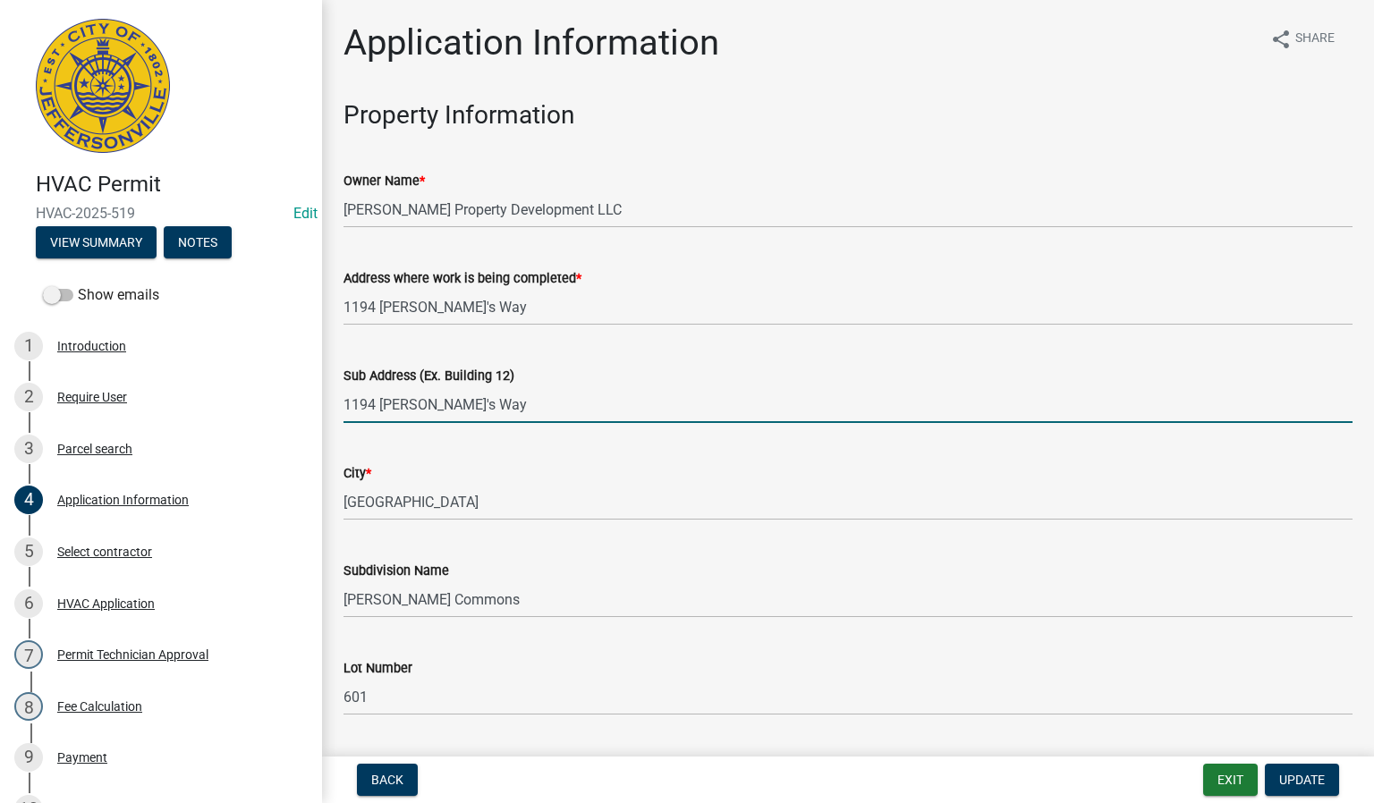
click at [465, 402] on input "1194 [PERSON_NAME]'s Way" at bounding box center [847, 404] width 1009 height 37
type input "1194 [PERSON_NAME][STREET_ADDRESS]"
click at [1296, 779] on span "Update" at bounding box center [1302, 780] width 46 height 14
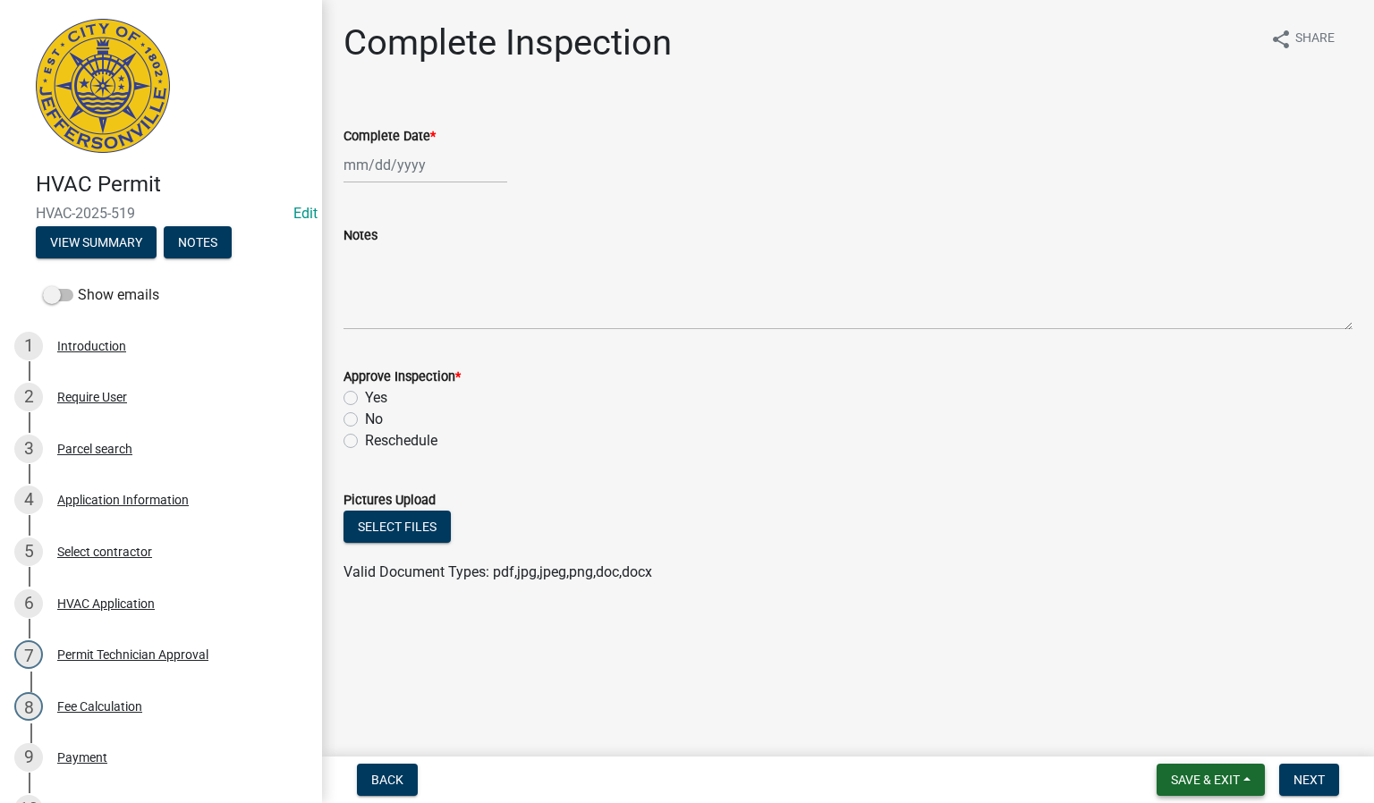
click at [1183, 775] on span "Save & Exit" at bounding box center [1205, 780] width 69 height 14
click at [1173, 717] on button "Save & Exit" at bounding box center [1193, 734] width 143 height 43
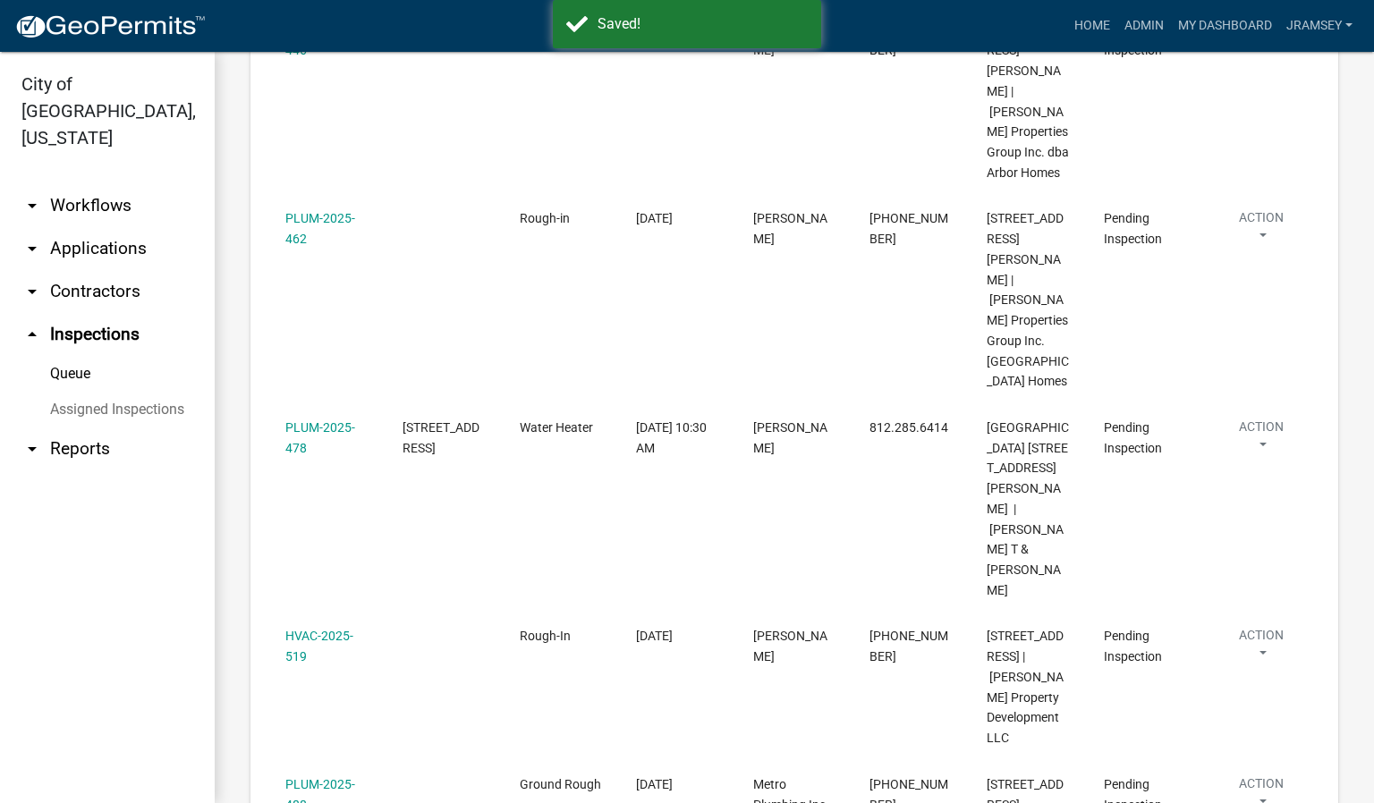
scroll to position [626, 0]
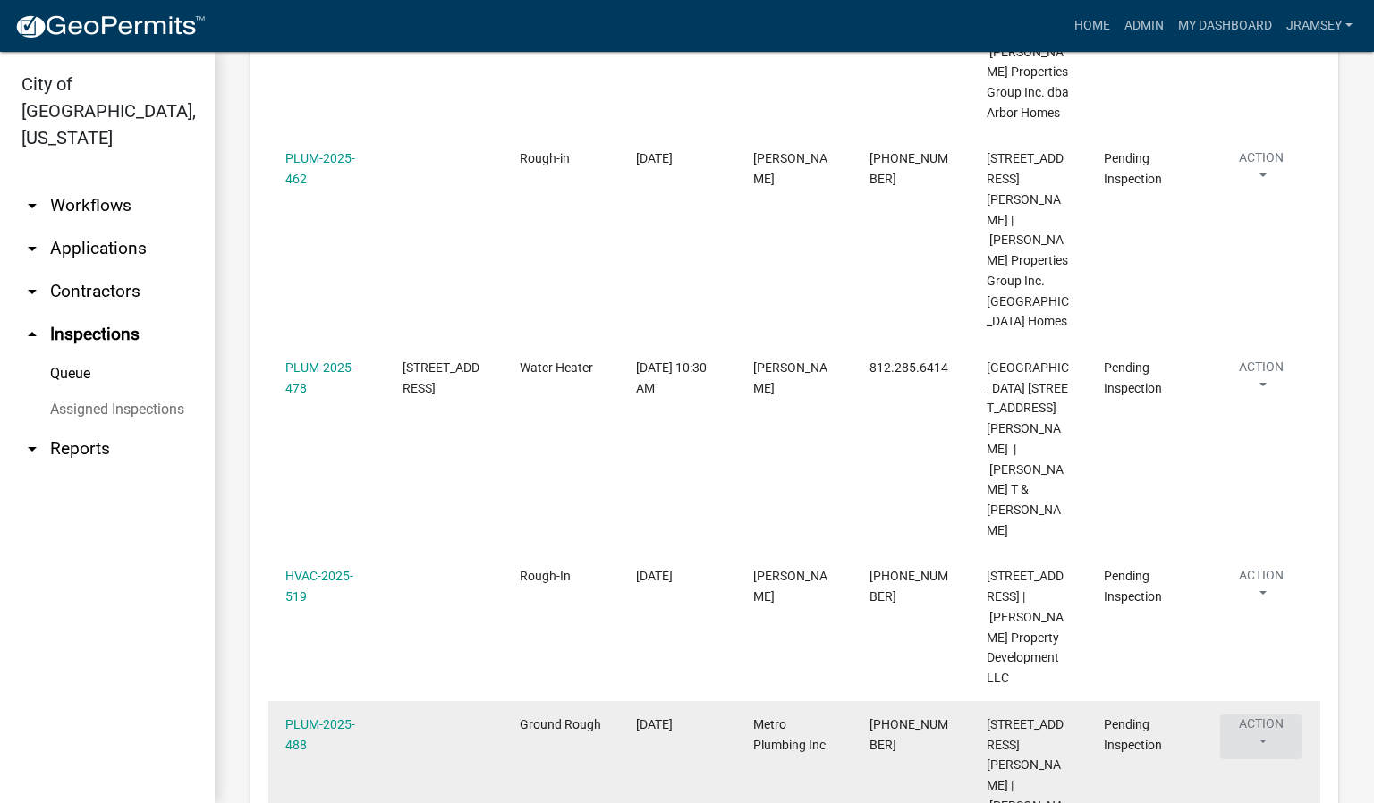
click at [1267, 715] on button "Action" at bounding box center [1261, 737] width 82 height 45
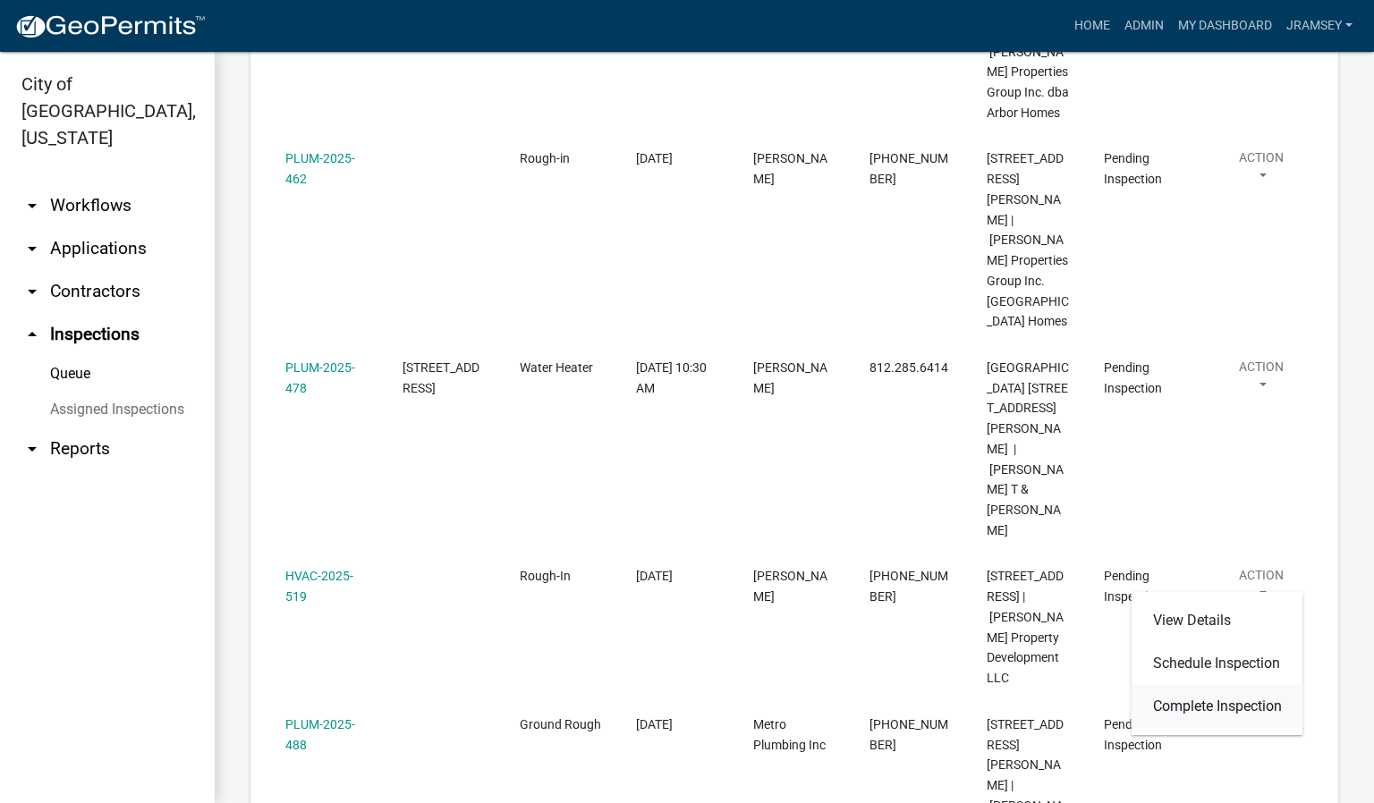
click at [1197, 703] on link "Complete Inspection" at bounding box center [1217, 706] width 172 height 43
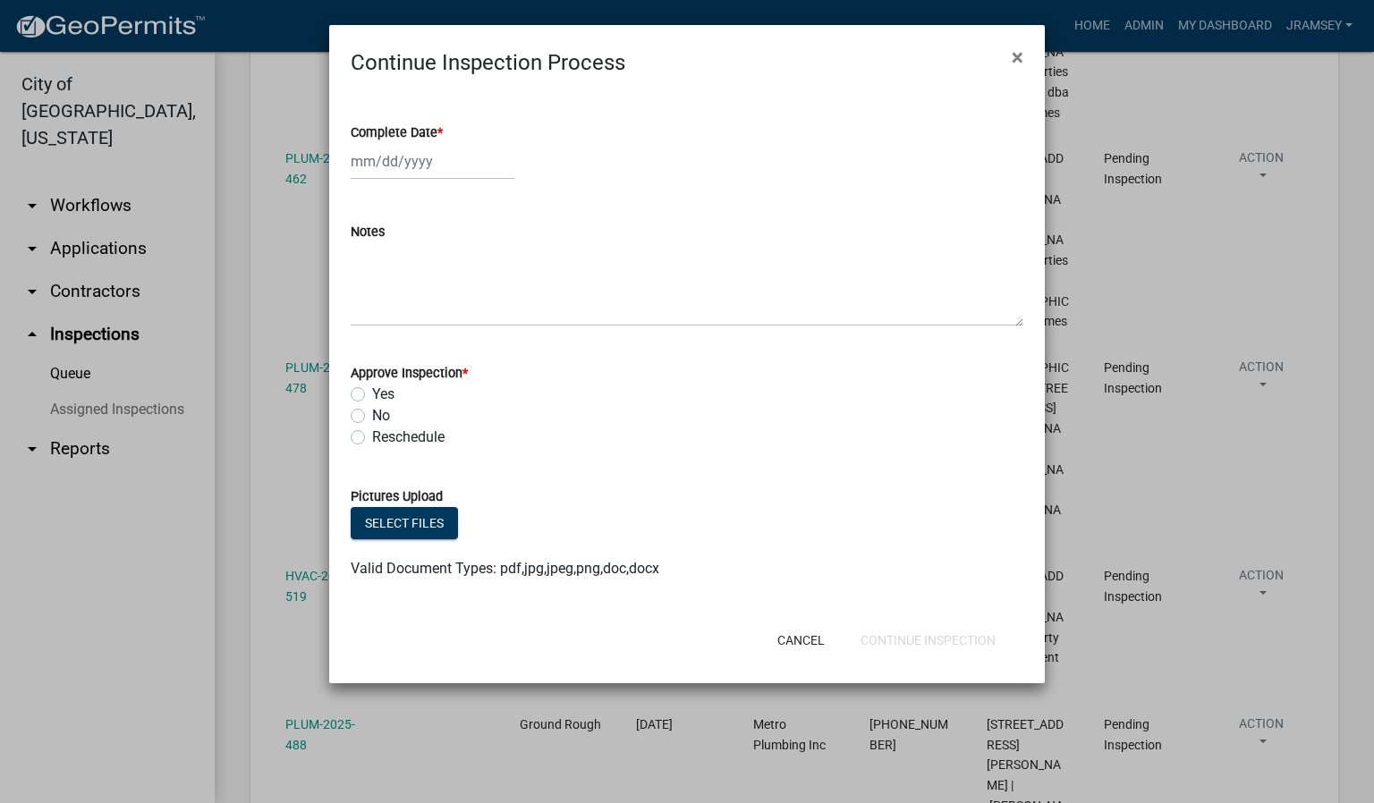
click at [397, 166] on div at bounding box center [433, 161] width 164 height 37
select select "9"
select select "2025"
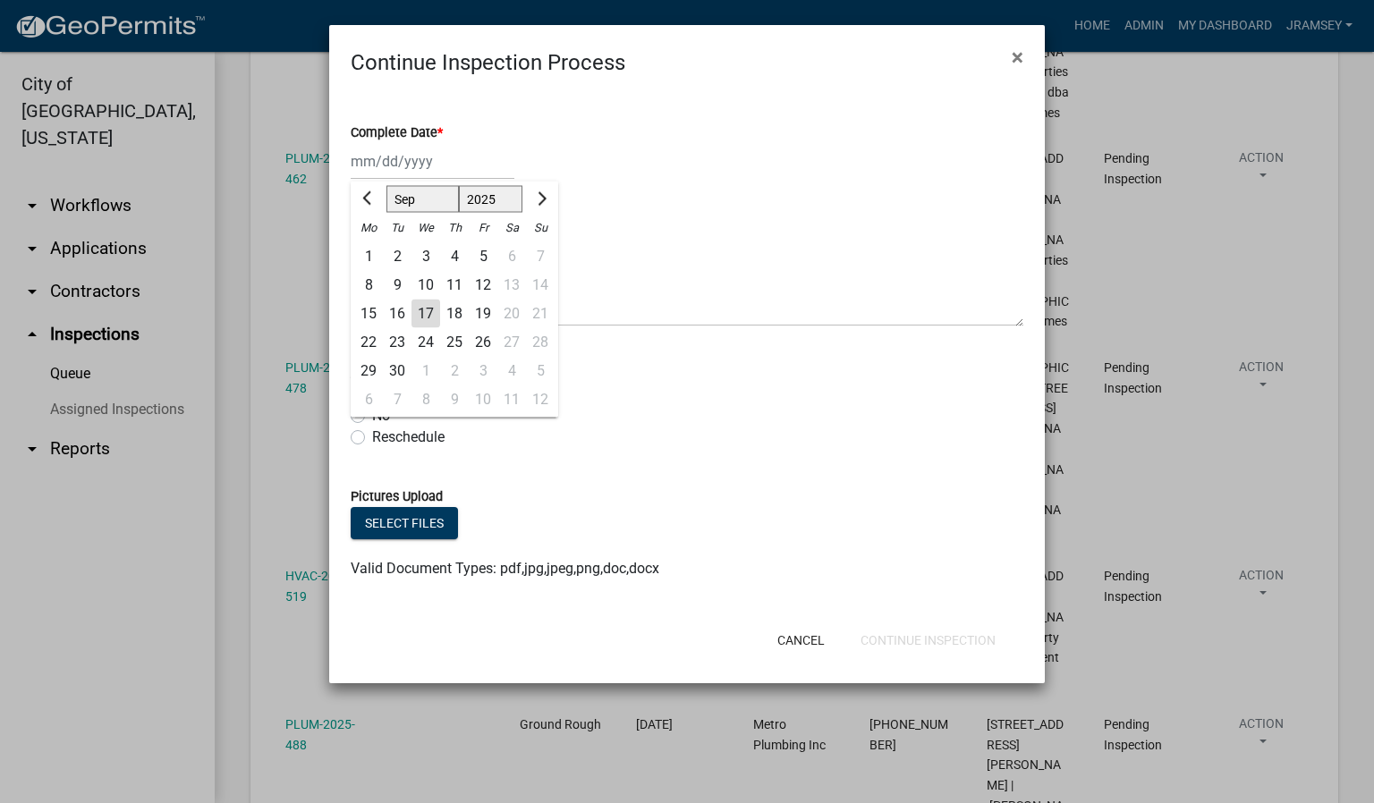
click at [427, 314] on div "17" at bounding box center [425, 314] width 29 height 29
type input "[DATE]"
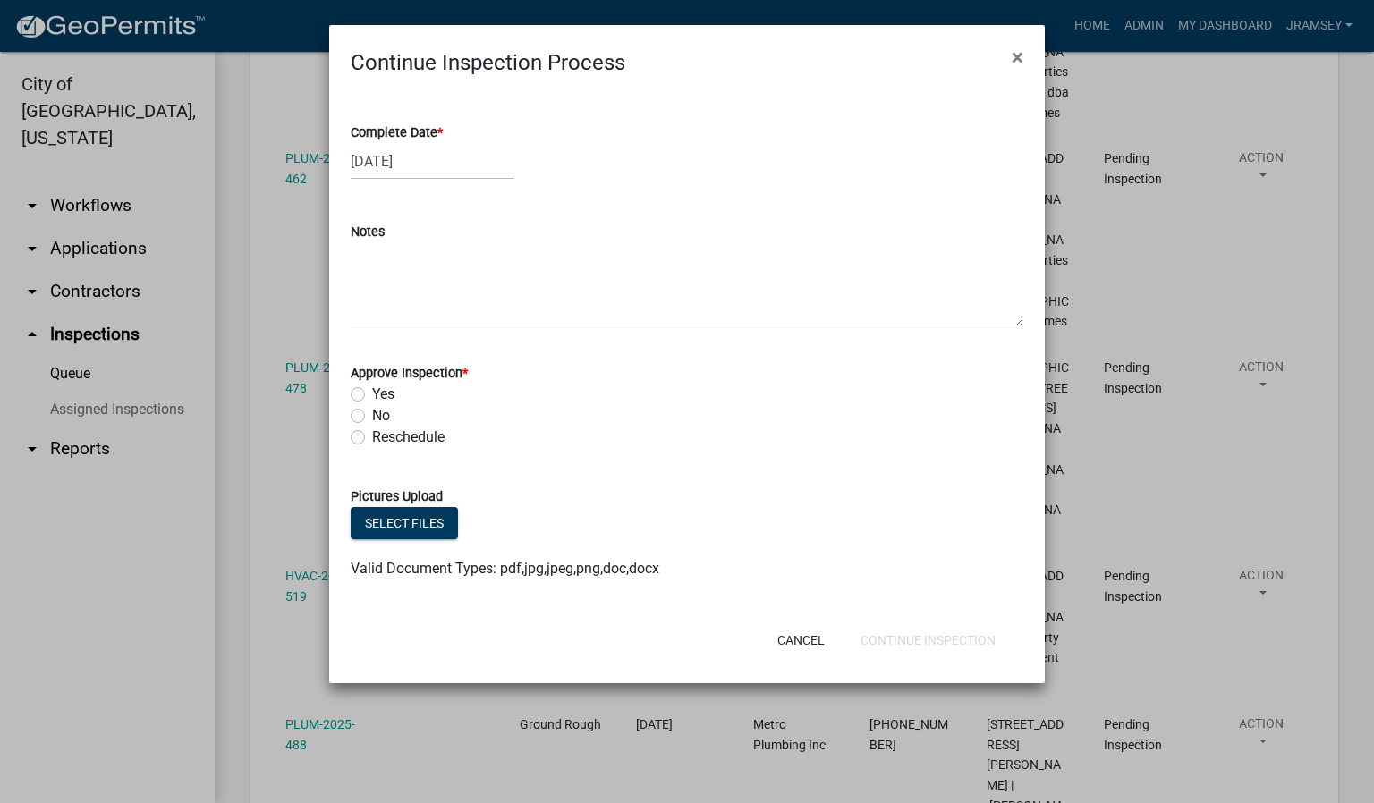
click at [372, 390] on label "Yes" at bounding box center [383, 394] width 22 height 21
click at [372, 390] on input "Yes" at bounding box center [378, 390] width 12 height 12
radio input "true"
click at [888, 629] on button "Continue Inspection" at bounding box center [928, 640] width 164 height 32
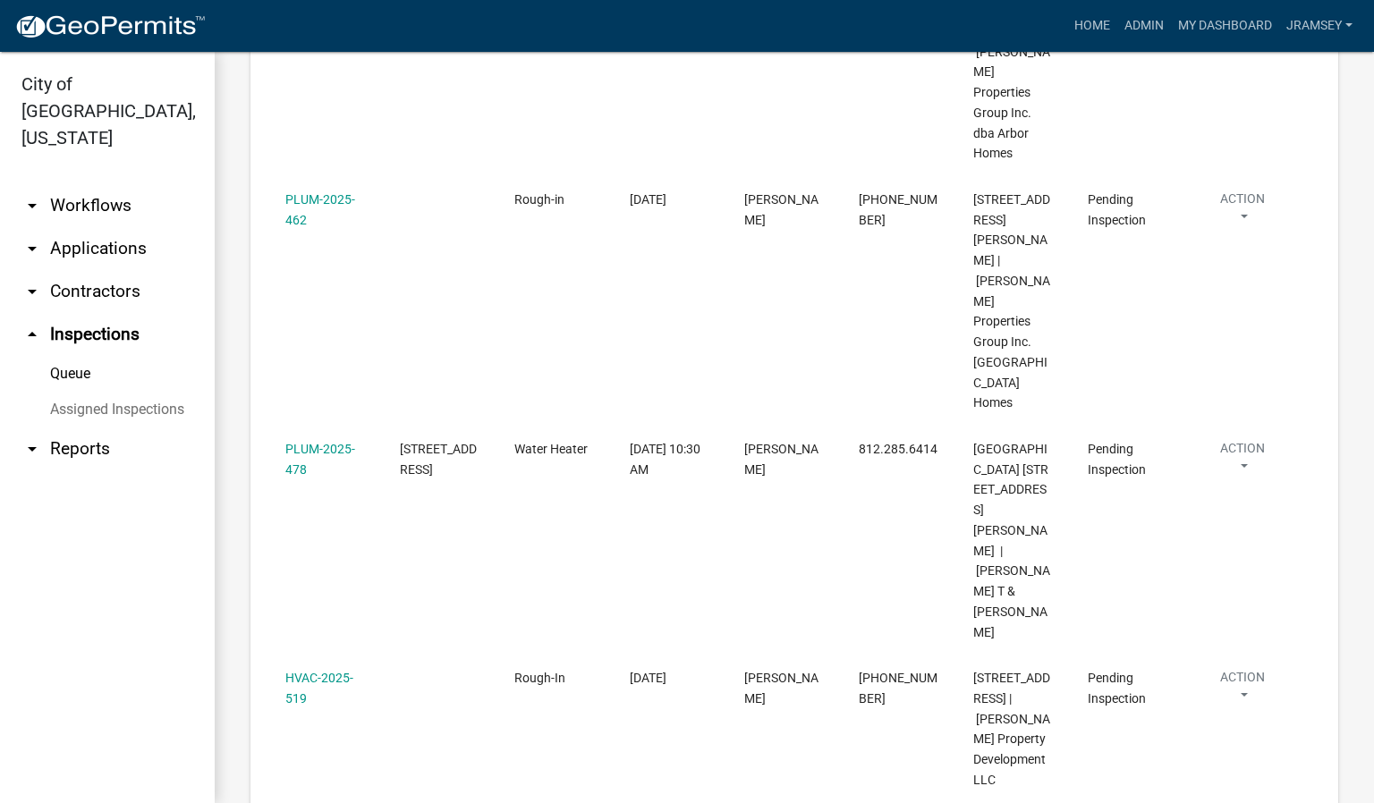
scroll to position [519, 0]
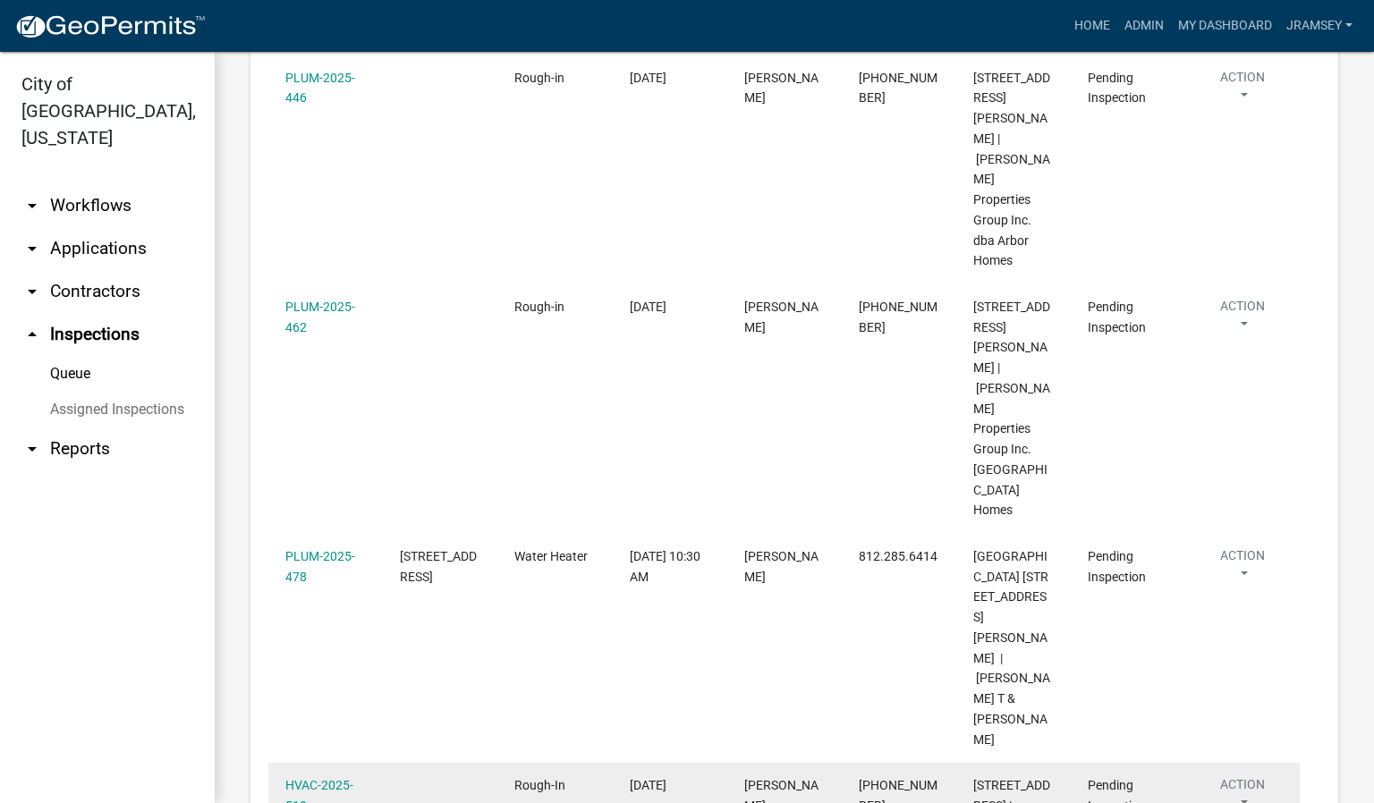
click at [1248, 775] on button "Action" at bounding box center [1242, 797] width 80 height 45
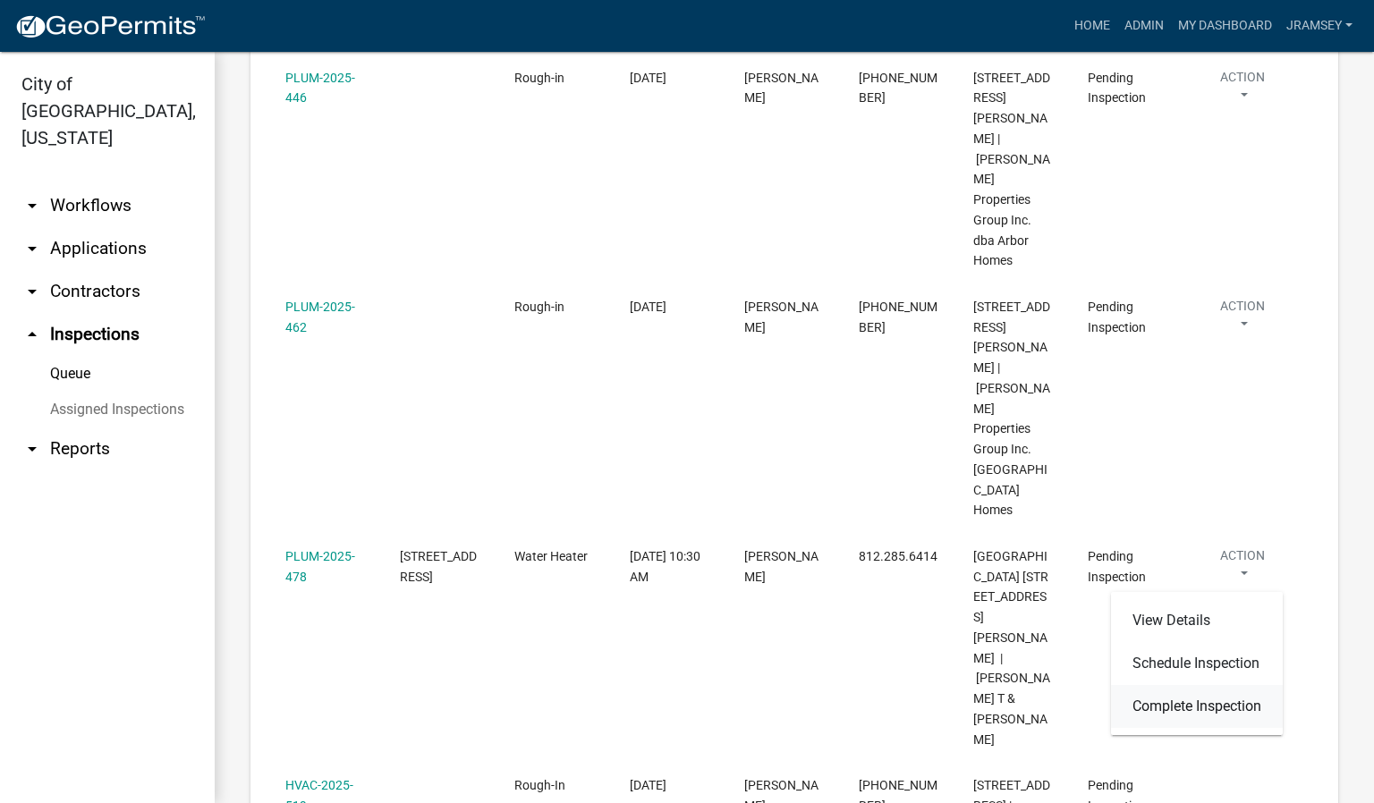
click at [1179, 700] on link "Complete Inspection" at bounding box center [1197, 706] width 172 height 43
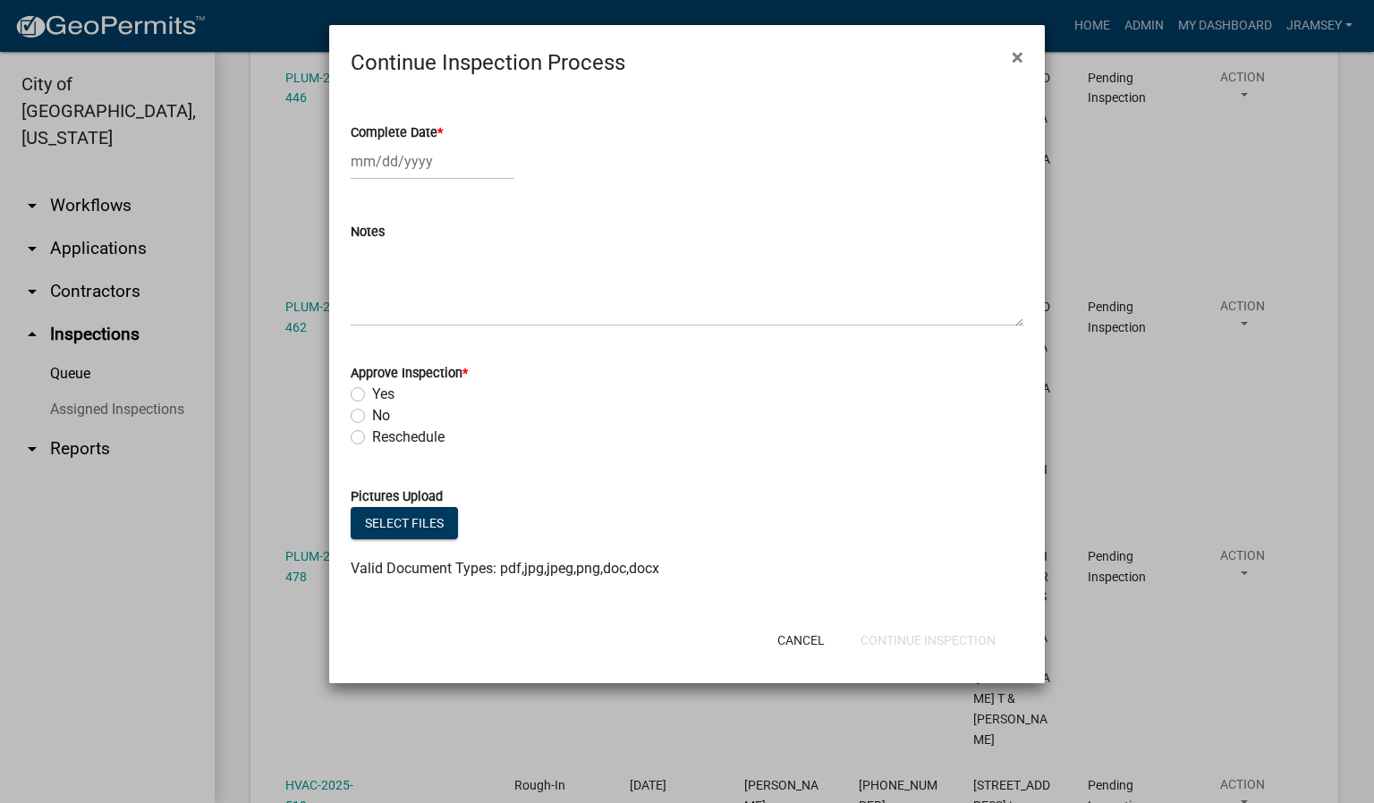
select select "9"
select select "2025"
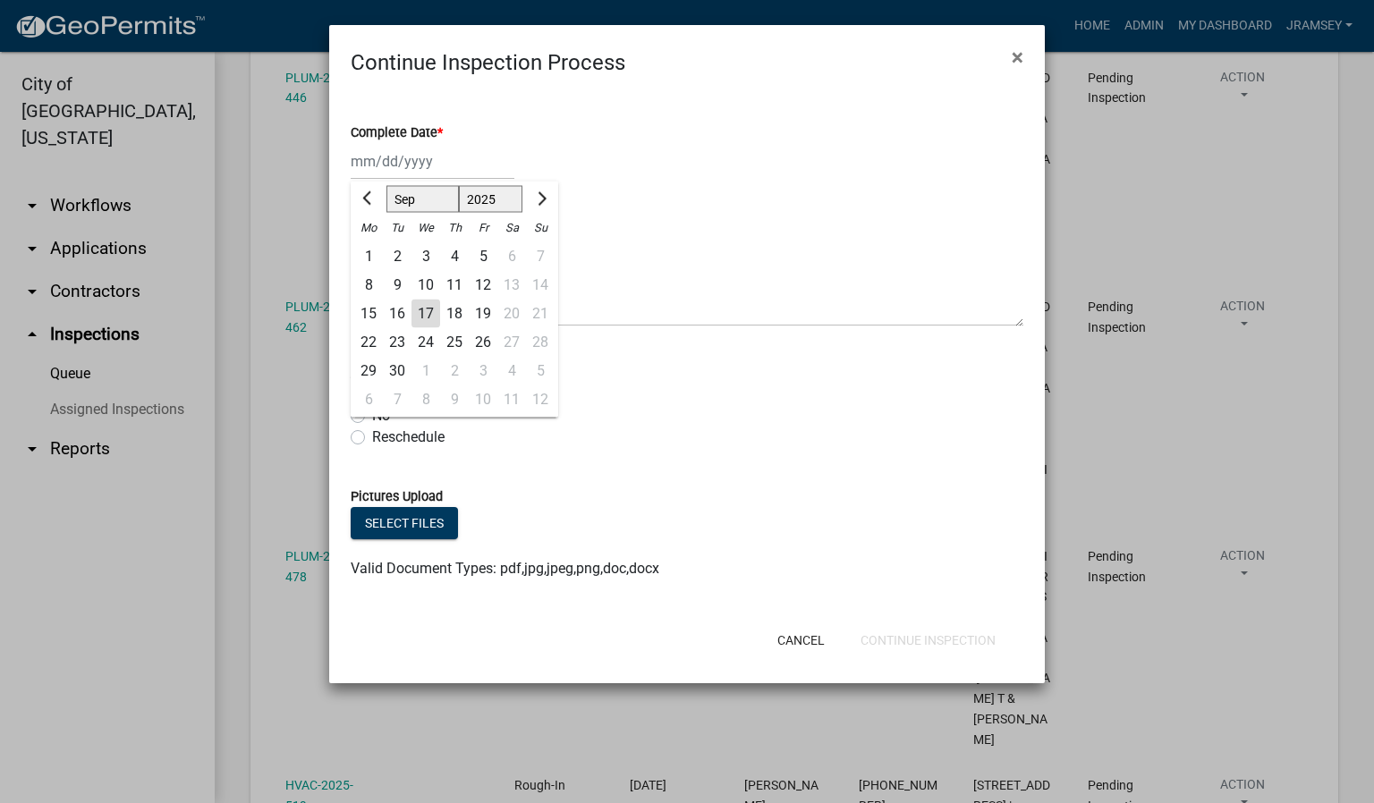
click at [406, 172] on div "[PERSON_NAME] Feb Mar Apr [PERSON_NAME][DATE] Oct Nov [DATE] 1526 1527 1528 152…" at bounding box center [433, 161] width 164 height 37
click at [427, 312] on div "17" at bounding box center [425, 314] width 29 height 29
type input "[DATE]"
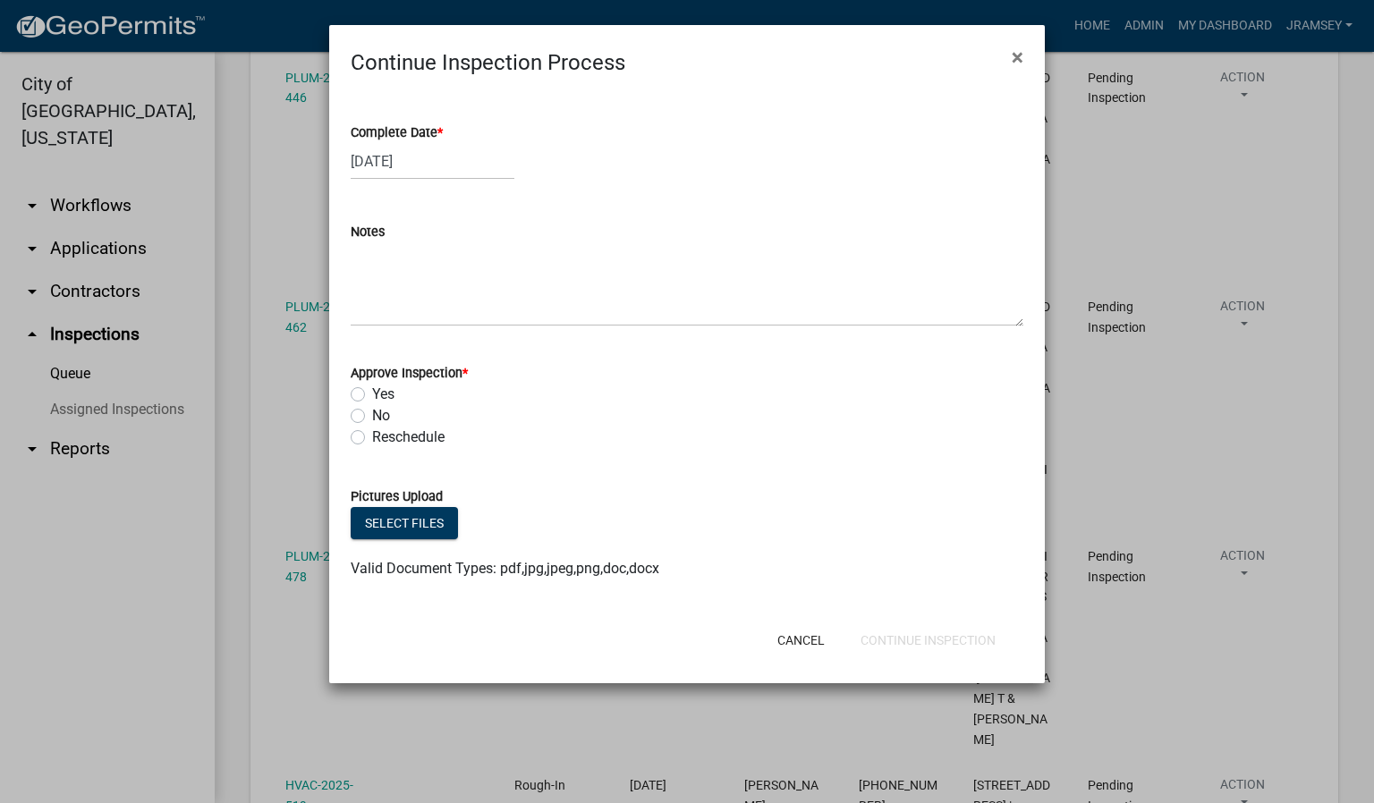
click at [372, 394] on label "Yes" at bounding box center [383, 394] width 22 height 21
click at [372, 394] on input "Yes" at bounding box center [378, 390] width 12 height 12
radio input "true"
click at [902, 649] on button "Continue Inspection" at bounding box center [928, 640] width 164 height 32
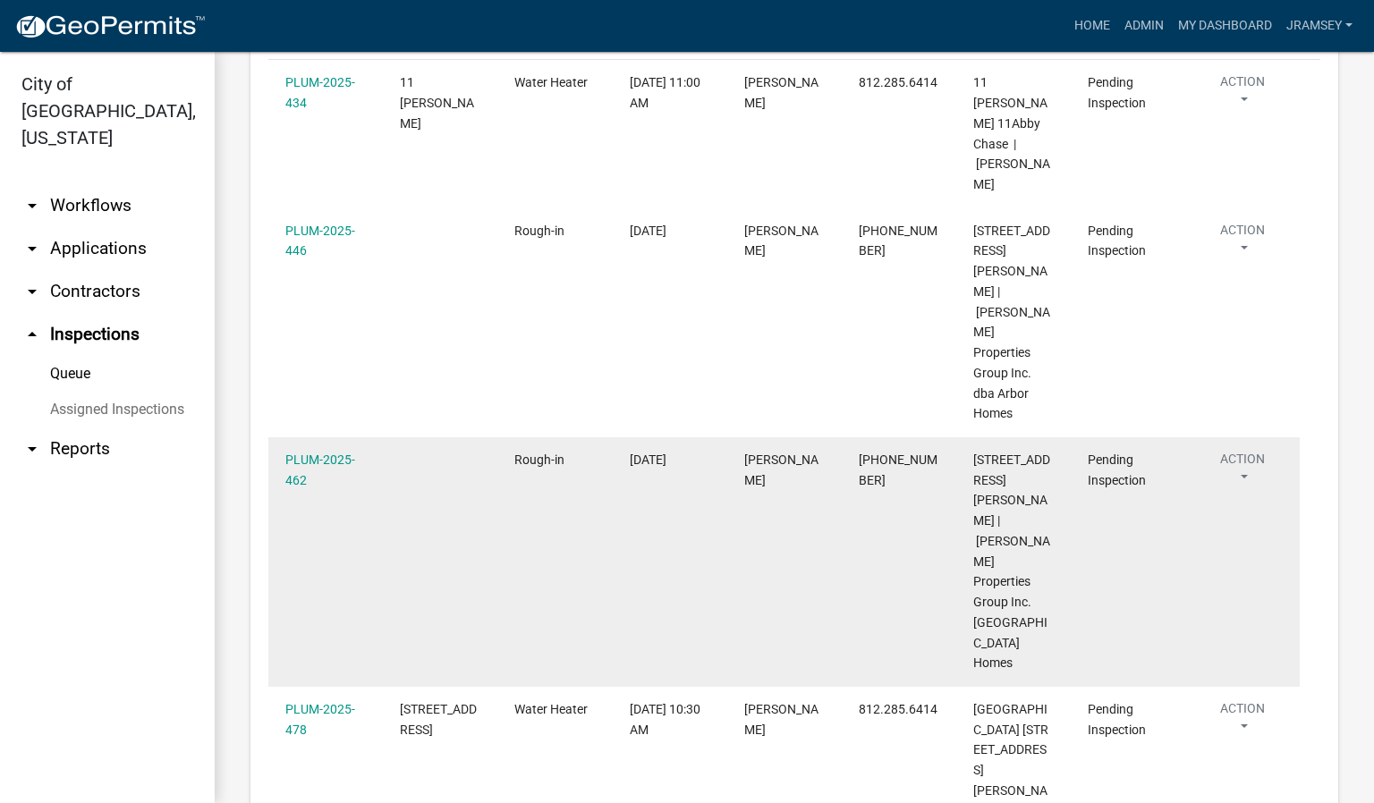
scroll to position [371, 0]
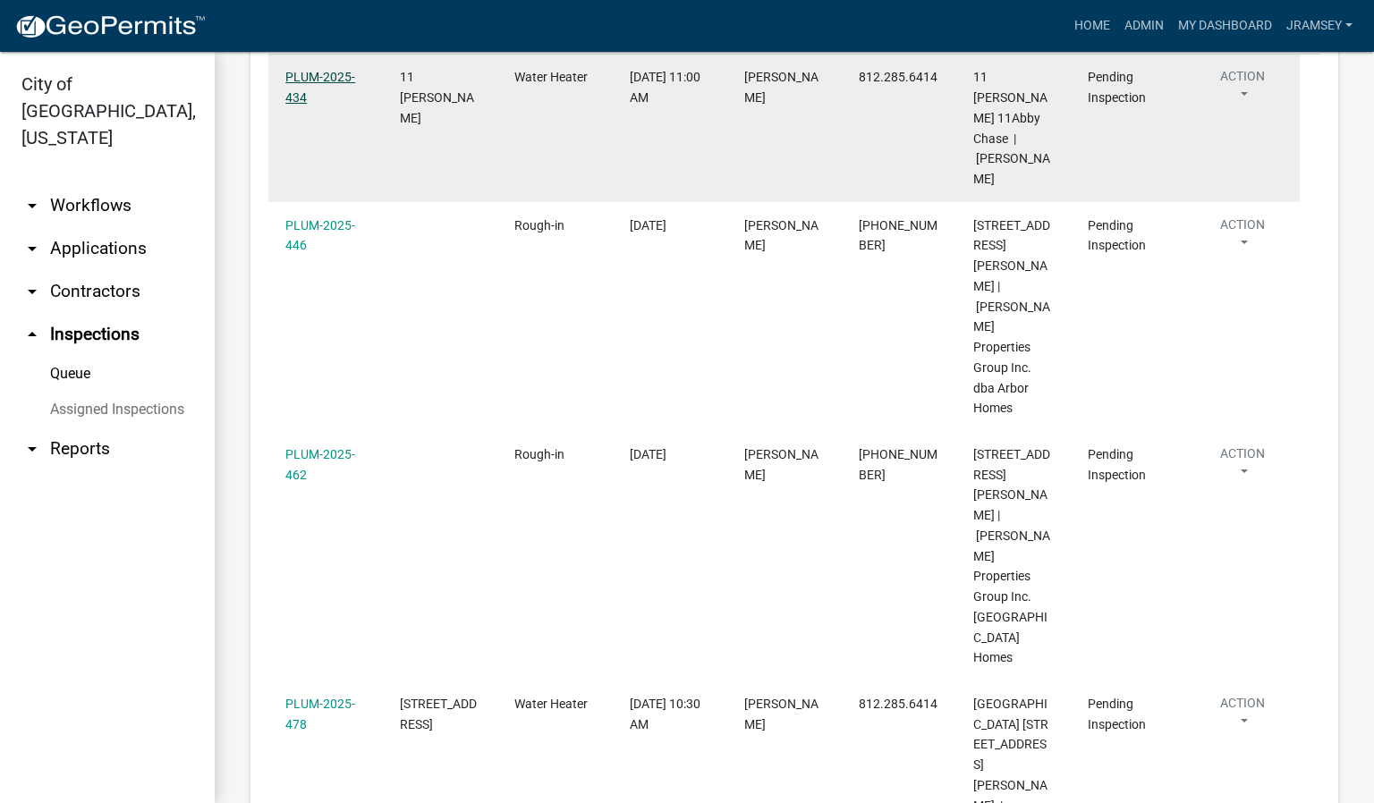
click at [322, 97] on link "PLUM-2025-434" at bounding box center [320, 87] width 70 height 35
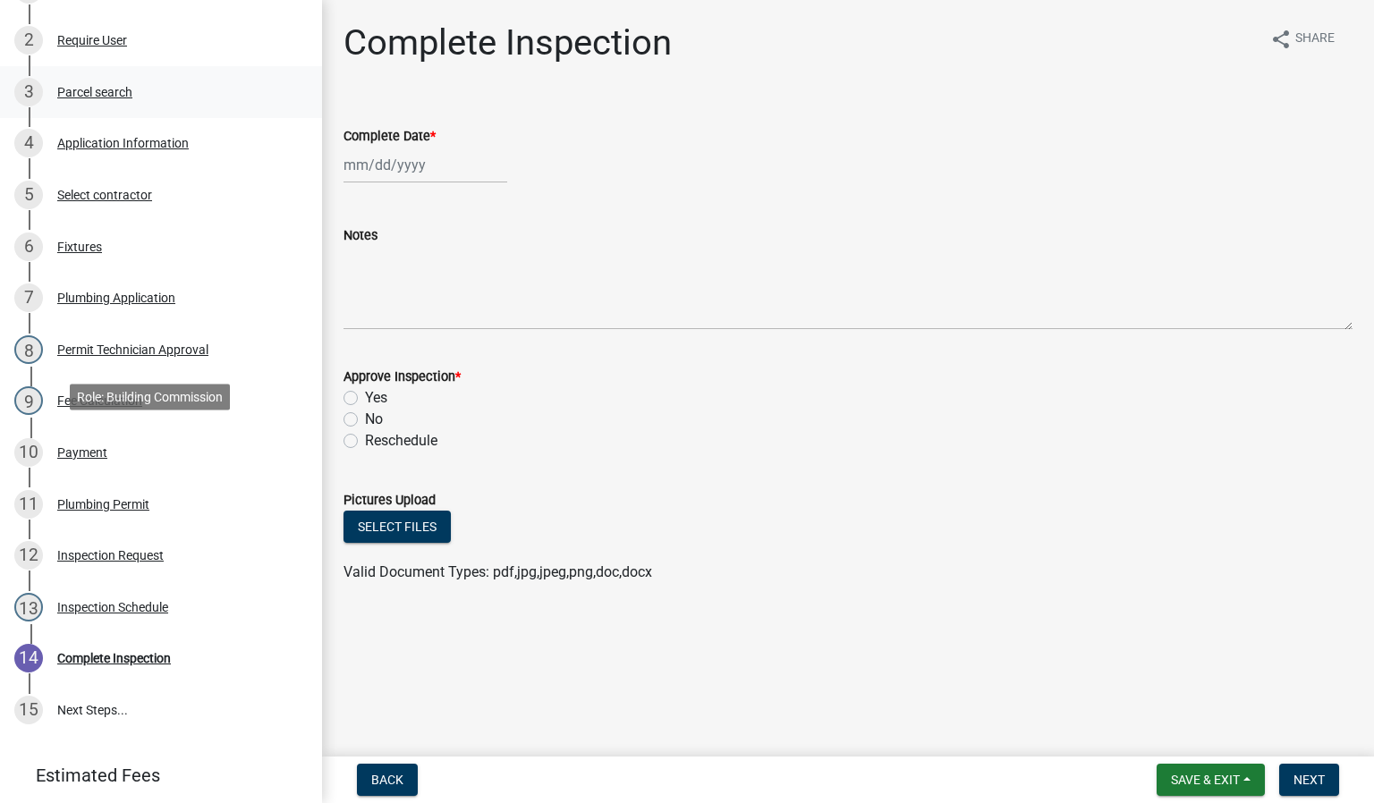
scroll to position [454, 0]
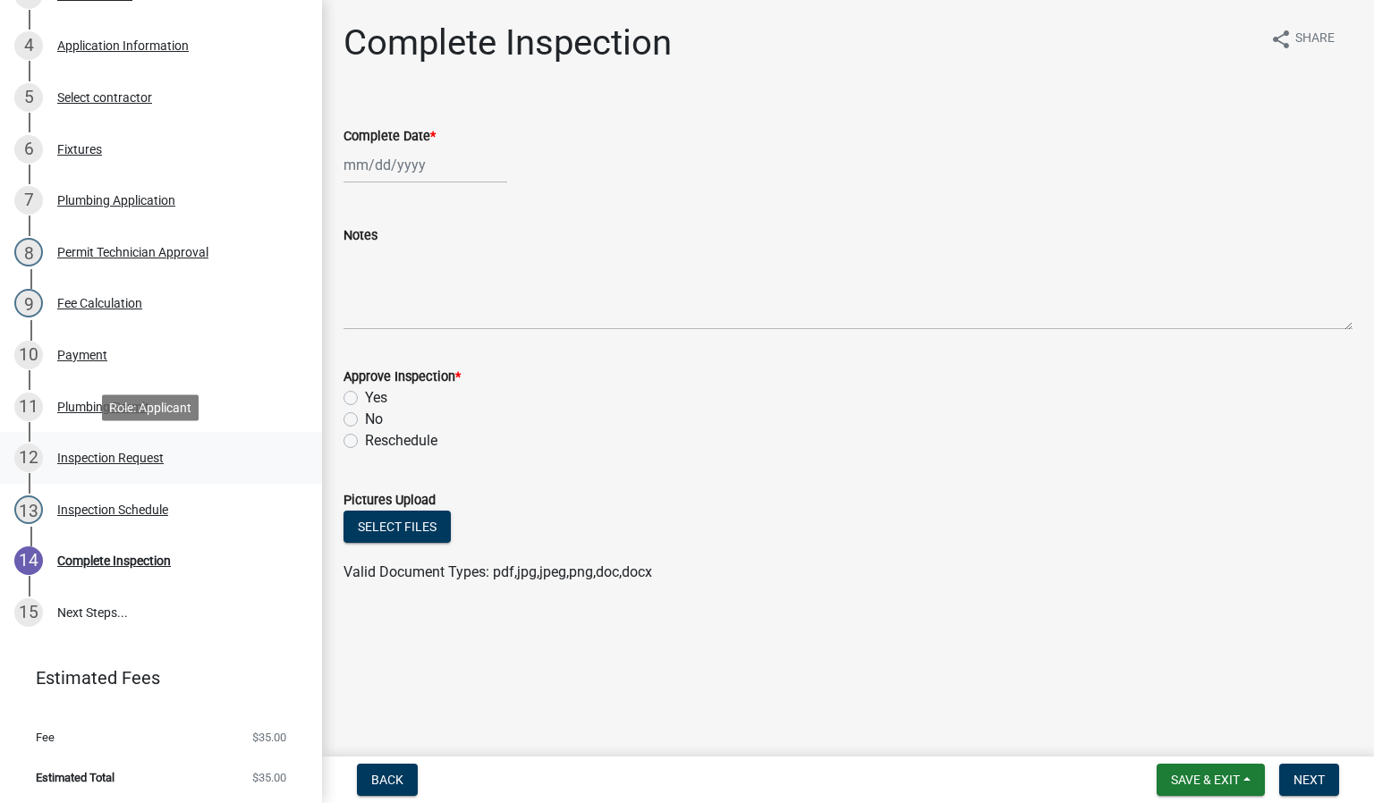
click at [108, 464] on div "12 Inspection Request" at bounding box center [153, 458] width 279 height 29
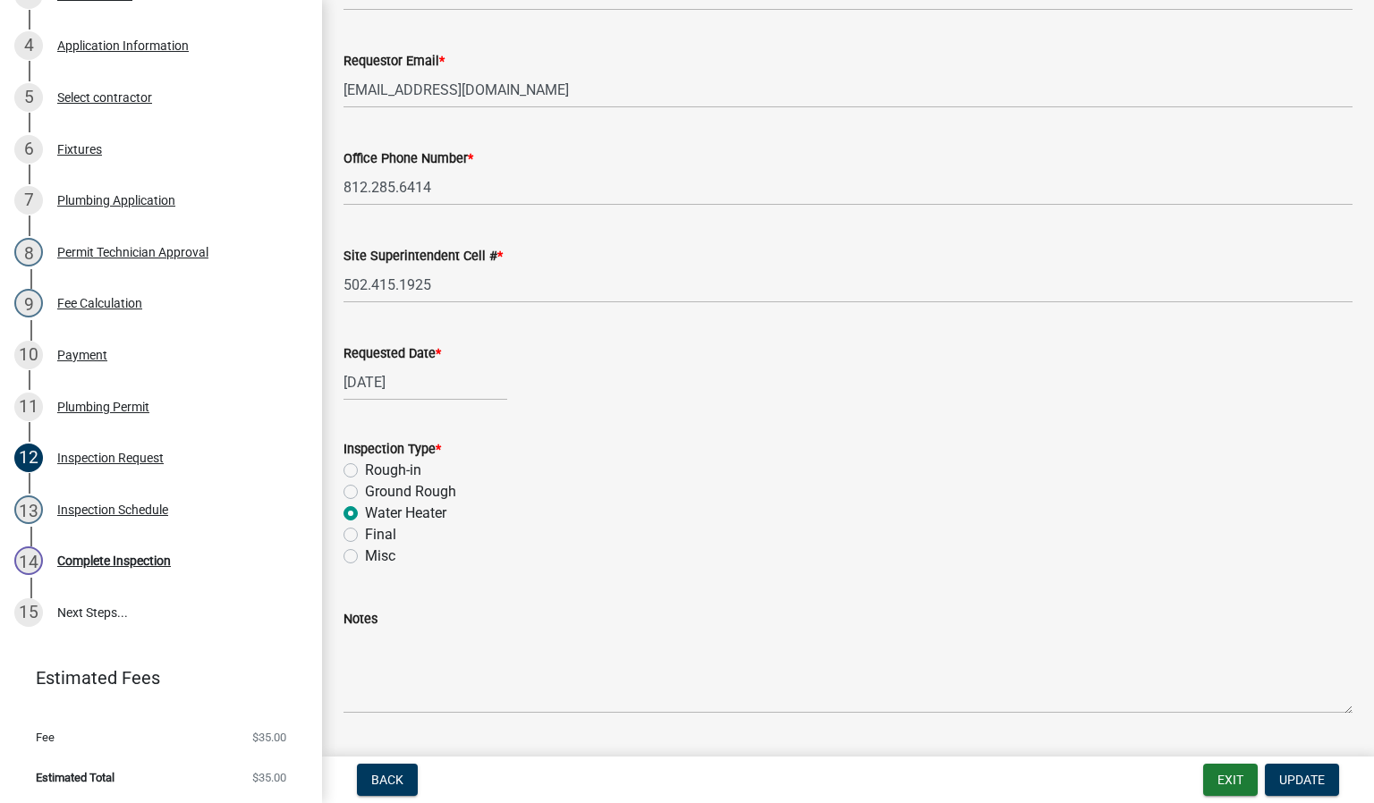
scroll to position [220, 0]
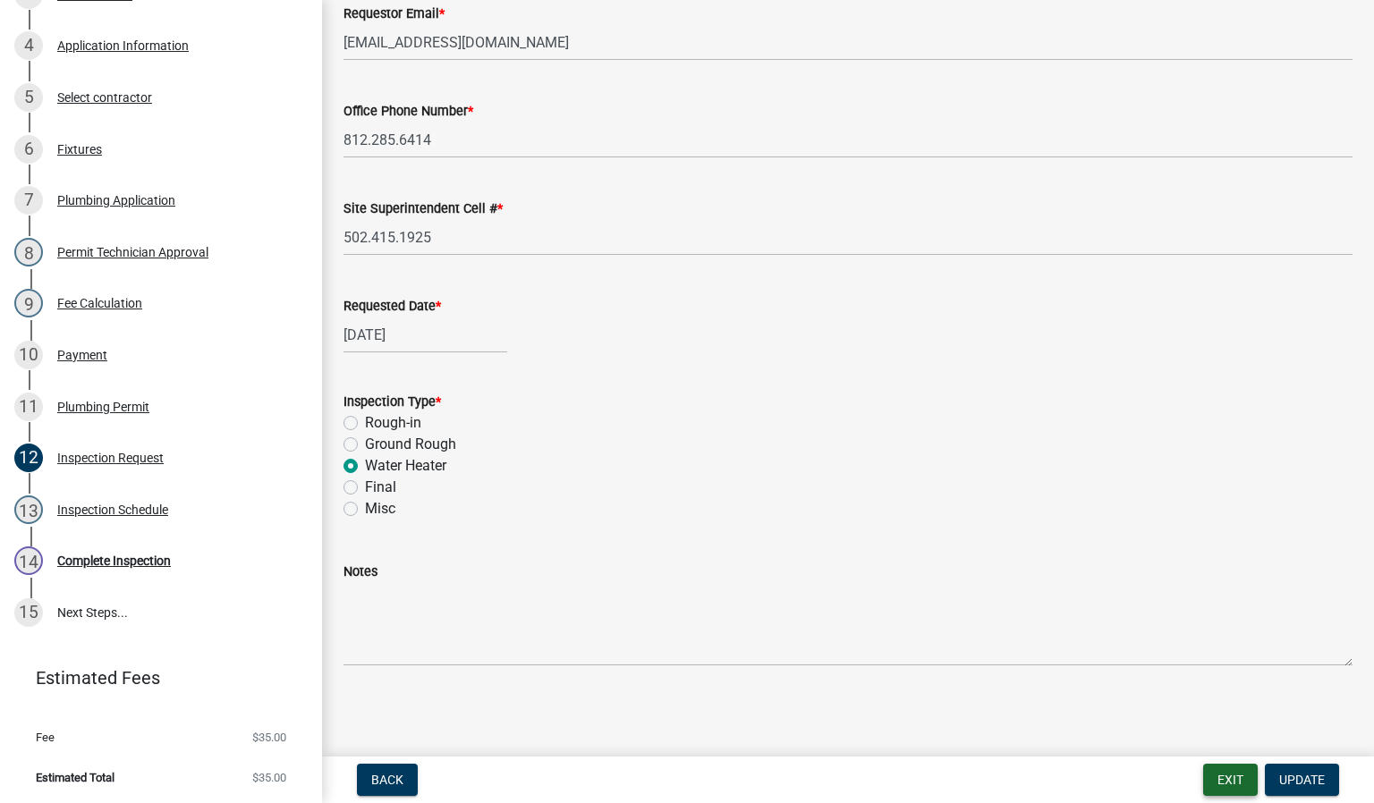
click at [1221, 779] on button "Exit" at bounding box center [1230, 780] width 55 height 32
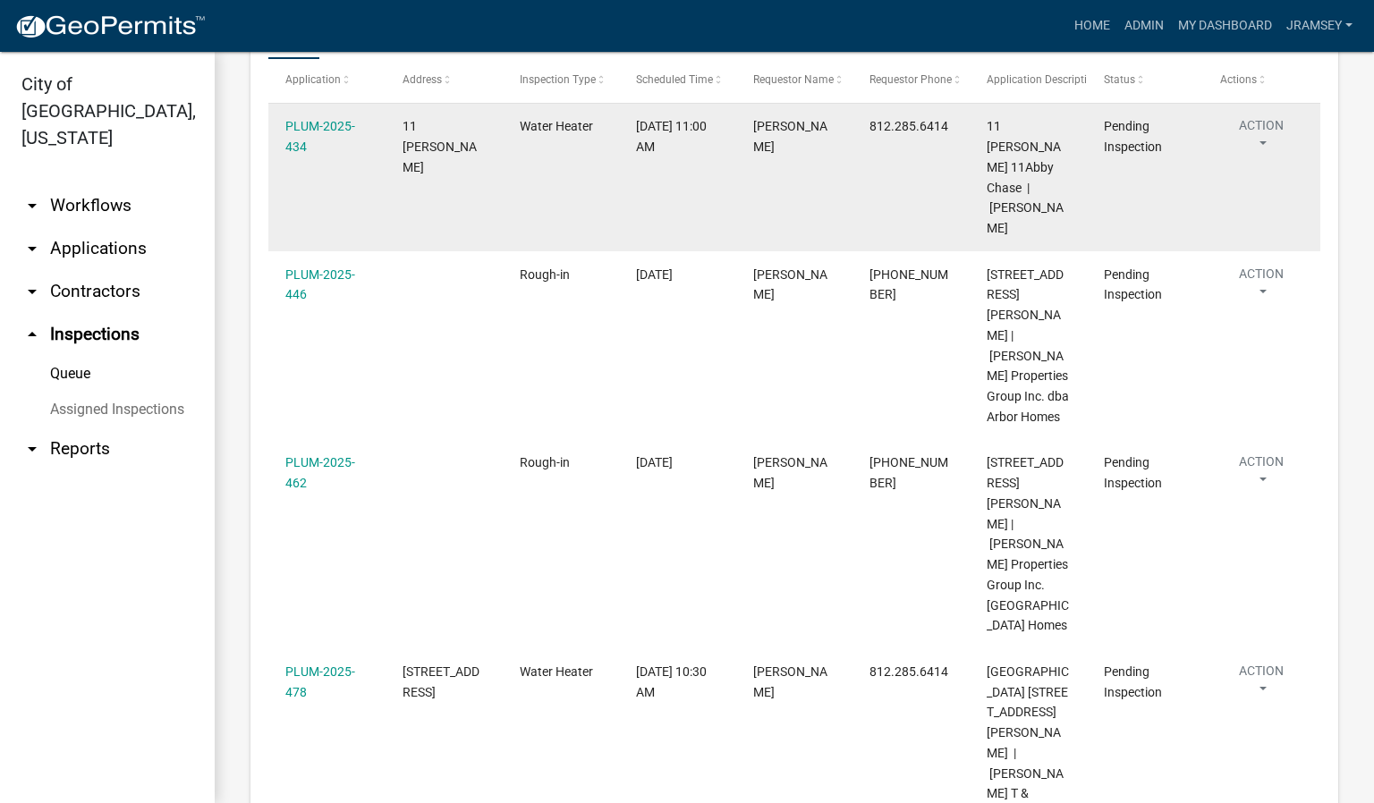
scroll to position [331, 0]
